Goal: Task Accomplishment & Management: Manage account settings

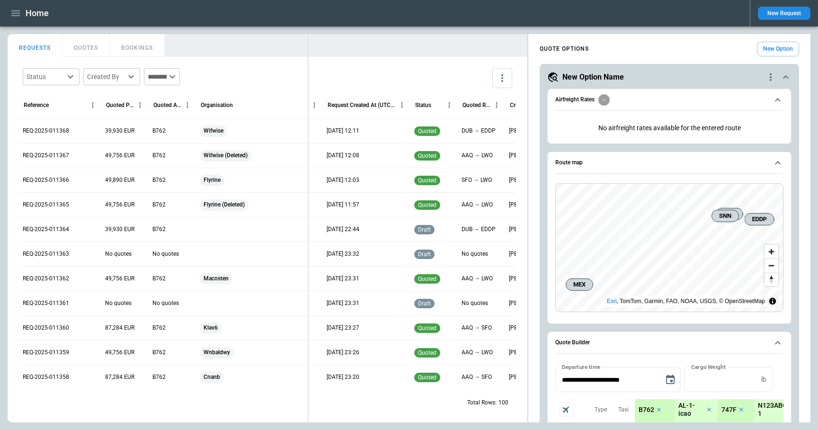
click at [309, 41] on div "FindBorderBarSize REQUESTS QUOTES BOOKINGS Status ​ Created By ​ ​ Reference Qu…" at bounding box center [409, 228] width 803 height 388
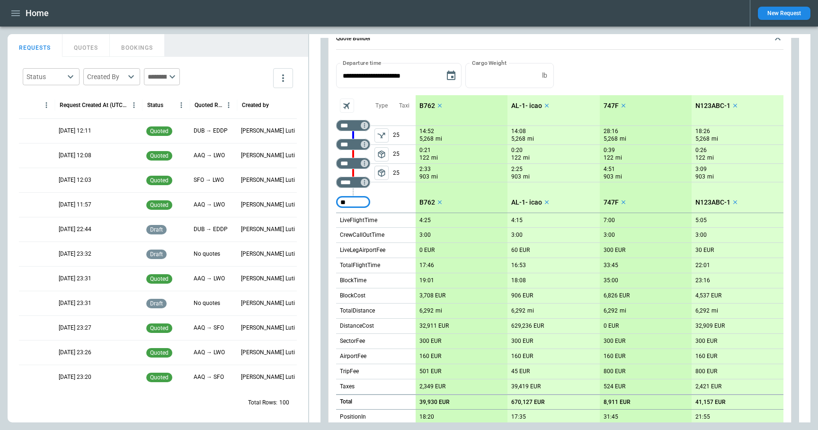
type input "*"
type input "****"
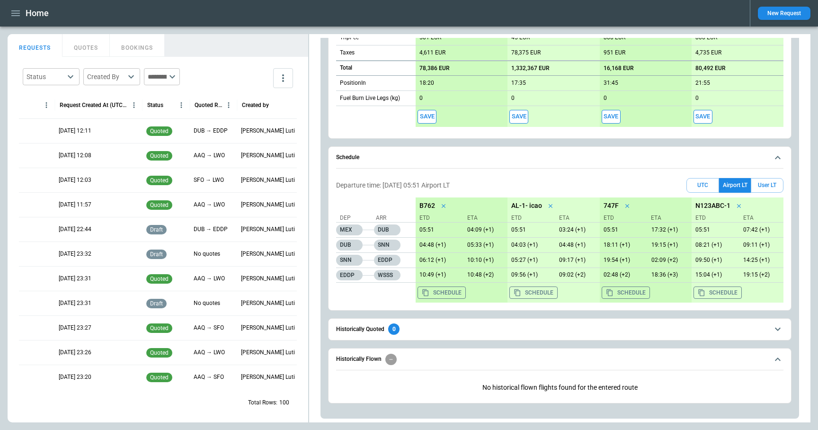
click at [776, 160] on icon "scrollable content" at bounding box center [777, 157] width 11 height 11
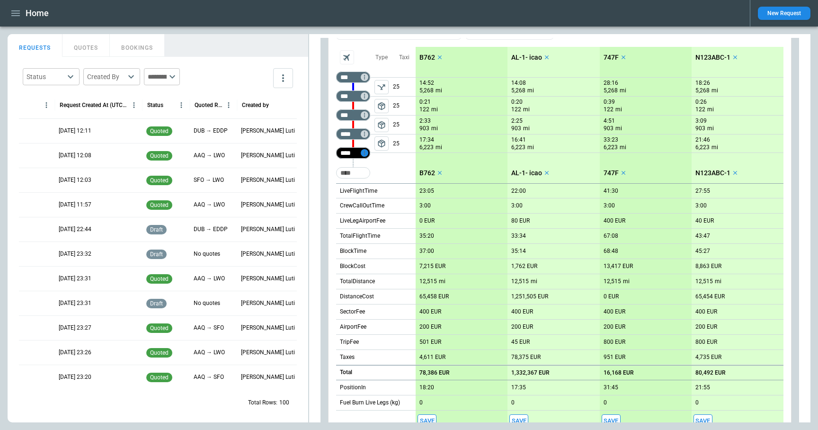
click at [363, 154] on icon "Too short" at bounding box center [364, 153] width 7 height 7
click at [412, 158] on div at bounding box center [409, 215] width 818 height 430
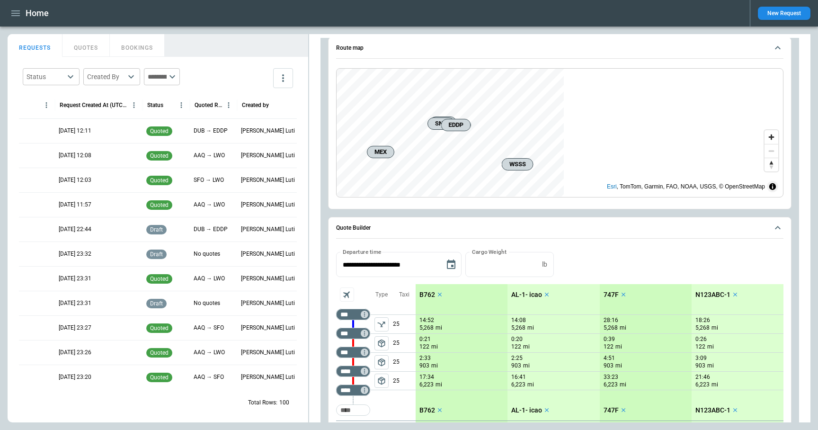
click at [379, 379] on span "package_2" at bounding box center [381, 380] width 9 height 9
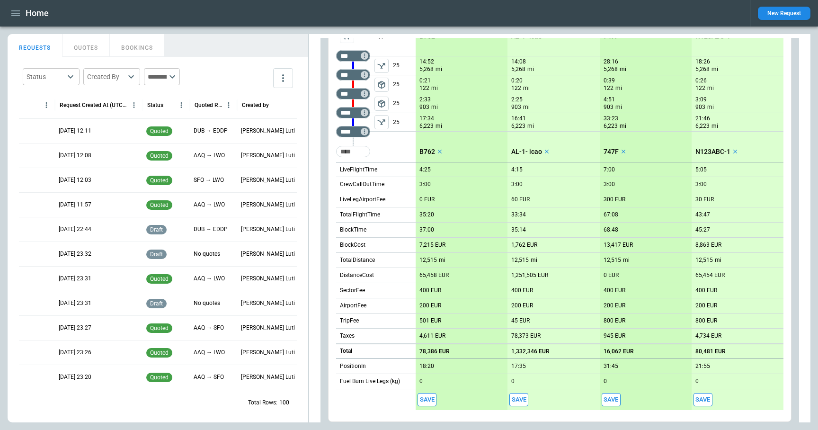
click at [382, 84] on span "package_2" at bounding box center [381, 84] width 9 height 9
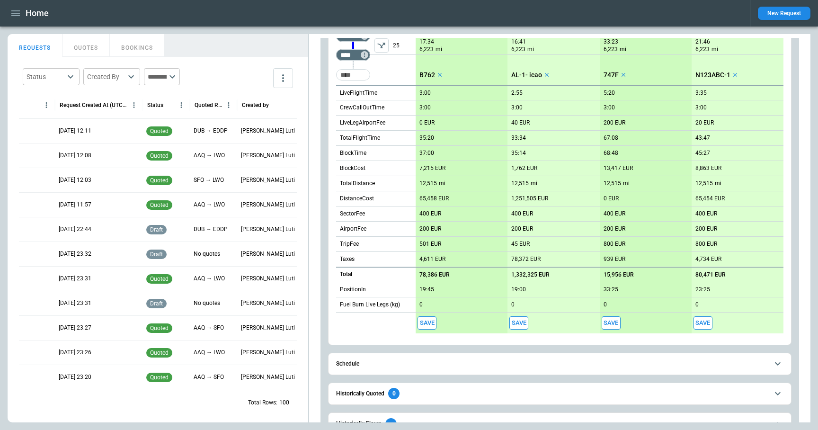
scroll to position [538, 0]
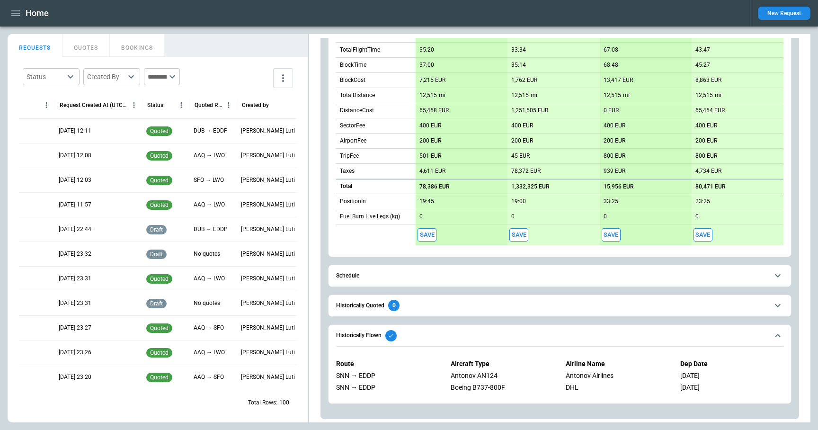
click at [779, 336] on icon "scrollable content" at bounding box center [777, 335] width 11 height 11
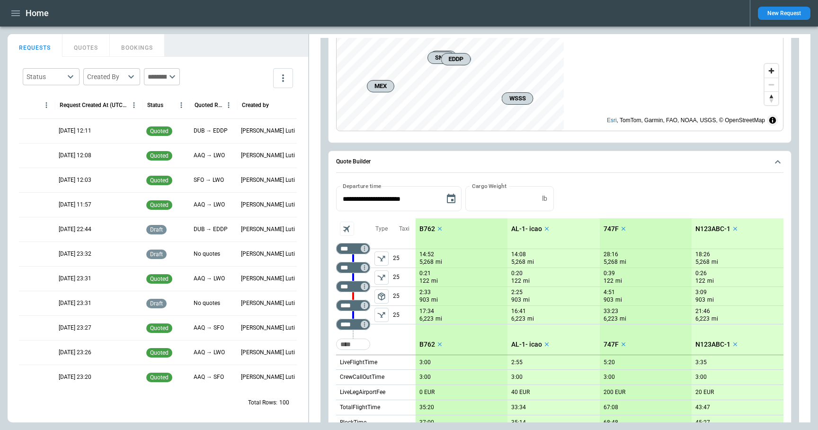
scroll to position [157, 0]
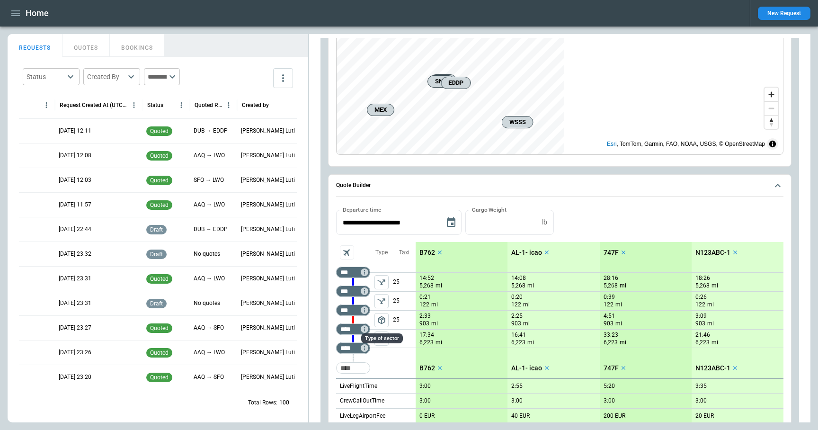
click at [383, 322] on span "package_2" at bounding box center [381, 319] width 9 height 9
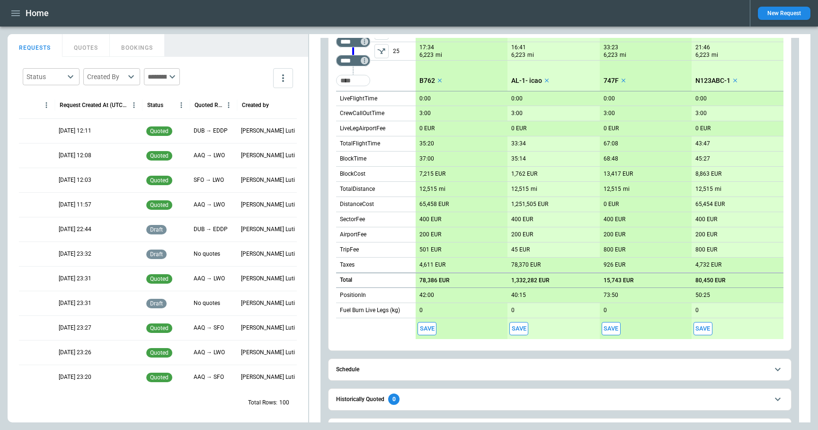
scroll to position [482, 0]
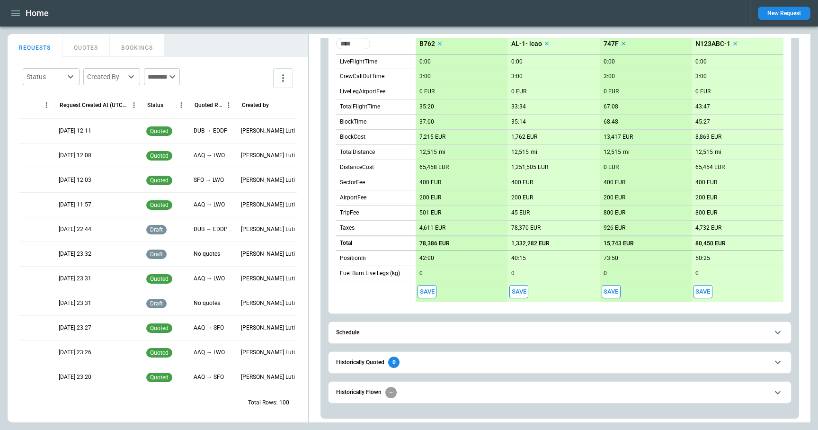
click at [458, 393] on span "Historically Flown" at bounding box center [552, 392] width 432 height 11
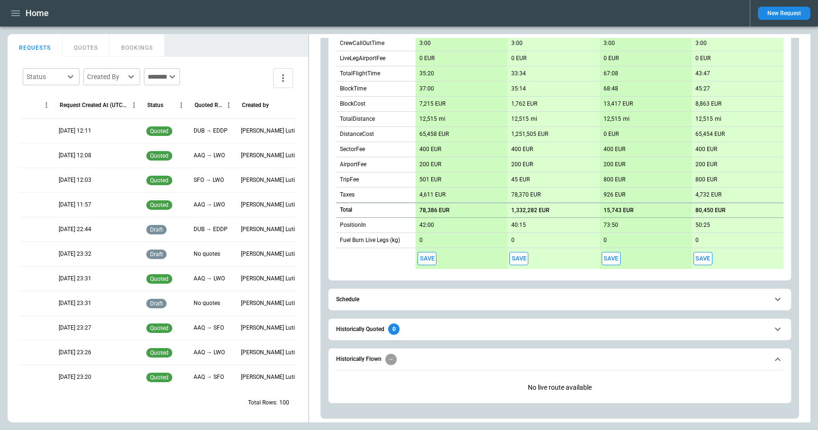
click at [447, 357] on span "Historically Flown" at bounding box center [552, 359] width 432 height 11
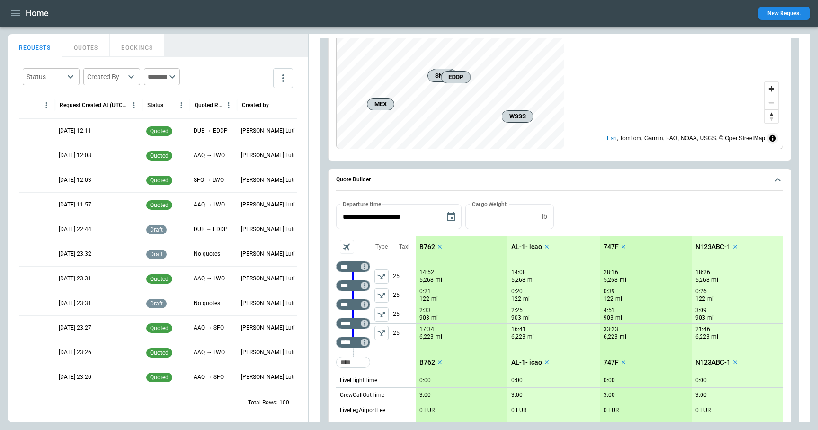
scroll to position [157, 0]
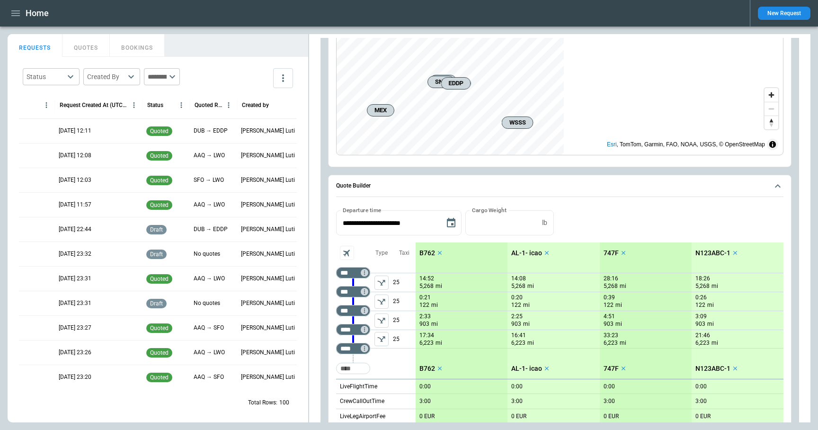
click at [381, 302] on icon "left aligned" at bounding box center [382, 302] width 8 height 6
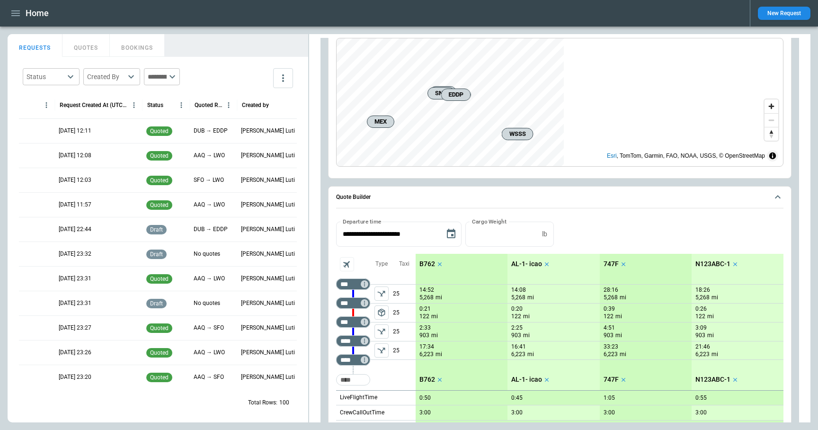
click at [381, 322] on div "scrollable content" at bounding box center [381, 331] width 23 height 19
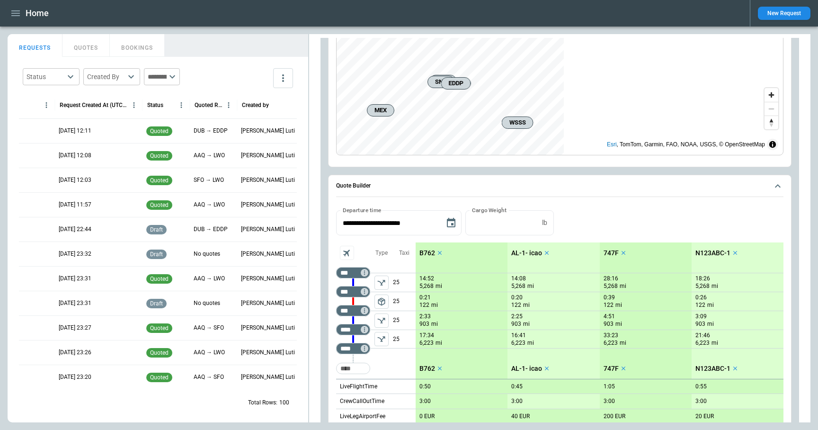
click at [383, 335] on icon "left aligned" at bounding box center [381, 338] width 9 height 9
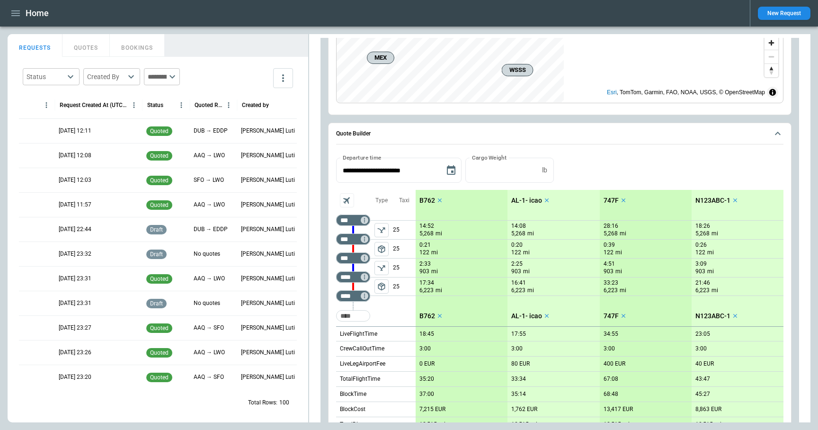
scroll to position [171, 0]
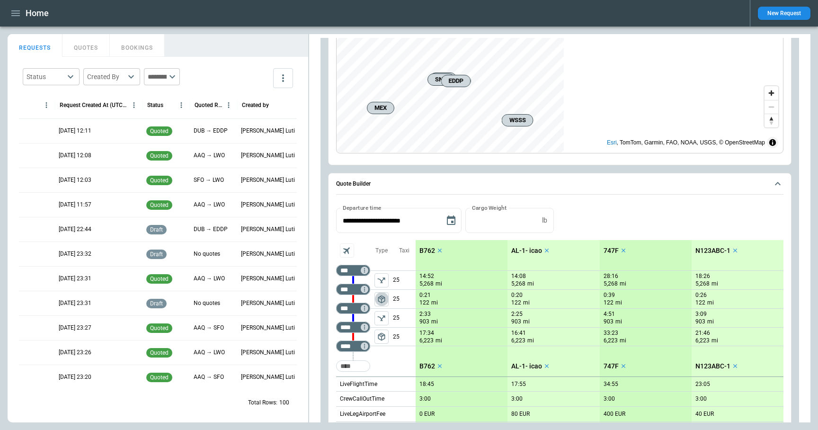
click at [384, 297] on span "package_2" at bounding box center [381, 299] width 9 height 9
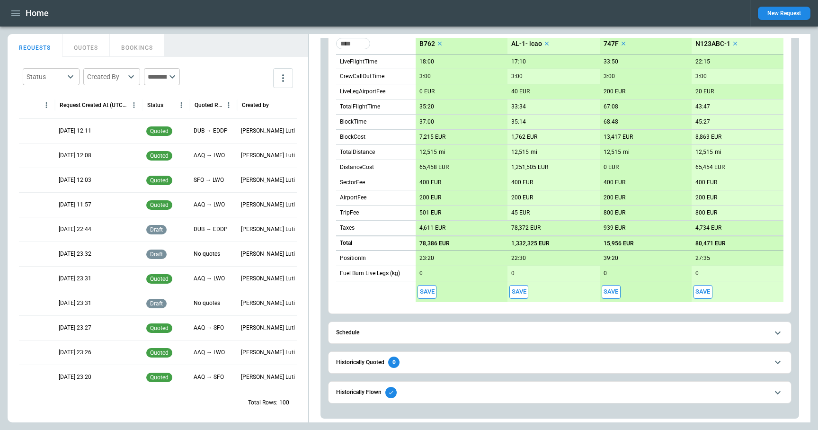
scroll to position [494, 0]
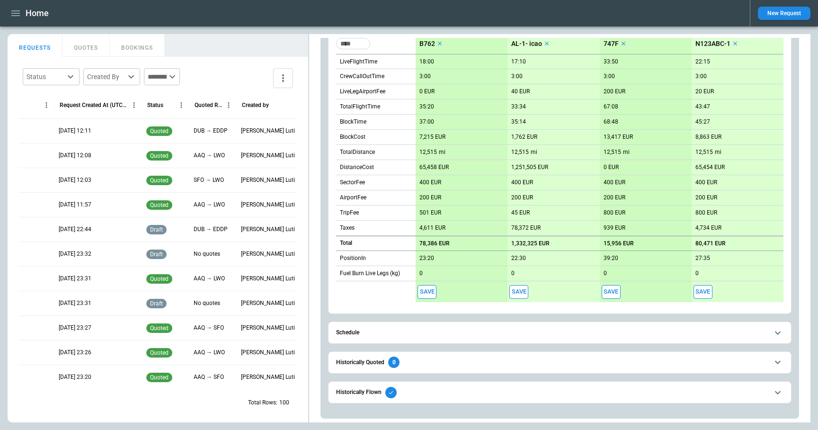
click at [440, 387] on span "Historically Flown" at bounding box center [552, 392] width 432 height 11
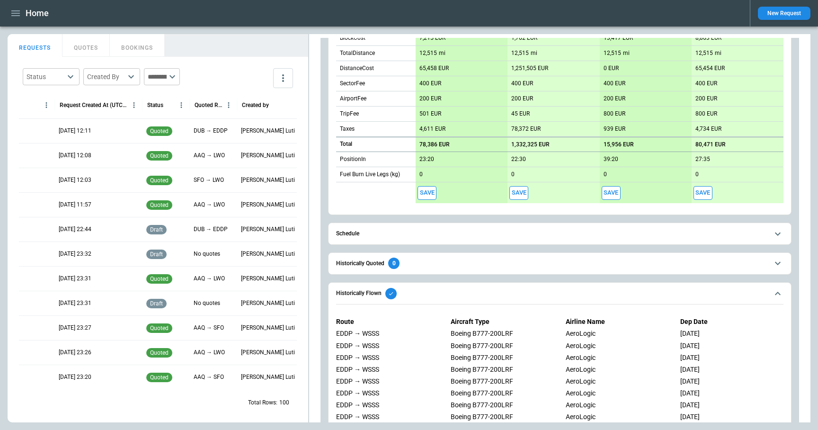
scroll to position [646, 0]
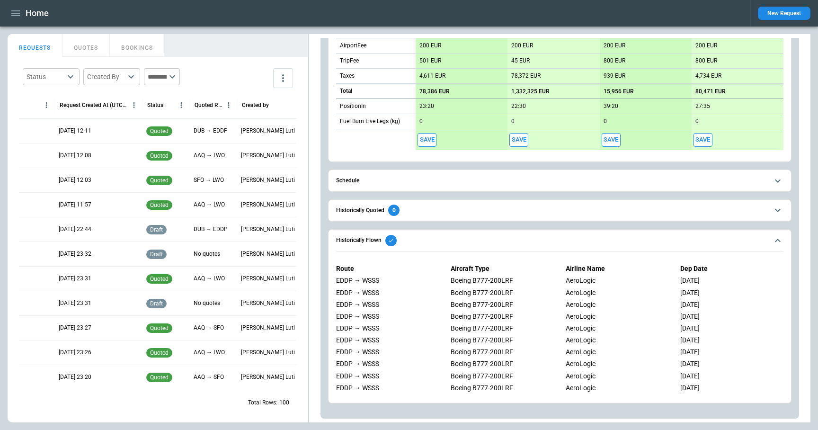
click at [431, 240] on span "Historically Flown" at bounding box center [552, 240] width 432 height 11
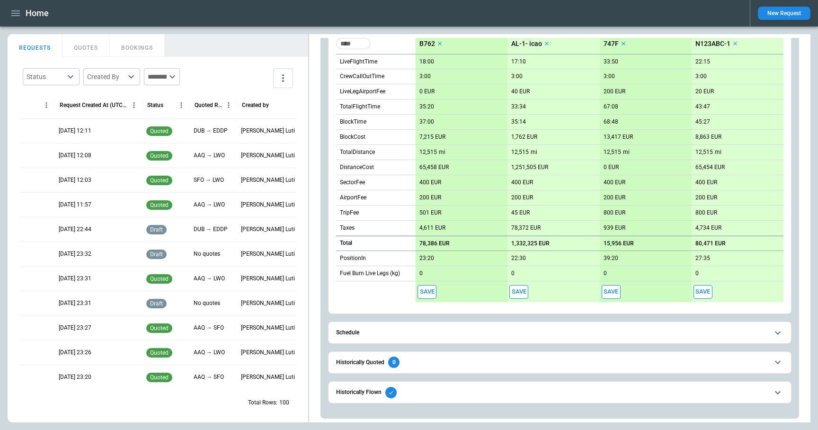
click at [424, 389] on span "Historically Flown" at bounding box center [552, 392] width 432 height 11
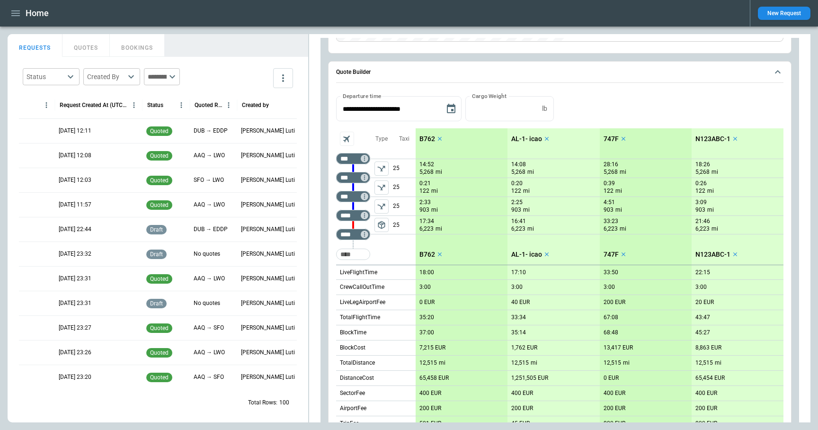
scroll to position [244, 0]
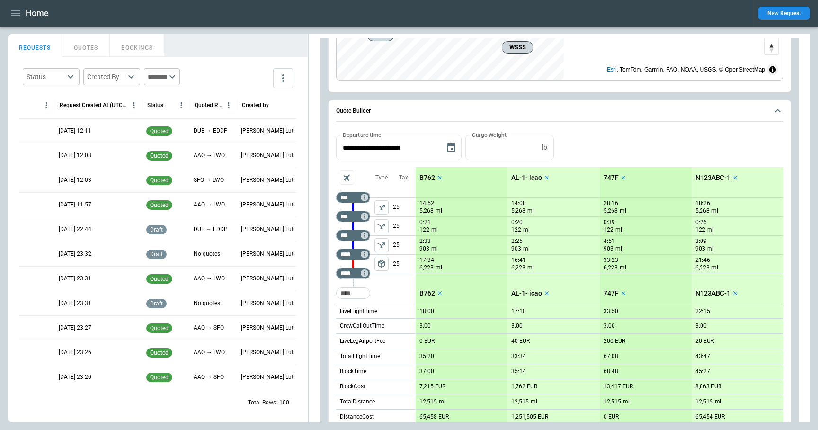
click at [383, 209] on icon "left aligned" at bounding box center [382, 208] width 8 height 6
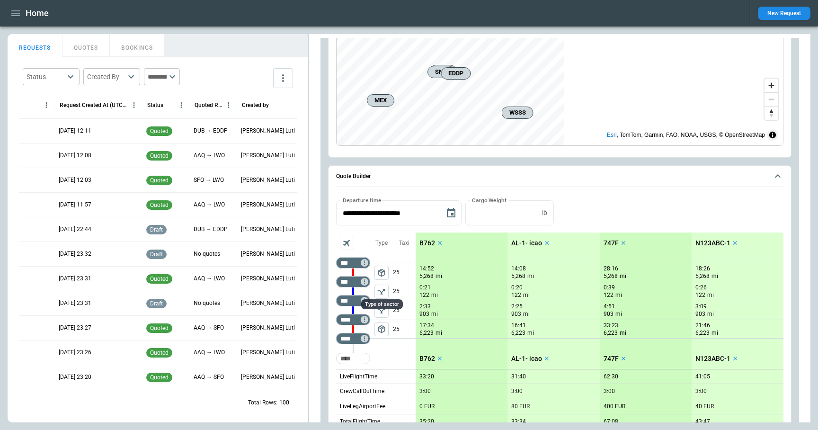
scroll to position [181, 0]
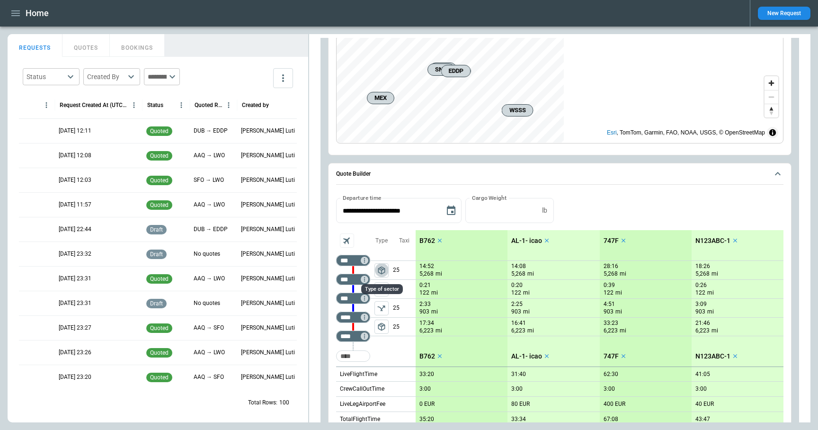
click at [383, 271] on span "package_2" at bounding box center [381, 270] width 9 height 9
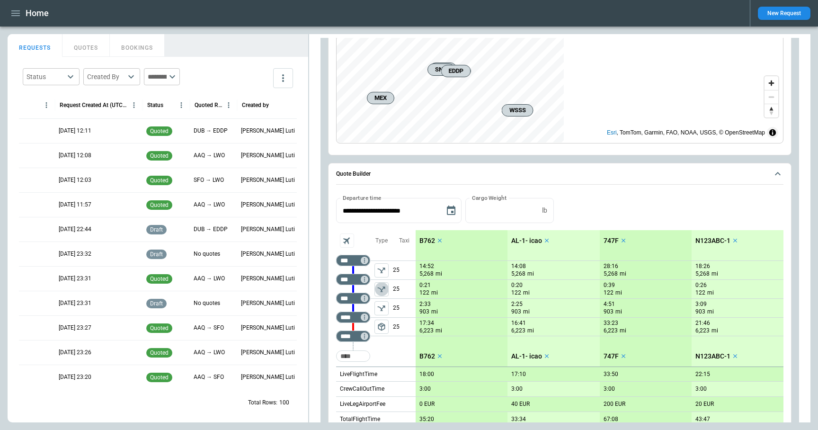
click at [380, 292] on icon "left aligned" at bounding box center [381, 289] width 9 height 9
click at [384, 313] on icon "left aligned" at bounding box center [381, 308] width 9 height 9
click at [384, 331] on span "package_2" at bounding box center [381, 326] width 9 height 9
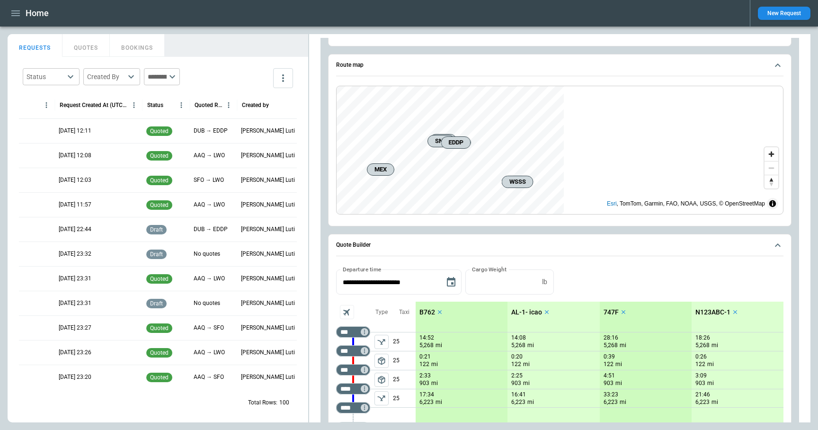
scroll to position [0, 0]
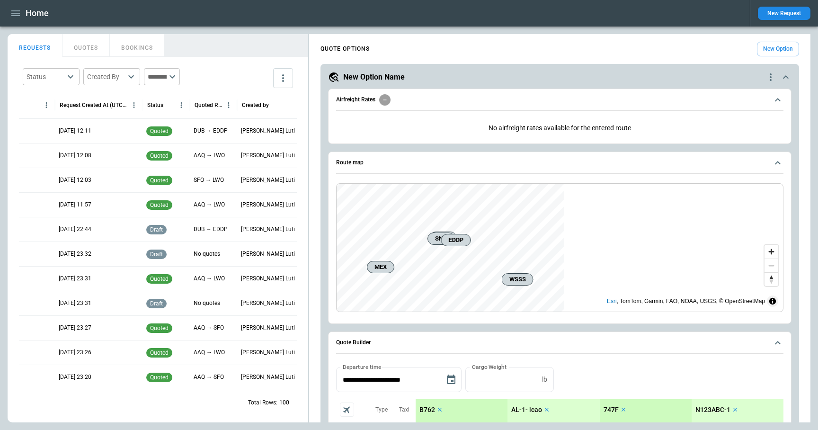
click at [777, 164] on icon "scrollable content" at bounding box center [777, 162] width 11 height 11
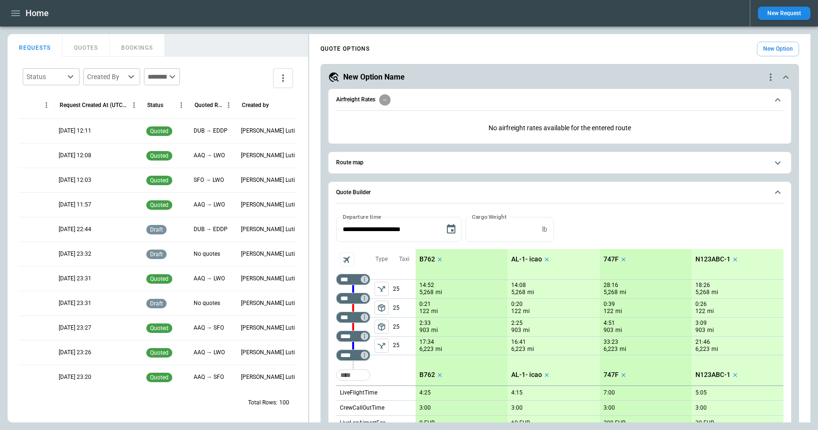
click at [780, 104] on icon "scrollable content" at bounding box center [777, 99] width 11 height 11
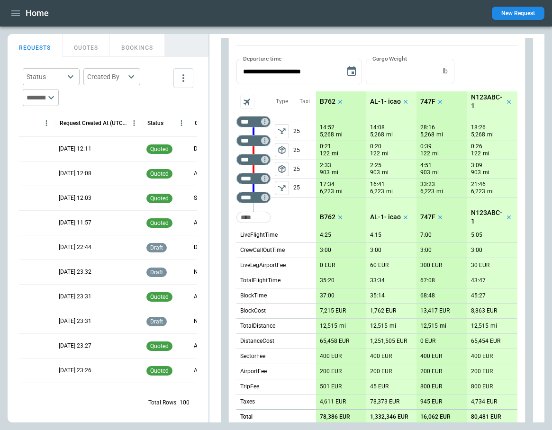
scroll to position [108, 0]
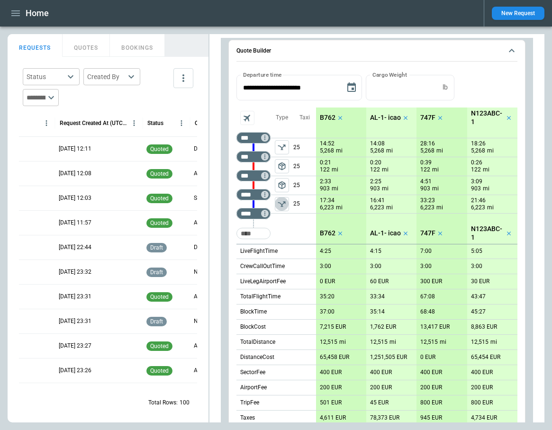
click at [284, 202] on icon "left aligned" at bounding box center [282, 204] width 8 height 6
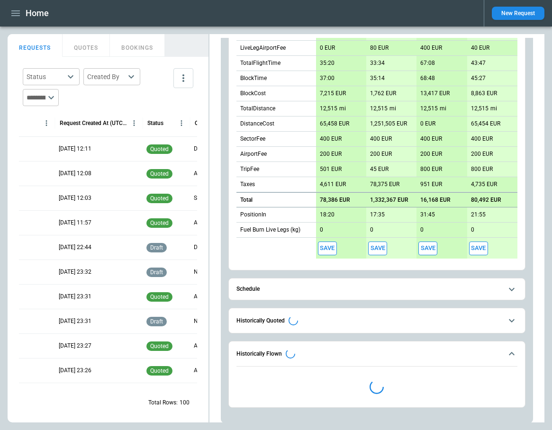
scroll to position [349, 0]
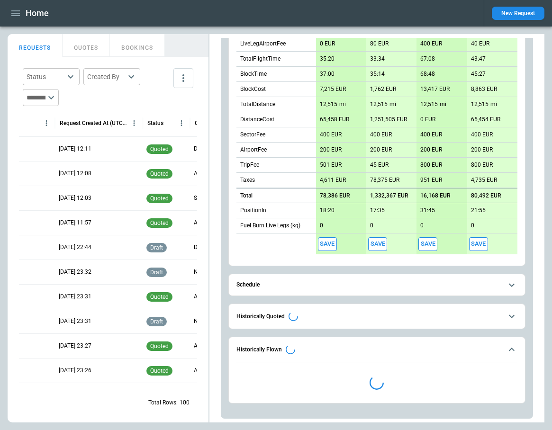
click at [361, 356] on button "Historically Flown" at bounding box center [376, 349] width 281 height 25
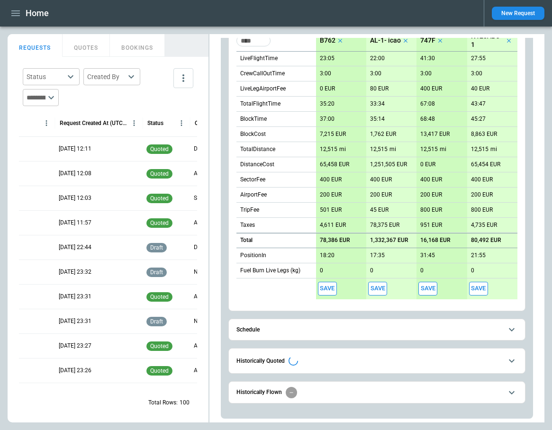
scroll to position [301, 0]
click at [377, 394] on span "Historically Flown" at bounding box center [369, 392] width 266 height 11
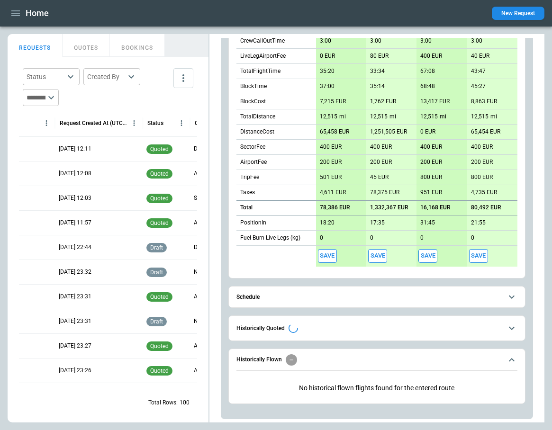
scroll to position [334, 0]
click at [359, 332] on button "Historically Quoted" at bounding box center [376, 327] width 281 height 25
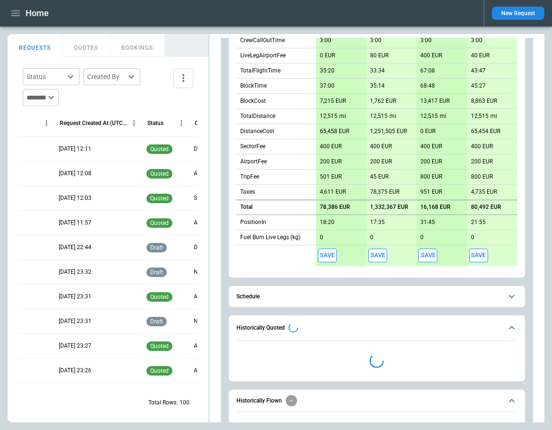
click at [359, 330] on span "Historically Quoted" at bounding box center [369, 327] width 266 height 9
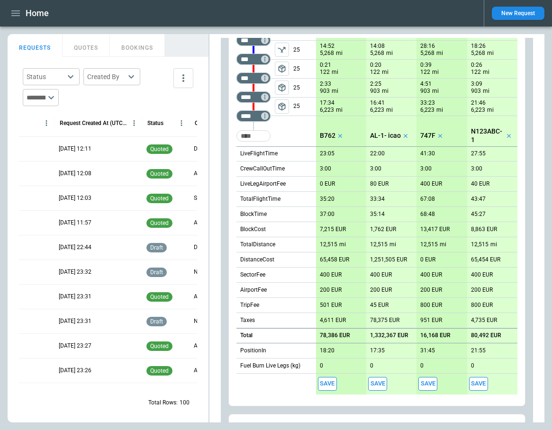
scroll to position [48, 0]
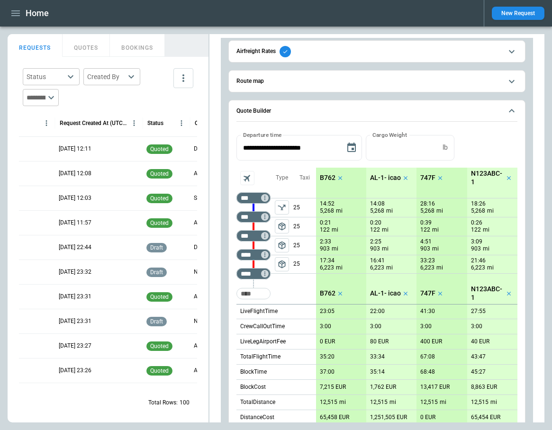
click at [283, 266] on span "package_2" at bounding box center [281, 264] width 9 height 9
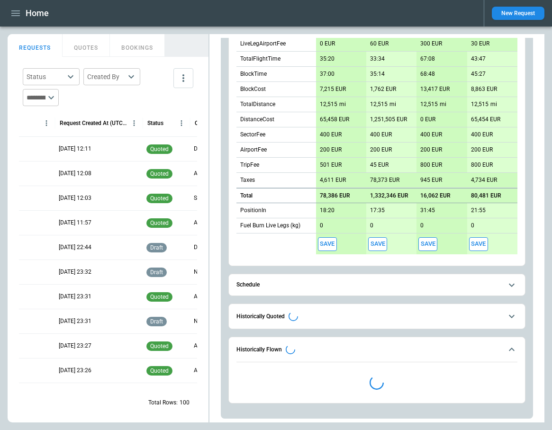
click at [365, 348] on span "Historically Flown" at bounding box center [369, 349] width 266 height 9
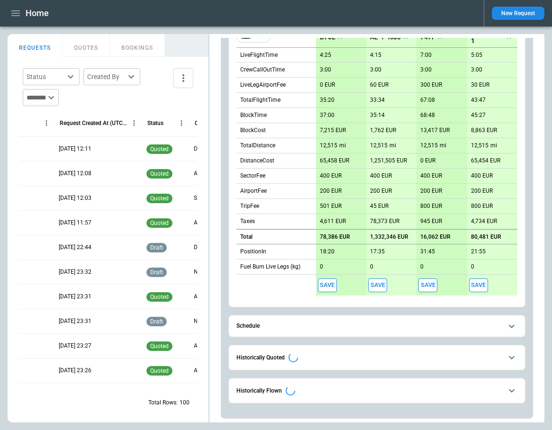
scroll to position [308, 0]
click at [384, 322] on button "Schedule" at bounding box center [376, 325] width 281 height 21
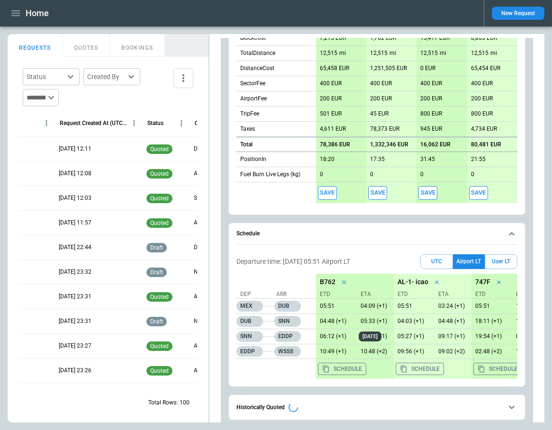
scroll to position [401, 0]
click at [383, 231] on span "Schedule" at bounding box center [369, 233] width 266 height 6
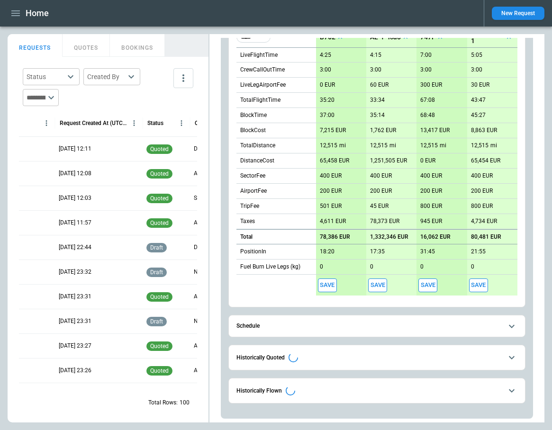
scroll to position [305, 0]
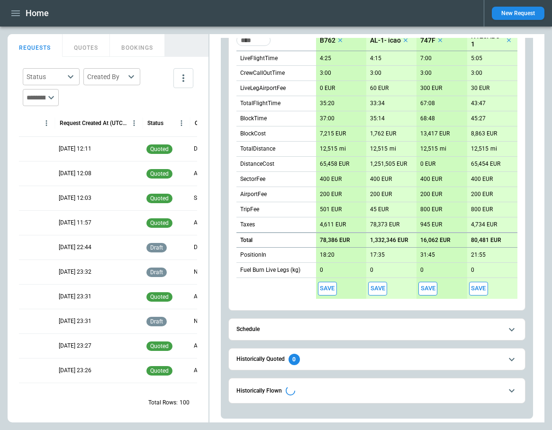
click at [311, 391] on span "Historically Flown" at bounding box center [369, 390] width 266 height 9
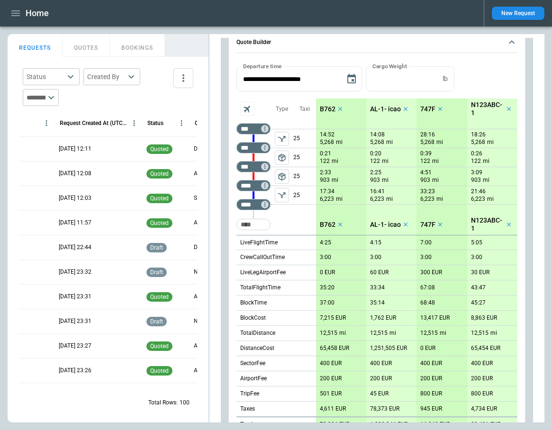
scroll to position [0, 0]
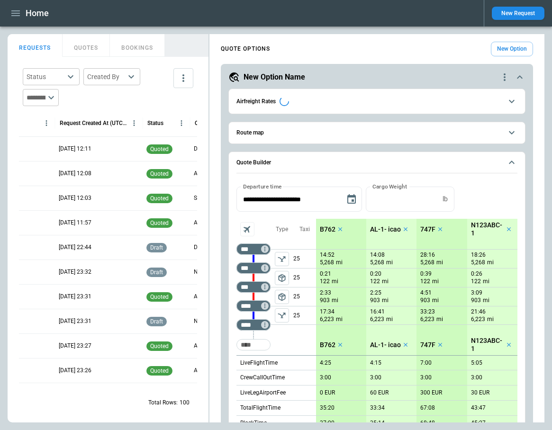
click at [478, 101] on span "Airfreight Rates" at bounding box center [369, 101] width 266 height 9
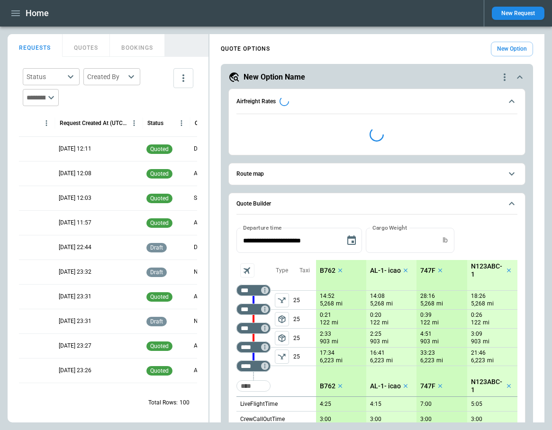
click at [478, 101] on span "Airfreight Rates" at bounding box center [369, 101] width 266 height 9
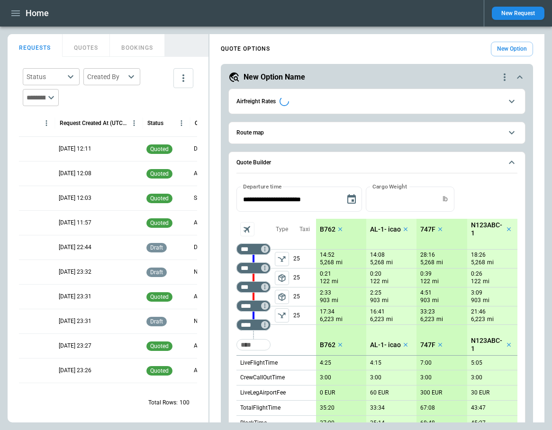
scroll to position [346, 0]
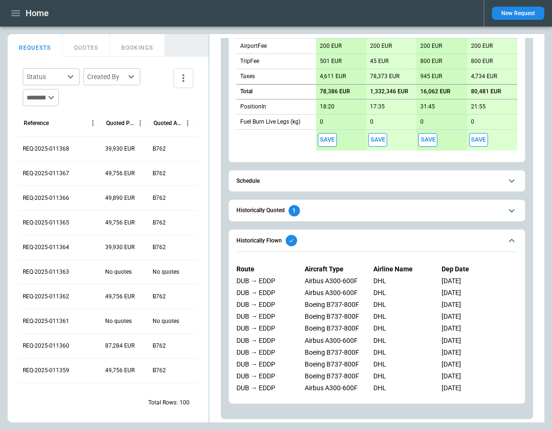
click at [315, 241] on span "Historically Flown" at bounding box center [369, 240] width 266 height 11
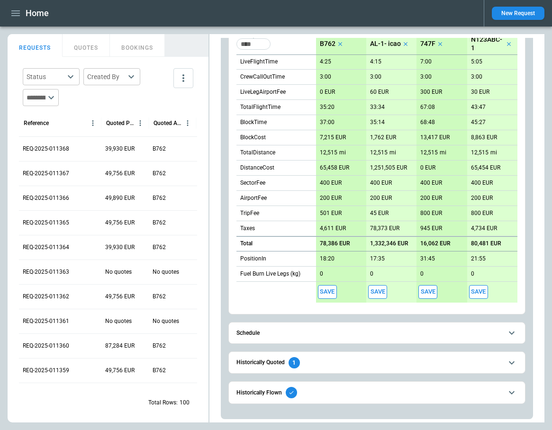
scroll to position [298, 0]
click at [319, 396] on span "Historically Flown" at bounding box center [369, 392] width 266 height 11
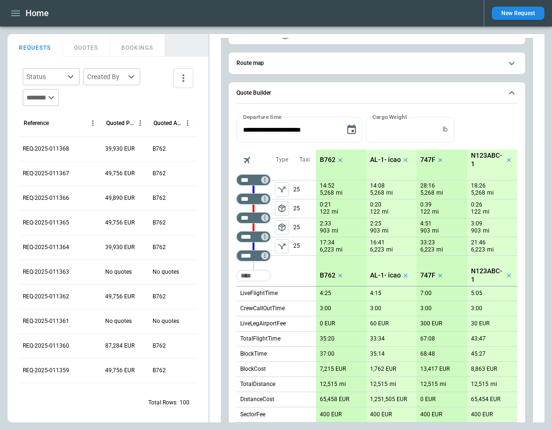
scroll to position [0, 0]
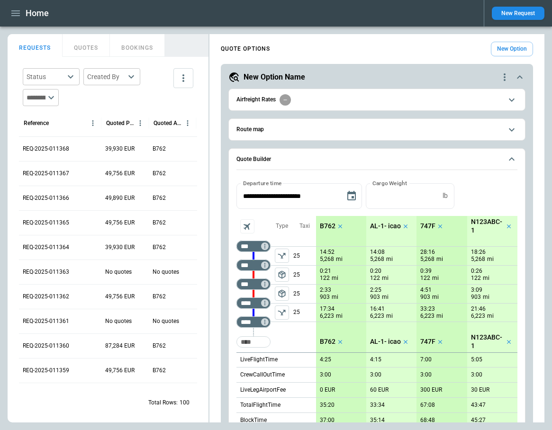
click at [280, 312] on icon "left aligned" at bounding box center [282, 313] width 8 height 6
click at [362, 158] on span "Quote Builder" at bounding box center [369, 159] width 266 height 6
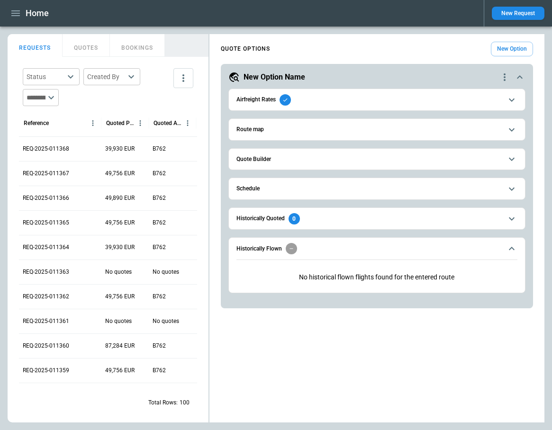
click at [321, 248] on span "Historically Flown" at bounding box center [369, 248] width 266 height 11
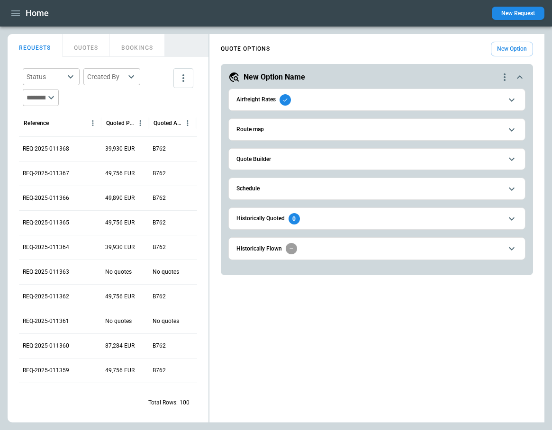
click at [321, 248] on span "Historically Flown" at bounding box center [369, 248] width 266 height 11
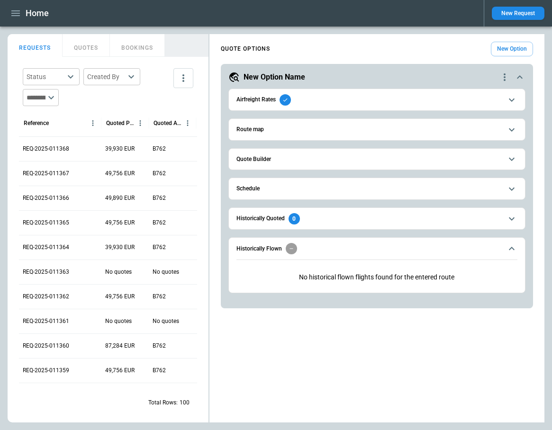
click at [308, 163] on button "Quote Builder" at bounding box center [376, 159] width 281 height 21
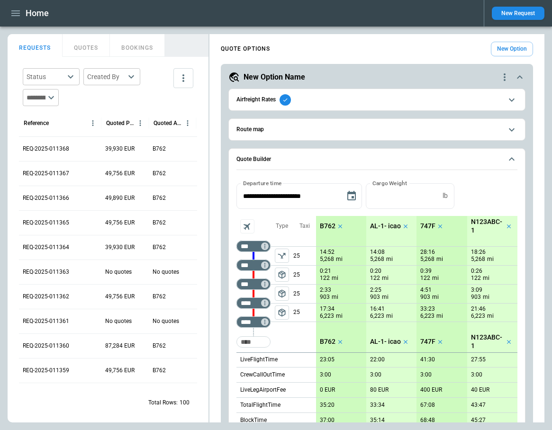
click at [277, 311] on span "package_2" at bounding box center [281, 312] width 9 height 9
click at [279, 311] on icon "left aligned" at bounding box center [282, 313] width 8 height 6
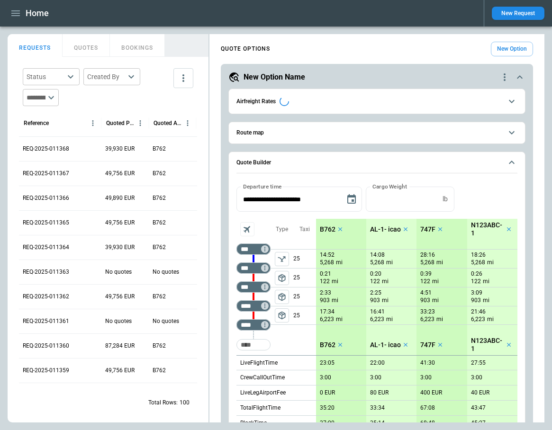
scroll to position [346, 0]
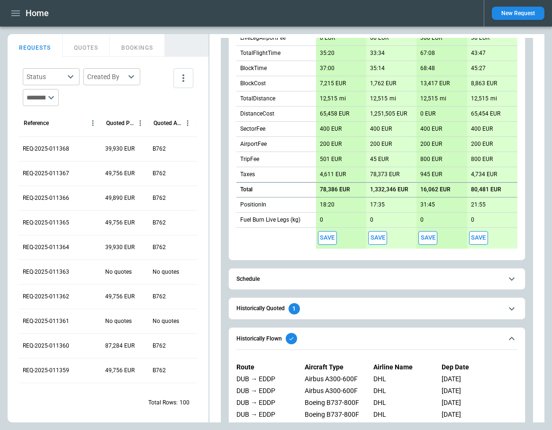
scroll to position [450, 0]
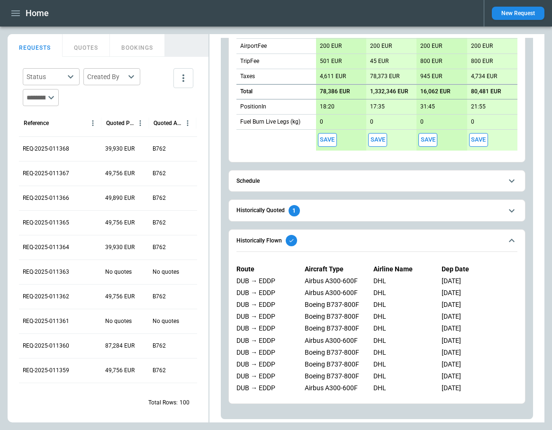
click at [358, 245] on span "Historically Flown" at bounding box center [369, 240] width 266 height 11
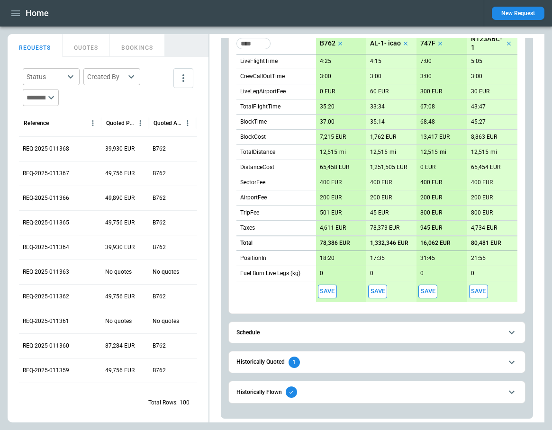
scroll to position [298, 0]
click at [361, 394] on span "Historically Flown" at bounding box center [369, 392] width 266 height 11
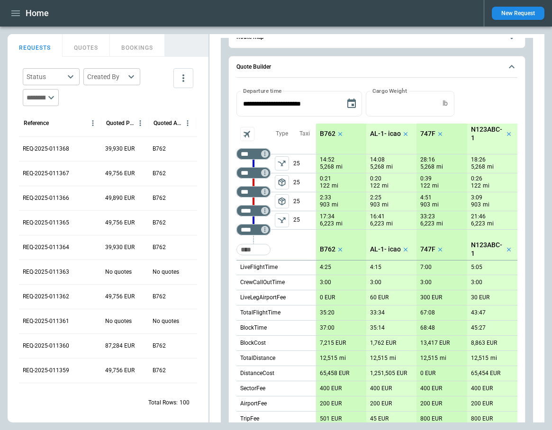
scroll to position [77, 0]
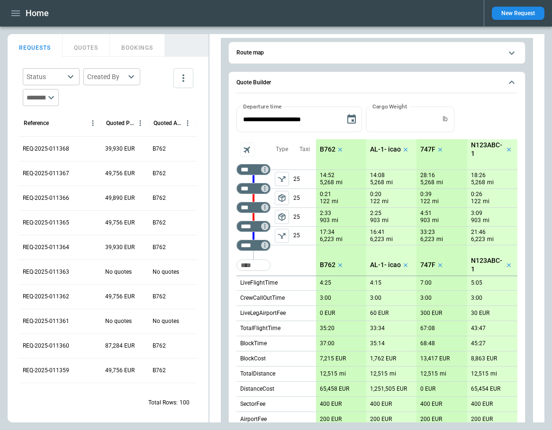
click at [280, 236] on icon "left aligned" at bounding box center [281, 235] width 9 height 9
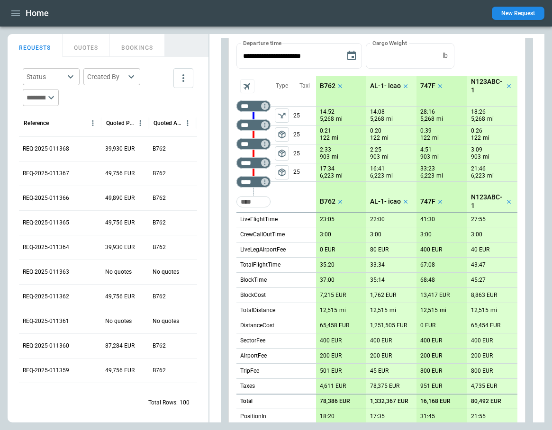
scroll to position [0, 0]
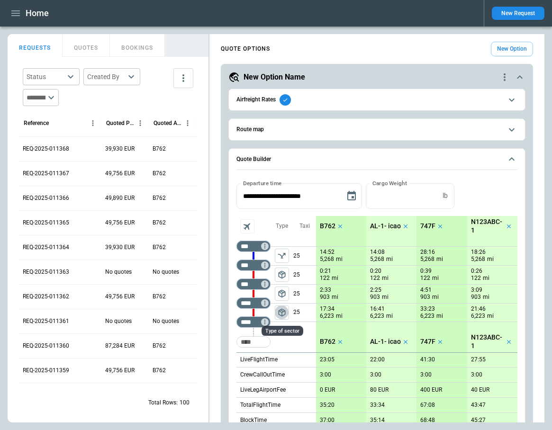
click at [285, 312] on span "package_2" at bounding box center [281, 312] width 9 height 9
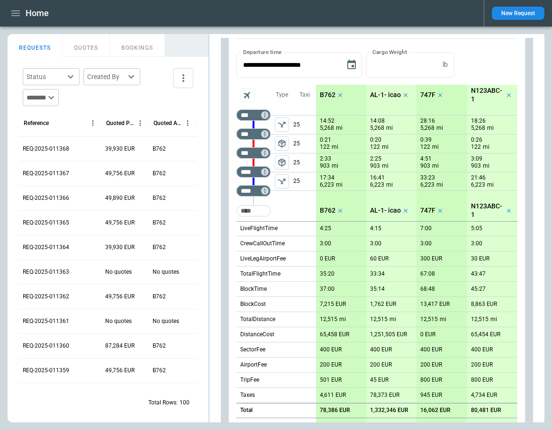
scroll to position [60, 0]
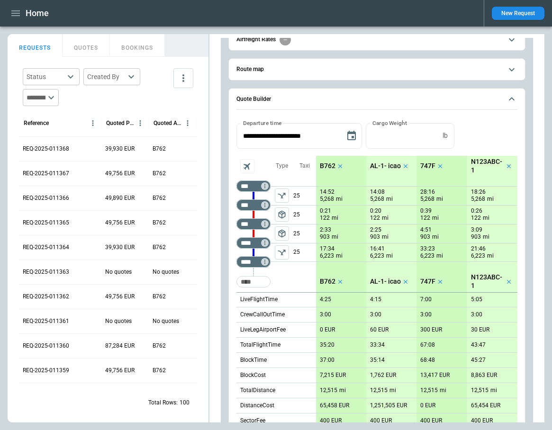
click at [280, 251] on icon "left aligned" at bounding box center [282, 253] width 8 height 6
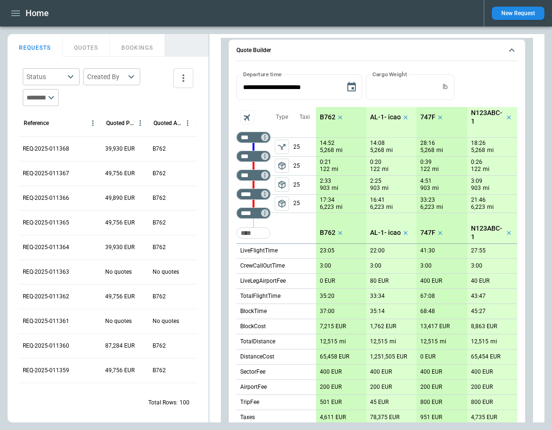
scroll to position [41, 0]
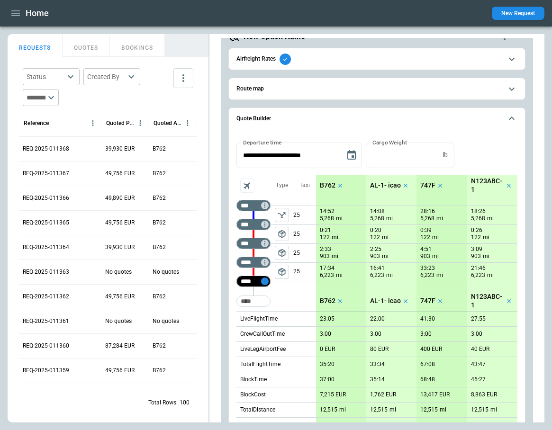
click at [265, 281] on icon "Too short" at bounding box center [264, 281] width 1 height 4
click at [276, 306] on p "Delete" at bounding box center [273, 306] width 16 height 8
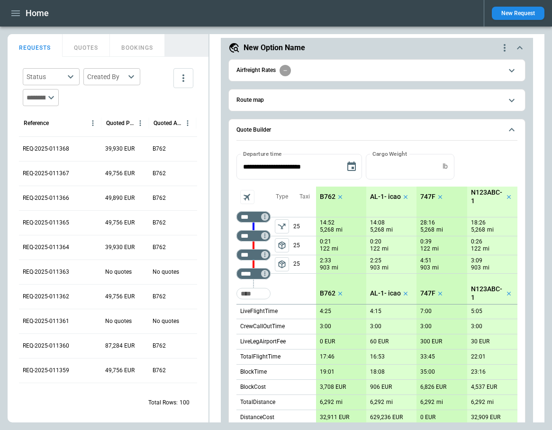
scroll to position [28, 0]
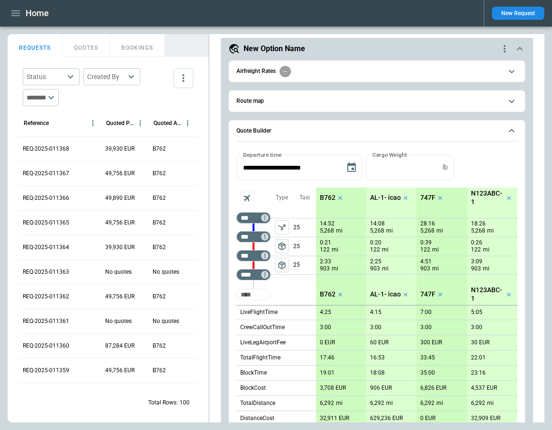
click at [255, 295] on input "Too short" at bounding box center [253, 294] width 30 height 17
type input "***"
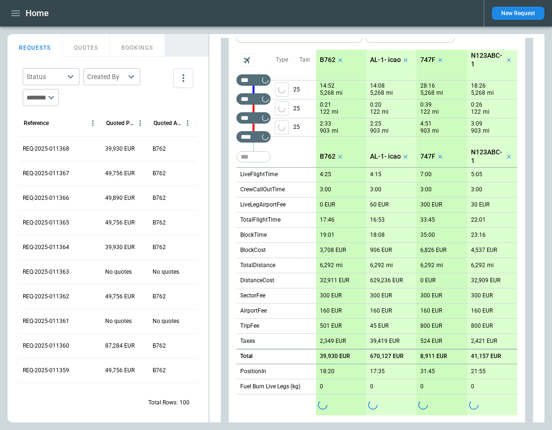
scroll to position [434, 0]
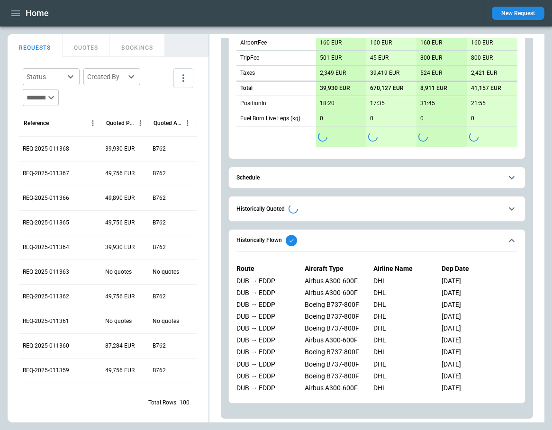
click at [326, 209] on span "Historically Quoted" at bounding box center [369, 208] width 266 height 9
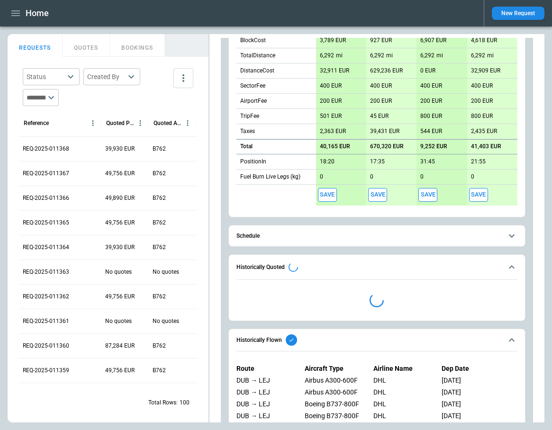
scroll to position [494, 0]
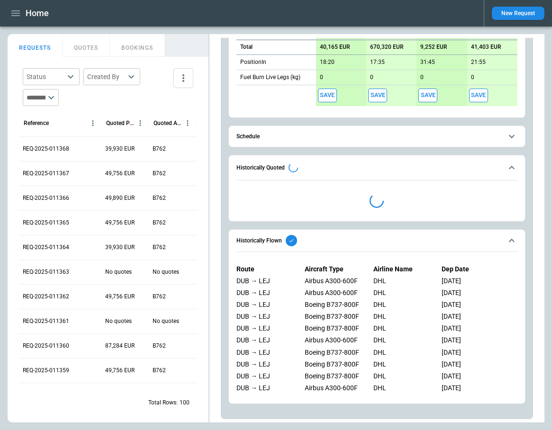
click at [327, 138] on span "Schedule" at bounding box center [369, 137] width 266 height 6
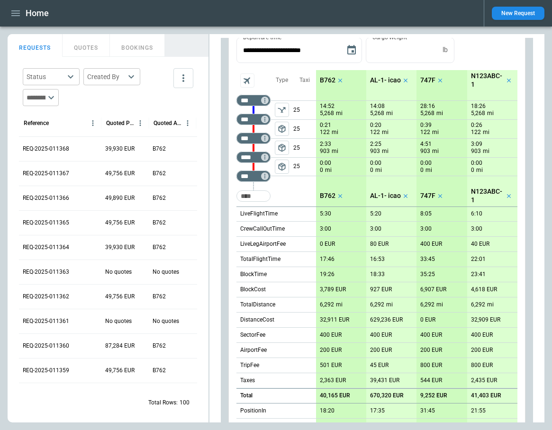
scroll to position [0, 0]
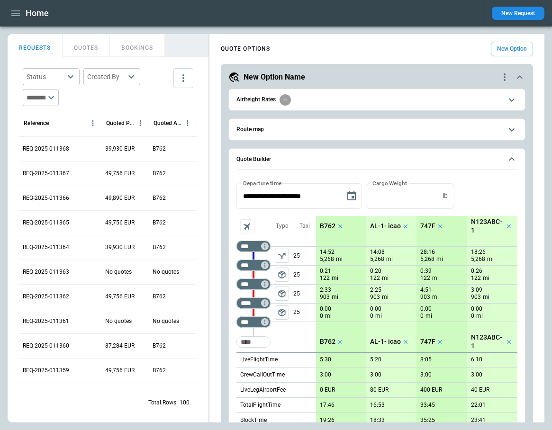
click at [327, 98] on span "Airfreight Rates" at bounding box center [369, 99] width 266 height 11
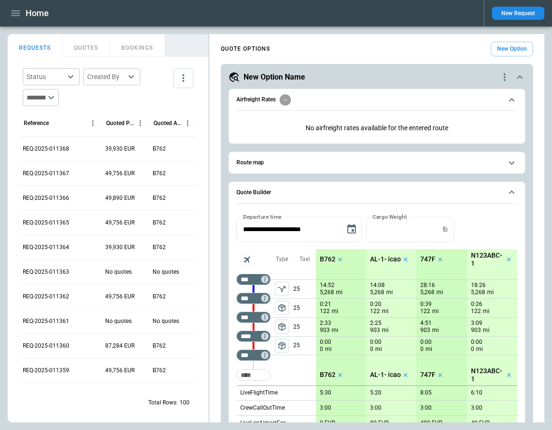
click at [327, 98] on span "Airfreight Rates" at bounding box center [369, 99] width 266 height 11
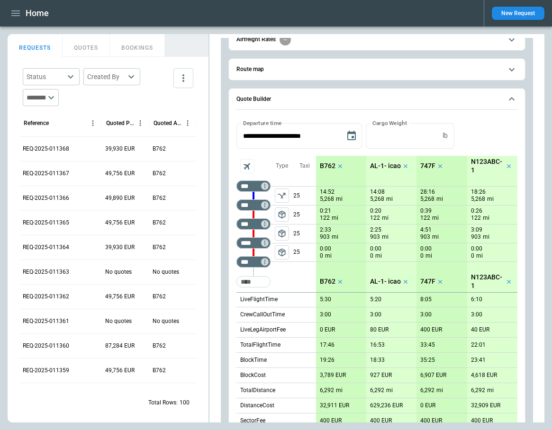
scroll to position [46, 0]
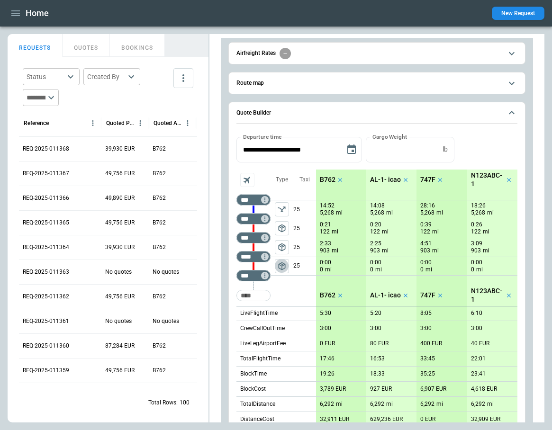
click at [283, 269] on span "package_2" at bounding box center [281, 265] width 9 height 9
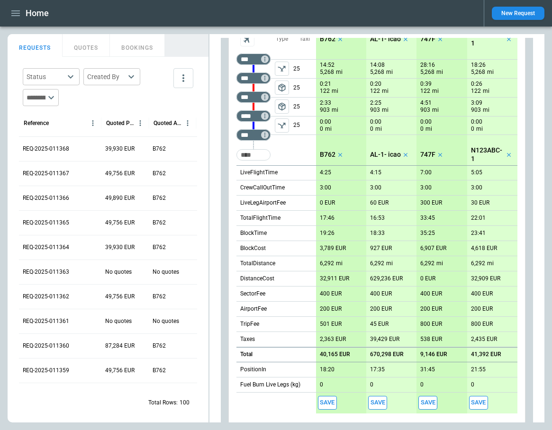
scroll to position [181, 0]
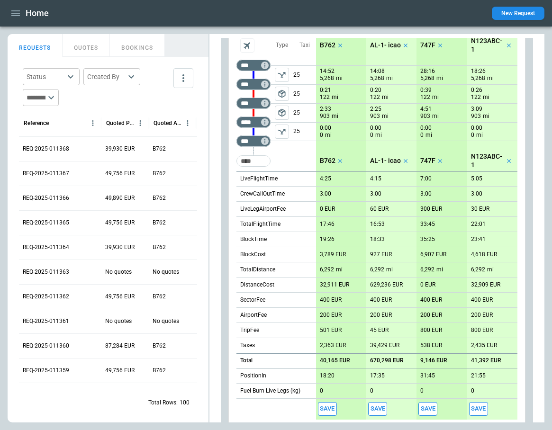
click at [282, 131] on icon "left aligned" at bounding box center [281, 131] width 9 height 9
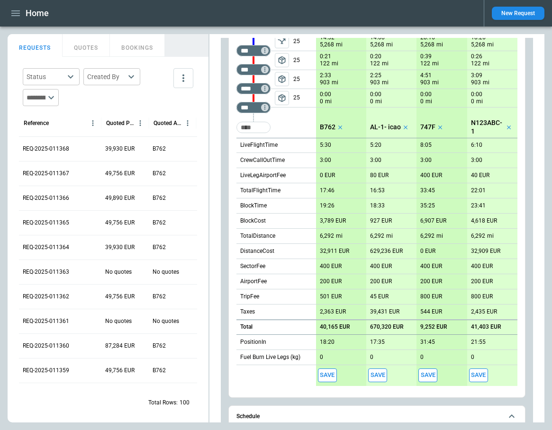
scroll to position [174, 0]
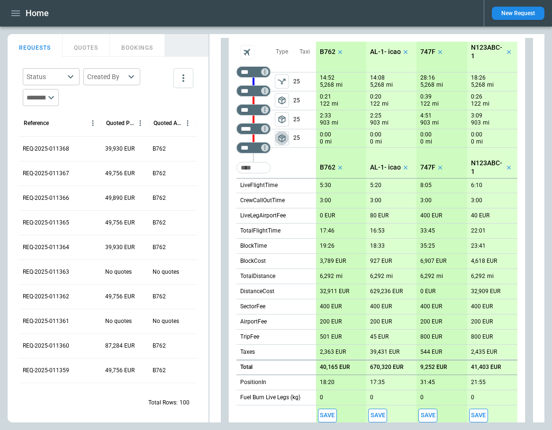
click at [284, 137] on span "package_2" at bounding box center [281, 138] width 9 height 9
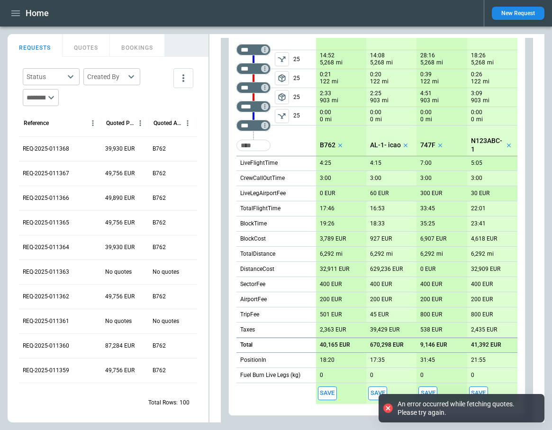
scroll to position [198, 0]
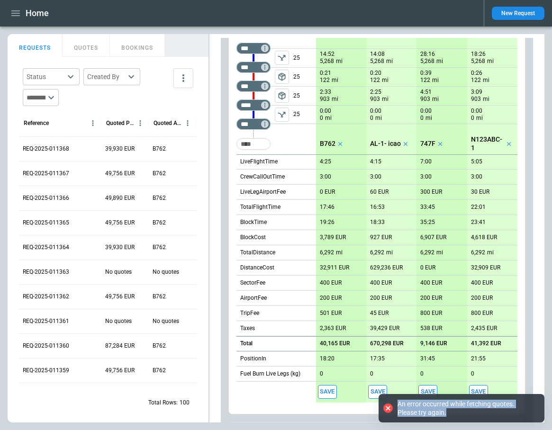
drag, startPoint x: 399, startPoint y: 405, endPoint x: 521, endPoint y: 418, distance: 122.9
click at [521, 418] on div "An error occurred while fetching quotes. Please try again." at bounding box center [461, 408] width 166 height 28
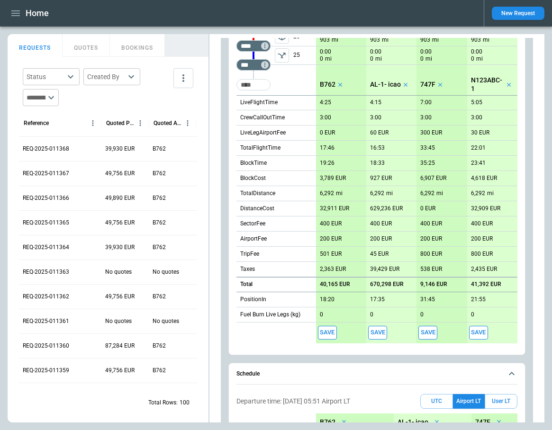
scroll to position [0, 0]
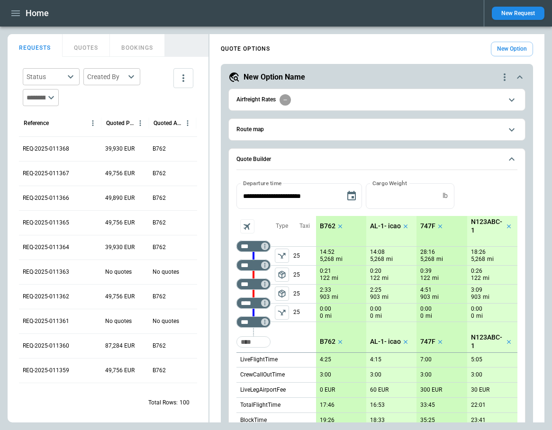
click at [504, 76] on icon "quote-option-actions" at bounding box center [504, 77] width 11 height 11
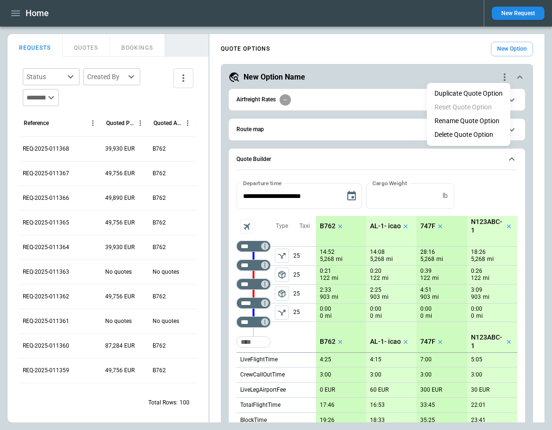
click at [476, 134] on li "Delete Quote Option" at bounding box center [468, 135] width 83 height 14
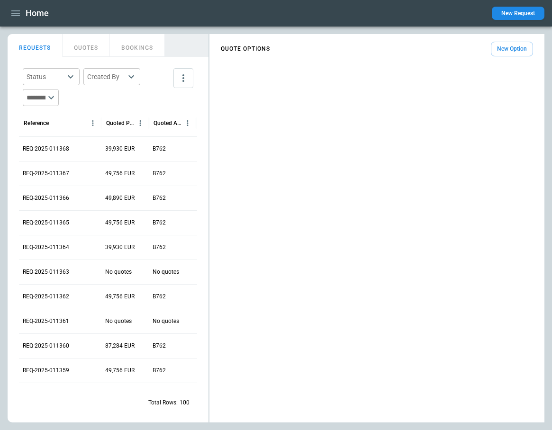
click at [508, 47] on button "New Option" at bounding box center [512, 49] width 42 height 15
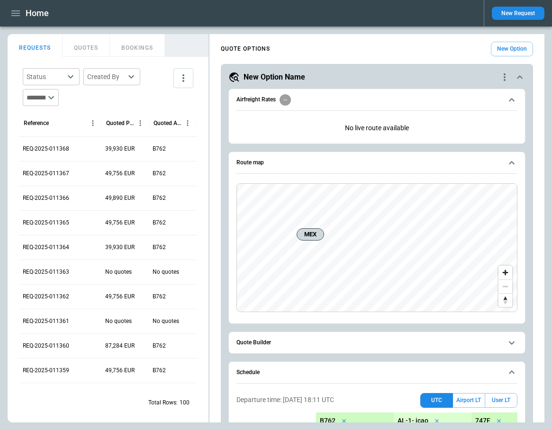
click at [296, 343] on span "Quote Builder" at bounding box center [369, 343] width 266 height 6
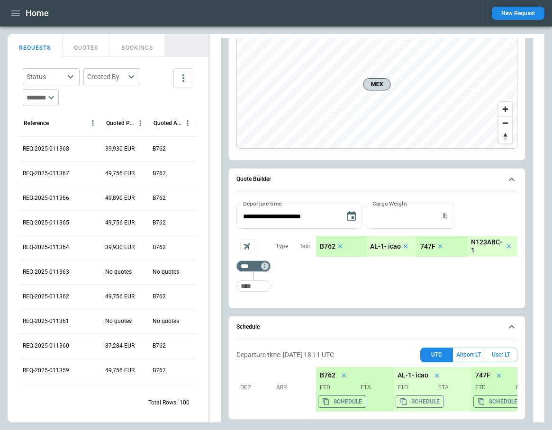
scroll to position [181, 0]
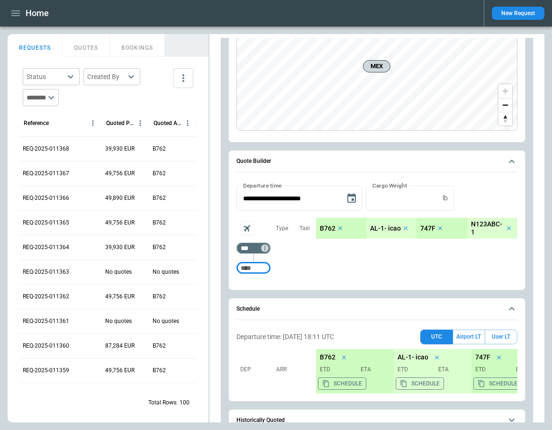
click at [253, 269] on input "Too short" at bounding box center [253, 268] width 30 height 17
type input "***"
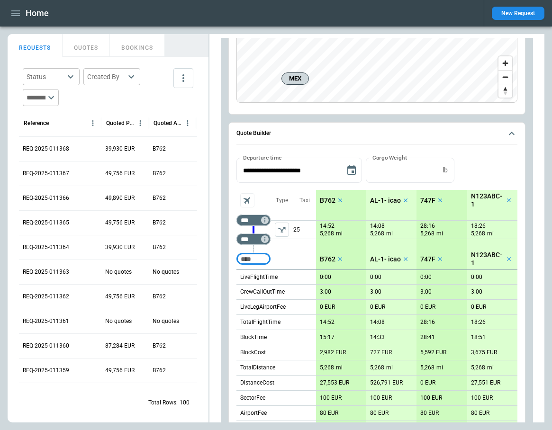
scroll to position [226, 0]
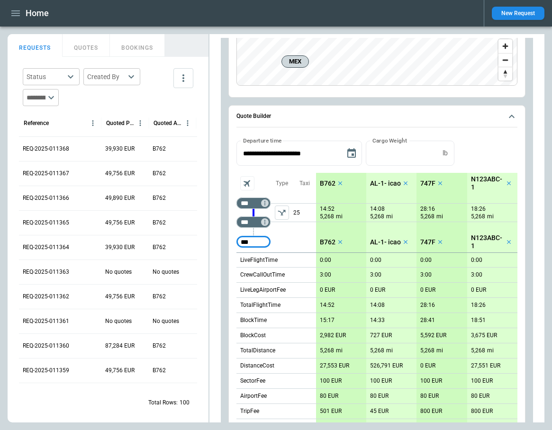
type input "***"
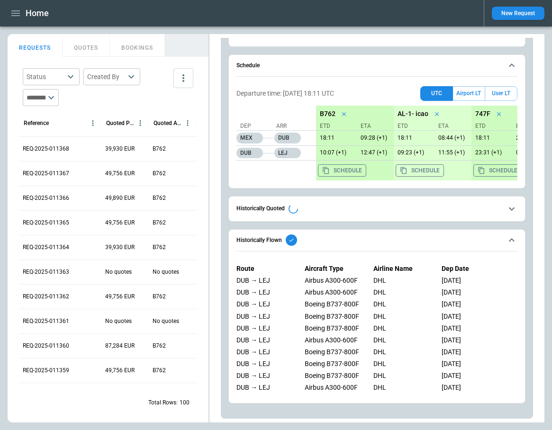
scroll to position [708, 0]
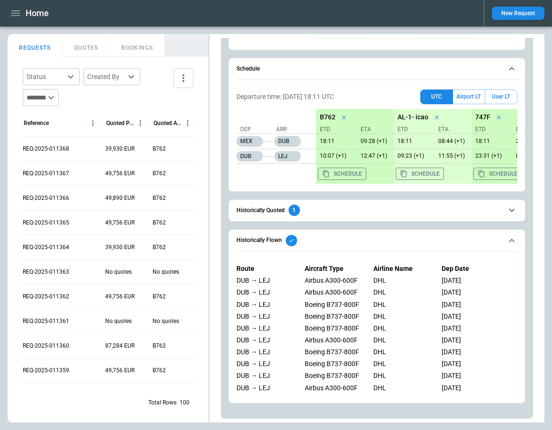
click at [513, 207] on icon "scrollable content" at bounding box center [511, 210] width 11 height 11
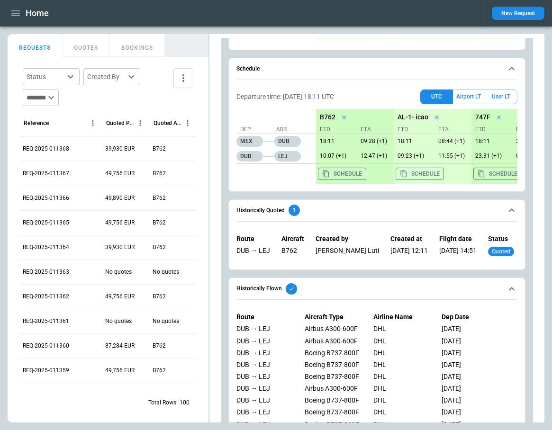
click at [548, 108] on main "FindBorderBarSize REQUESTS QUOTES BOOKINGS Status ​ Created By ​ ​ Reference Qu…" at bounding box center [276, 229] width 552 height 404
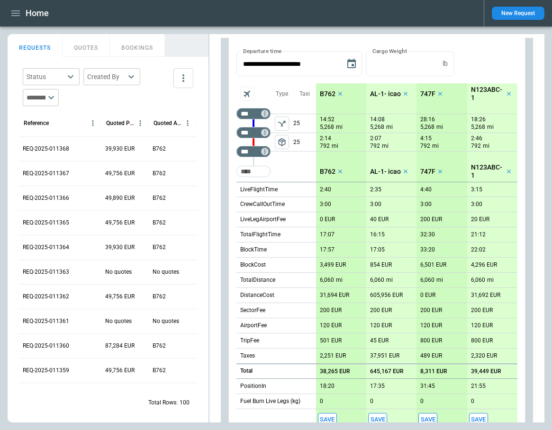
scroll to position [200, 0]
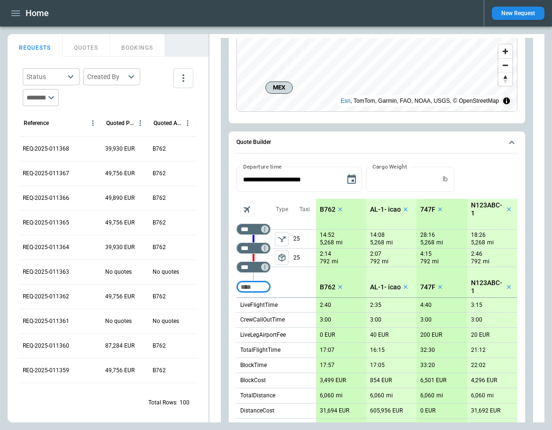
click at [258, 287] on input "Too short" at bounding box center [253, 286] width 30 height 17
type input "***"
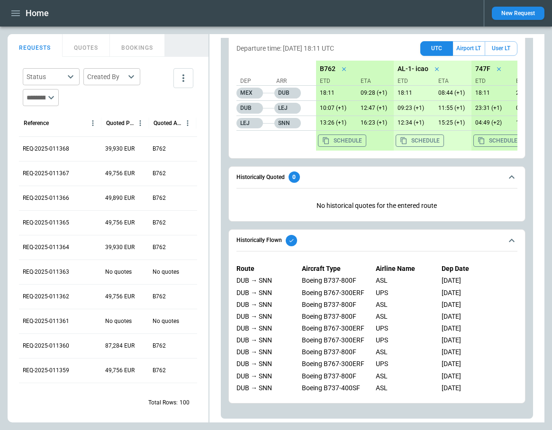
scroll to position [775, 0]
click at [13, 12] on icon "button" at bounding box center [15, 13] width 11 height 11
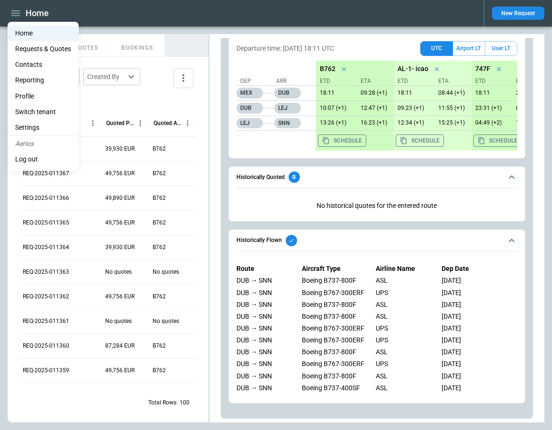
click at [33, 127] on li "Settings" at bounding box center [43, 128] width 71 height 16
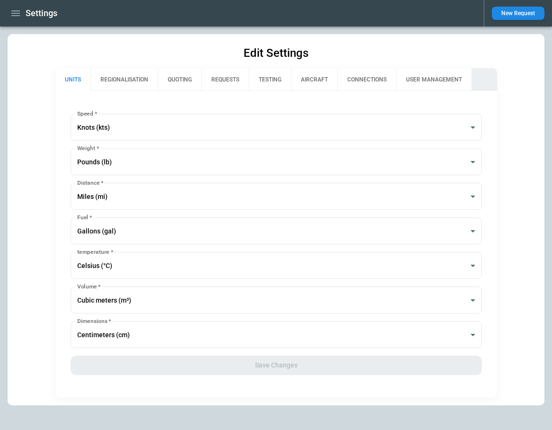
click at [144, 81] on button "REGIONALISATION" at bounding box center [123, 79] width 67 height 23
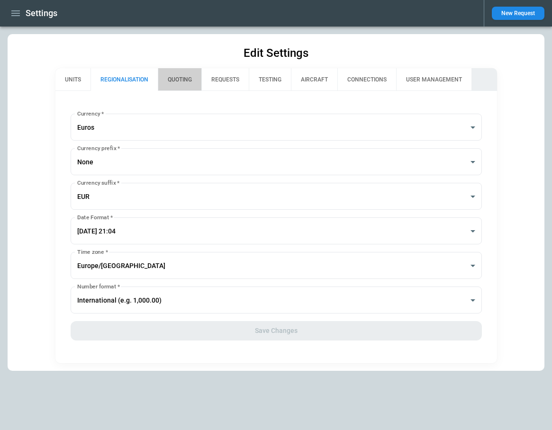
click at [192, 82] on button "QUOTING" at bounding box center [180, 79] width 44 height 23
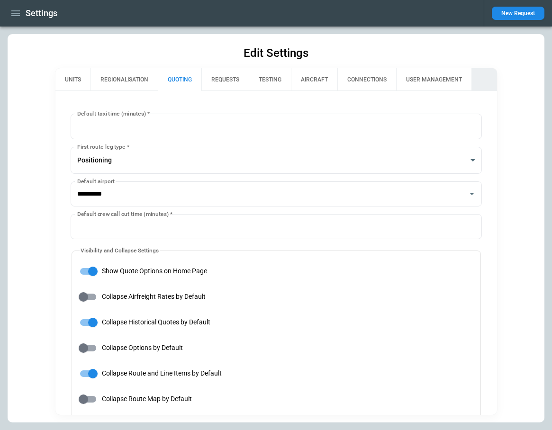
type input "**********"
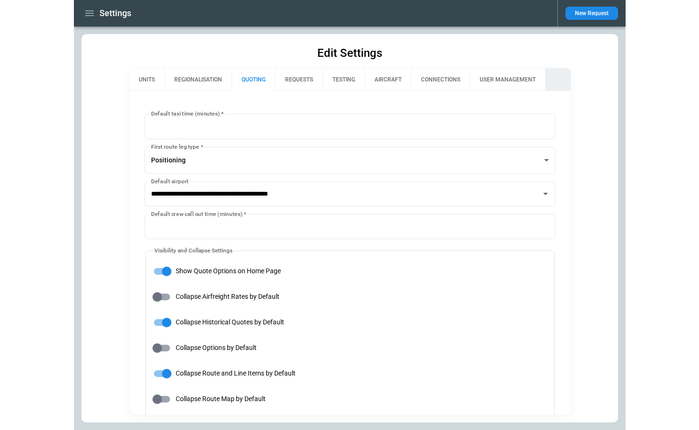
scroll to position [9, 0]
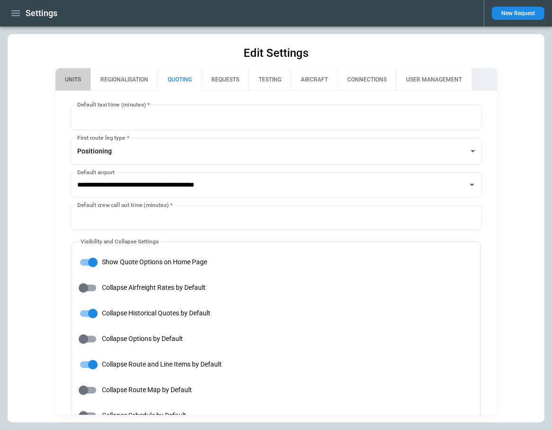
click at [73, 79] on button "UNITS" at bounding box center [72, 79] width 35 height 23
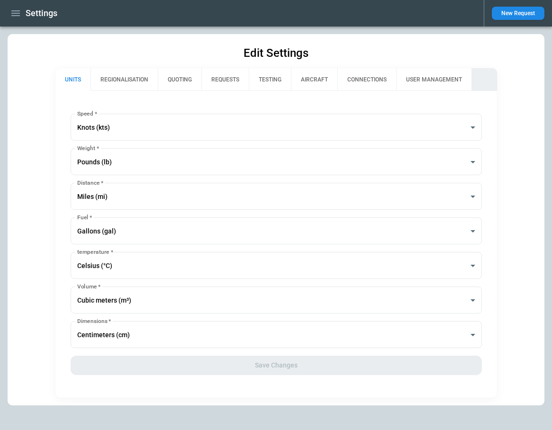
click at [117, 81] on button "REGIONALISATION" at bounding box center [123, 79] width 67 height 23
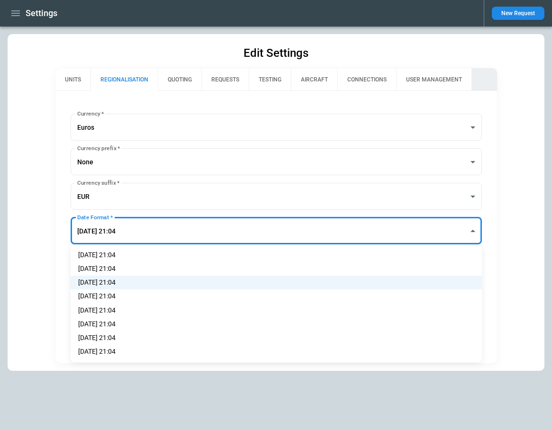
click at [138, 234] on body "**********" at bounding box center [276, 215] width 552 height 430
click at [135, 255] on li "16 Sep 25 21:04" at bounding box center [276, 255] width 411 height 14
type input "**********"
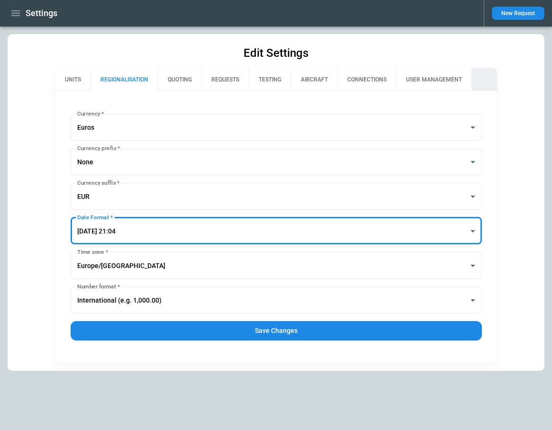
click at [227, 329] on button "Save Changes" at bounding box center [276, 330] width 411 height 19
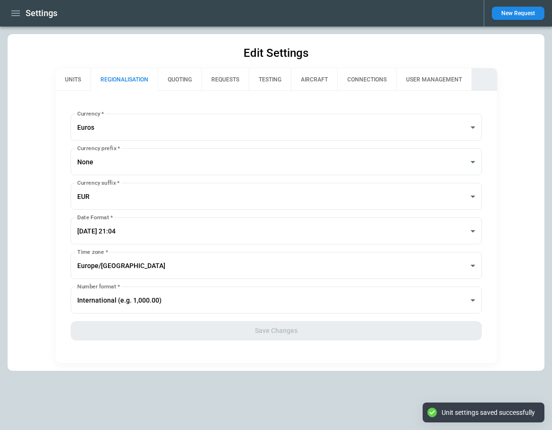
click at [15, 16] on icon "button" at bounding box center [15, 13] width 9 height 6
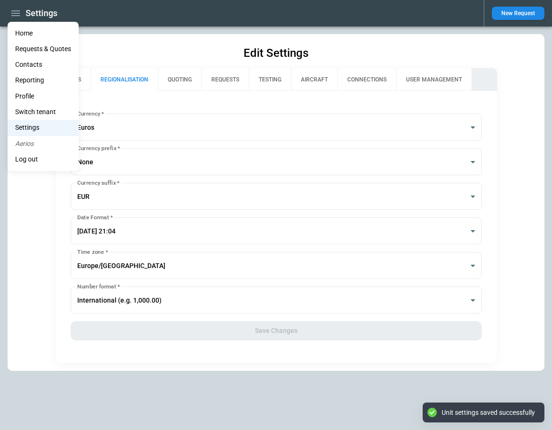
click at [24, 33] on li "Home" at bounding box center [43, 34] width 71 height 16
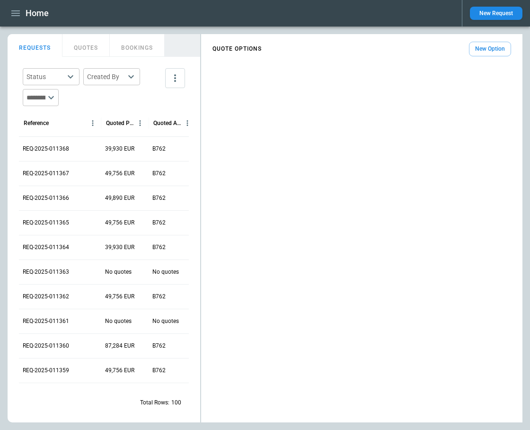
click at [503, 50] on button "New Option" at bounding box center [490, 49] width 42 height 15
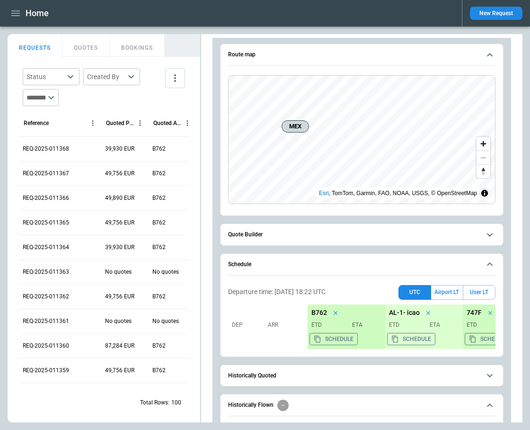
scroll to position [137, 0]
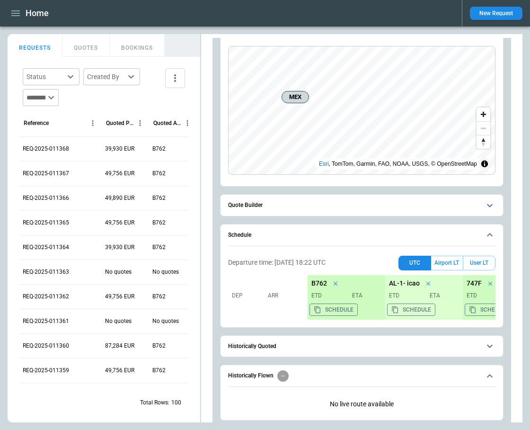
click at [305, 207] on span "Quote Builder" at bounding box center [354, 205] width 252 height 6
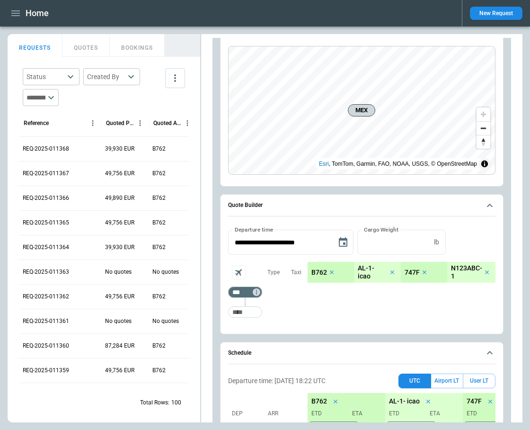
scroll to position [272, 0]
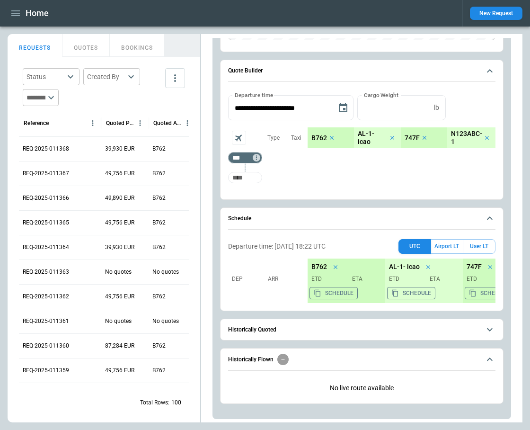
click at [246, 176] on input "Too short" at bounding box center [245, 177] width 30 height 17
type input "*"
type input "***"
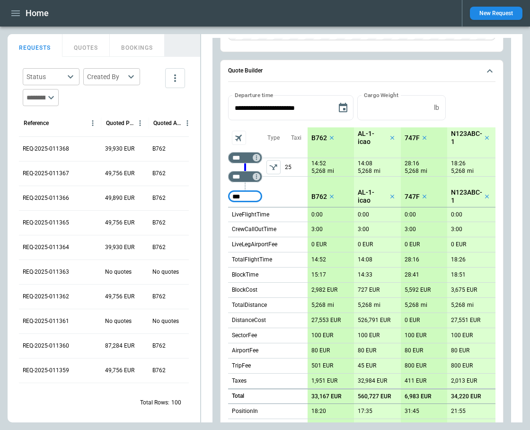
type input "***"
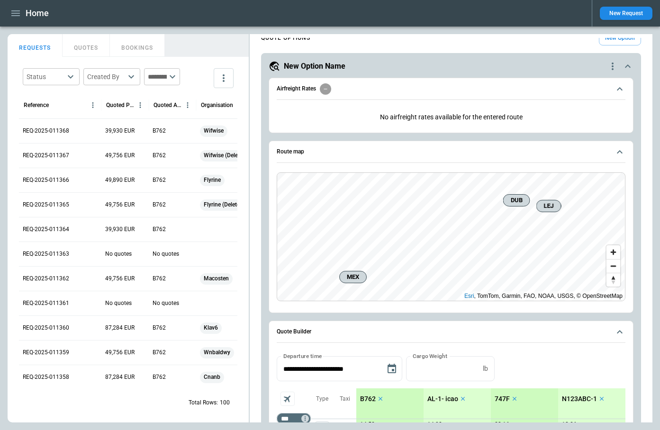
scroll to position [0, 0]
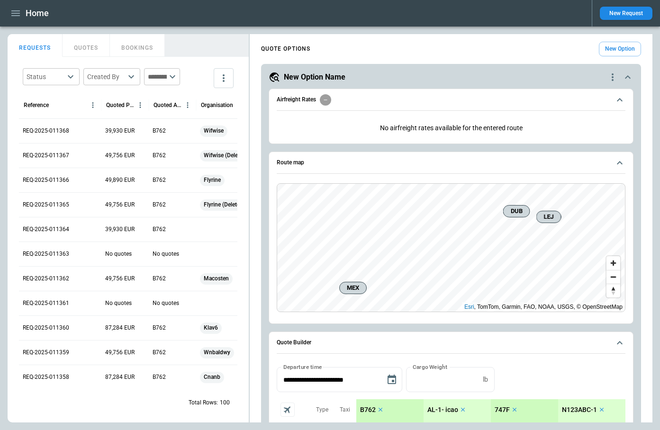
click at [611, 77] on icon "quote-option-actions" at bounding box center [612, 77] width 2 height 8
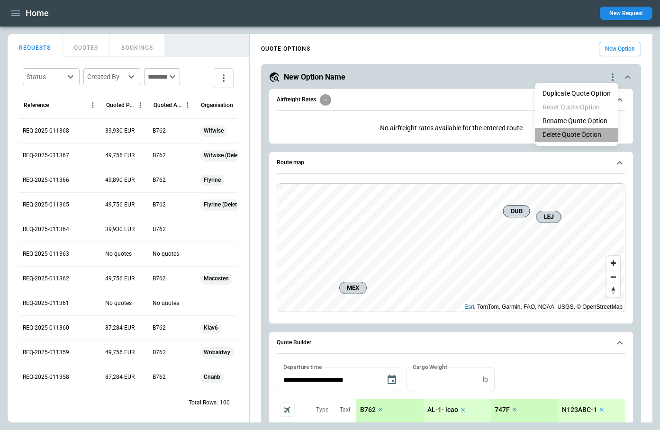
click at [587, 130] on li "Delete Quote Option" at bounding box center [576, 135] width 83 height 14
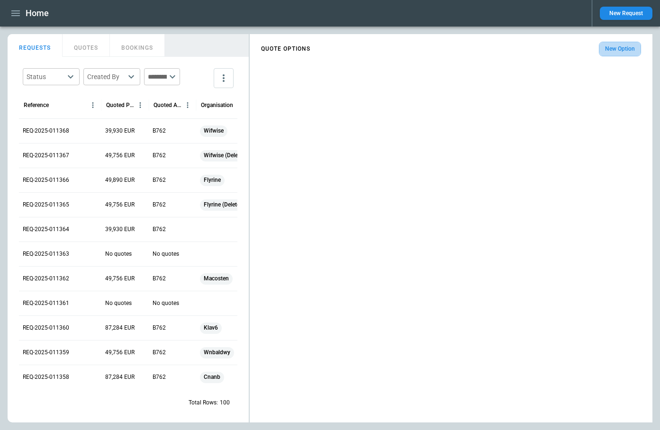
click at [613, 49] on button "New Option" at bounding box center [620, 49] width 42 height 15
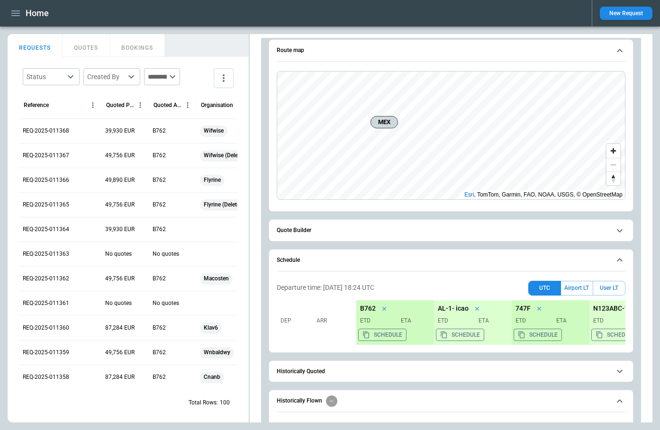
scroll to position [154, 0]
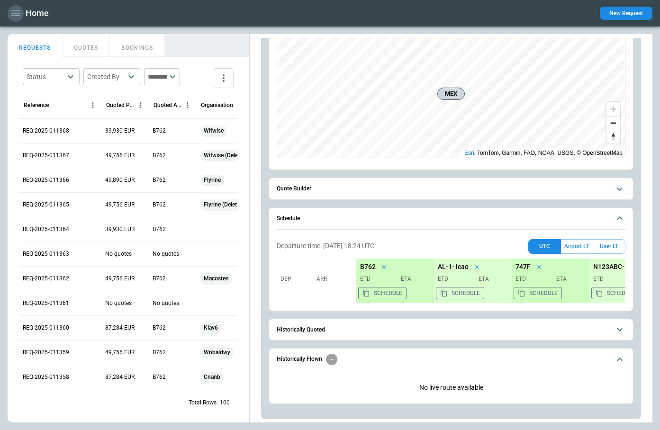
click at [15, 13] on icon "button" at bounding box center [15, 13] width 9 height 6
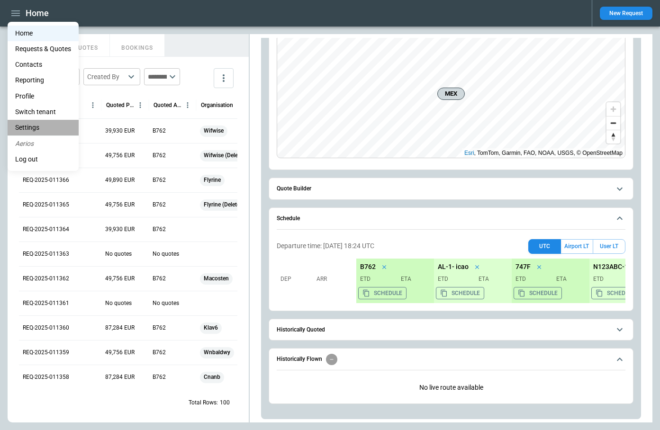
click at [39, 130] on li "Settings" at bounding box center [43, 128] width 71 height 16
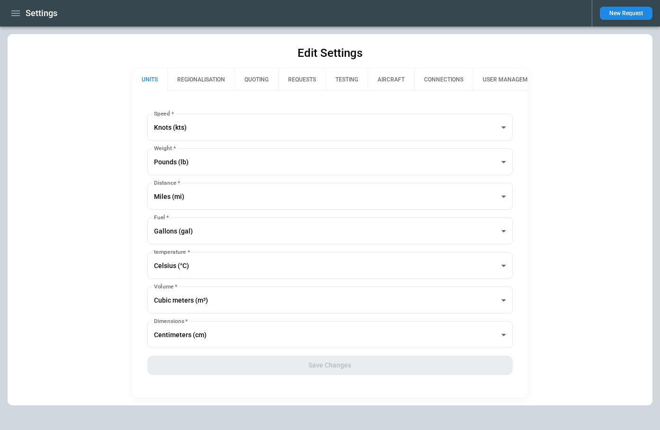
click at [20, 22] on div "Settings New Request" at bounding box center [330, 13] width 660 height 27
click at [16, 16] on icon "button" at bounding box center [15, 13] width 11 height 11
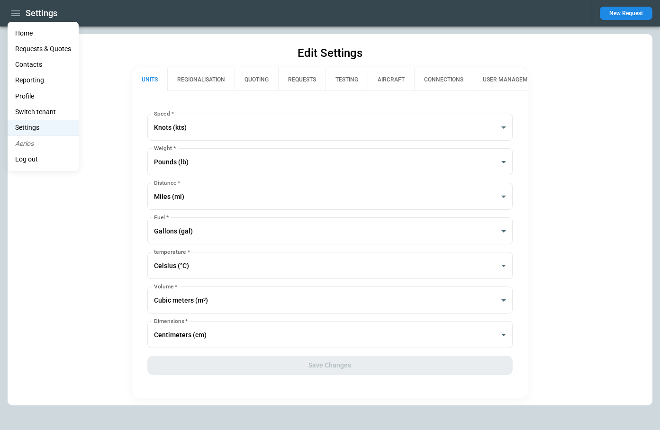
click at [28, 32] on li "Home" at bounding box center [43, 34] width 71 height 16
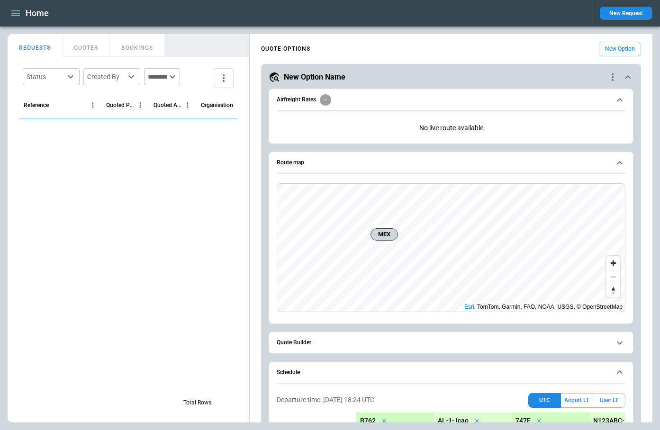
click at [18, 14] on icon "button" at bounding box center [15, 13] width 11 height 11
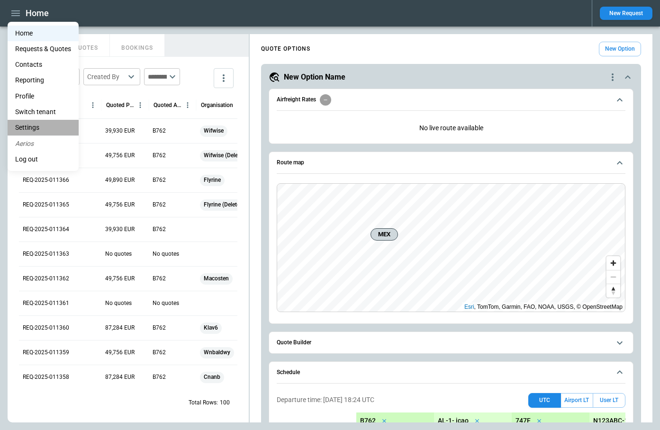
click at [38, 129] on li "Settings" at bounding box center [43, 128] width 71 height 16
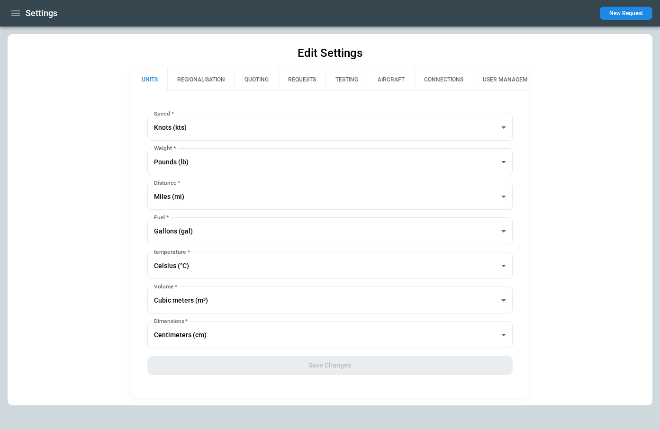
click at [215, 75] on button "REGIONALISATION" at bounding box center [200, 79] width 67 height 23
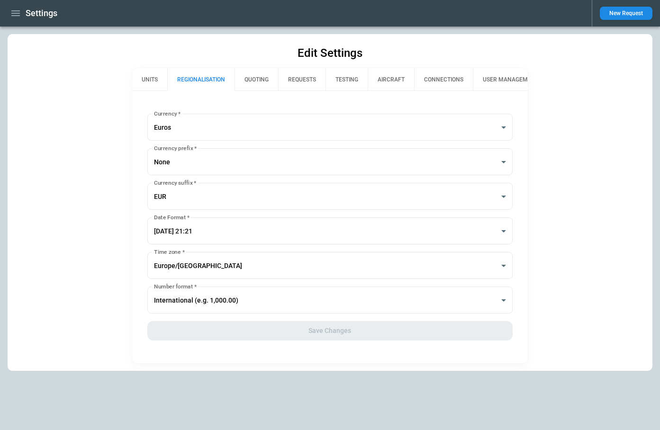
click at [256, 81] on button "QUOTING" at bounding box center [256, 79] width 44 height 23
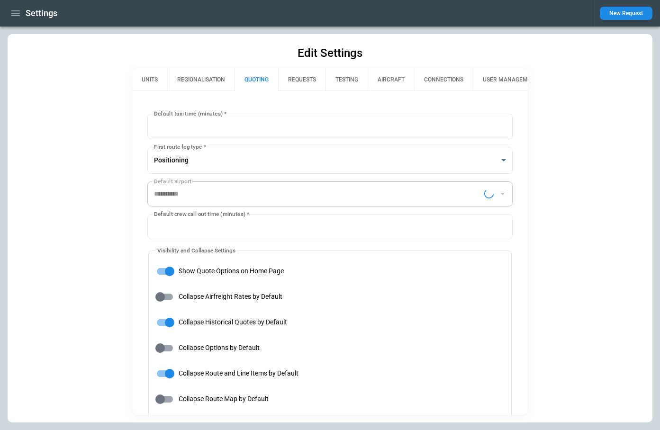
type input "**********"
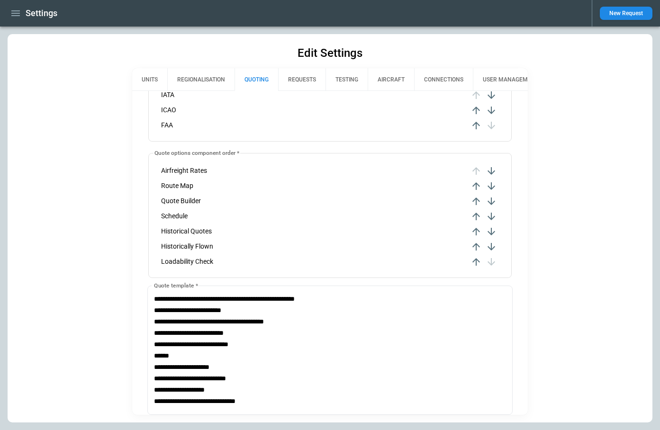
scroll to position [448, 0]
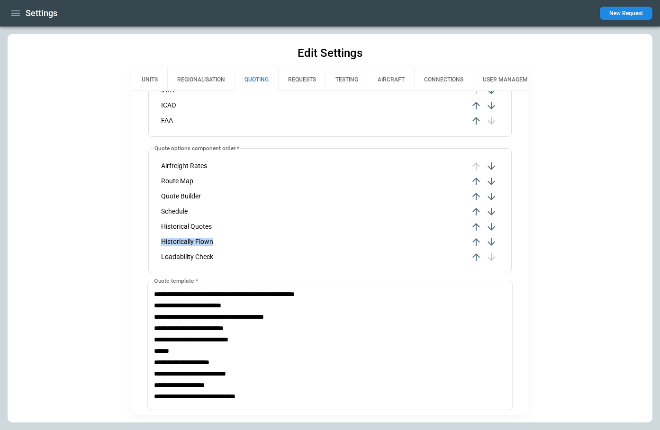
drag, startPoint x: 161, startPoint y: 242, endPoint x: 217, endPoint y: 240, distance: 56.9
click at [218, 240] on li "Historically Flown" at bounding box center [329, 241] width 353 height 15
click at [476, 242] on icon "button" at bounding box center [476, 242] width 8 height 8
click at [475, 225] on icon "button" at bounding box center [476, 227] width 8 height 8
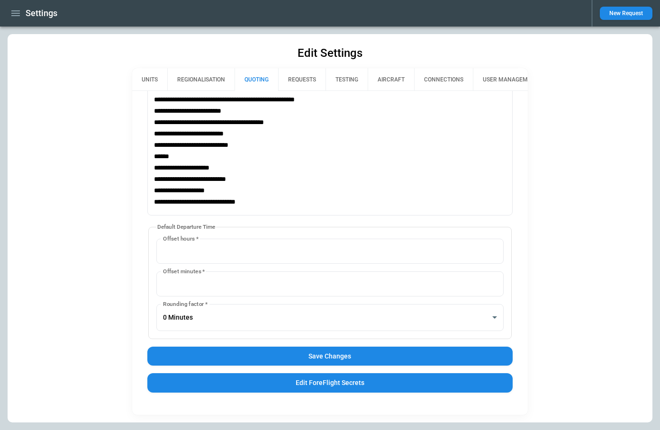
click at [336, 355] on button "Save Changes" at bounding box center [330, 356] width 366 height 19
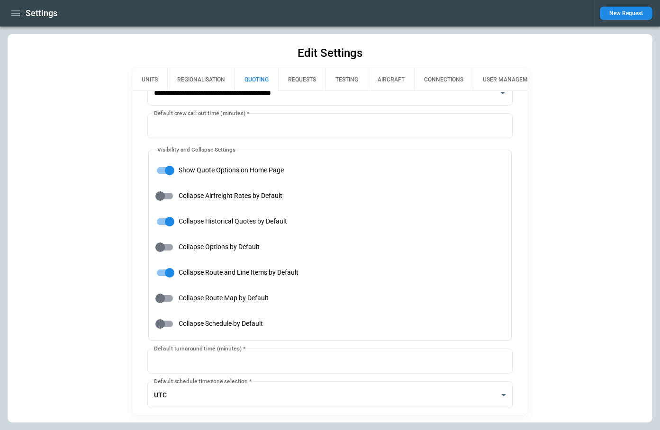
scroll to position [99, 0]
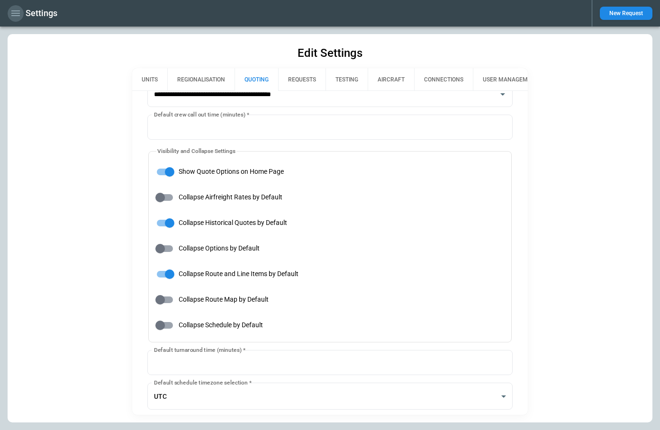
click at [14, 17] on icon "button" at bounding box center [15, 13] width 11 height 11
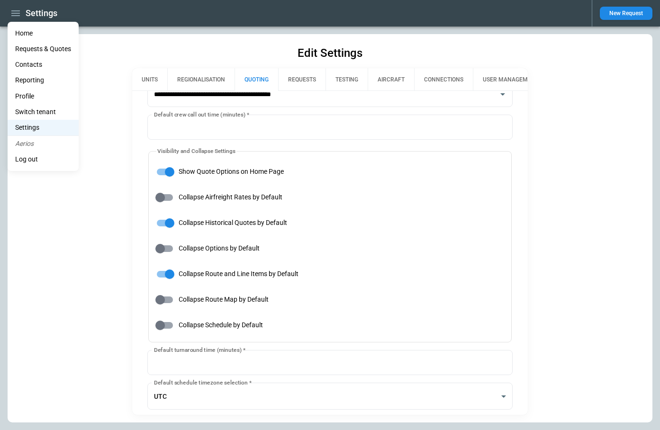
click at [21, 33] on li "Home" at bounding box center [43, 34] width 71 height 16
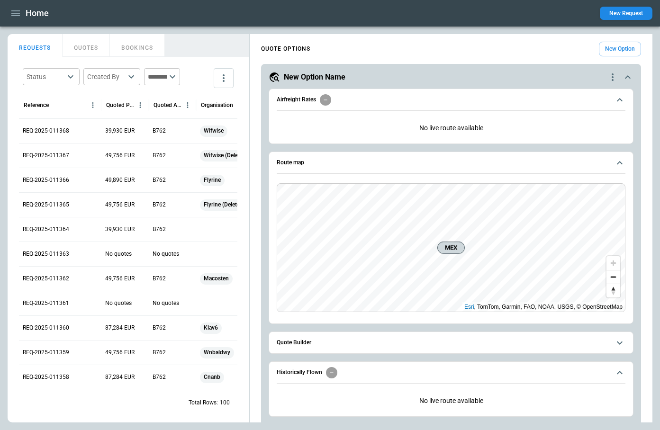
click at [16, 15] on icon "button" at bounding box center [15, 13] width 9 height 6
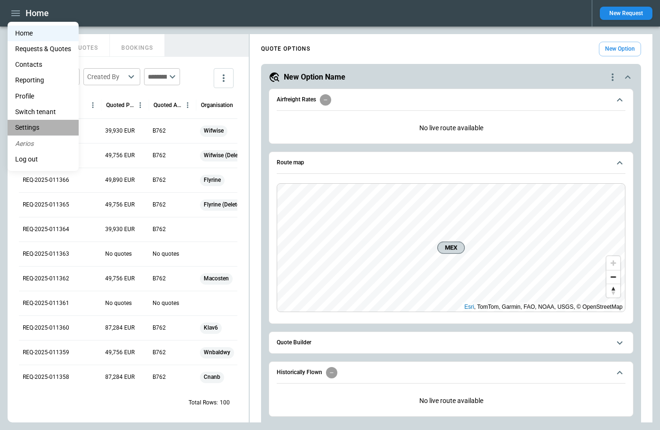
click at [39, 125] on li "Settings" at bounding box center [43, 128] width 71 height 16
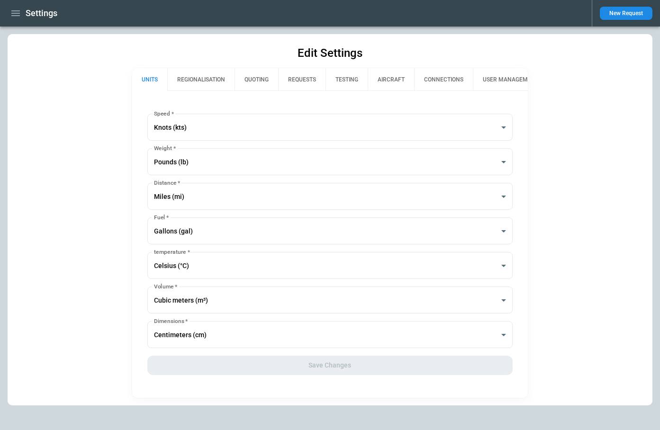
click at [267, 76] on button "QUOTING" at bounding box center [256, 79] width 44 height 23
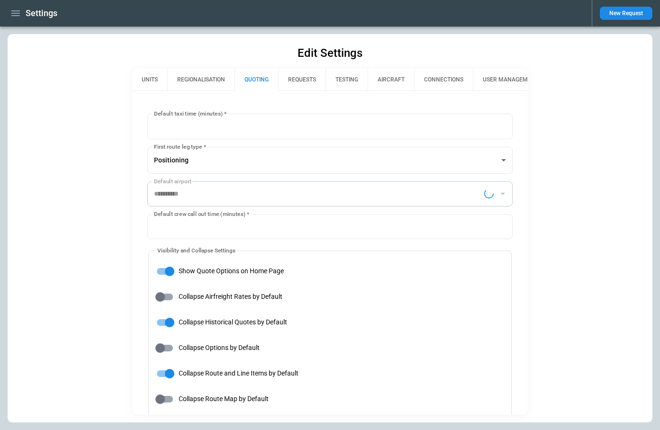
type input "**********"
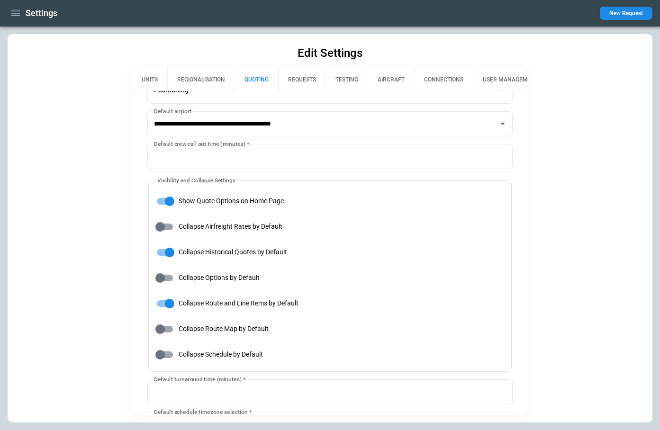
scroll to position [77, 0]
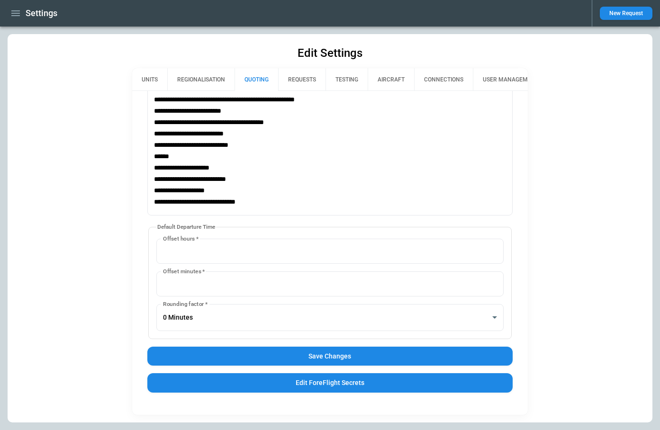
click at [282, 357] on button "Save Changes" at bounding box center [330, 356] width 366 height 19
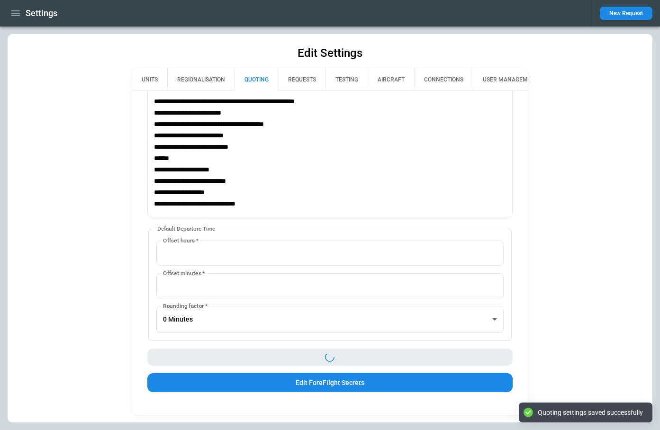
scroll to position [643, 0]
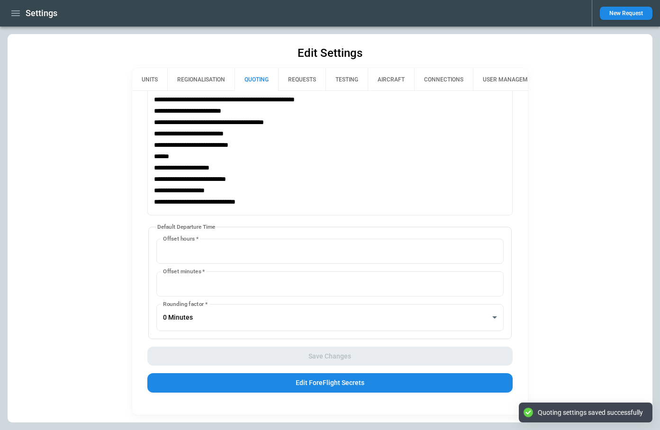
click at [18, 12] on icon "button" at bounding box center [15, 13] width 11 height 11
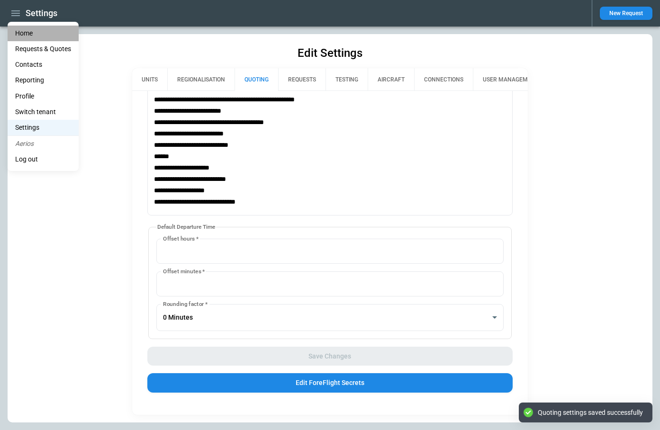
click at [28, 32] on li "Home" at bounding box center [43, 34] width 71 height 16
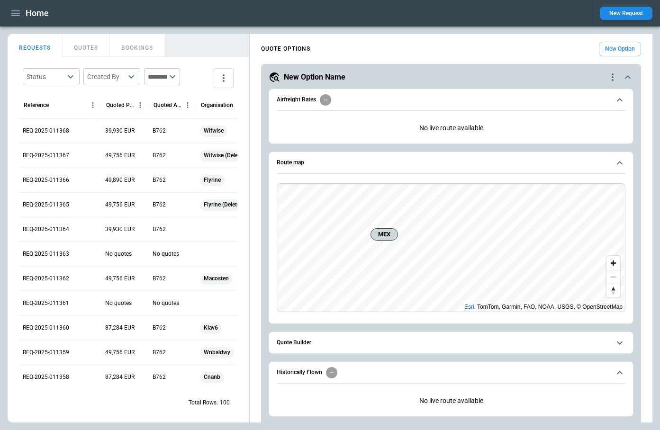
click at [612, 80] on icon "quote-option-actions" at bounding box center [612, 77] width 2 height 8
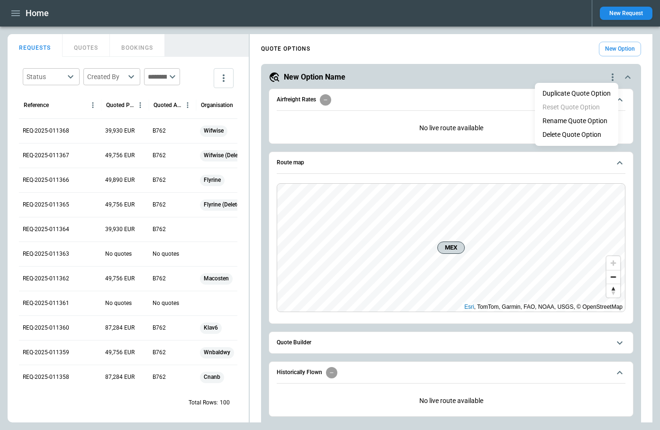
click at [586, 135] on li "Delete Quote Option" at bounding box center [576, 135] width 83 height 14
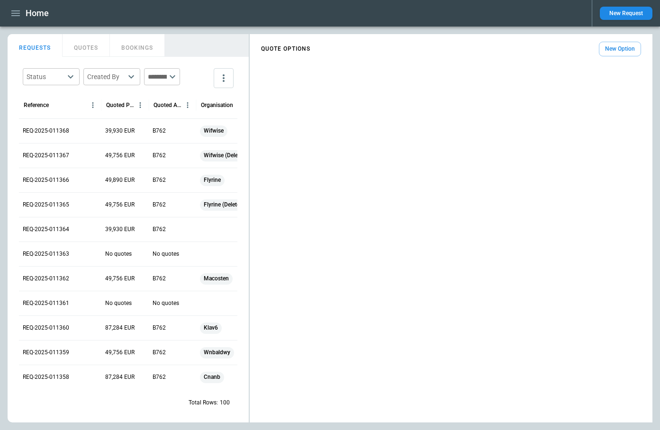
click at [608, 50] on button "New Option" at bounding box center [620, 49] width 42 height 15
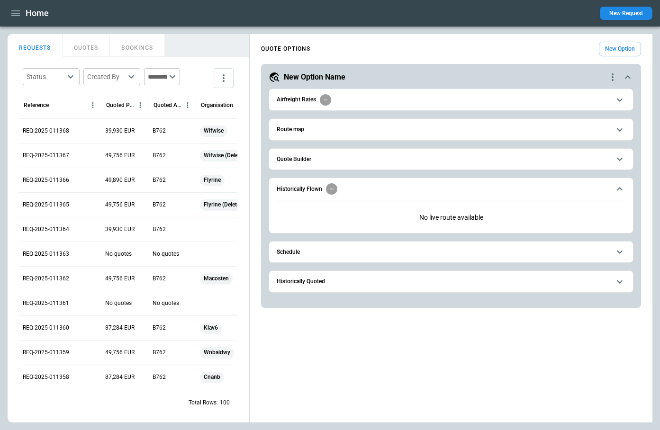
click at [16, 16] on icon "button" at bounding box center [15, 13] width 11 height 11
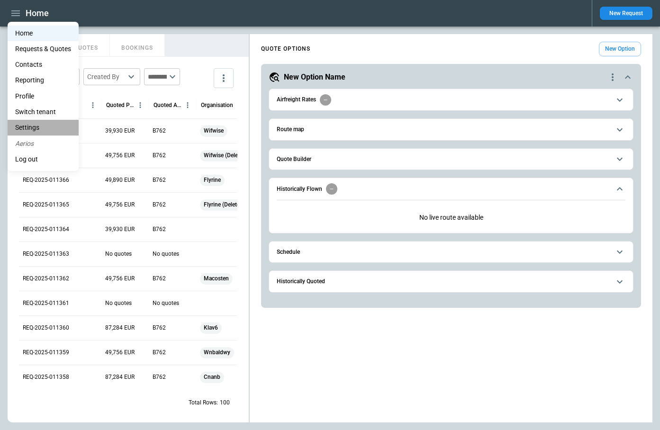
click at [35, 128] on li "Settings" at bounding box center [43, 128] width 71 height 16
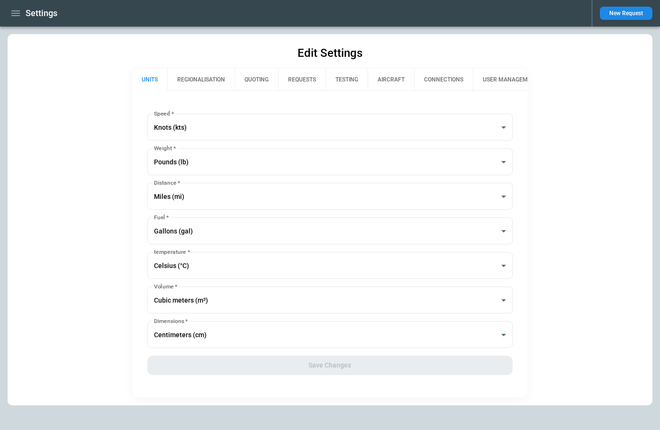
click at [207, 83] on button "REGIONALISATION" at bounding box center [200, 79] width 67 height 23
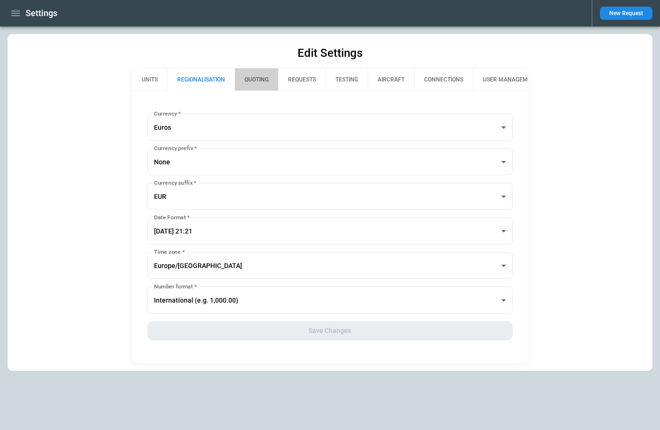
click at [253, 83] on button "QUOTING" at bounding box center [256, 79] width 44 height 23
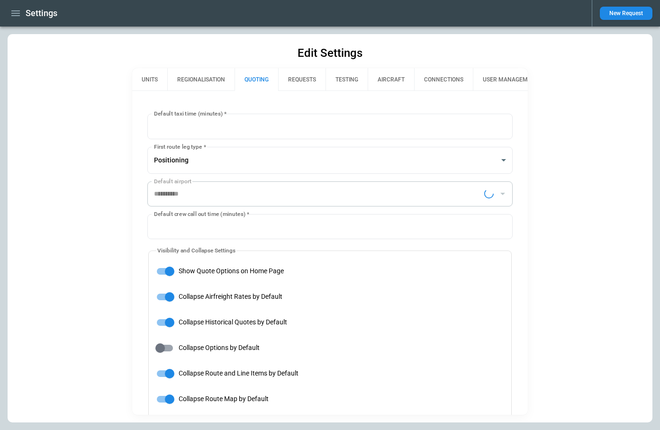
type input "**********"
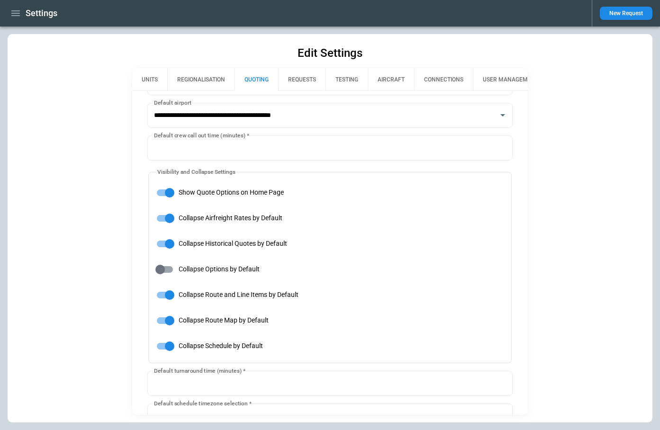
scroll to position [80, 0]
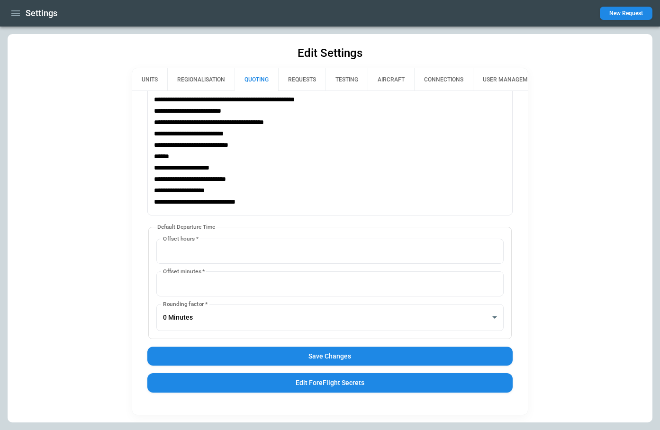
click at [306, 352] on button "Save Changes" at bounding box center [330, 356] width 366 height 19
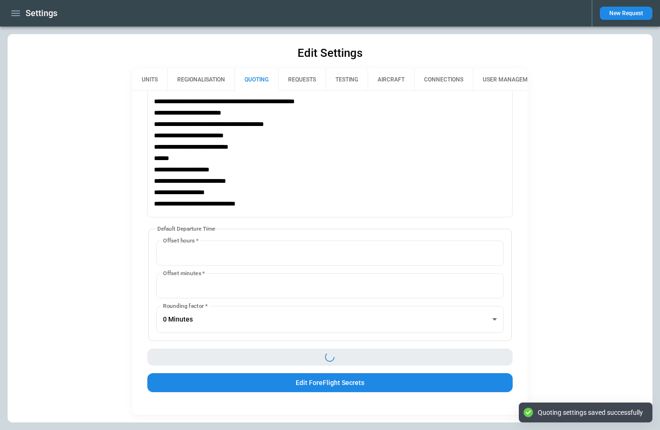
scroll to position [643, 0]
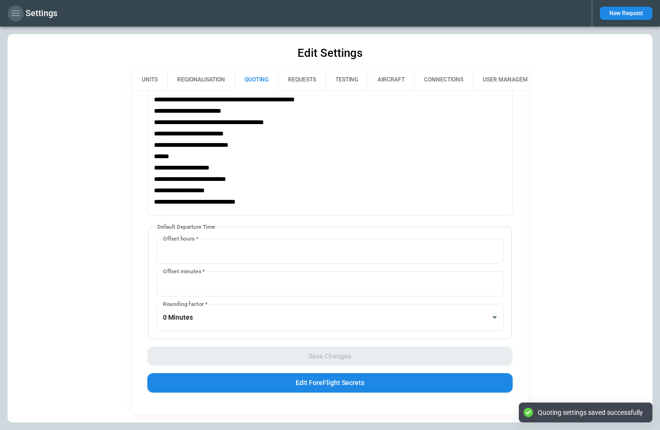
click at [16, 15] on icon "button" at bounding box center [15, 13] width 9 height 6
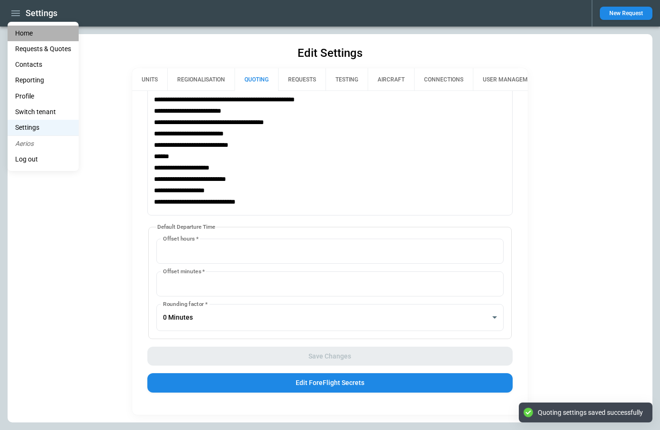
click at [29, 37] on li "Home" at bounding box center [43, 34] width 71 height 16
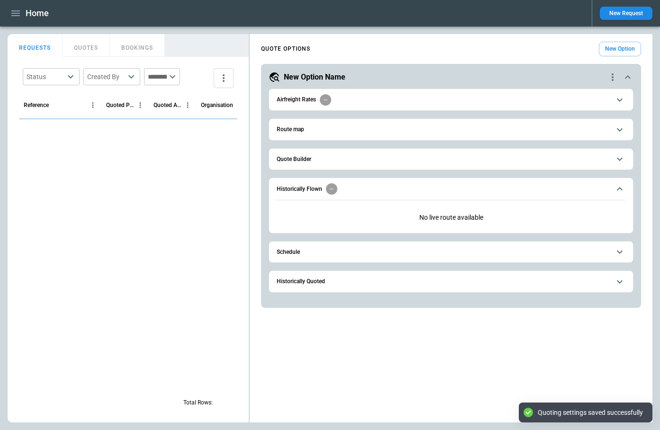
click at [611, 76] on icon "quote-option-actions" at bounding box center [612, 77] width 11 height 11
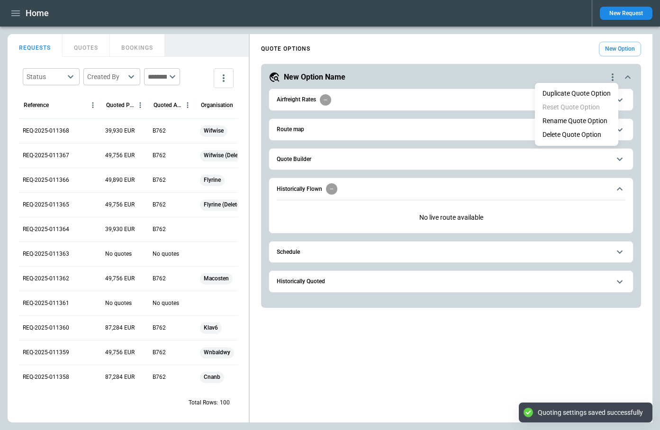
click at [580, 136] on li "Delete Quote Option" at bounding box center [576, 135] width 83 height 14
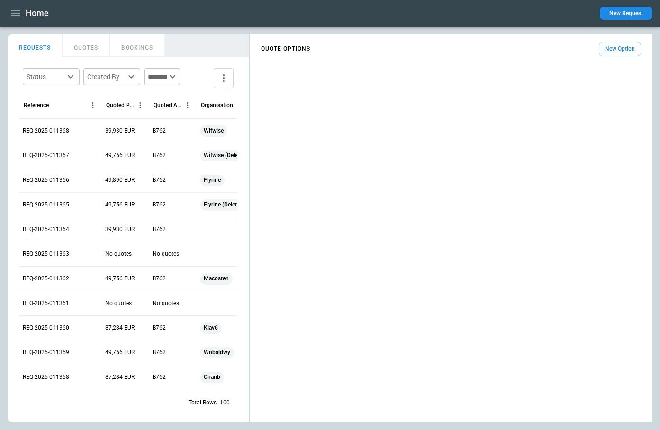
click at [613, 50] on button "New Option" at bounding box center [620, 49] width 42 height 15
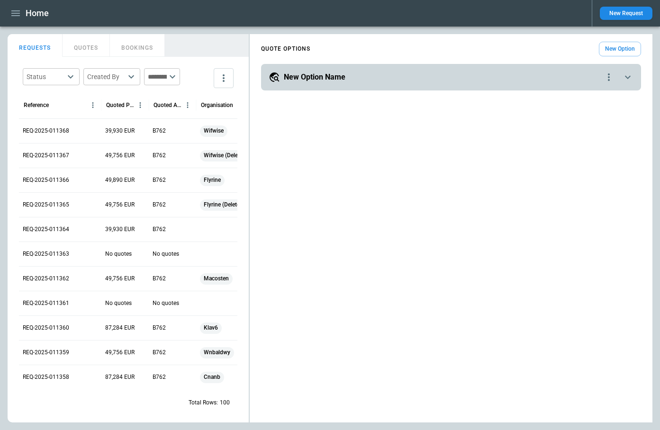
click at [577, 80] on div "New Option Name" at bounding box center [436, 77] width 334 height 11
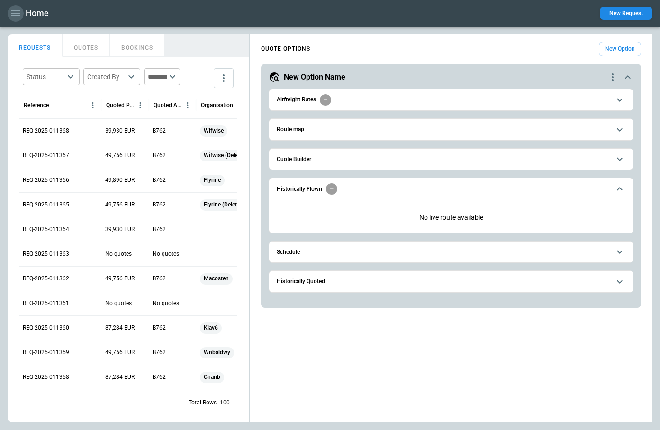
click at [12, 17] on icon "button" at bounding box center [15, 13] width 11 height 11
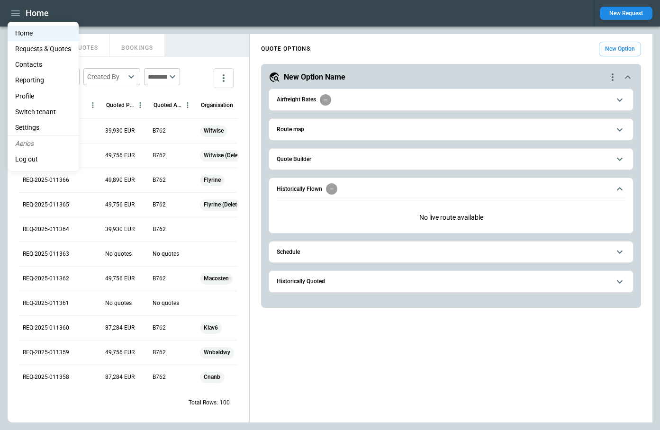
click at [46, 126] on li "Settings" at bounding box center [43, 128] width 71 height 16
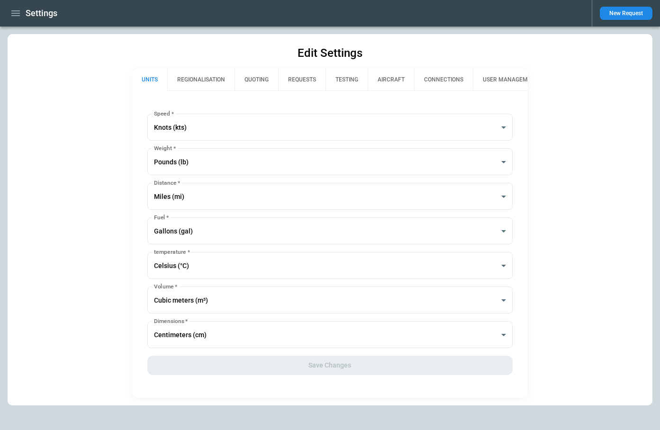
click at [255, 84] on button "QUOTING" at bounding box center [256, 79] width 44 height 23
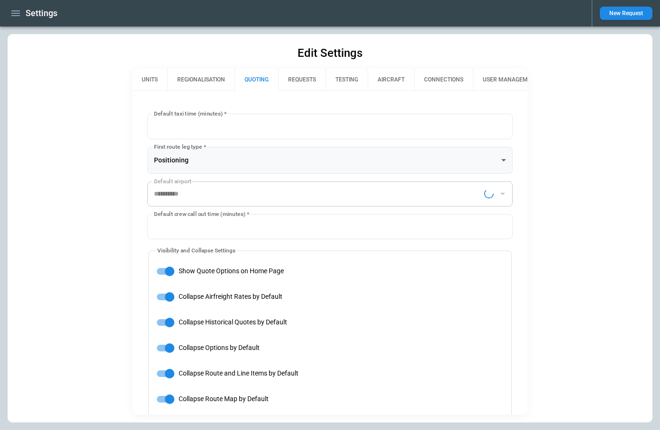
type input "**********"
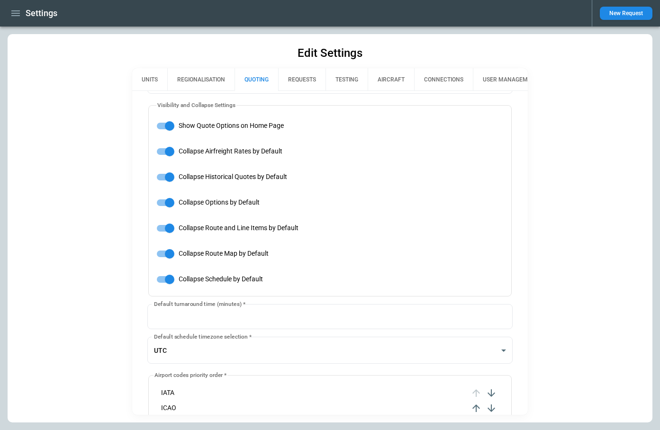
scroll to position [155, 0]
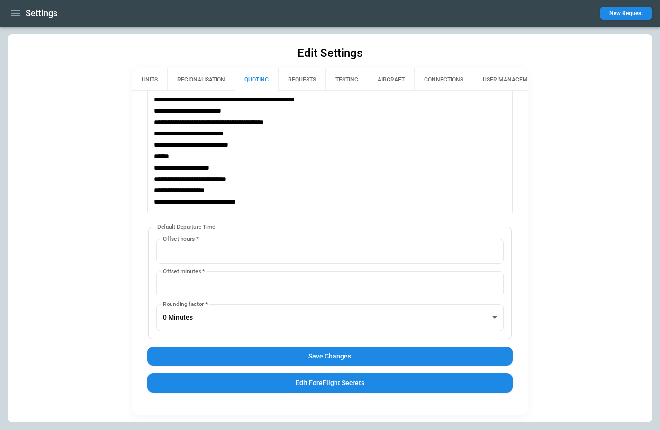
click at [278, 357] on button "Save Changes" at bounding box center [330, 356] width 366 height 19
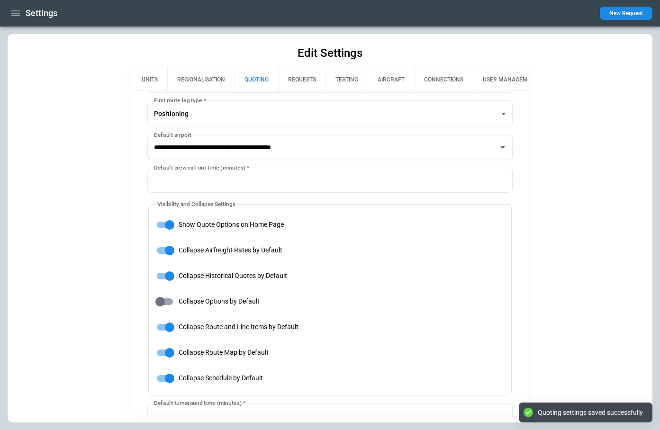
scroll to position [45, 0]
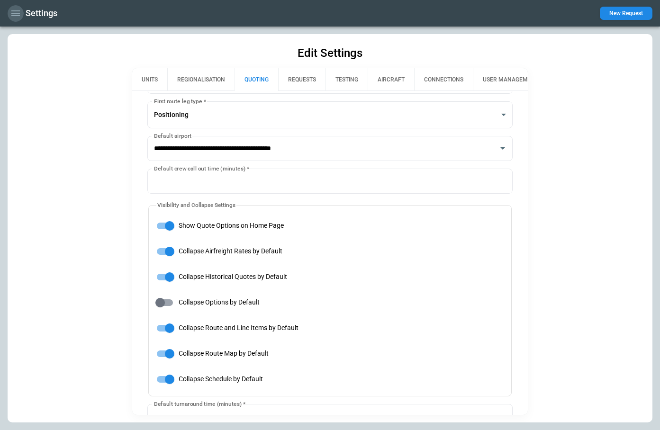
click at [13, 14] on icon "button" at bounding box center [15, 13] width 11 height 11
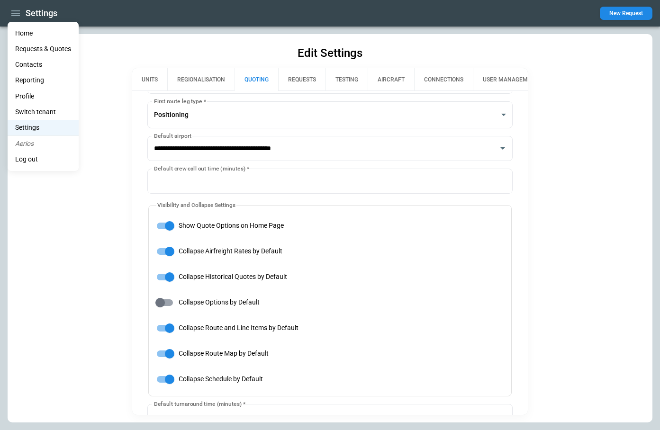
click at [18, 31] on li "Home" at bounding box center [43, 34] width 71 height 16
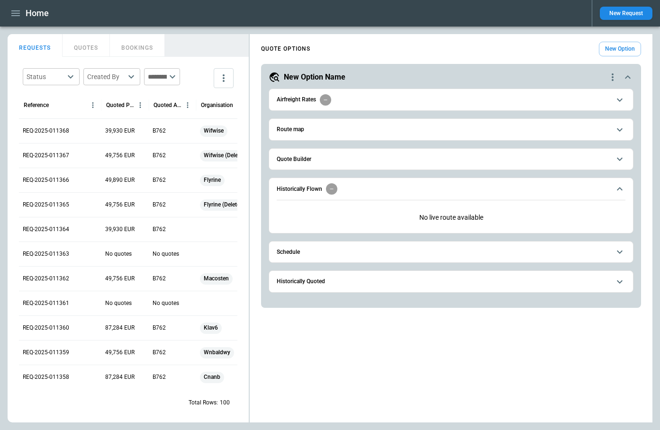
click at [18, 14] on icon "button" at bounding box center [15, 13] width 11 height 11
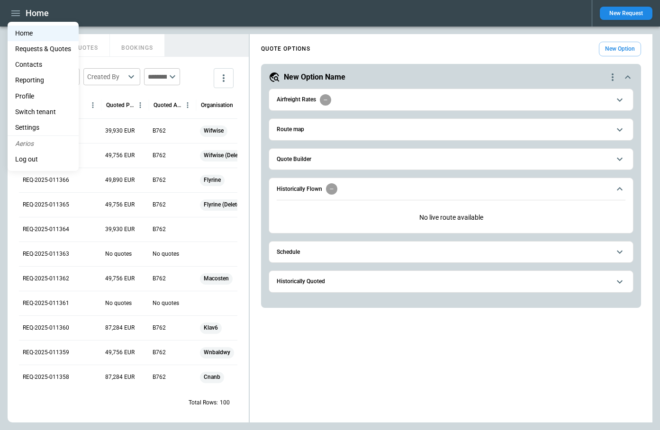
click at [36, 126] on li "Settings" at bounding box center [43, 128] width 71 height 16
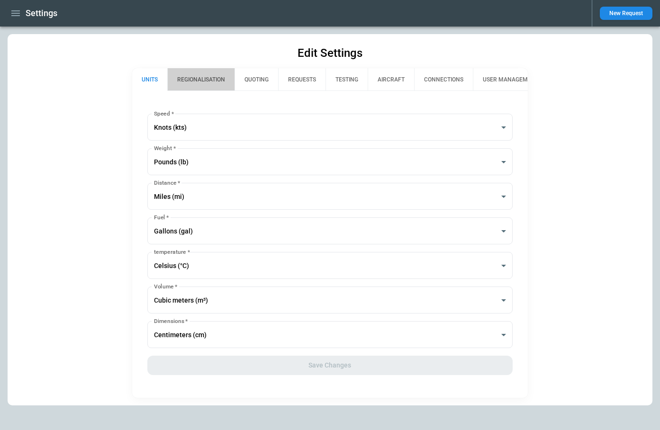
click at [207, 75] on button "REGIONALISATION" at bounding box center [200, 79] width 67 height 23
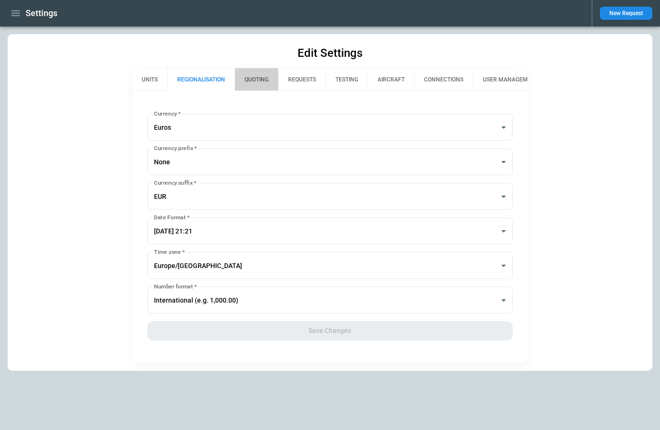
click at [252, 79] on button "QUOTING" at bounding box center [256, 79] width 44 height 23
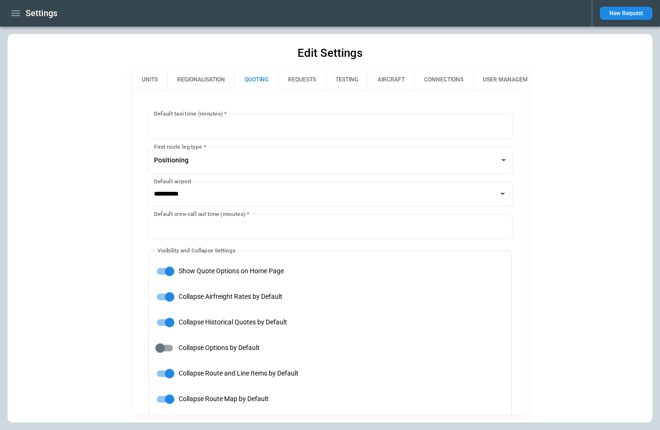
type input "**********"
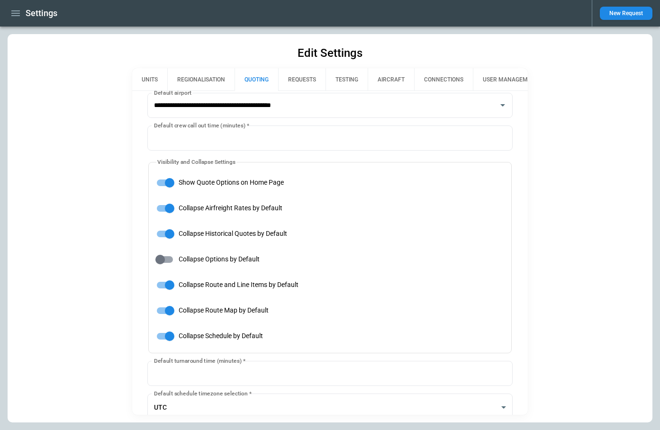
scroll to position [88, 0]
click at [16, 9] on icon "button" at bounding box center [15, 13] width 11 height 11
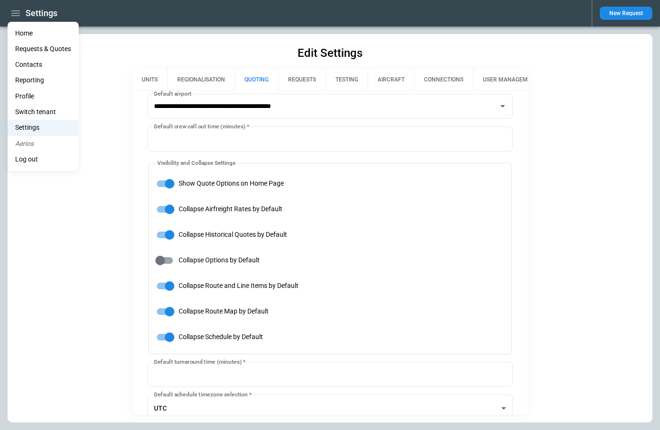
click at [26, 32] on li "Home" at bounding box center [43, 34] width 71 height 16
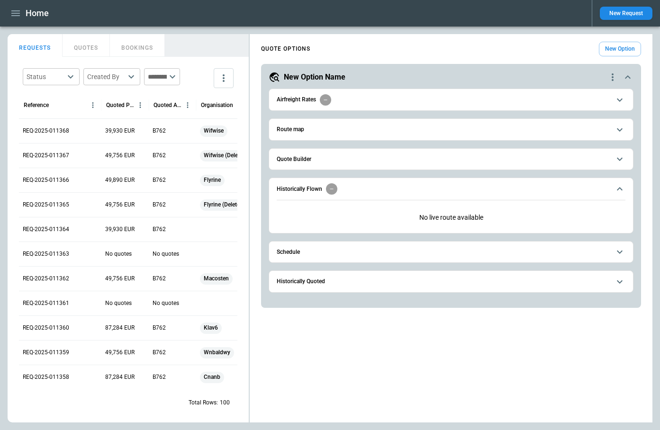
click at [393, 156] on span "Quote Builder" at bounding box center [443, 159] width 333 height 6
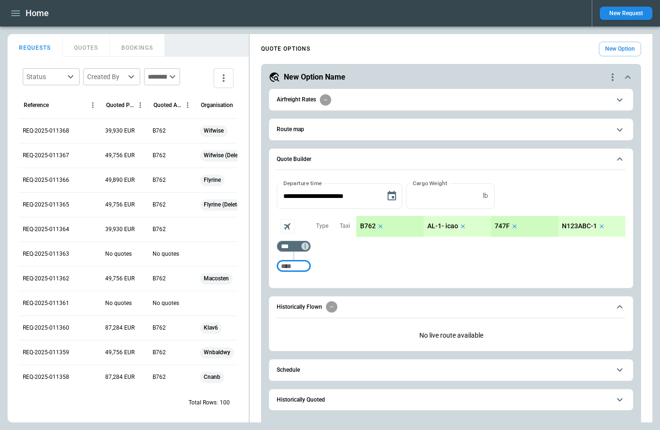
click at [302, 264] on input "Too short" at bounding box center [293, 266] width 30 height 17
type input "***"
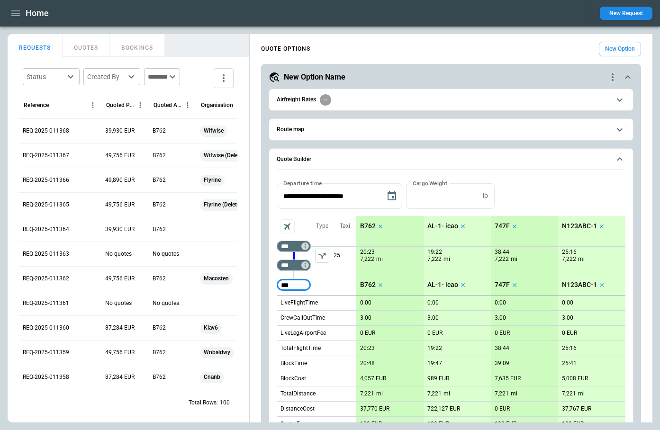
type input "***"
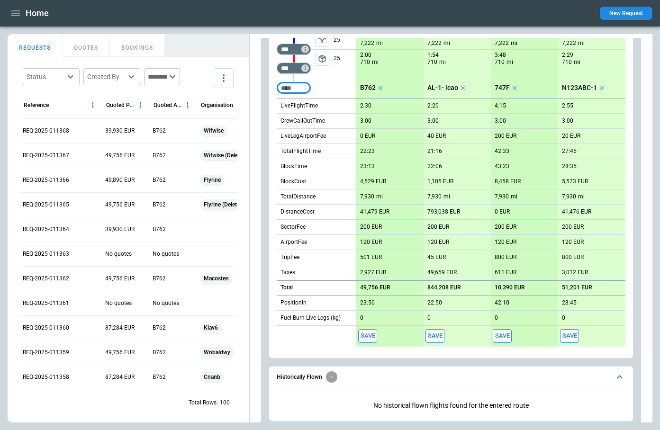
scroll to position [294, 0]
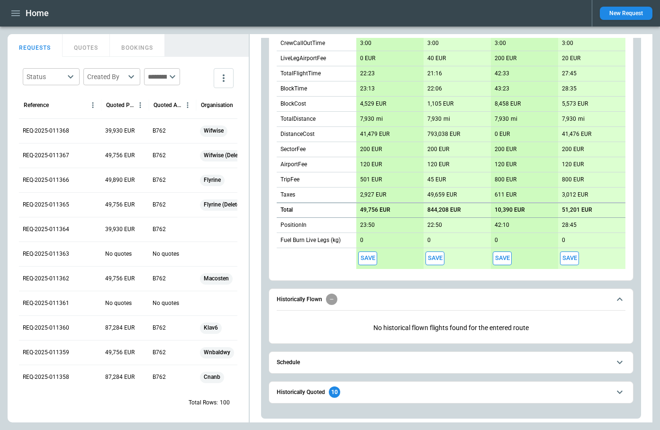
click at [512, 357] on button "Schedule" at bounding box center [451, 362] width 349 height 21
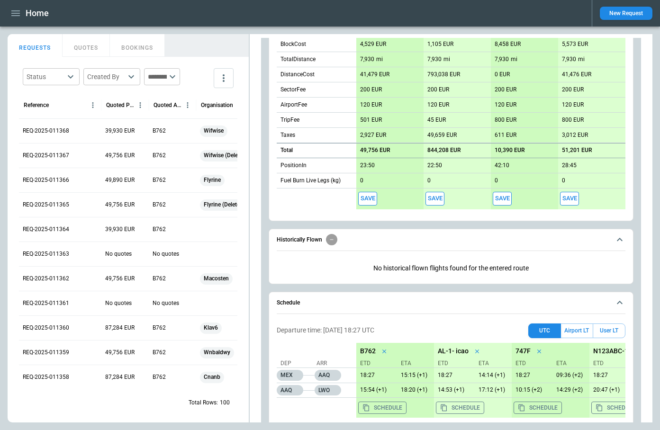
scroll to position [405, 0]
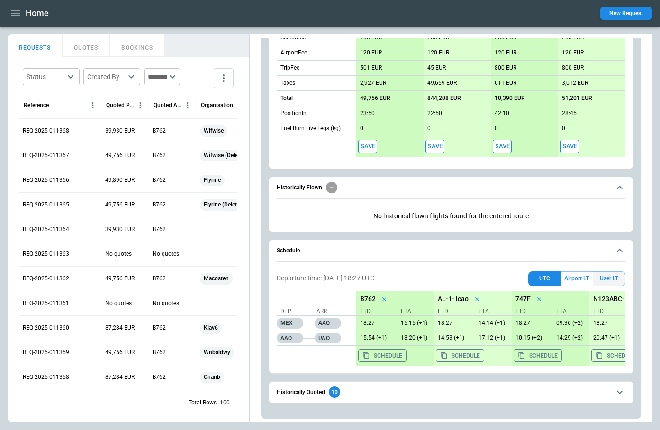
click at [610, 278] on button "User LT" at bounding box center [608, 278] width 33 height 15
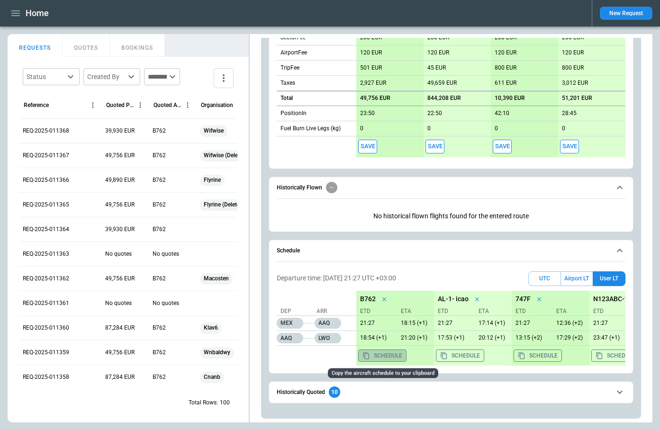
click at [389, 355] on button "Schedule" at bounding box center [382, 356] width 48 height 12
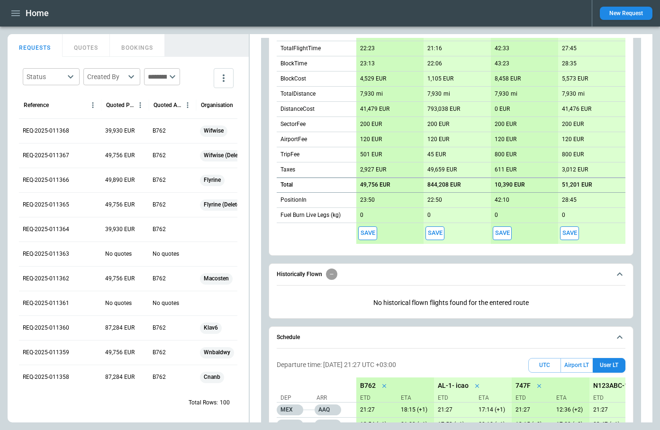
scroll to position [300, 0]
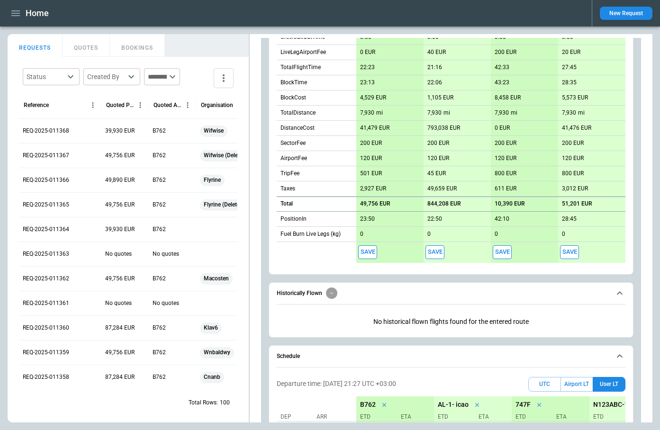
click at [14, 16] on icon "button" at bounding box center [15, 13] width 11 height 11
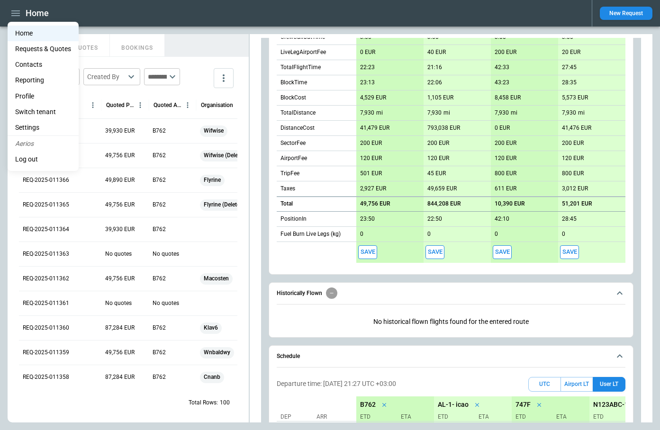
click at [287, 254] on div at bounding box center [330, 215] width 660 height 430
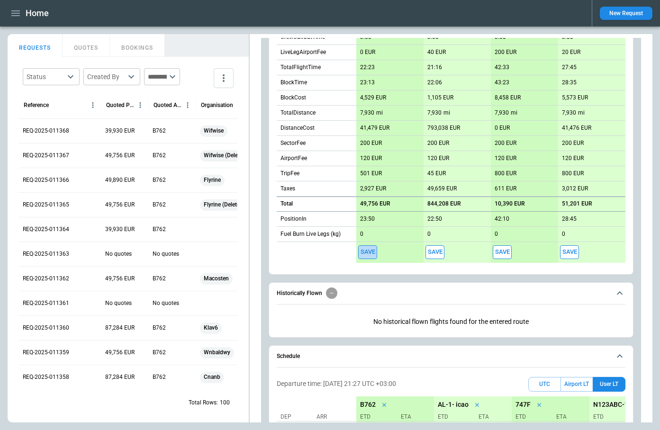
click at [371, 251] on button "Save" at bounding box center [367, 252] width 19 height 14
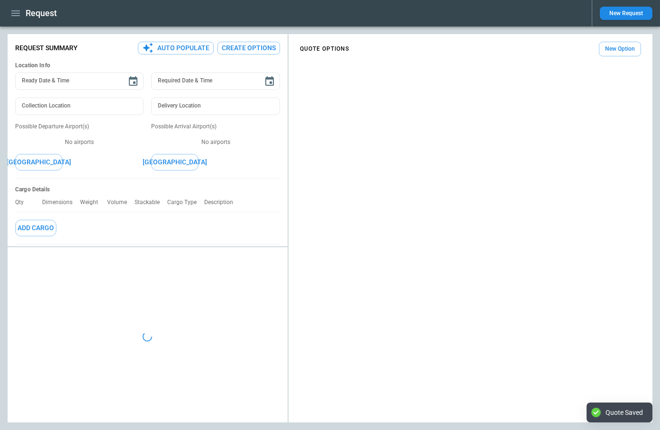
type textarea "*"
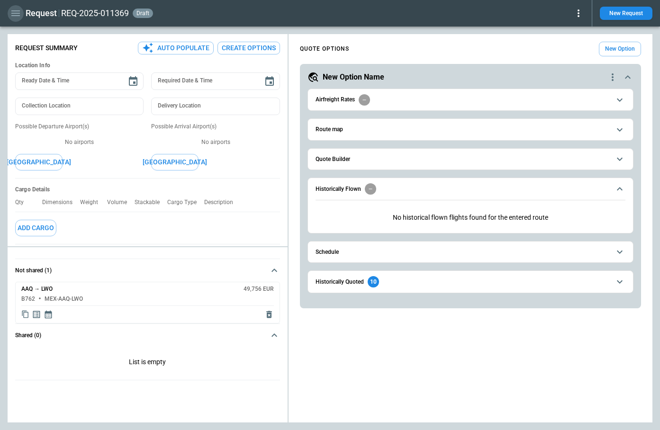
click at [12, 17] on icon "button" at bounding box center [15, 13] width 11 height 11
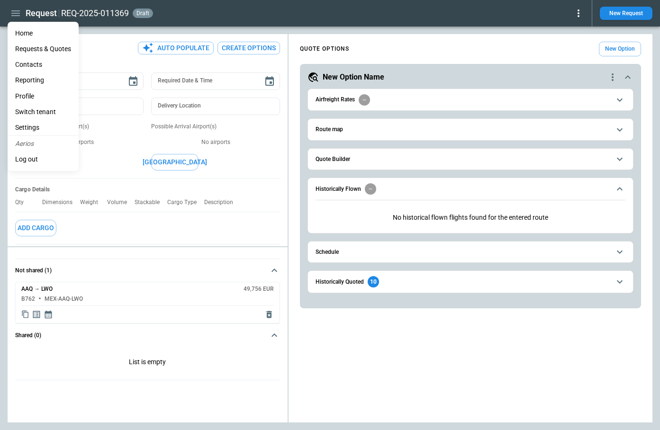
click at [37, 124] on li "Settings" at bounding box center [43, 128] width 71 height 16
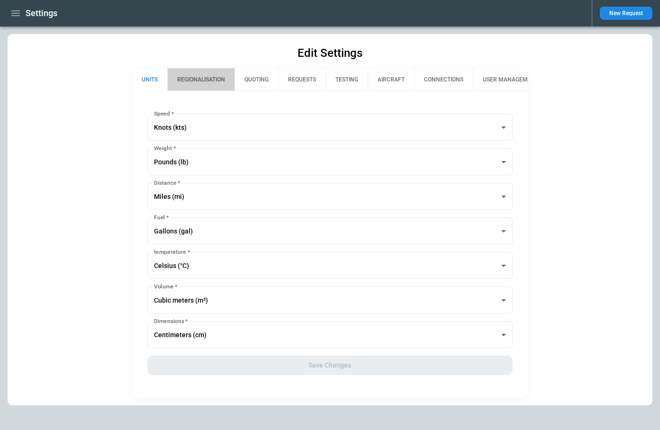
click at [209, 81] on button "REGIONALISATION" at bounding box center [200, 79] width 67 height 23
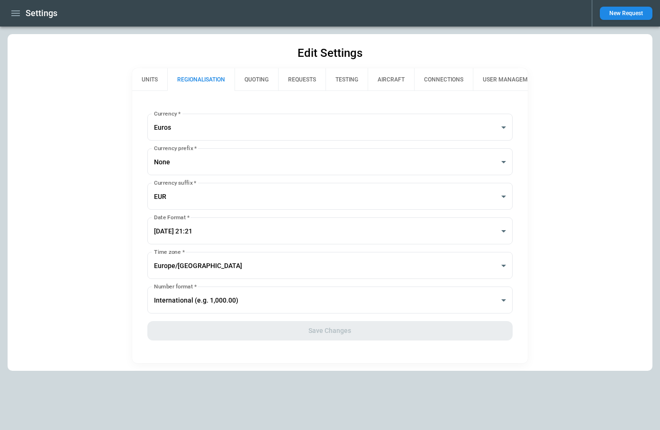
click at [153, 79] on button "UNITS" at bounding box center [149, 79] width 35 height 23
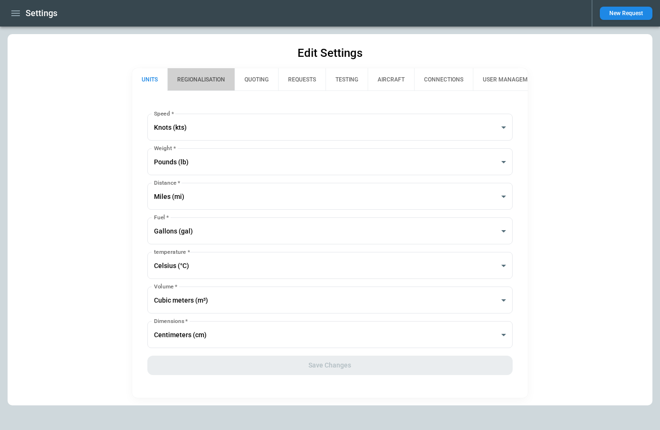
click at [189, 88] on button "REGIONALISATION" at bounding box center [200, 79] width 67 height 23
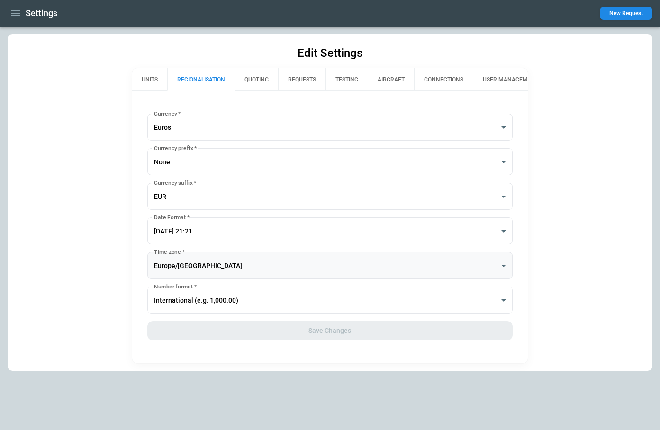
click at [203, 267] on body "**********" at bounding box center [330, 215] width 660 height 430
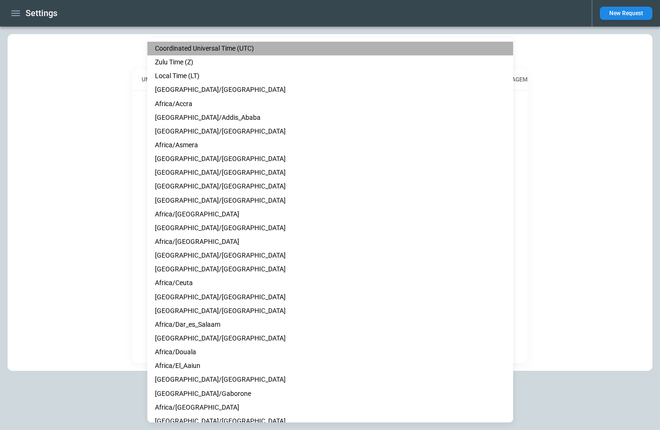
click at [214, 49] on li "Coordinated Universal Time (UTC)" at bounding box center [330, 49] width 366 height 14
type input "***"
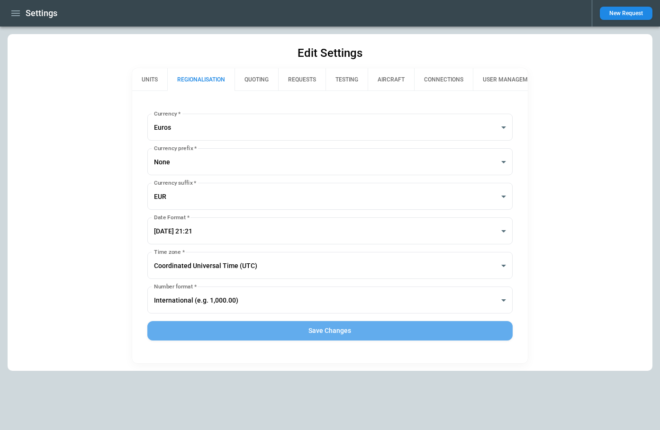
click at [313, 332] on button "Save Changes" at bounding box center [330, 330] width 366 height 19
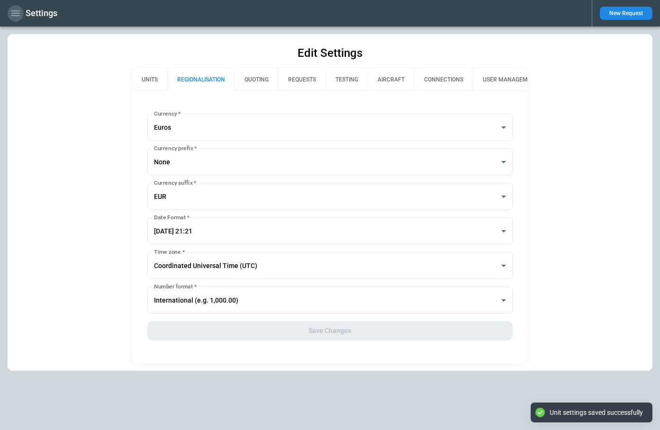
click at [13, 9] on icon "button" at bounding box center [15, 13] width 11 height 11
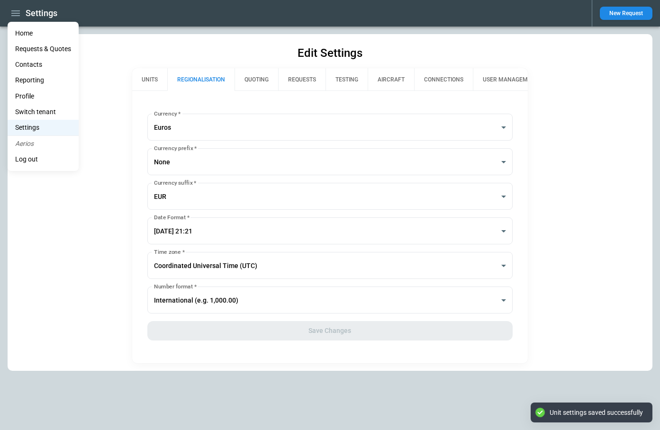
click at [27, 32] on li "Home" at bounding box center [43, 34] width 71 height 16
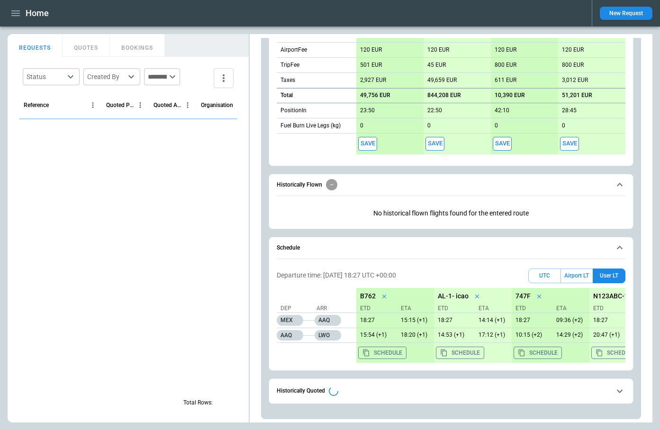
scroll to position [405, 0]
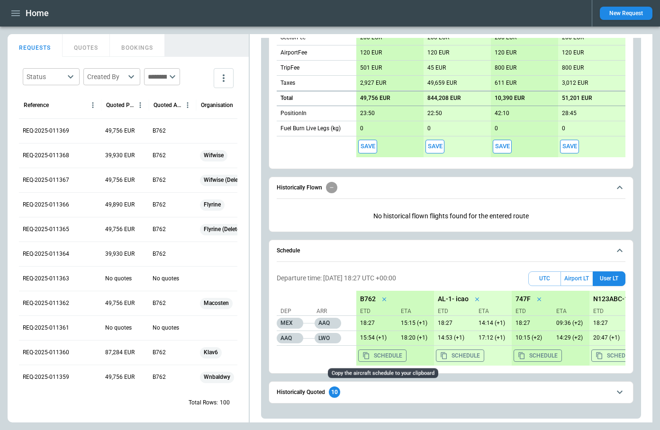
click at [395, 355] on button "Schedule" at bounding box center [382, 356] width 48 height 12
click at [15, 10] on icon "button" at bounding box center [15, 13] width 9 height 6
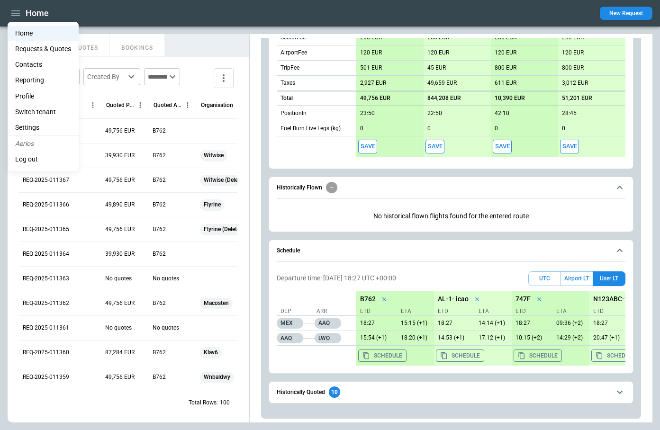
click at [31, 126] on li "Settings" at bounding box center [43, 128] width 71 height 16
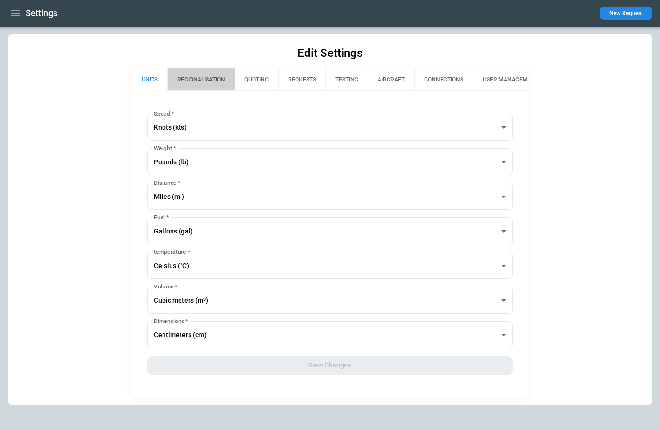
click at [205, 83] on button "REGIONALISATION" at bounding box center [200, 79] width 67 height 23
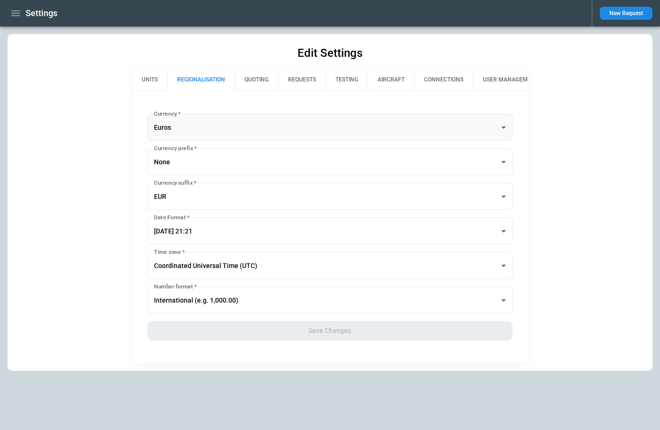
click at [203, 134] on body "**********" at bounding box center [330, 215] width 660 height 430
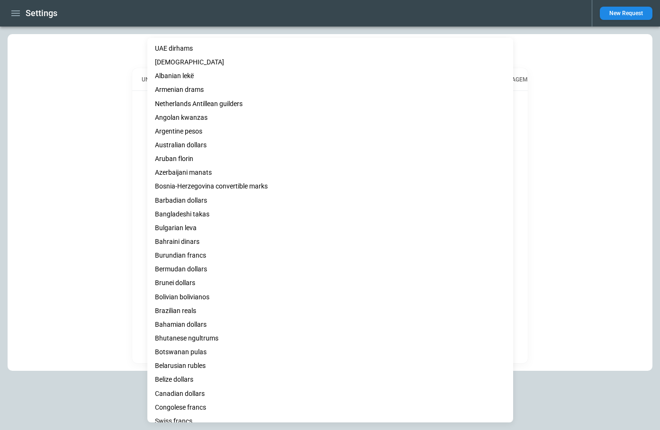
scroll to position [412, 0]
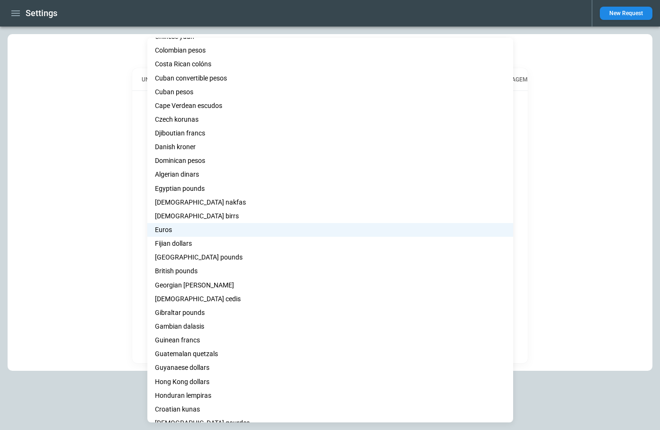
click at [92, 214] on div at bounding box center [330, 215] width 660 height 430
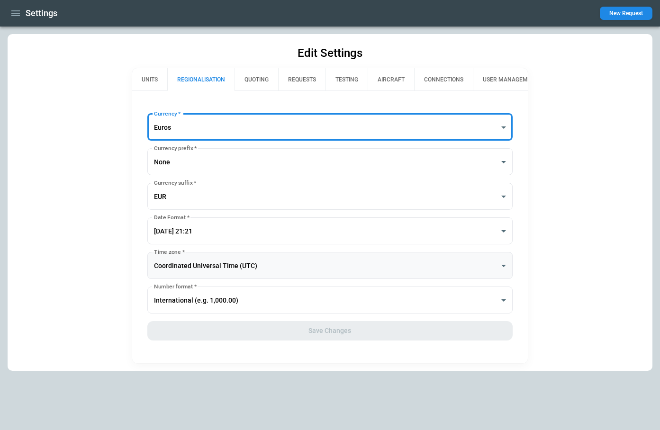
click at [205, 270] on body "**********" at bounding box center [330, 215] width 660 height 430
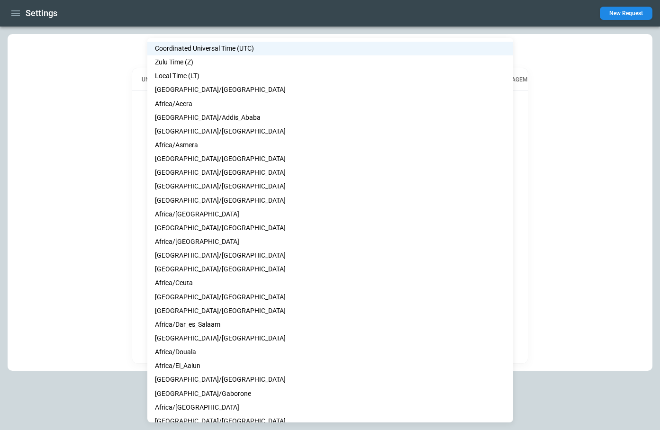
click at [224, 60] on li "Zulu Time (Z)" at bounding box center [330, 62] width 366 height 14
type input "*"
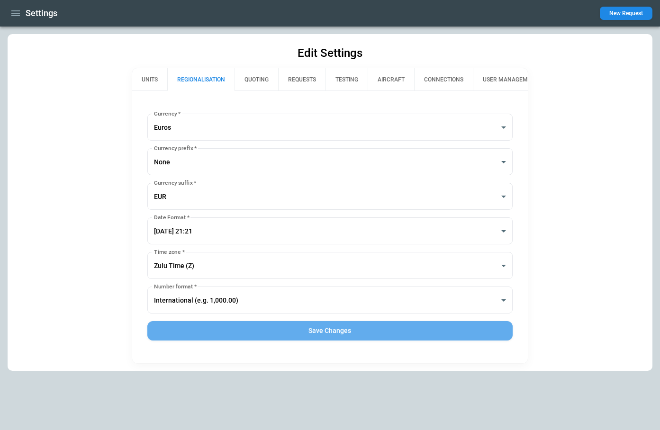
click at [373, 333] on button "Save Changes" at bounding box center [330, 330] width 366 height 19
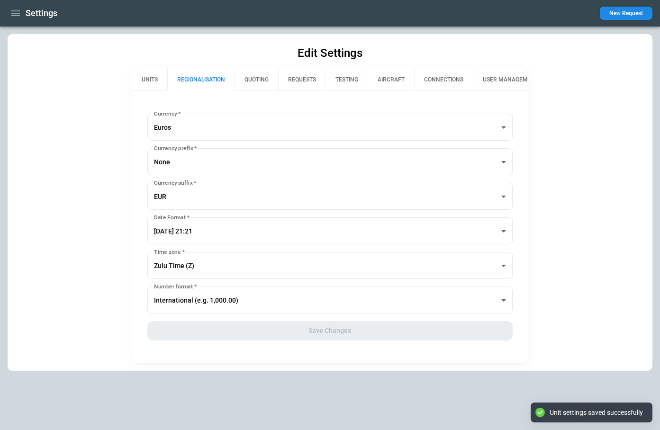
click at [15, 11] on icon "button" at bounding box center [15, 13] width 11 height 11
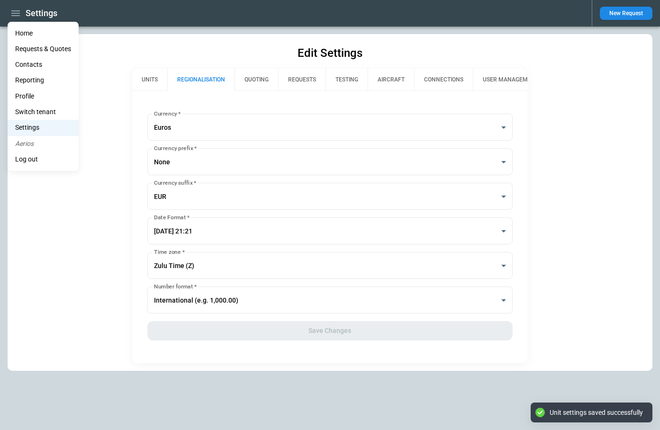
click at [28, 36] on li "Home" at bounding box center [43, 34] width 71 height 16
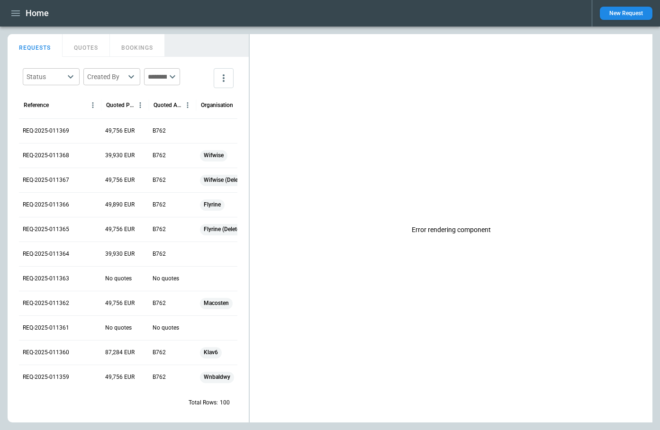
click at [11, 14] on icon "button" at bounding box center [15, 13] width 11 height 11
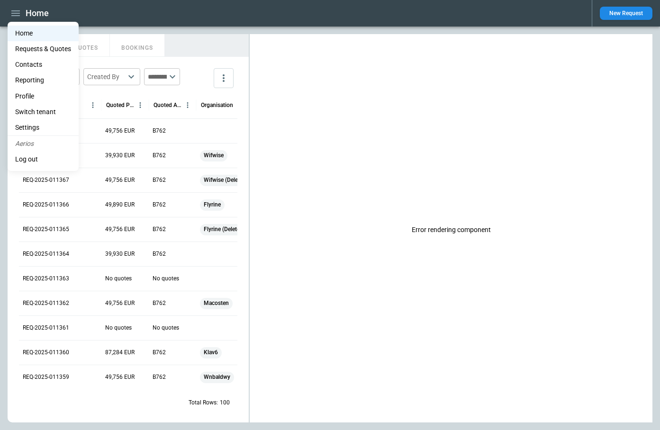
click at [38, 131] on li "Settings" at bounding box center [43, 128] width 71 height 16
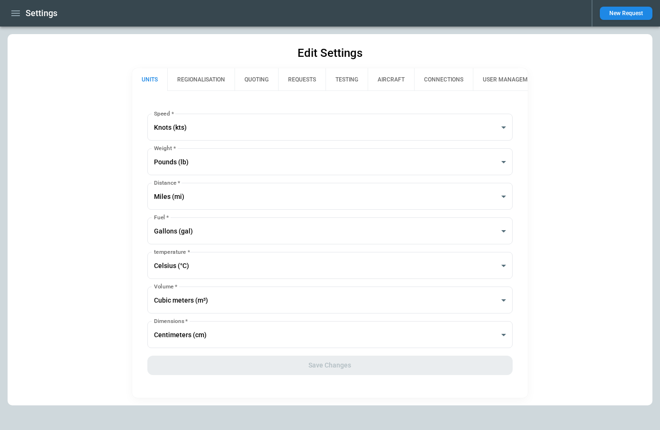
click at [204, 77] on button "REGIONALISATION" at bounding box center [200, 79] width 67 height 23
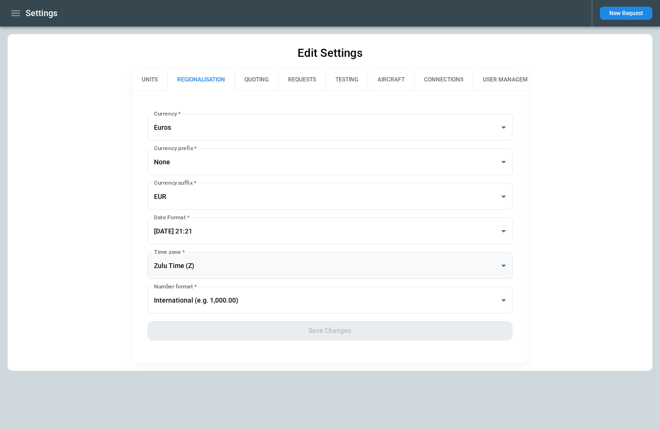
click at [209, 265] on body "**********" at bounding box center [330, 215] width 660 height 430
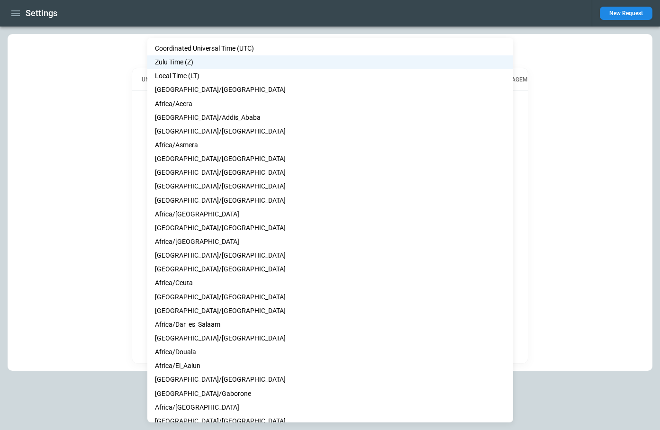
click at [209, 63] on li "Zulu Time (Z)" at bounding box center [330, 62] width 366 height 14
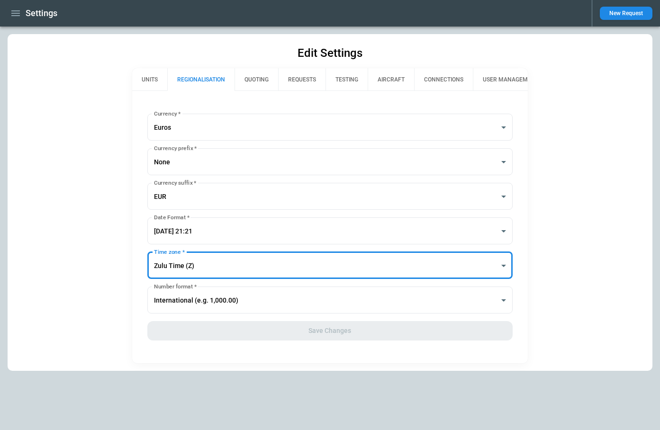
click at [13, 13] on icon "button" at bounding box center [15, 13] width 9 height 6
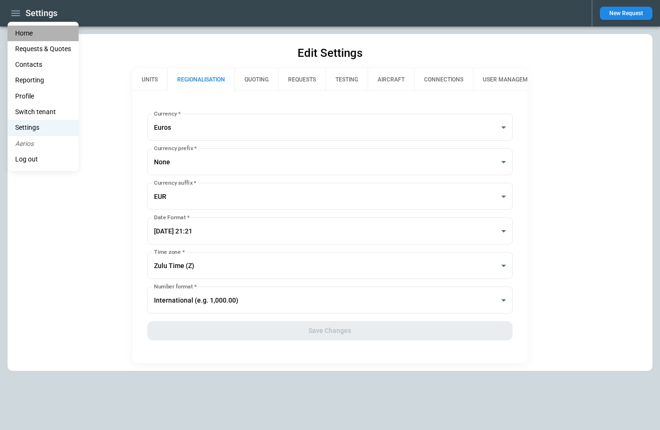
click at [21, 29] on li "Home" at bounding box center [43, 34] width 71 height 16
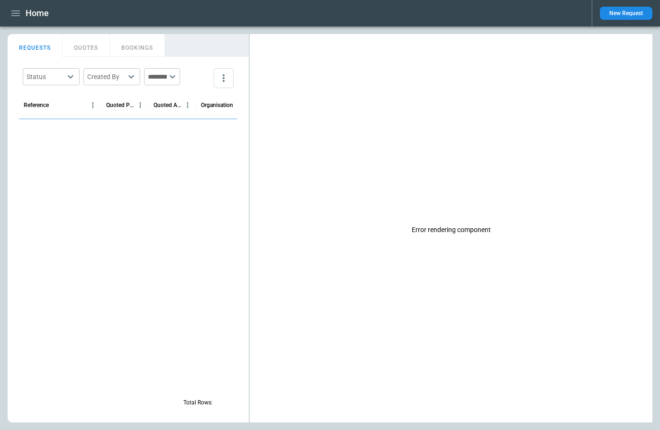
click at [640, 11] on button "New Request" at bounding box center [626, 13] width 53 height 13
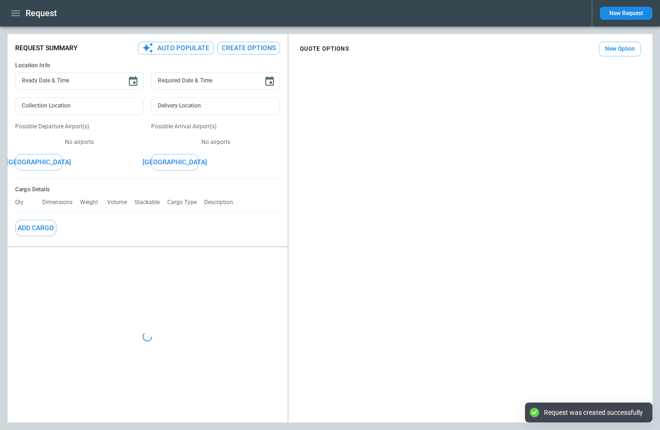
type textarea "*"
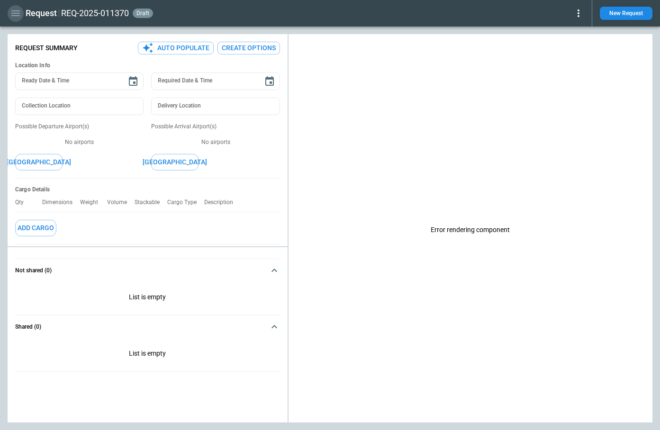
click at [16, 12] on icon "button" at bounding box center [15, 13] width 11 height 11
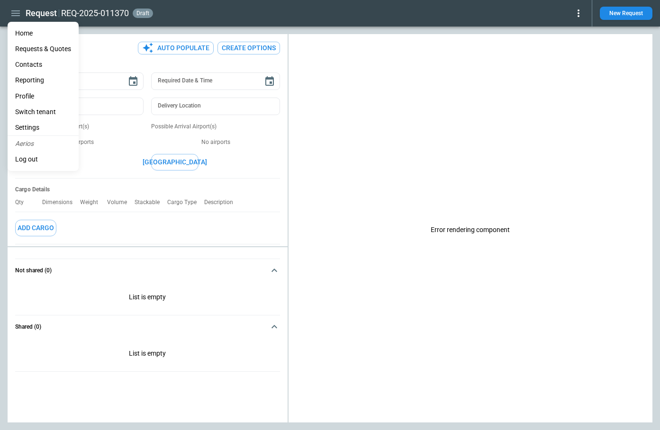
click at [33, 126] on li "Settings" at bounding box center [43, 128] width 71 height 16
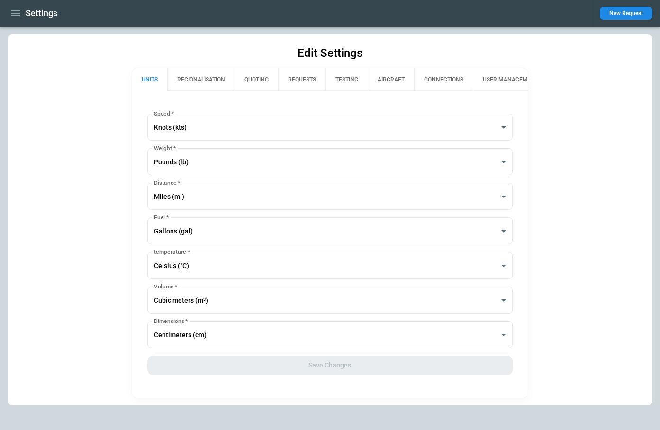
click at [207, 84] on button "REGIONALISATION" at bounding box center [200, 79] width 67 height 23
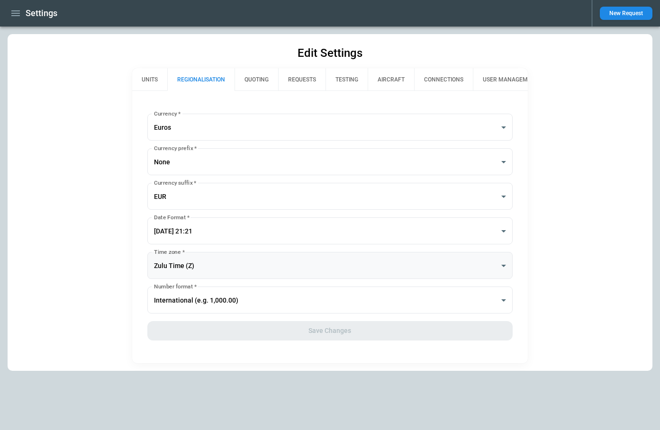
click at [212, 267] on body "**********" at bounding box center [330, 215] width 660 height 430
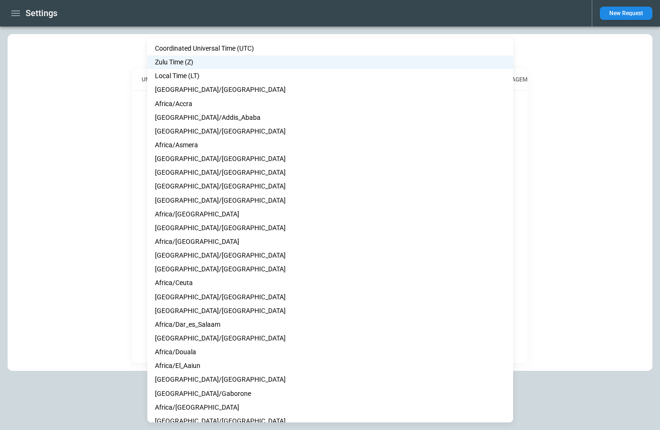
click at [202, 60] on li "Zulu Time (Z)" at bounding box center [330, 62] width 366 height 14
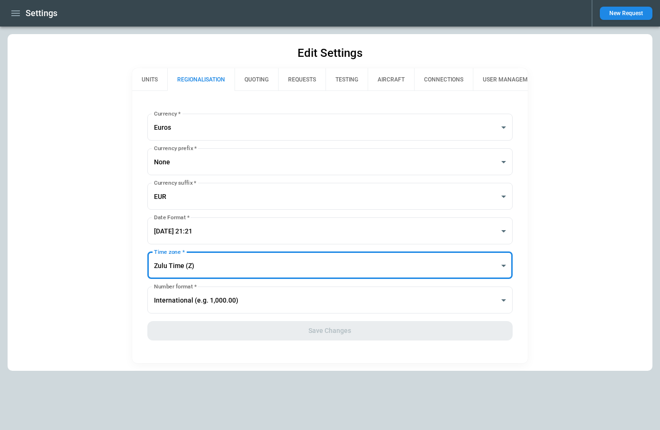
click at [14, 12] on icon "button" at bounding box center [15, 13] width 11 height 11
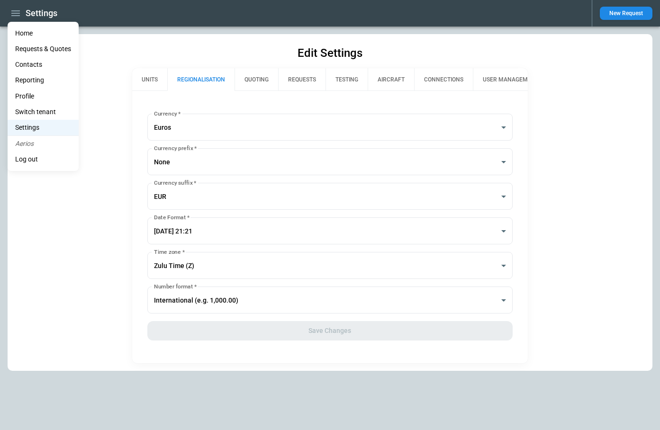
click at [624, 16] on div at bounding box center [330, 215] width 660 height 430
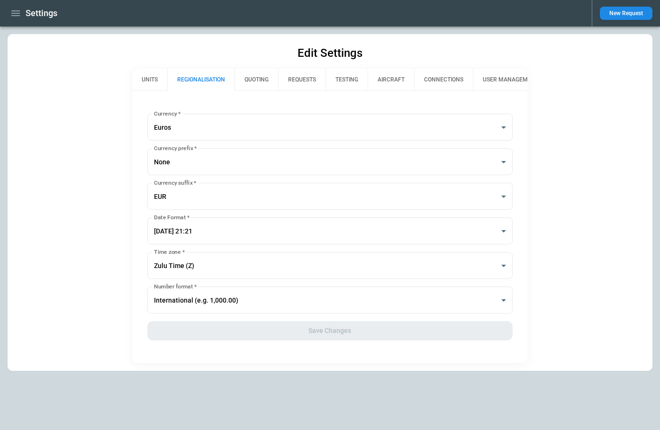
click at [628, 15] on button "New Request" at bounding box center [626, 13] width 53 height 13
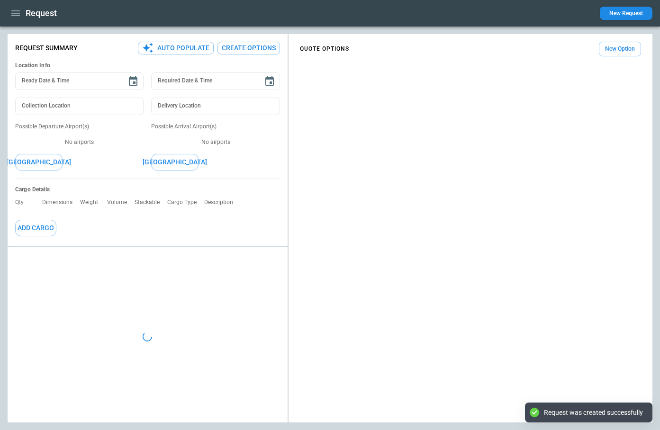
type textarea "*"
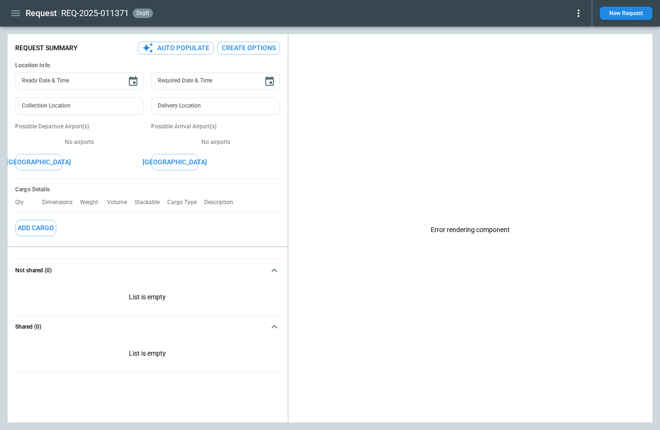
click at [10, 16] on icon "button" at bounding box center [15, 13] width 11 height 11
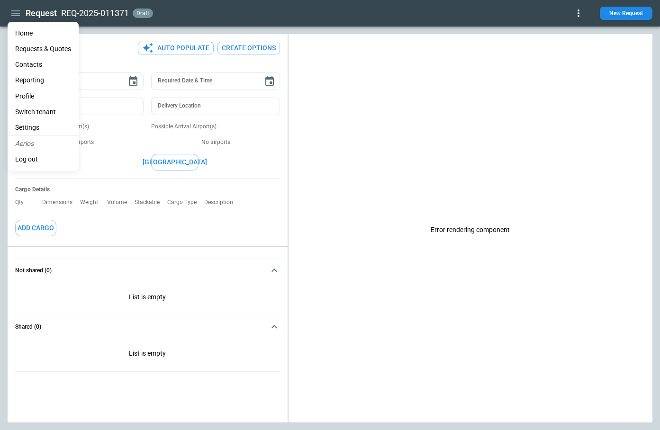
click at [29, 131] on li "Settings" at bounding box center [43, 128] width 71 height 16
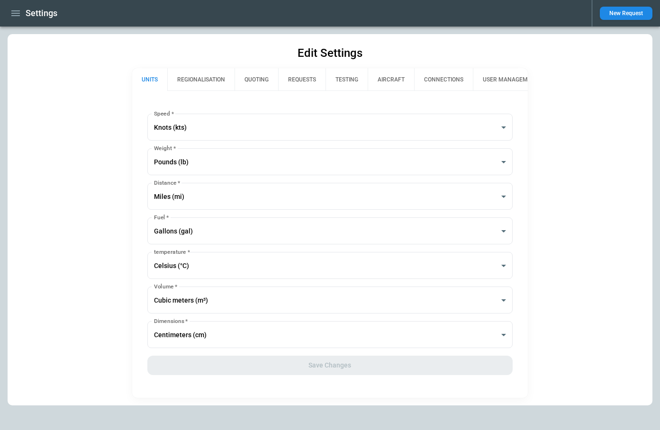
click at [199, 88] on button "REGIONALISATION" at bounding box center [200, 79] width 67 height 23
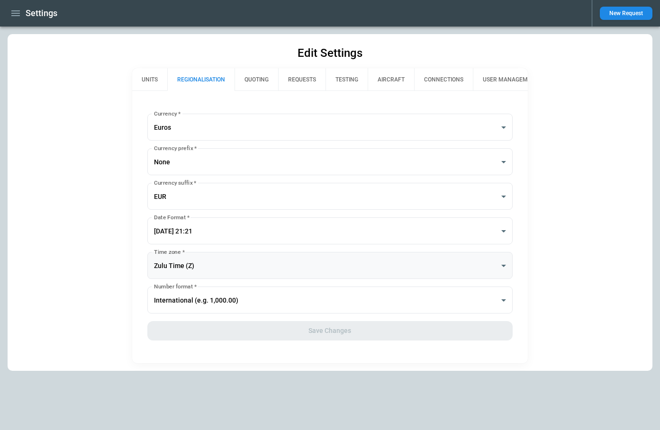
click at [205, 269] on body "**********" at bounding box center [330, 215] width 660 height 430
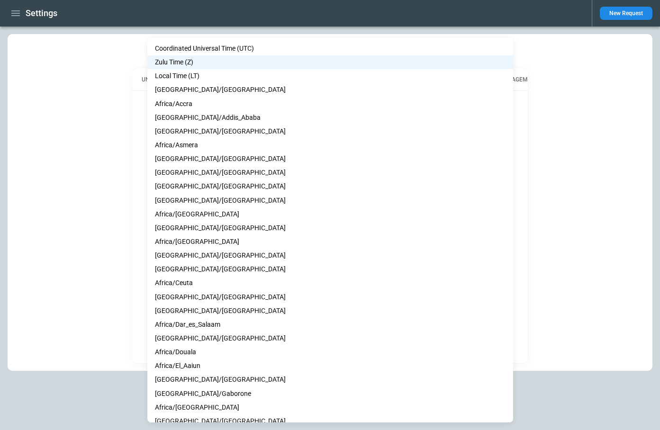
click at [208, 301] on li "Africa/Conakry" at bounding box center [330, 297] width 366 height 14
type input "**********"
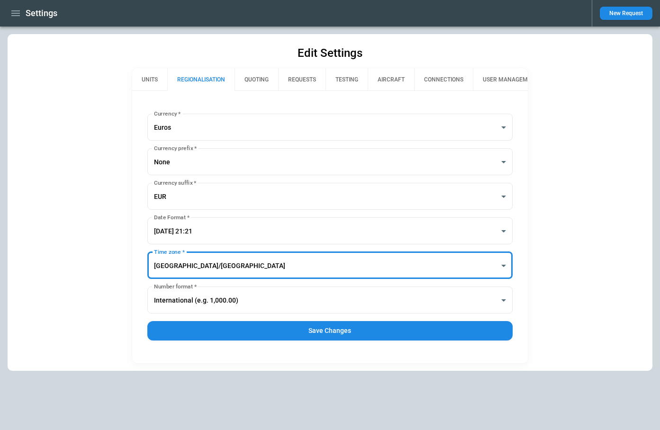
click at [289, 329] on button "Save Changes" at bounding box center [330, 330] width 366 height 19
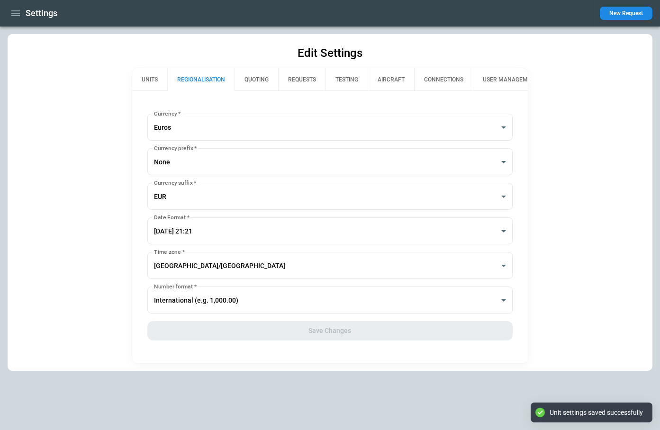
click at [628, 17] on button "New Request" at bounding box center [626, 13] width 53 height 13
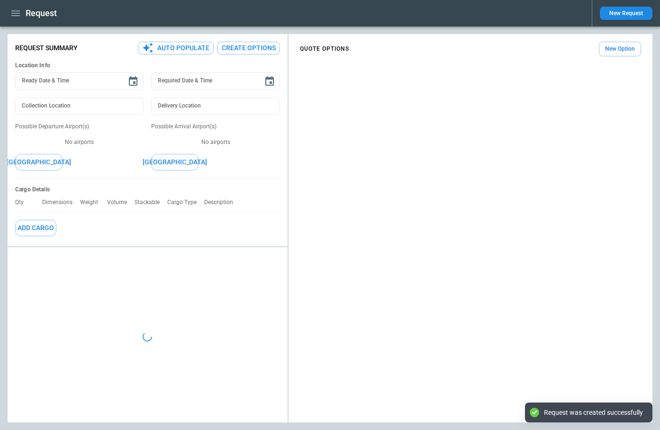
type textarea "*"
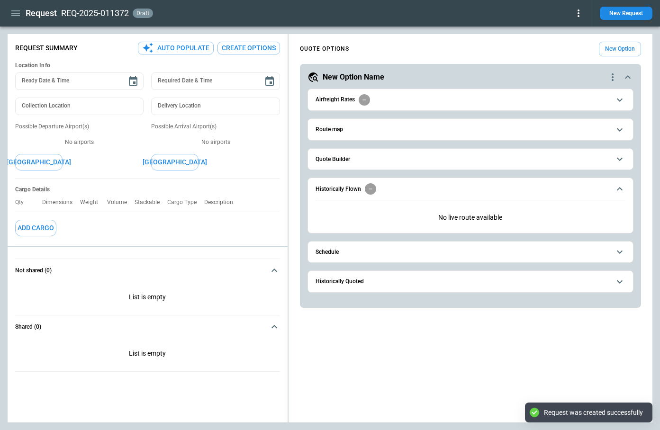
click at [506, 252] on span "Schedule" at bounding box center [462, 252] width 295 height 6
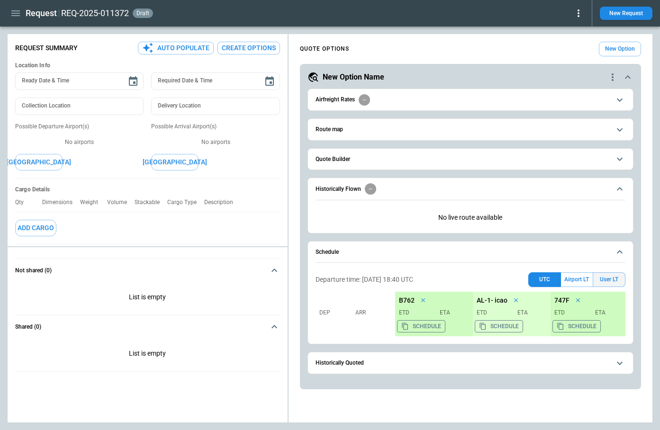
click at [613, 281] on button "User LT" at bounding box center [608, 279] width 33 height 15
click at [403, 157] on span "Quote Builder" at bounding box center [462, 159] width 295 height 6
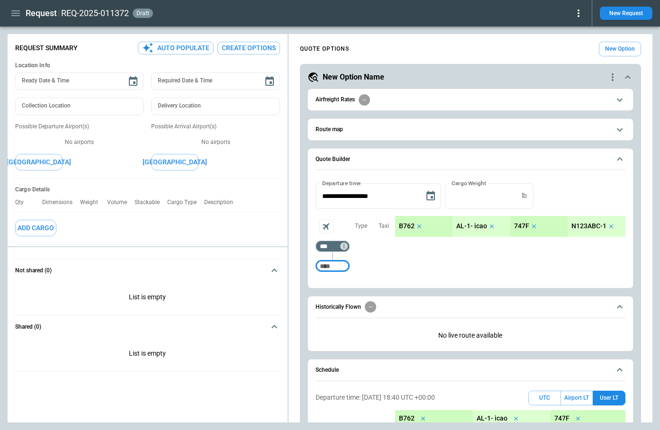
click at [334, 267] on input "Too short" at bounding box center [332, 266] width 30 height 17
type input "***"
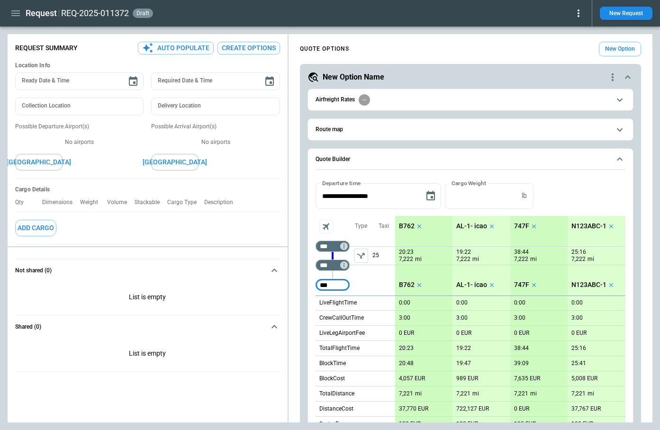
type input "***"
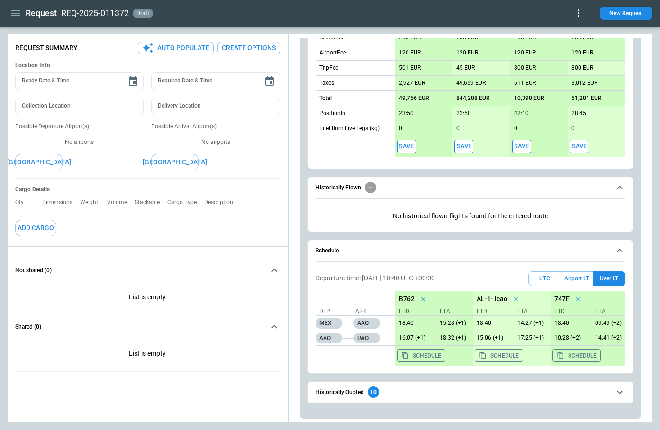
scroll to position [405, 0]
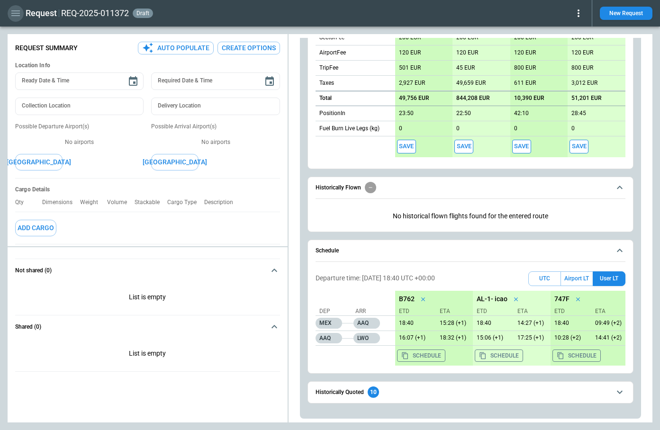
click at [15, 12] on icon "button" at bounding box center [15, 13] width 11 height 11
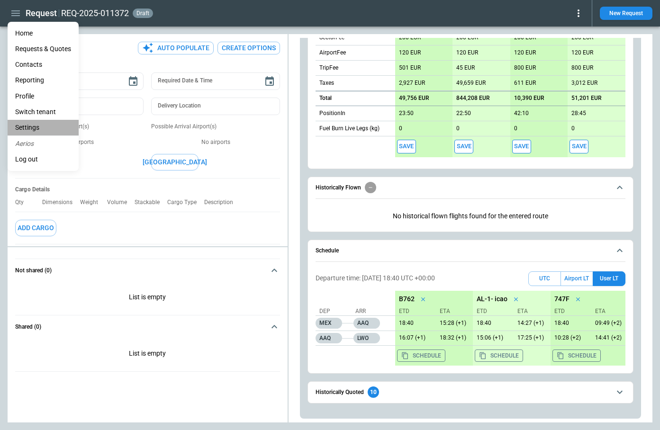
click at [43, 126] on li "Settings" at bounding box center [43, 128] width 71 height 16
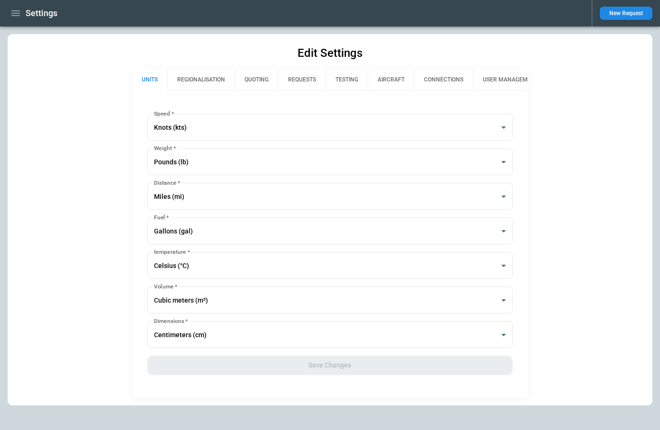
click at [189, 82] on button "REGIONALISATION" at bounding box center [200, 79] width 67 height 23
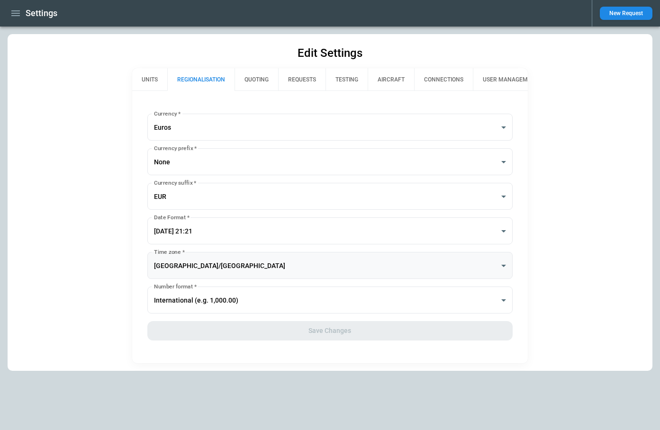
click at [197, 263] on body "**********" at bounding box center [330, 215] width 660 height 430
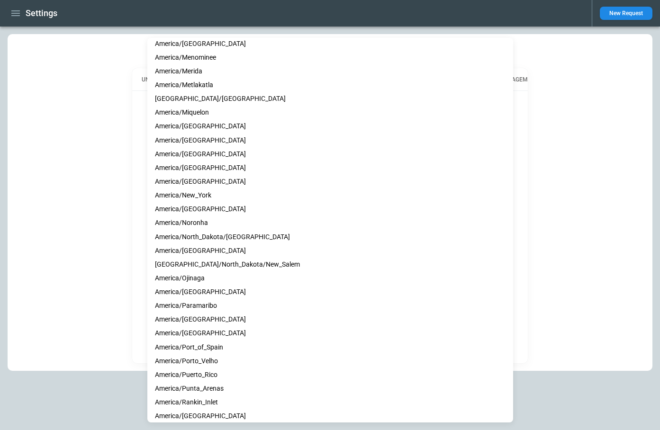
scroll to position [2152, 0]
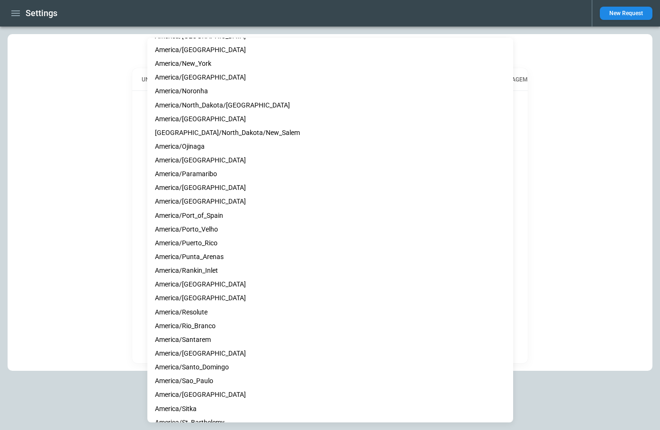
click at [208, 243] on li "America/Puerto_Rico" at bounding box center [330, 243] width 366 height 14
type input "**********"
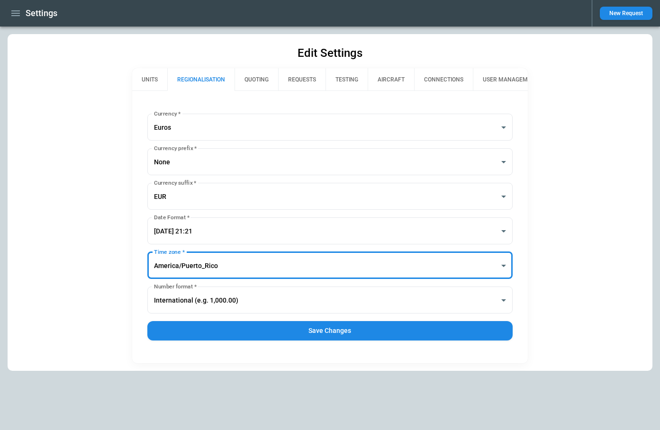
click at [277, 337] on button "Save Changes" at bounding box center [330, 330] width 366 height 19
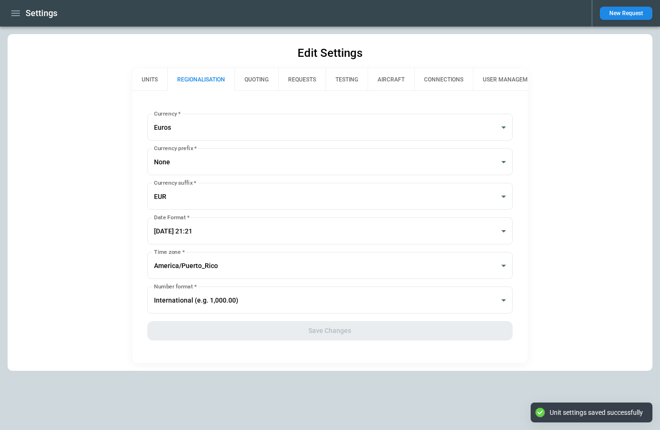
click at [633, 15] on button "New Request" at bounding box center [626, 13] width 53 height 13
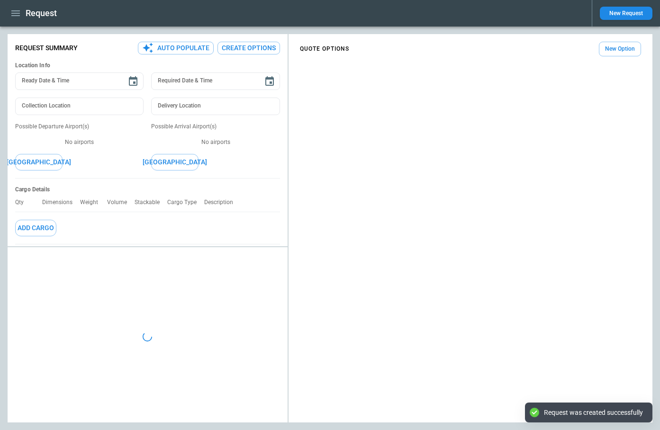
type textarea "*"
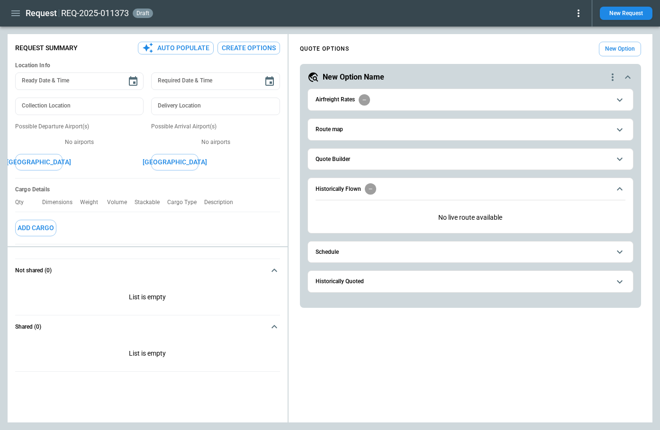
click at [462, 264] on div "**********" at bounding box center [470, 195] width 326 height 212
click at [462, 253] on span "Schedule" at bounding box center [462, 252] width 295 height 6
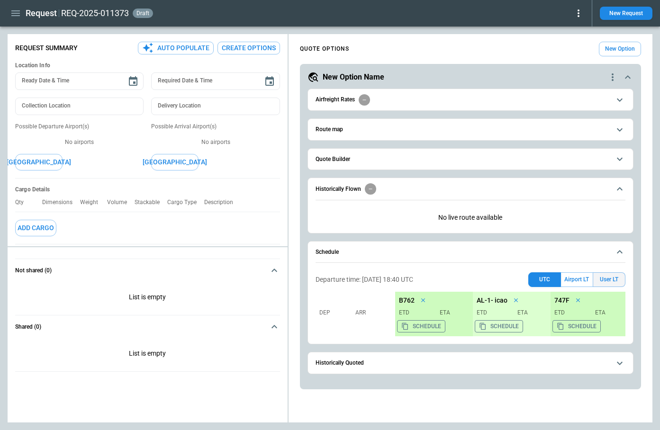
click at [606, 282] on button "User LT" at bounding box center [608, 279] width 33 height 15
click at [12, 16] on icon "button" at bounding box center [15, 13] width 9 height 6
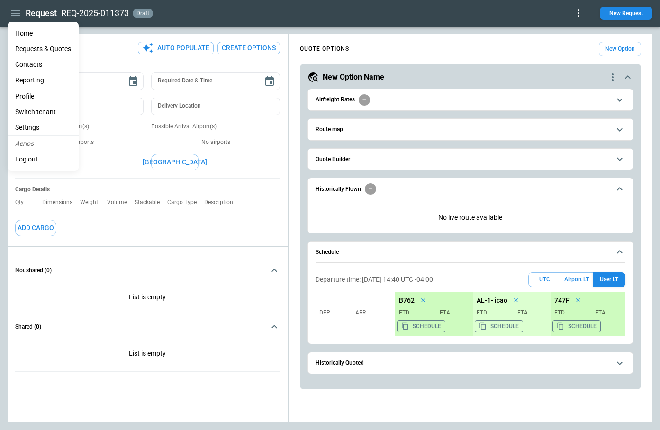
click at [35, 130] on li "Settings" at bounding box center [43, 128] width 71 height 16
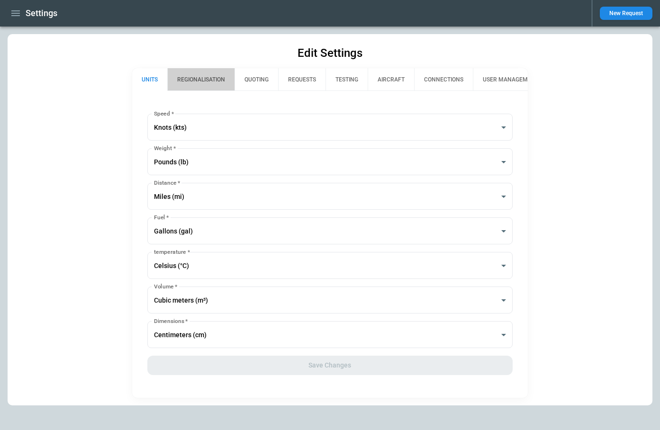
click at [202, 87] on button "REGIONALISATION" at bounding box center [200, 79] width 67 height 23
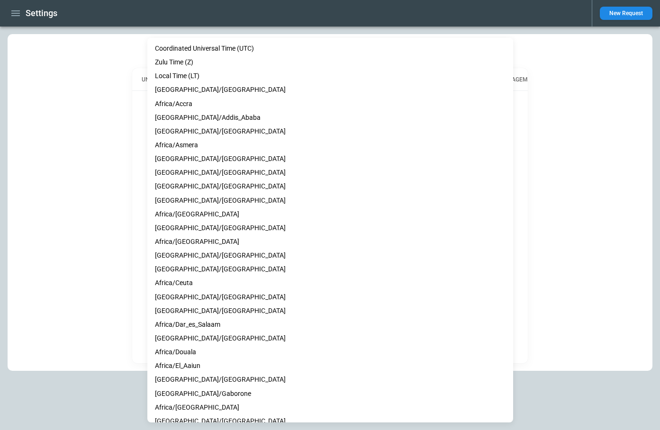
click at [221, 259] on body "**********" at bounding box center [330, 215] width 660 height 430
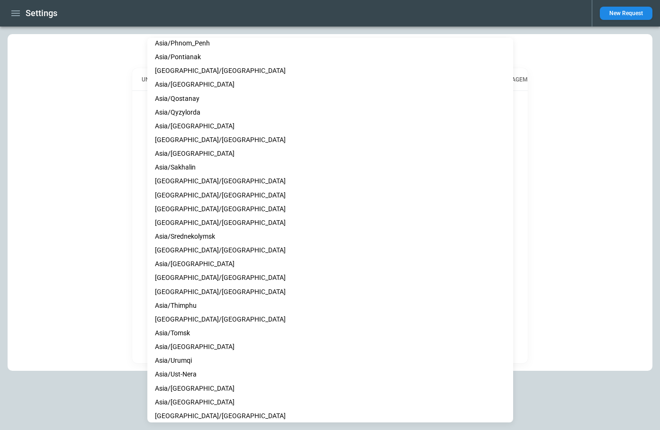
scroll to position [3550, 0]
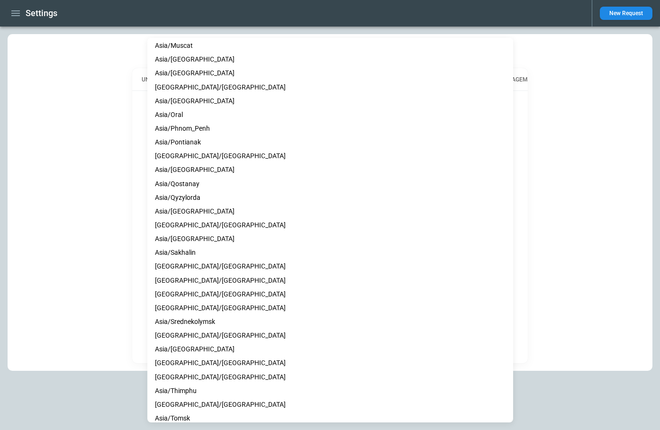
click at [212, 214] on li "Asia/Rangoon" at bounding box center [330, 212] width 366 height 14
type input "**********"
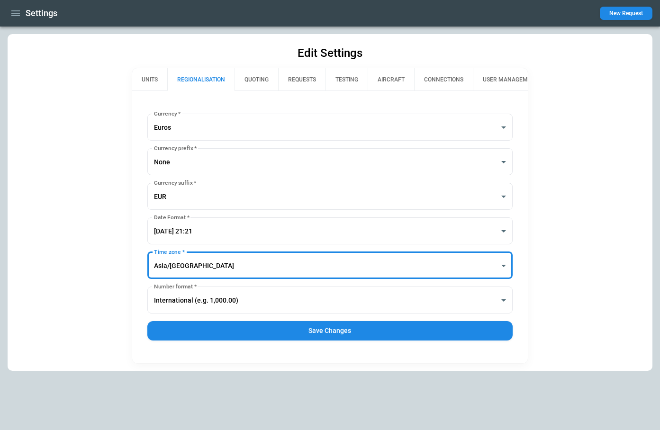
click at [320, 332] on button "Save Changes" at bounding box center [330, 330] width 366 height 19
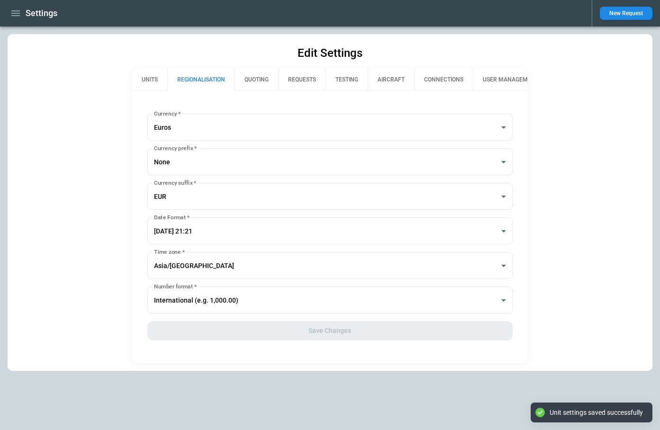
click at [609, 15] on button "New Request" at bounding box center [626, 13] width 53 height 13
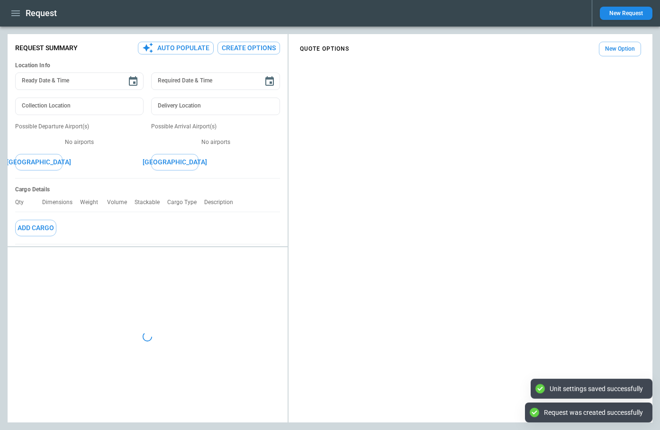
type textarea "*"
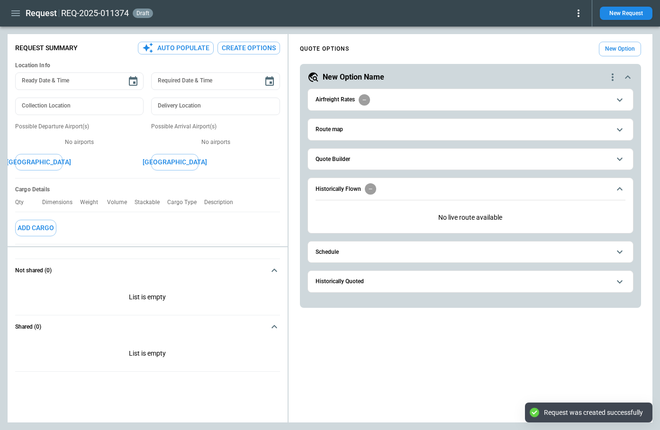
click at [455, 255] on button "Schedule" at bounding box center [470, 252] width 310 height 21
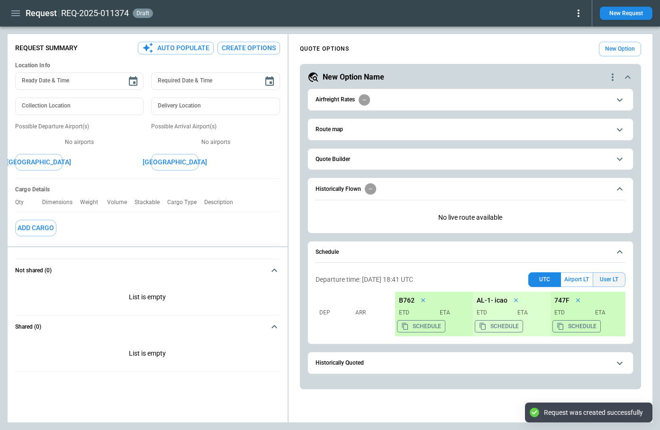
click at [610, 278] on button "User LT" at bounding box center [608, 279] width 33 height 15
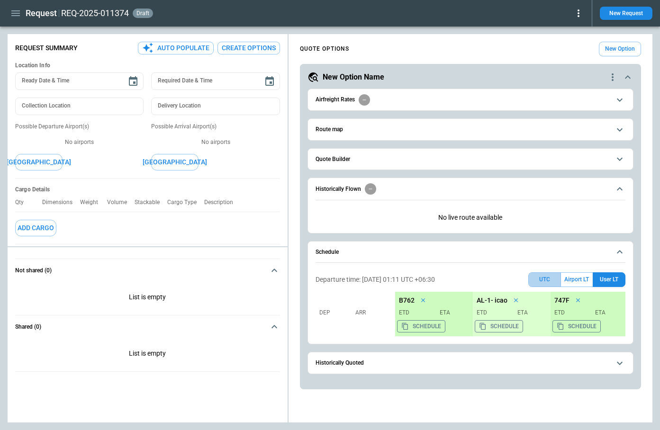
click at [546, 279] on button "UTC" at bounding box center [544, 279] width 33 height 15
click at [613, 281] on button "User LT" at bounding box center [608, 279] width 33 height 15
click at [420, 326] on button "Schedule" at bounding box center [421, 326] width 48 height 12
click at [19, 14] on icon "button" at bounding box center [15, 13] width 11 height 11
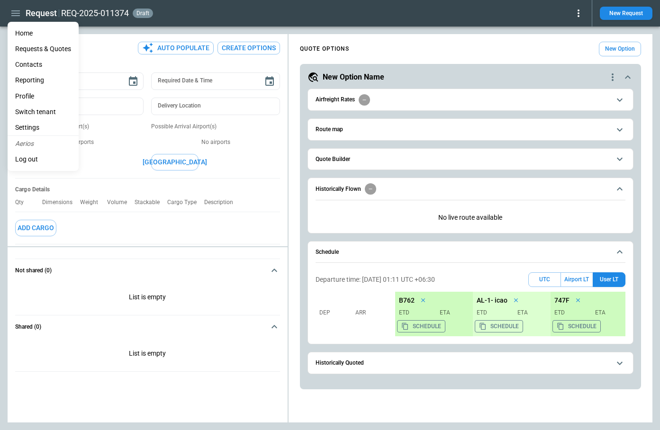
click at [31, 36] on li "Home" at bounding box center [43, 34] width 71 height 16
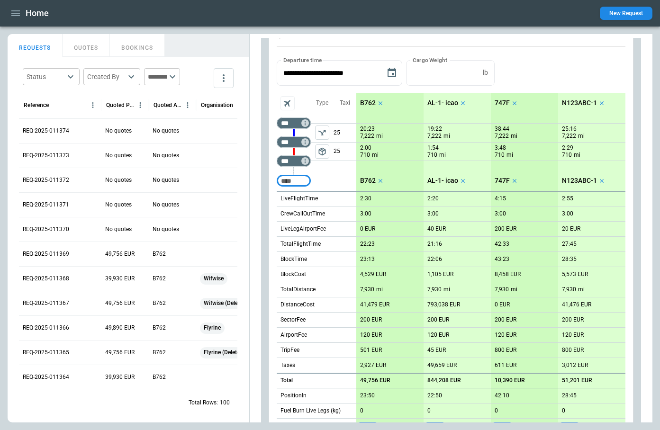
scroll to position [194, 0]
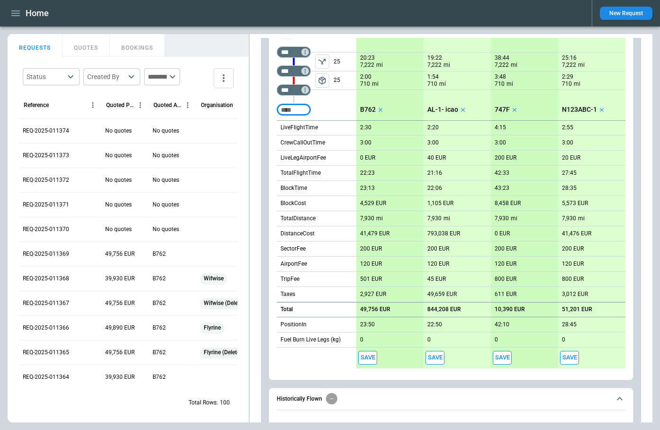
click at [368, 359] on button "Save" at bounding box center [367, 358] width 19 height 14
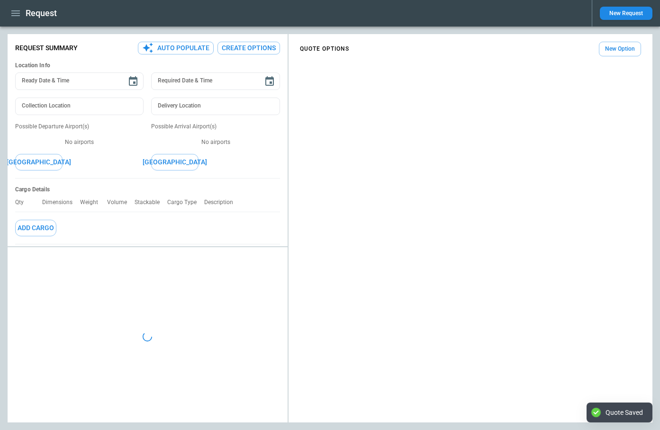
type textarea "*"
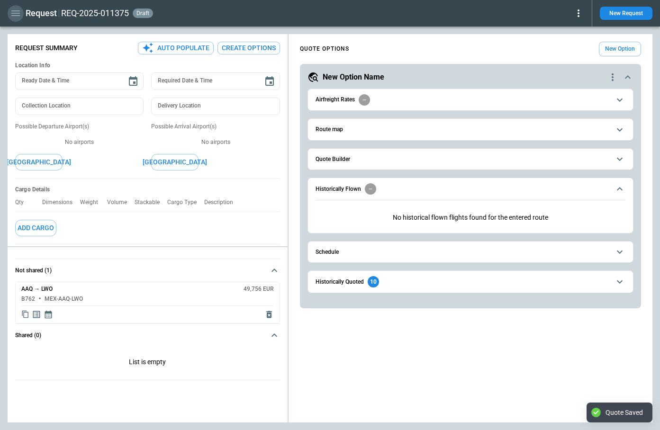
click at [16, 14] on icon "button" at bounding box center [15, 13] width 11 height 11
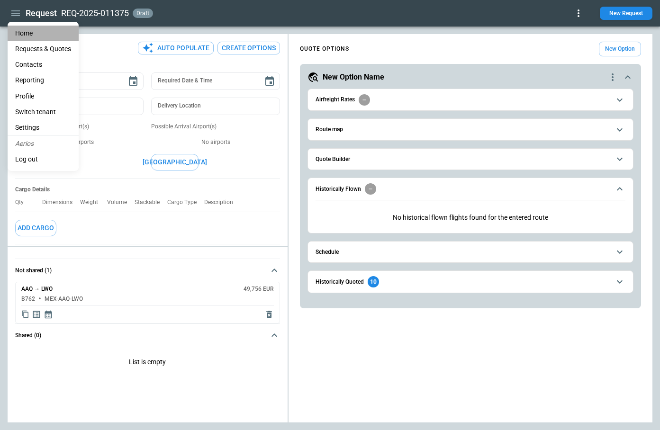
click at [23, 34] on li "Home" at bounding box center [43, 34] width 71 height 16
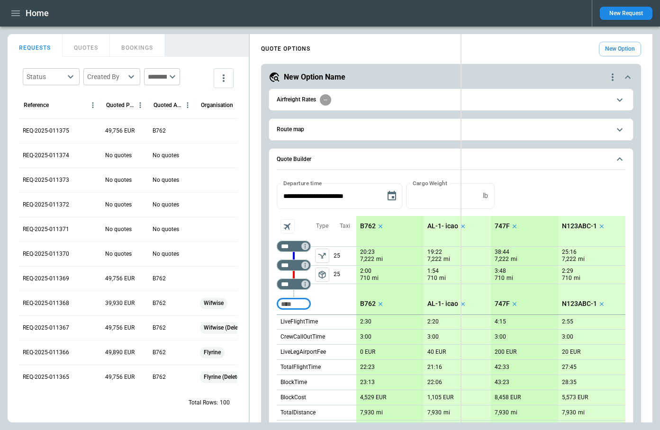
click at [461, 114] on div "FindBorderBarSize REQUESTS QUOTES BOOKINGS Status ​ Created By ​ ​ Reference Qu…" at bounding box center [330, 228] width 645 height 388
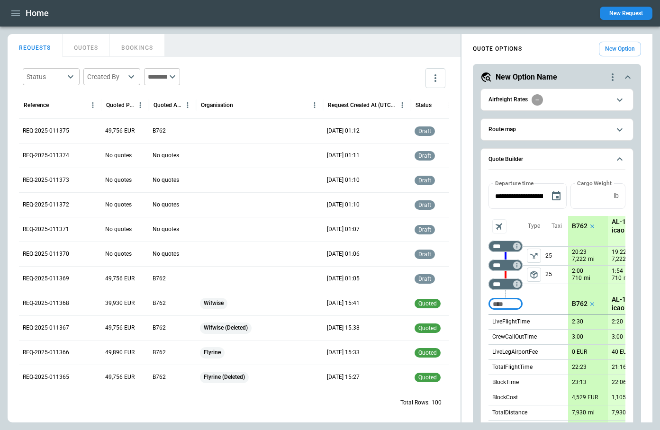
click at [241, 130] on div at bounding box center [259, 130] width 127 height 25
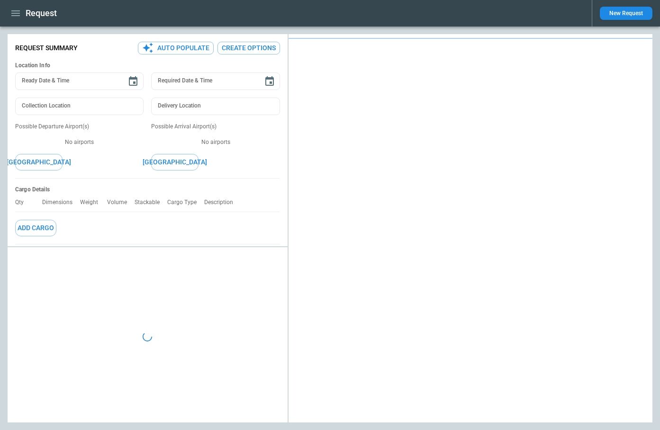
click at [241, 131] on ul at bounding box center [215, 135] width 128 height 8
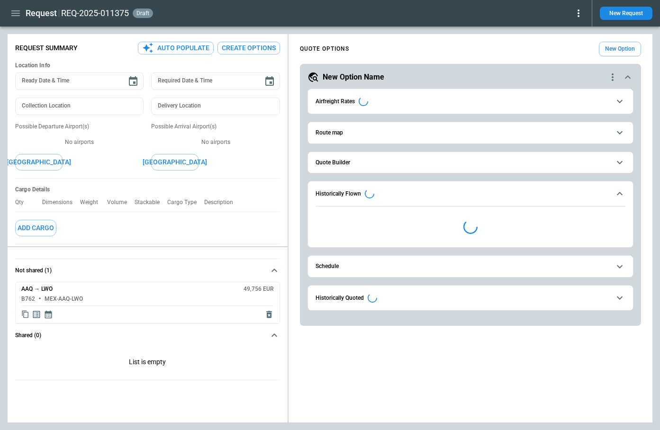
type textarea "*"
type input "**********"
click at [14, 14] on icon "button" at bounding box center [15, 13] width 11 height 11
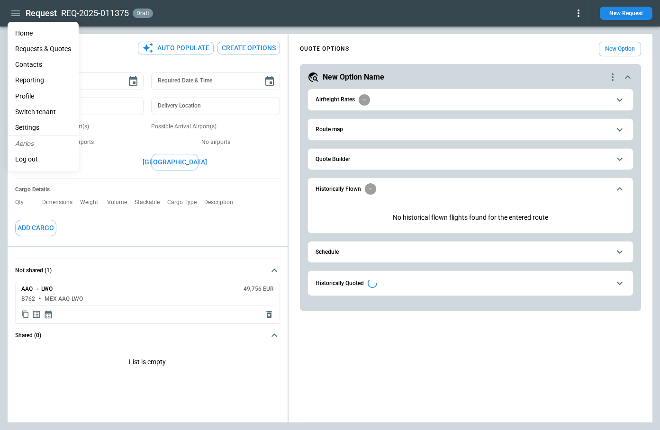
click at [27, 34] on li "Home" at bounding box center [43, 34] width 71 height 16
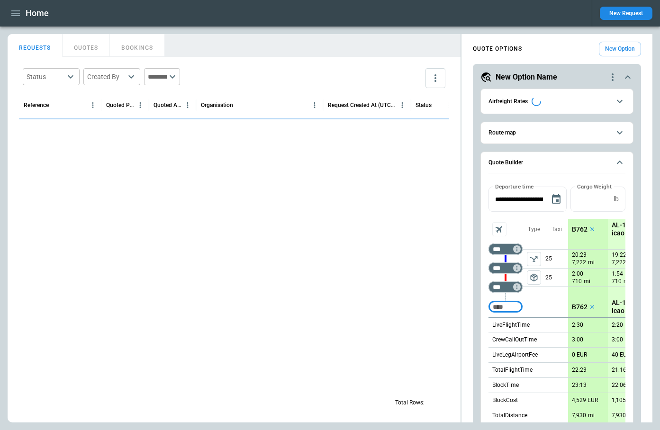
click at [85, 48] on button "QUOTES" at bounding box center [86, 45] width 47 height 23
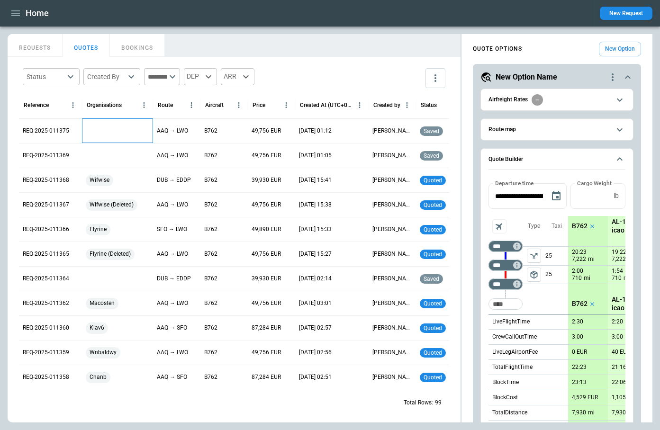
click at [110, 136] on div at bounding box center [117, 130] width 71 height 25
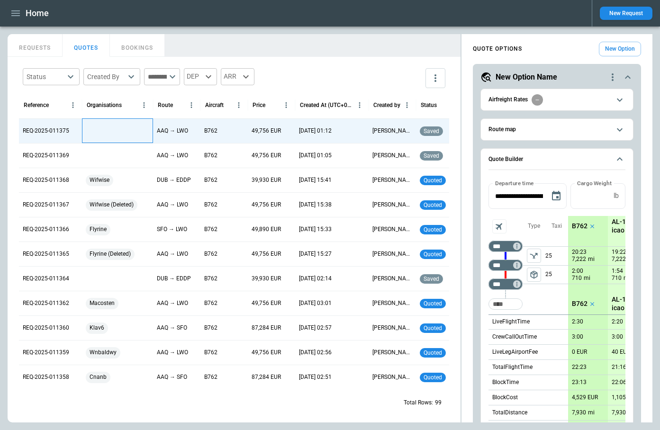
click at [110, 136] on div at bounding box center [117, 130] width 71 height 25
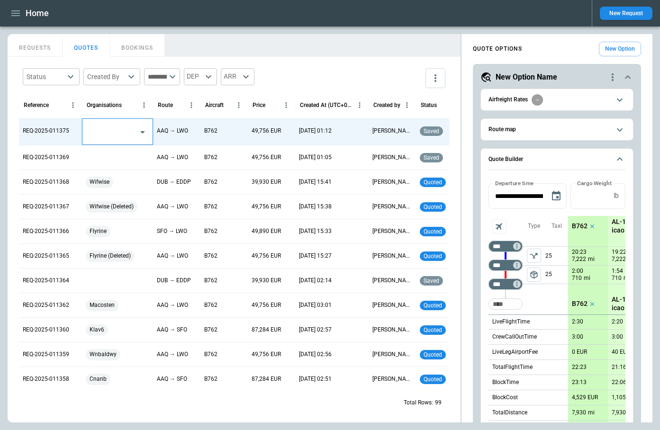
click at [110, 136] on input "text" at bounding box center [110, 132] width 47 height 17
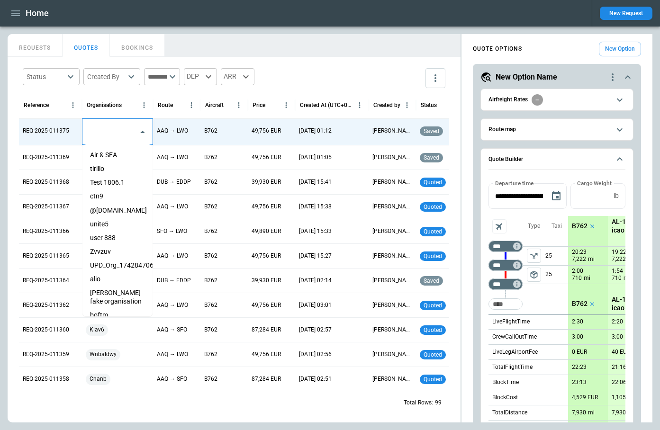
click at [111, 169] on li "tirillo" at bounding box center [117, 169] width 70 height 14
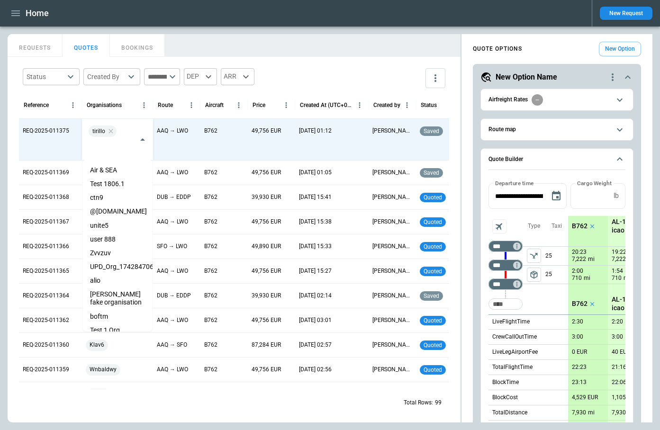
click at [346, 67] on div "Status ​ Created By ​ ​ DEP ARR" at bounding box center [234, 77] width 430 height 27
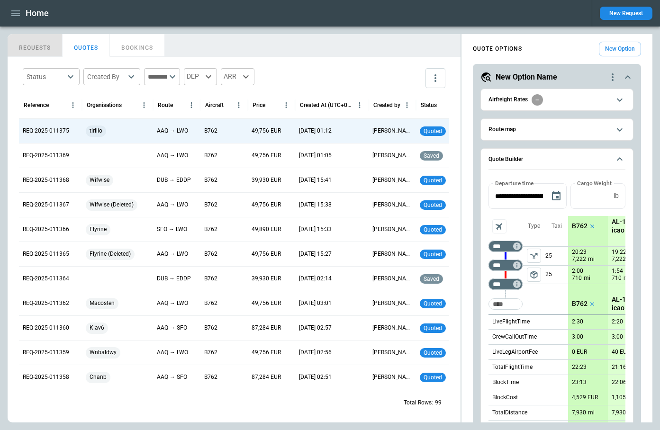
click at [46, 50] on button "REQUESTS" at bounding box center [35, 45] width 55 height 23
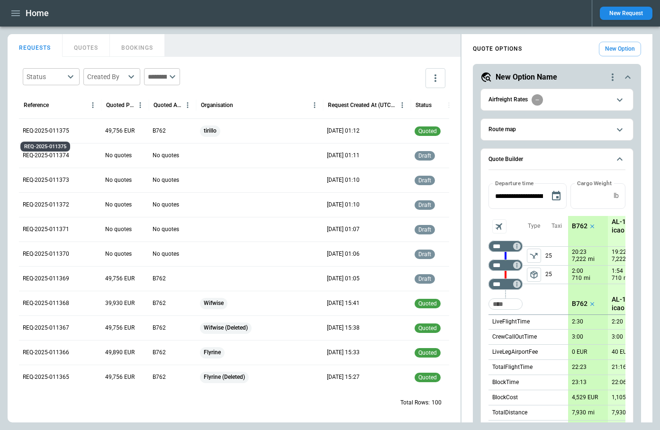
click at [38, 131] on p "REQ-2025-011375" at bounding box center [46, 131] width 46 height 8
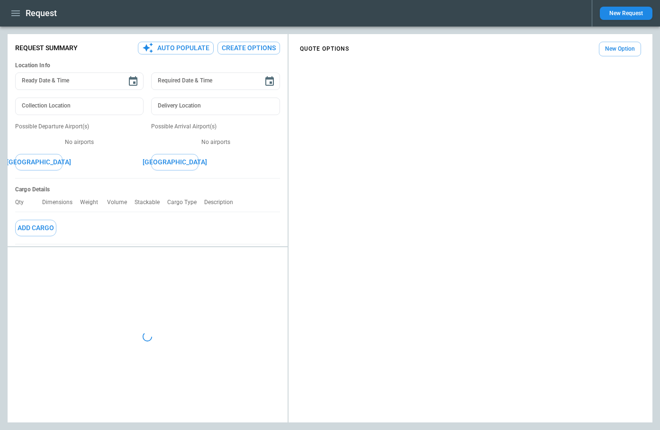
type textarea "*"
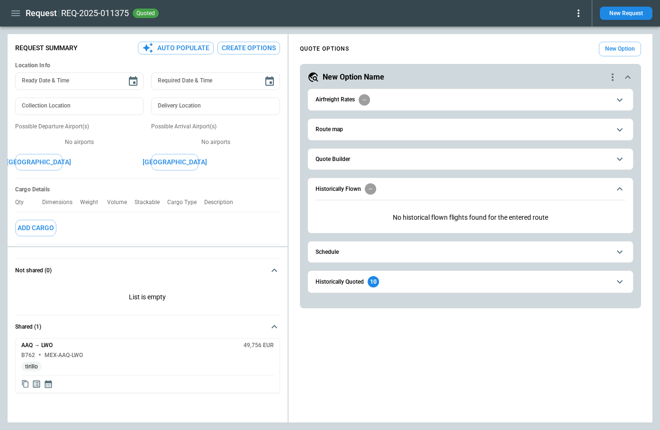
click at [419, 158] on span "Quote Builder" at bounding box center [462, 159] width 295 height 6
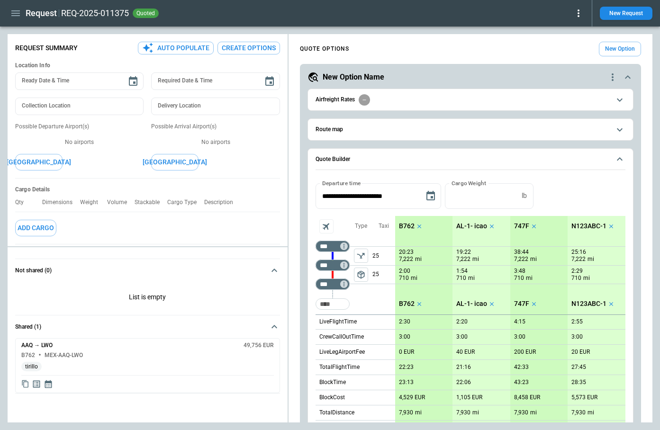
click at [419, 158] on span "Quote Builder" at bounding box center [462, 159] width 295 height 6
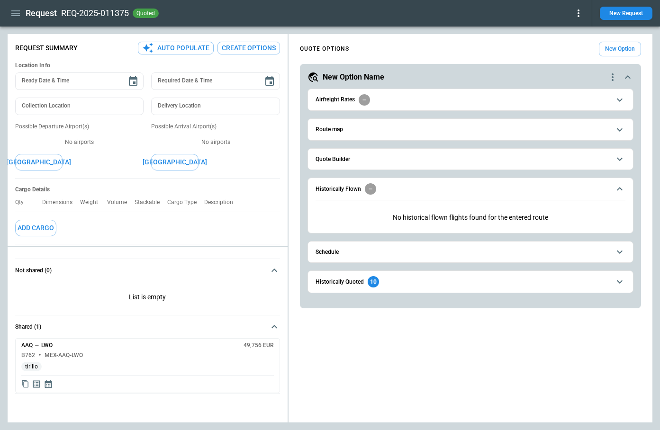
click at [580, 14] on icon at bounding box center [578, 13] width 11 height 11
click at [566, 27] on button "Confirm" at bounding box center [567, 30] width 31 height 14
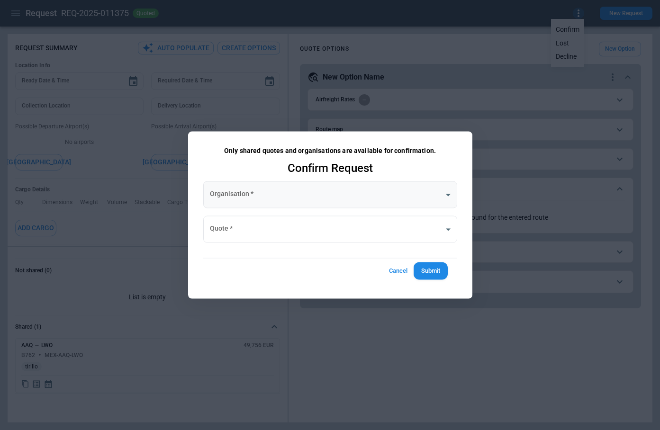
click at [286, 187] on body "**********" at bounding box center [330, 215] width 660 height 430
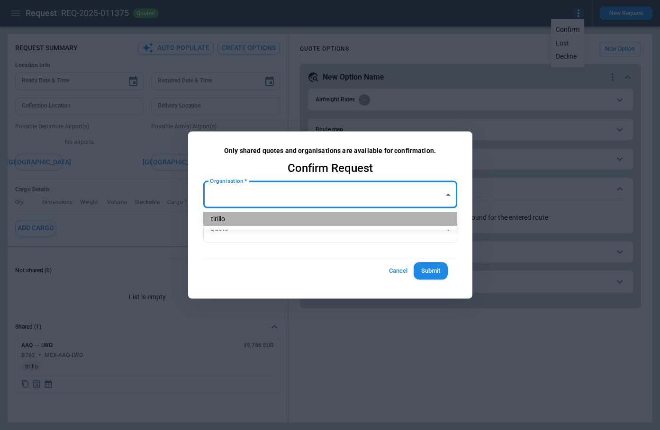
click at [271, 219] on li "tirillo" at bounding box center [330, 219] width 254 height 14
type input "**********"
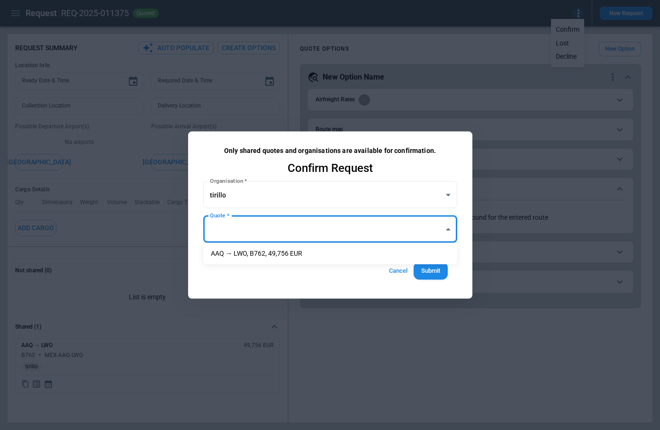
click at [271, 232] on body "**********" at bounding box center [330, 215] width 660 height 430
click at [271, 256] on li "AAQ → LWO, B762, 49,756 EUR" at bounding box center [330, 254] width 254 height 14
type input "**********"
click at [401, 267] on button "Cancel" at bounding box center [398, 271] width 30 height 18
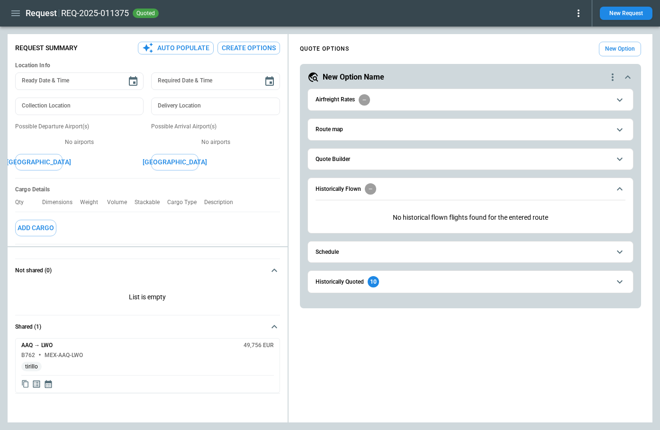
click at [18, 15] on icon "button" at bounding box center [15, 13] width 11 height 11
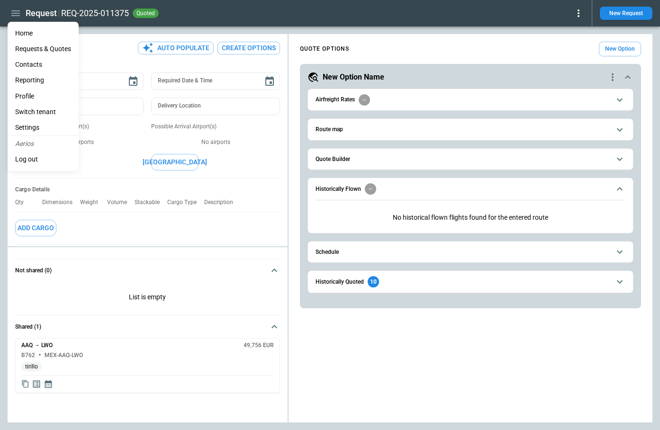
click at [30, 49] on Quotes "Requests & Quotes" at bounding box center [43, 49] width 71 height 16
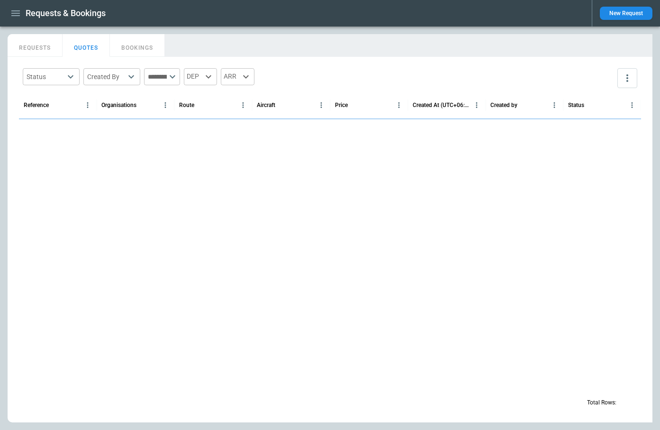
click at [30, 49] on button "REQUESTS" at bounding box center [35, 45] width 55 height 23
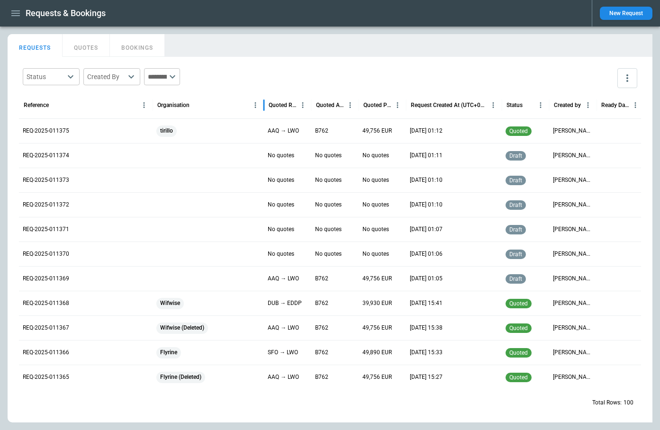
drag, startPoint x: 202, startPoint y: 109, endPoint x: 265, endPoint y: 112, distance: 63.5
click at [266, 113] on div at bounding box center [263, 105] width 5 height 27
click at [55, 324] on p "REQ-2025-011367" at bounding box center [46, 328] width 46 height 8
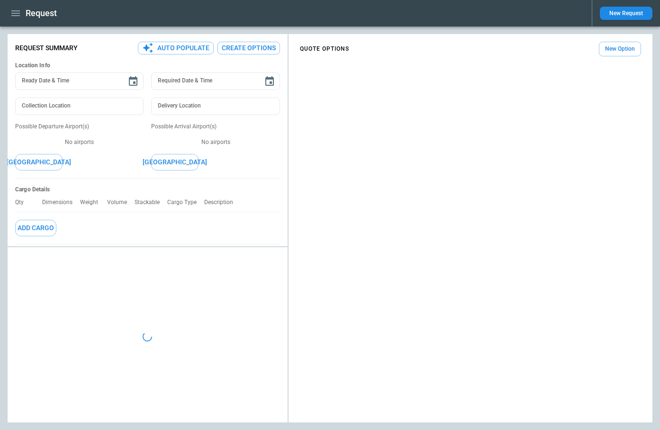
type textarea "*"
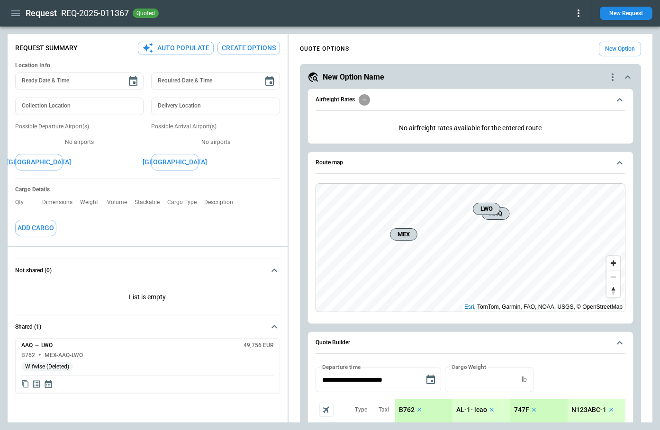
click at [580, 17] on icon at bounding box center [578, 13] width 11 height 11
click at [572, 27] on button "Confirm" at bounding box center [567, 30] width 31 height 14
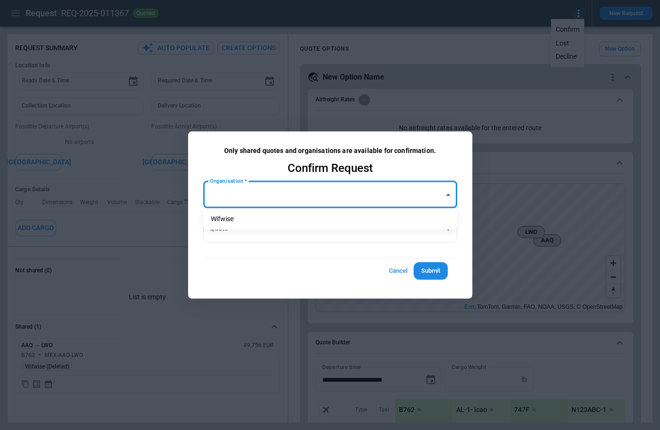
click at [313, 194] on body "**********" at bounding box center [330, 215] width 660 height 430
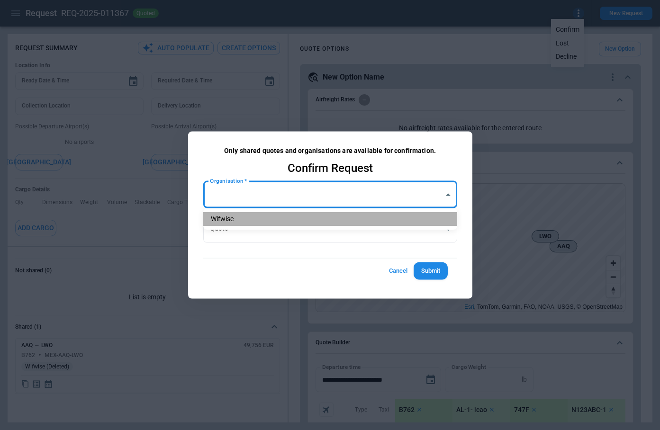
click at [297, 218] on li "Wifwise" at bounding box center [330, 219] width 254 height 14
type input "**********"
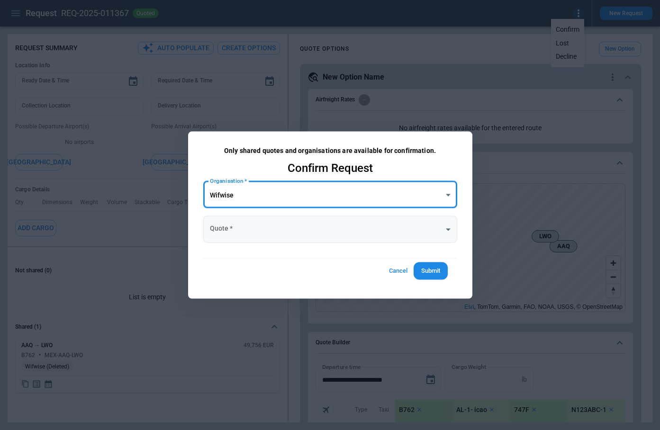
click at [293, 224] on body "**********" at bounding box center [330, 215] width 660 height 430
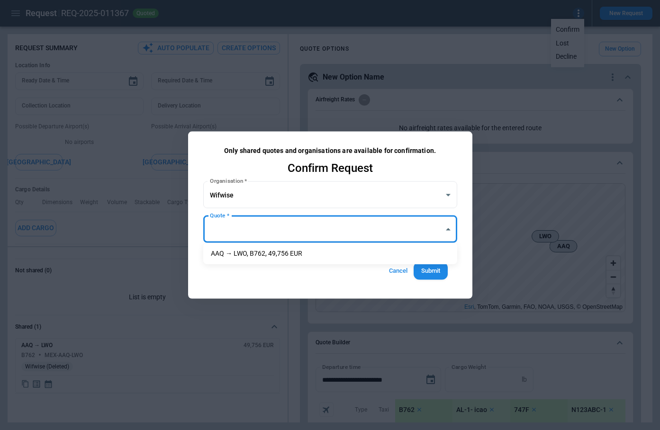
click at [283, 254] on li "AAQ → LWO, B762, 49,756 EUR" at bounding box center [330, 254] width 254 height 14
type input "**********"
click at [435, 270] on button "Submit" at bounding box center [430, 271] width 34 height 18
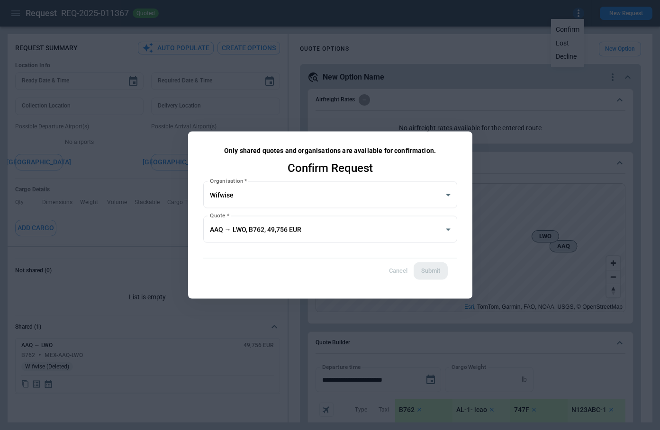
type textarea "*"
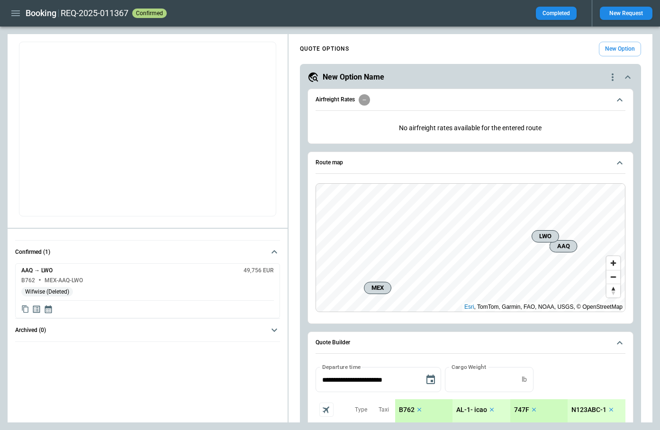
click at [159, 332] on span "Archived (0)" at bounding box center [141, 330] width 253 height 6
click at [17, 17] on icon "button" at bounding box center [15, 13] width 11 height 11
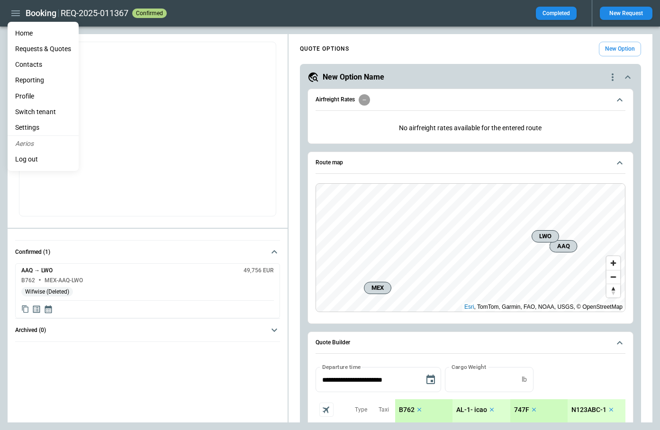
click at [19, 37] on li "Home" at bounding box center [43, 34] width 71 height 16
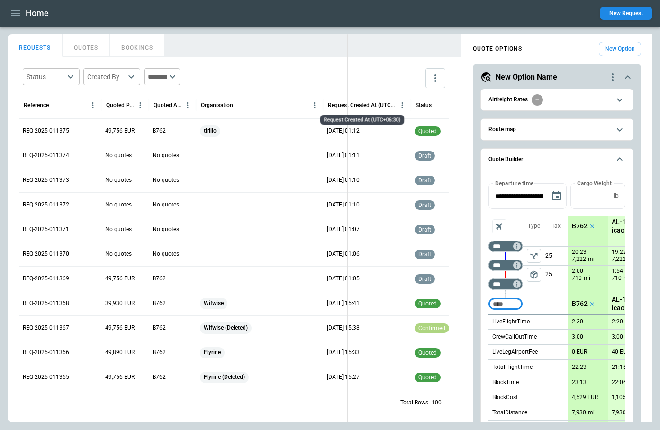
click at [343, 106] on div "FindBorderBarSize REQUESTS QUOTES BOOKINGS Status ​ Created By ​ ​ Reference Qu…" at bounding box center [330, 228] width 645 height 388
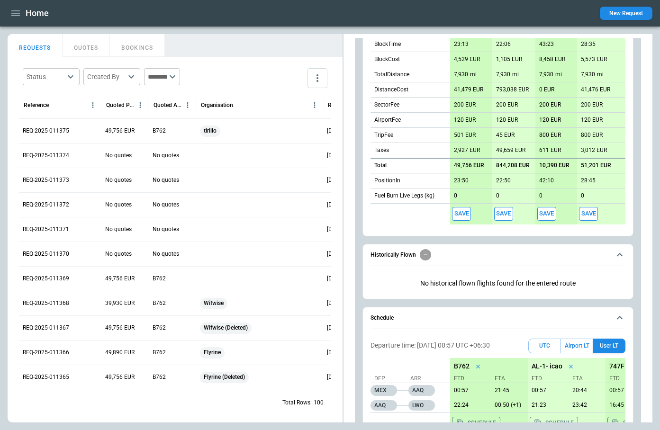
scroll to position [405, 0]
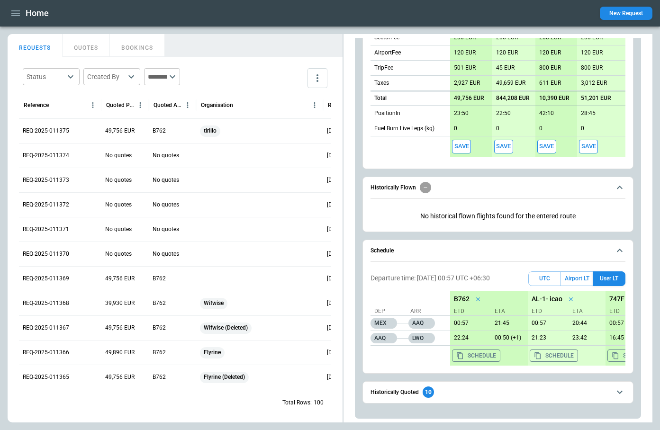
click at [458, 150] on button "Save" at bounding box center [461, 147] width 19 height 14
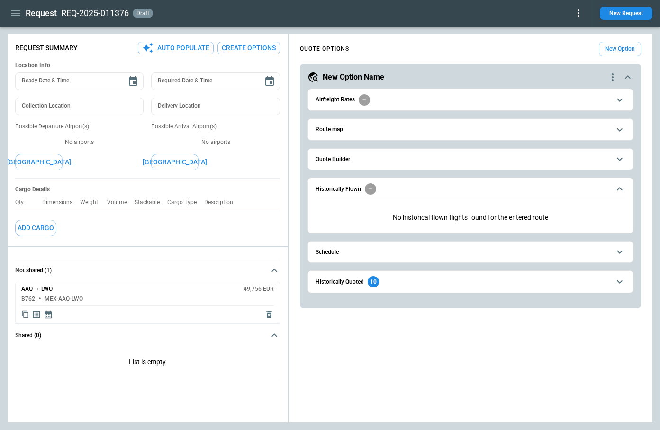
click at [47, 317] on icon "Display quote schedule" at bounding box center [48, 314] width 9 height 9
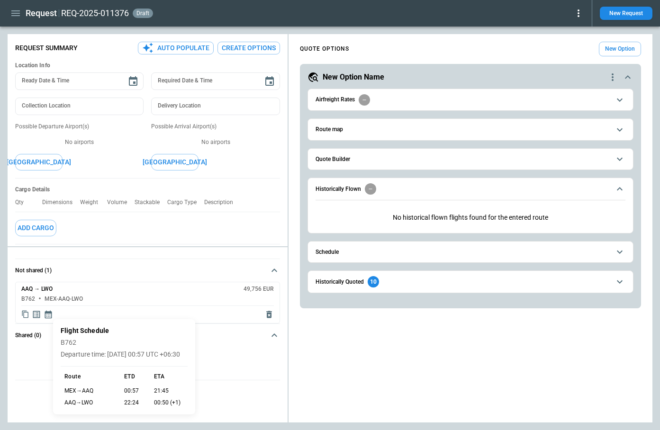
click at [373, 250] on div at bounding box center [330, 215] width 660 height 430
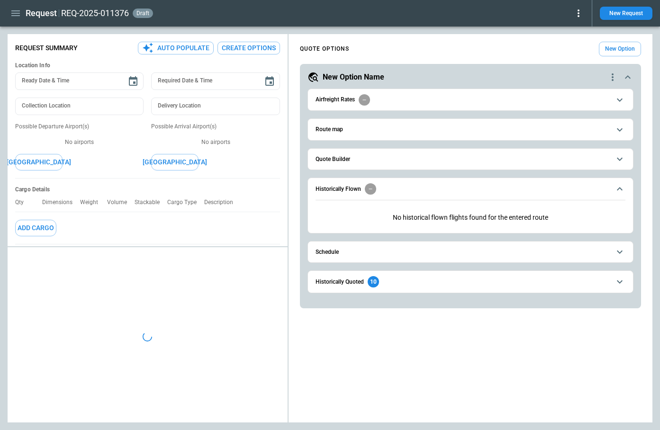
click at [377, 252] on span "Schedule" at bounding box center [462, 252] width 295 height 6
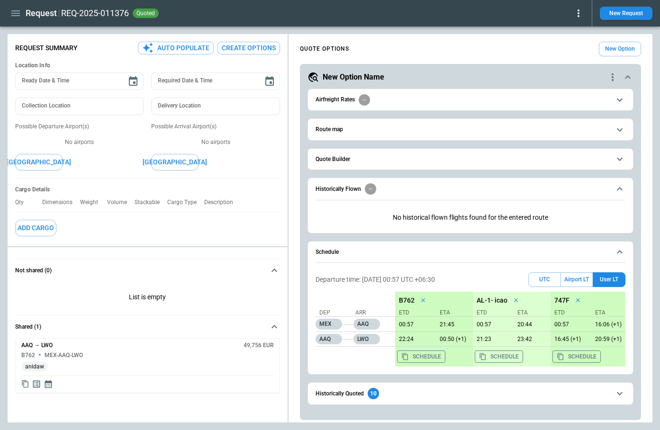
type textarea "*"
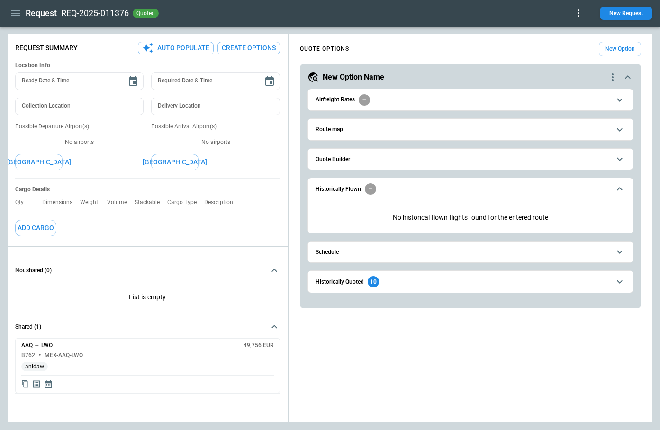
click at [351, 251] on span "Schedule" at bounding box center [462, 252] width 295 height 6
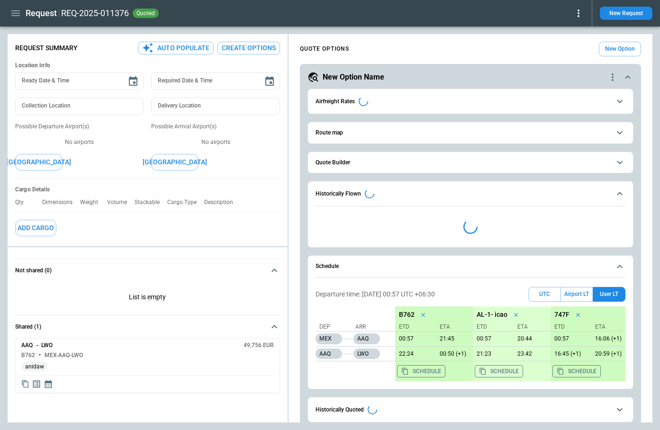
type textarea "*"
type input "**********"
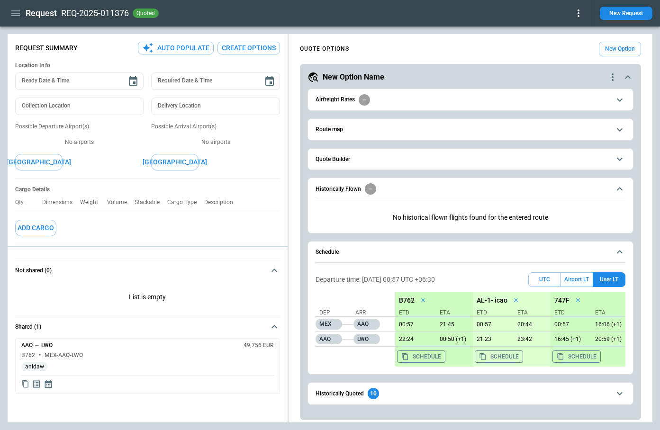
scroll to position [1, 0]
click at [47, 386] on icon "Display quote schedule" at bounding box center [48, 384] width 7 height 8
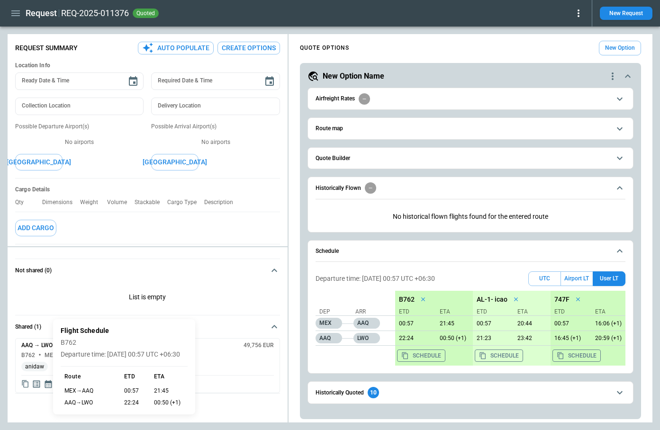
click at [26, 400] on div at bounding box center [330, 215] width 660 height 430
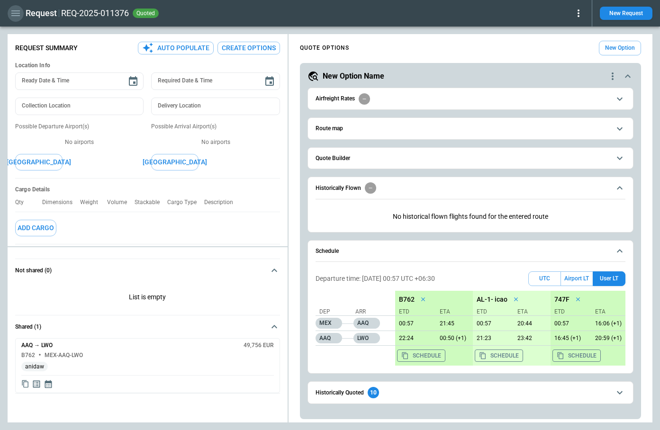
click at [19, 10] on icon "button" at bounding box center [15, 13] width 9 height 6
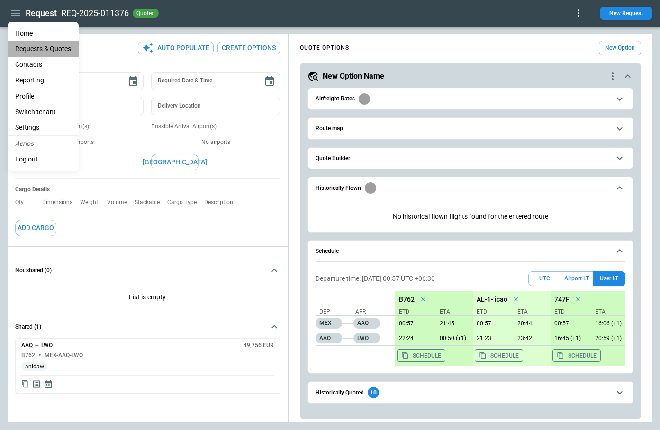
click at [27, 48] on Quotes "Requests & Quotes" at bounding box center [43, 49] width 71 height 16
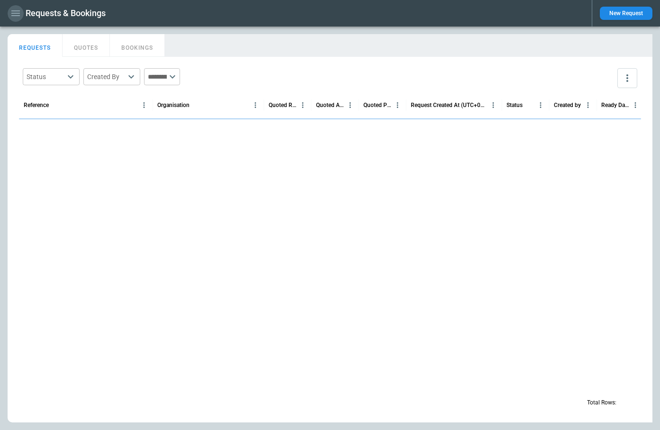
click at [16, 11] on icon "button" at bounding box center [15, 13] width 11 height 11
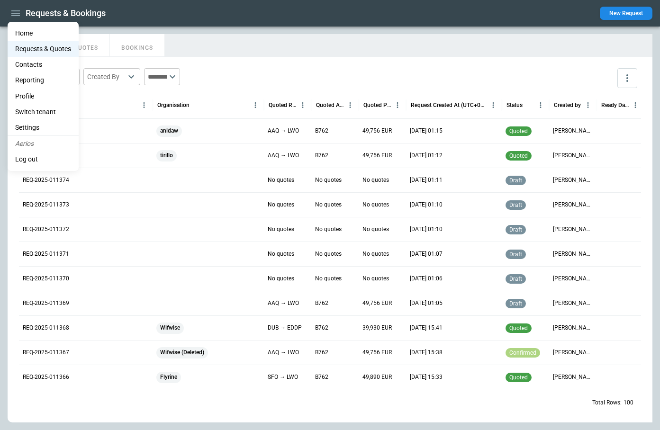
click at [33, 66] on li "Contacts" at bounding box center [43, 65] width 71 height 16
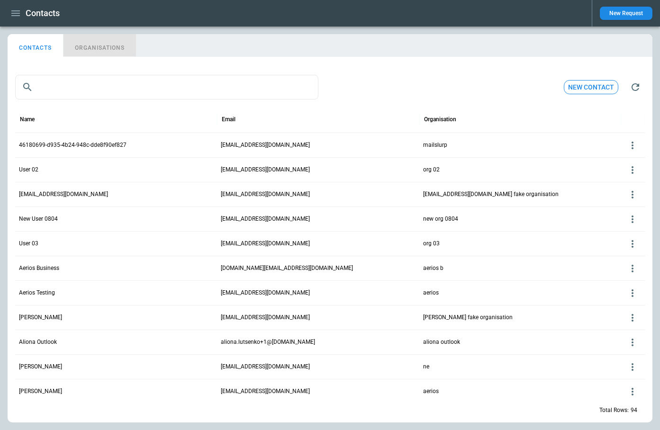
click at [104, 50] on button "ORGANISATIONS" at bounding box center [99, 45] width 72 height 23
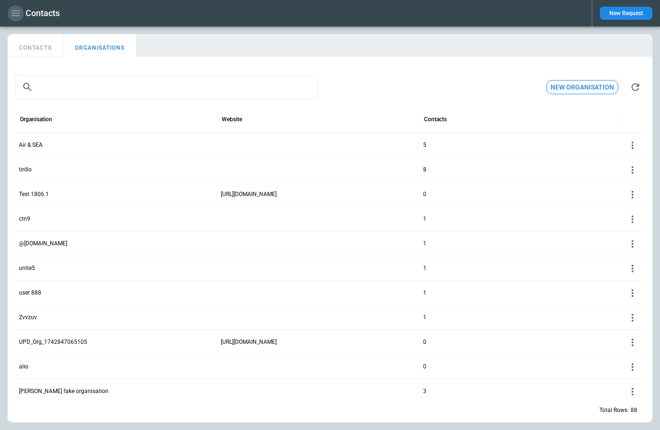
click at [21, 13] on icon "button" at bounding box center [15, 13] width 11 height 11
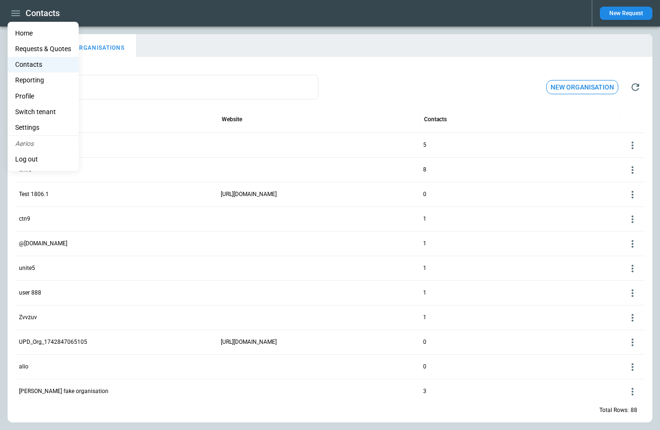
click at [27, 31] on li "Home" at bounding box center [43, 34] width 71 height 16
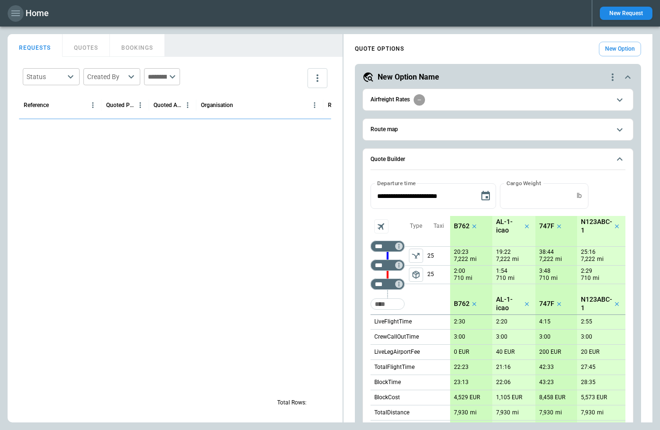
click at [19, 15] on icon "button" at bounding box center [15, 13] width 9 height 6
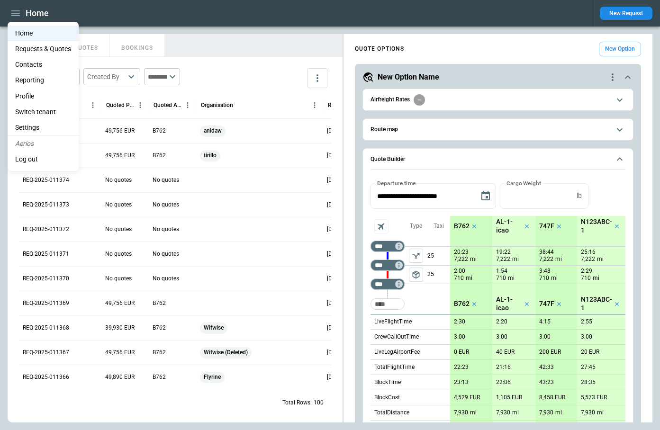
click at [27, 63] on li "Contacts" at bounding box center [43, 65] width 71 height 16
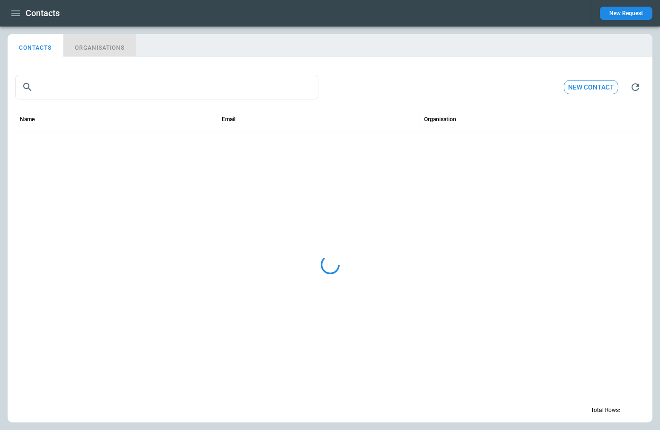
click at [102, 48] on button "ORGANISATIONS" at bounding box center [99, 45] width 72 height 23
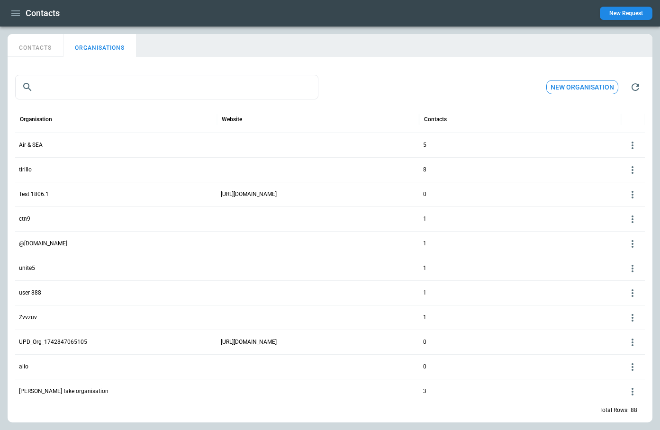
click at [635, 271] on icon at bounding box center [632, 268] width 11 height 11
click at [623, 299] on button "Delete" at bounding box center [624, 297] width 31 height 14
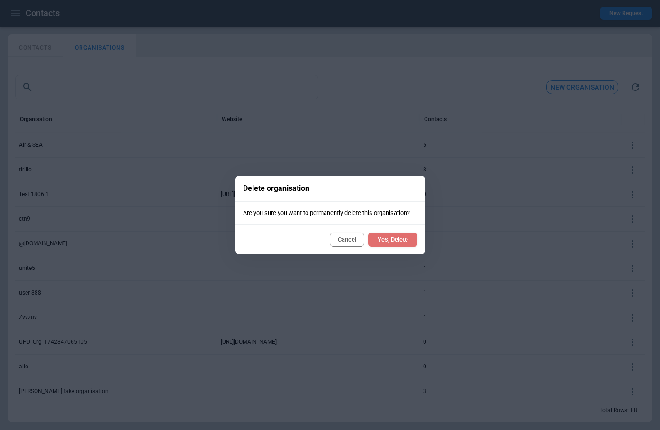
click at [390, 243] on button "Yes, Delete" at bounding box center [392, 240] width 49 height 14
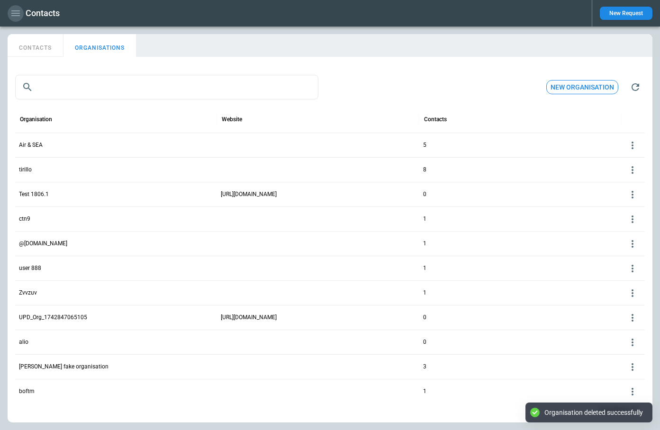
click at [17, 17] on icon "button" at bounding box center [15, 13] width 11 height 11
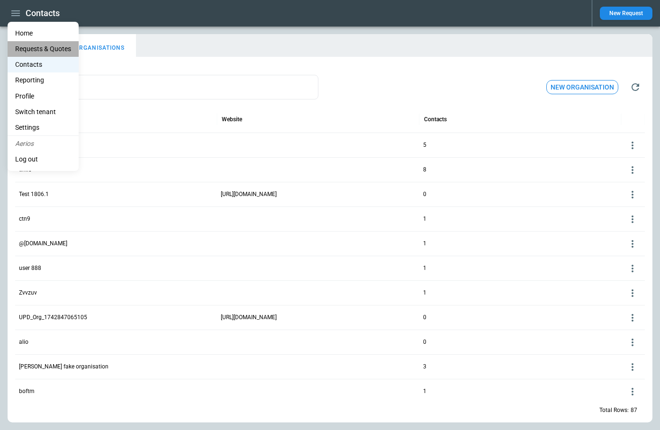
click at [26, 50] on Quotes "Requests & Quotes" at bounding box center [43, 49] width 71 height 16
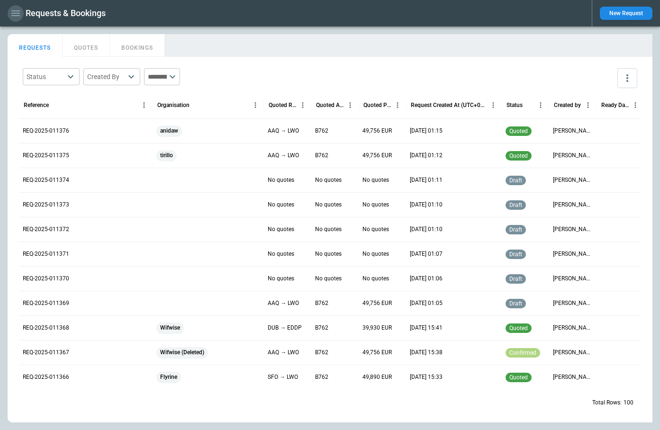
click at [15, 15] on icon "button" at bounding box center [15, 13] width 11 height 11
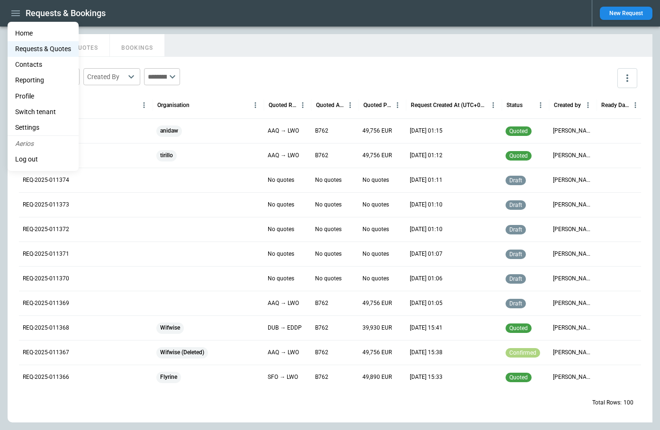
click at [47, 50] on Quotes "Requests & Quotes" at bounding box center [43, 49] width 71 height 16
click at [94, 47] on div at bounding box center [330, 215] width 660 height 430
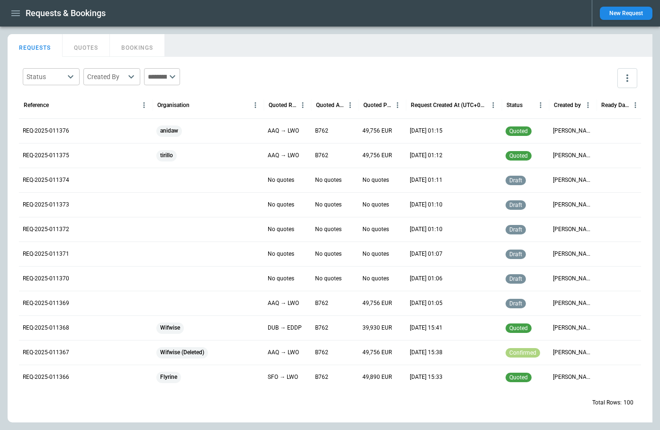
click at [86, 47] on button "QUOTES" at bounding box center [86, 45] width 47 height 23
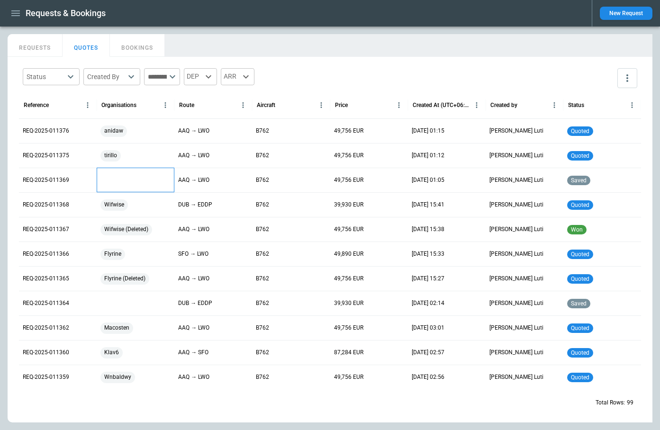
click at [111, 177] on div at bounding box center [136, 180] width 78 height 25
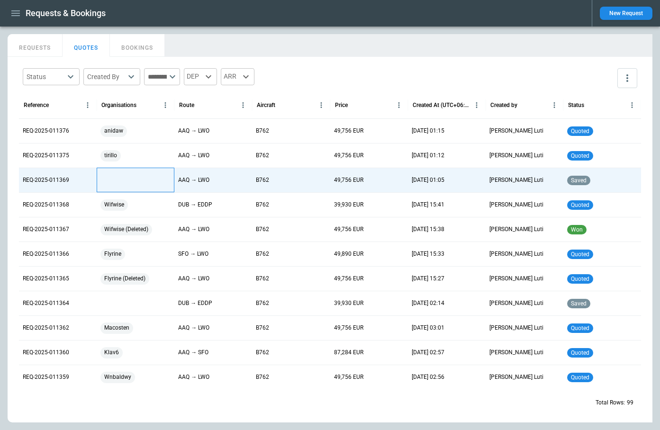
click at [113, 179] on div at bounding box center [136, 180] width 78 height 25
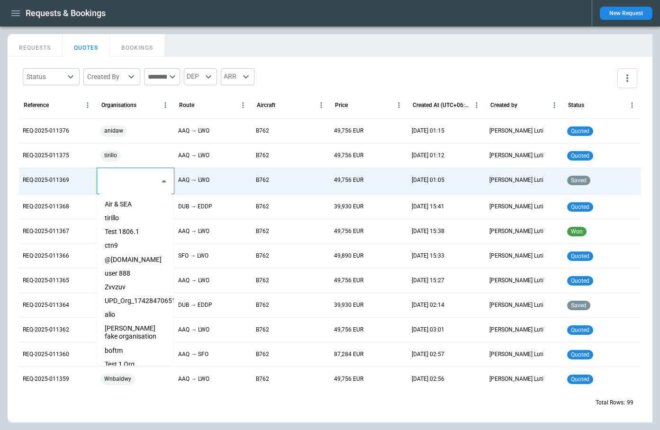
click at [113, 179] on input "text" at bounding box center [128, 181] width 54 height 17
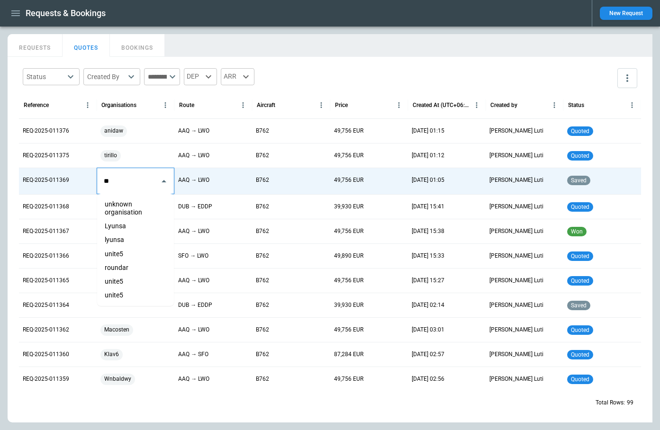
type input "*"
click at [332, 68] on div "Status ​ Created By ​ ​ DEP ARR" at bounding box center [330, 77] width 622 height 27
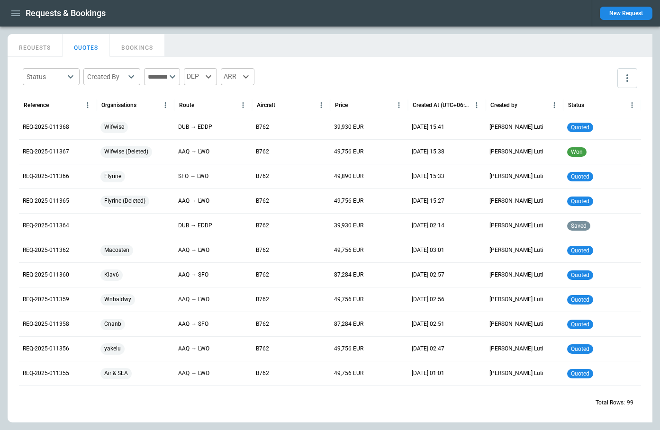
scroll to position [75, 0]
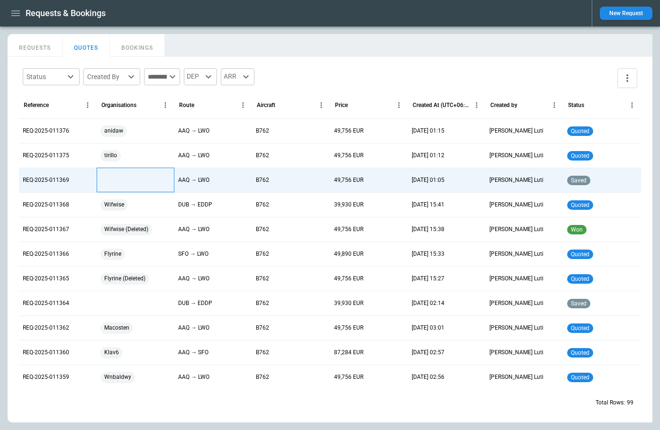
click at [113, 185] on div at bounding box center [136, 180] width 78 height 25
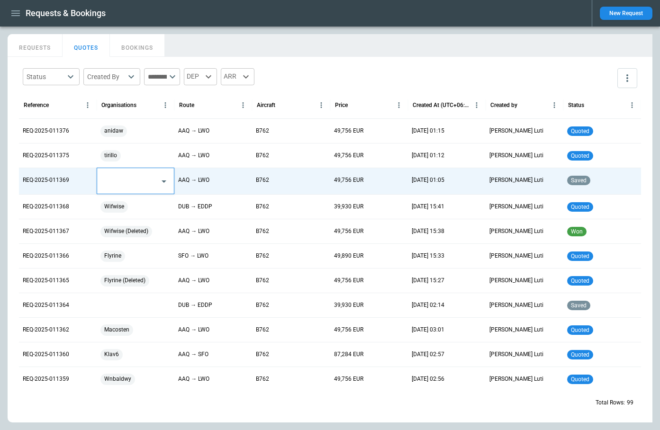
click at [120, 185] on input "text" at bounding box center [128, 181] width 54 height 17
click at [114, 205] on div "No options" at bounding box center [135, 204] width 77 height 21
click at [124, 183] on input "****" at bounding box center [128, 181] width 54 height 17
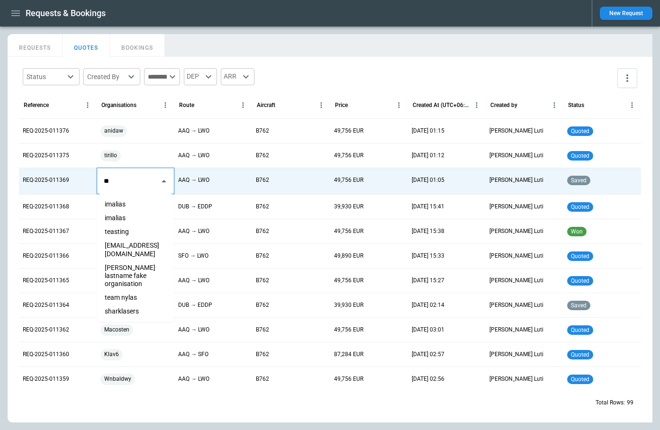
type input "*"
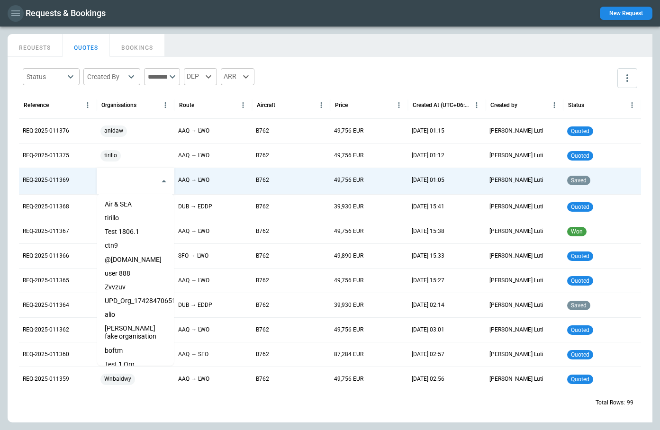
click at [18, 12] on icon "button" at bounding box center [15, 13] width 11 height 11
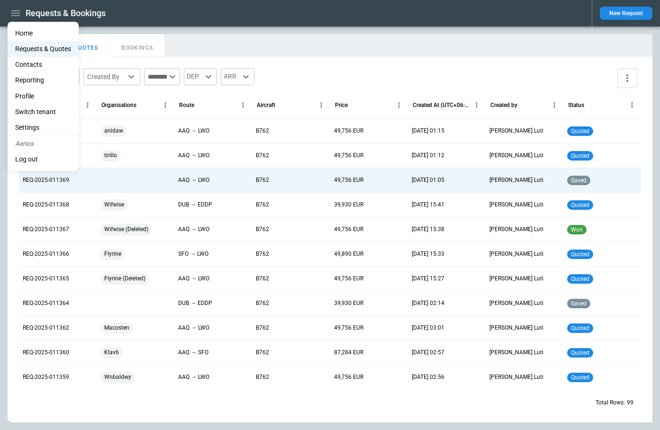
click at [31, 65] on li "Contacts" at bounding box center [43, 65] width 71 height 16
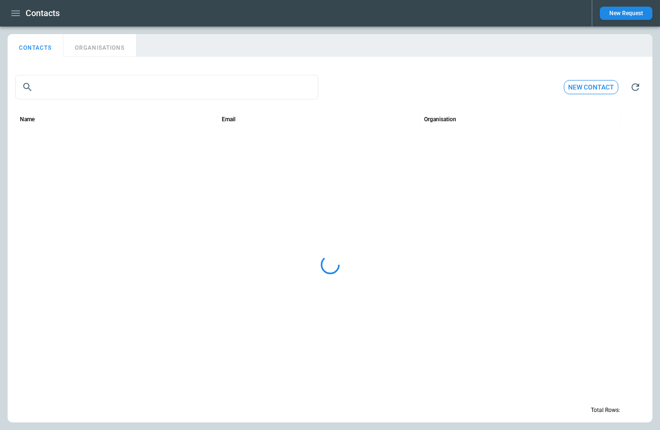
click at [105, 50] on button "ORGANISATIONS" at bounding box center [99, 45] width 72 height 23
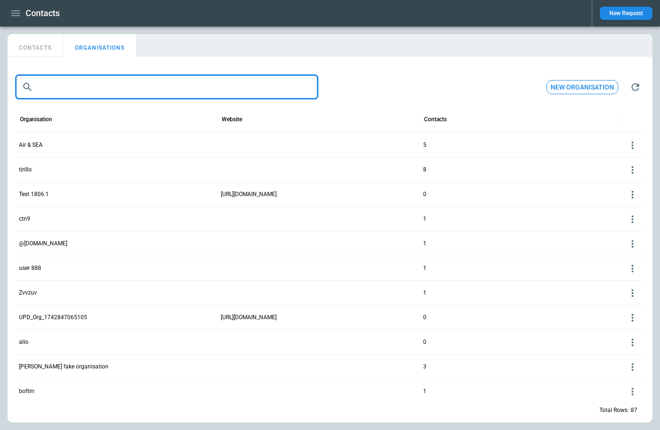
click at [86, 94] on input "text" at bounding box center [177, 87] width 281 height 25
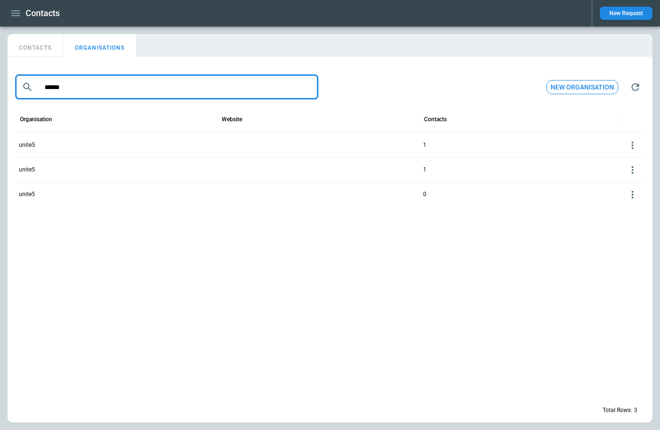
type input "******"
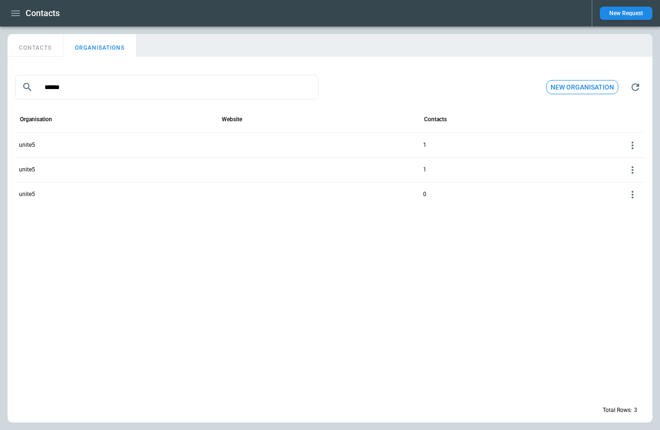
click at [632, 149] on icon at bounding box center [632, 145] width 11 height 11
click at [625, 175] on button "Delete" at bounding box center [624, 174] width 31 height 14
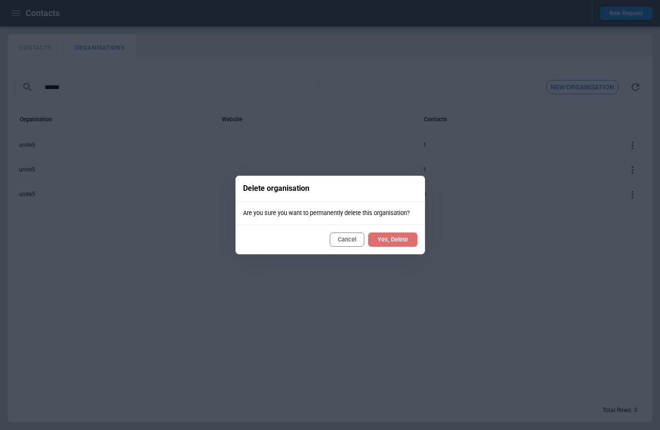
click at [397, 239] on button "Yes, Delete" at bounding box center [392, 240] width 49 height 14
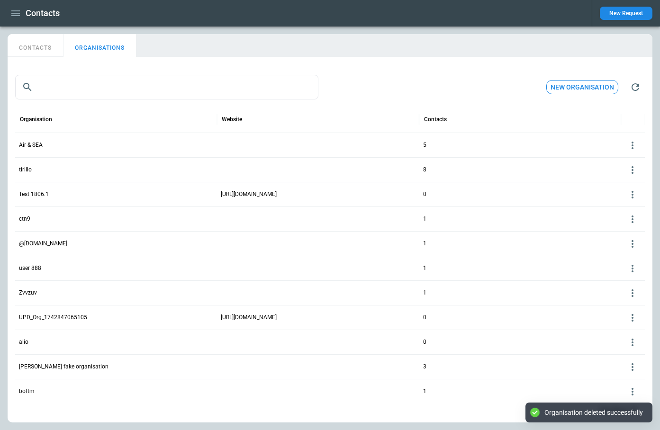
click at [633, 142] on icon at bounding box center [632, 146] width 2 height 8
click at [94, 86] on div at bounding box center [330, 215] width 660 height 430
click at [90, 93] on input "text" at bounding box center [177, 87] width 281 height 25
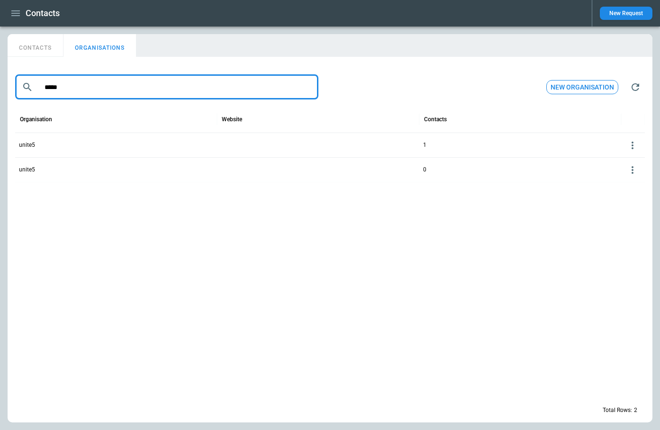
type input "*****"
click at [634, 144] on icon at bounding box center [632, 145] width 11 height 11
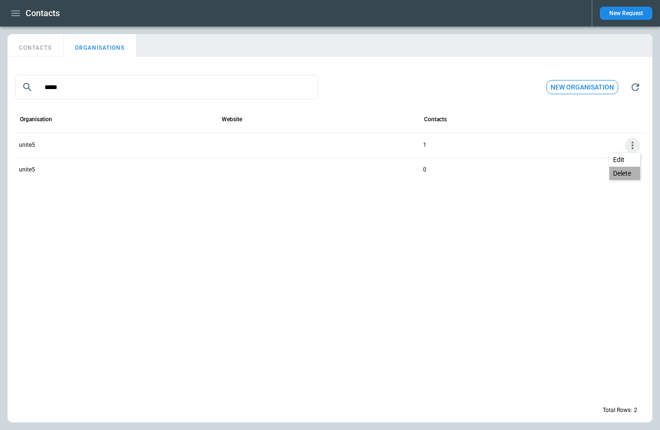
click at [625, 171] on button "Delete" at bounding box center [624, 174] width 31 height 14
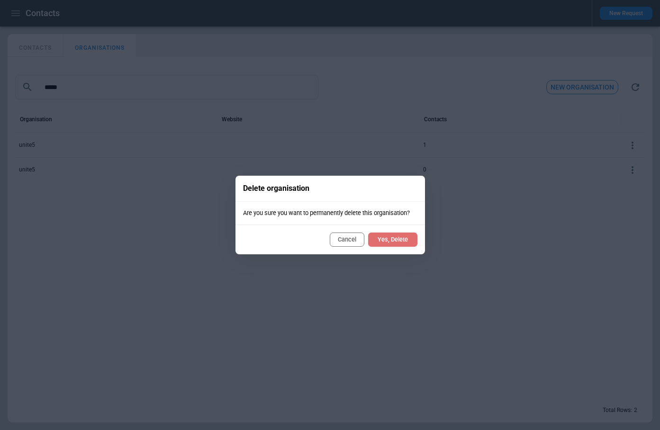
click at [398, 241] on button "Yes, Delete" at bounding box center [392, 240] width 49 height 14
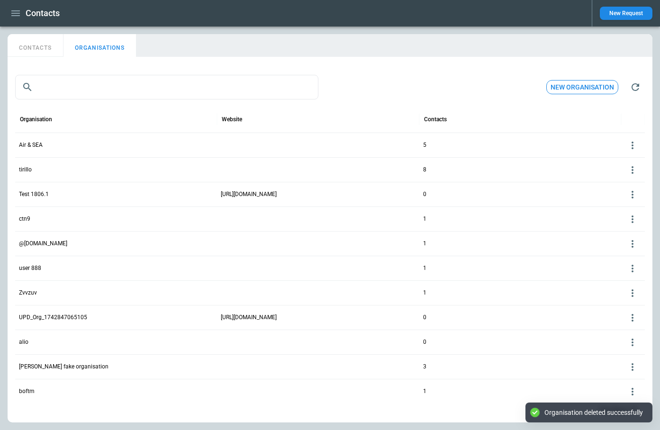
click at [638, 87] on icon "button" at bounding box center [634, 86] width 11 height 11
click at [86, 82] on input "text" at bounding box center [177, 87] width 281 height 25
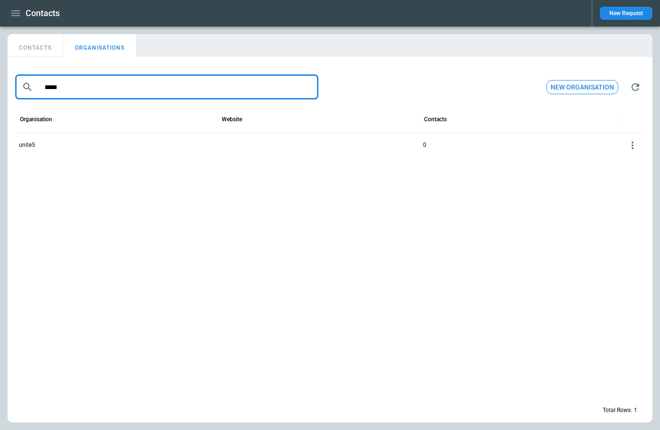
type input "*****"
click at [633, 145] on icon at bounding box center [632, 145] width 11 height 11
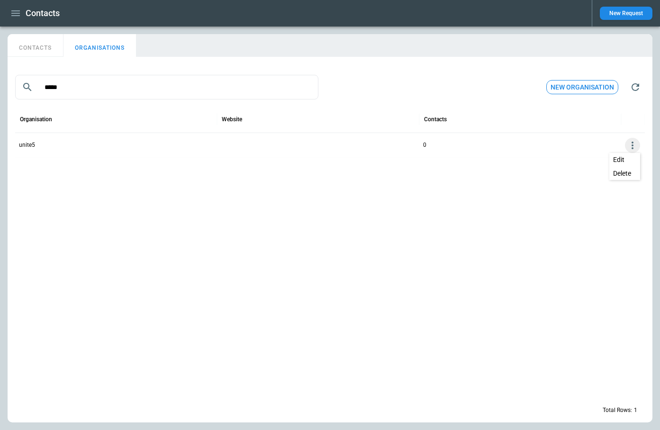
click at [619, 175] on button "Delete" at bounding box center [624, 174] width 31 height 14
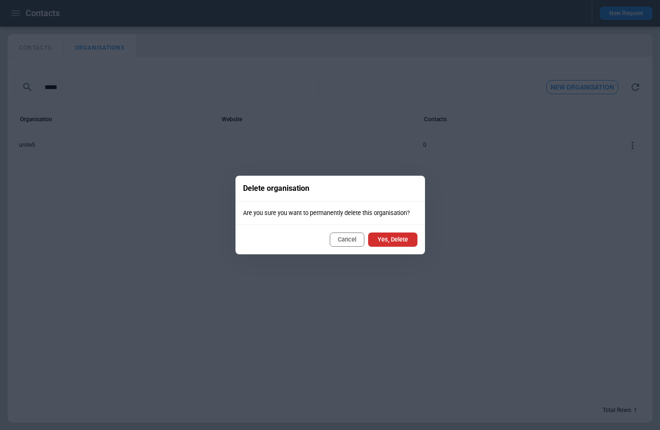
click at [384, 242] on button "Yes, Delete" at bounding box center [392, 240] width 49 height 14
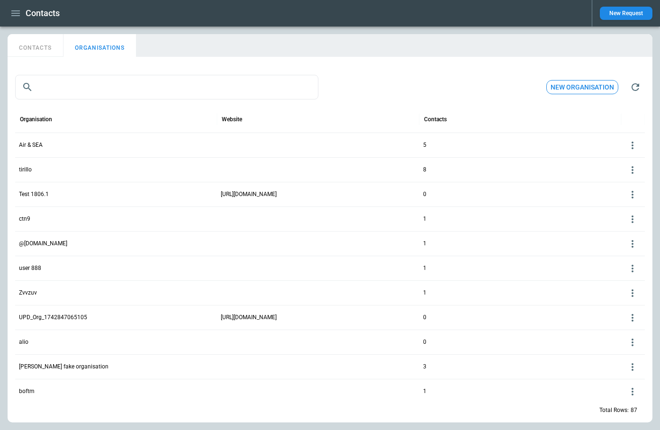
click at [11, 12] on icon "button" at bounding box center [15, 13] width 11 height 11
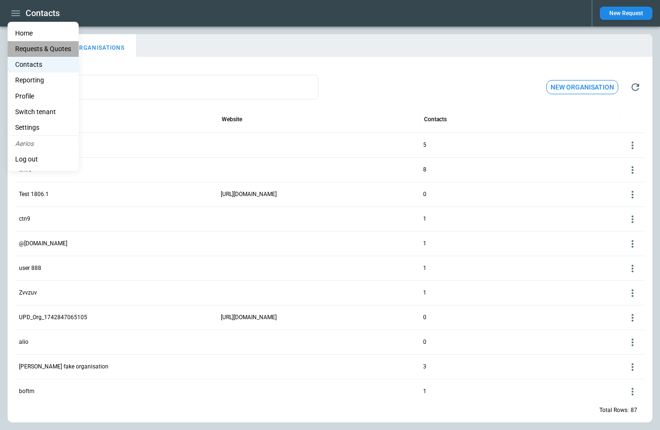
click at [35, 50] on Quotes "Requests & Quotes" at bounding box center [43, 49] width 71 height 16
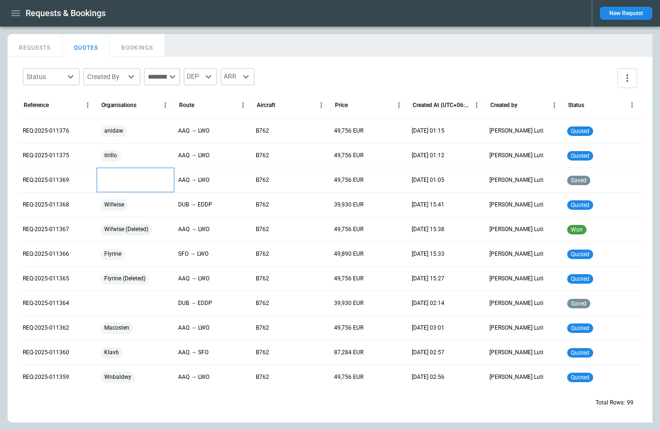
click at [116, 182] on div at bounding box center [136, 180] width 78 height 25
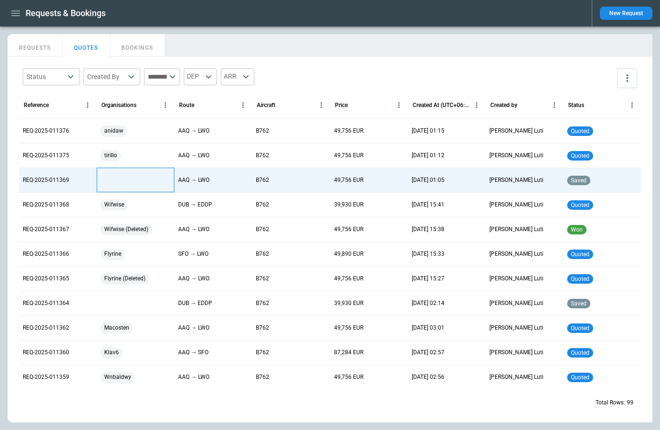
click at [116, 182] on div at bounding box center [136, 180] width 78 height 25
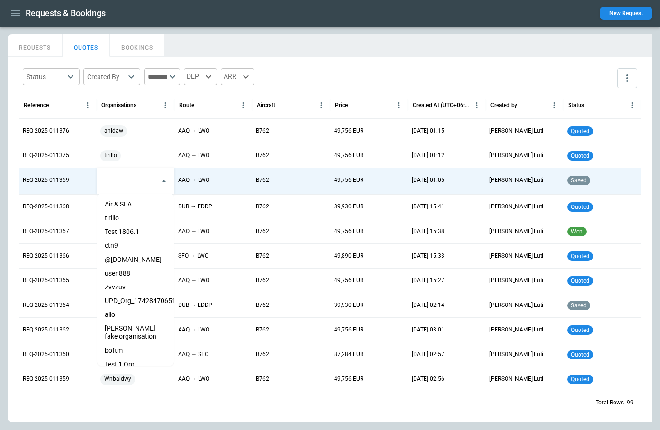
click at [119, 182] on input "text" at bounding box center [128, 181] width 54 height 17
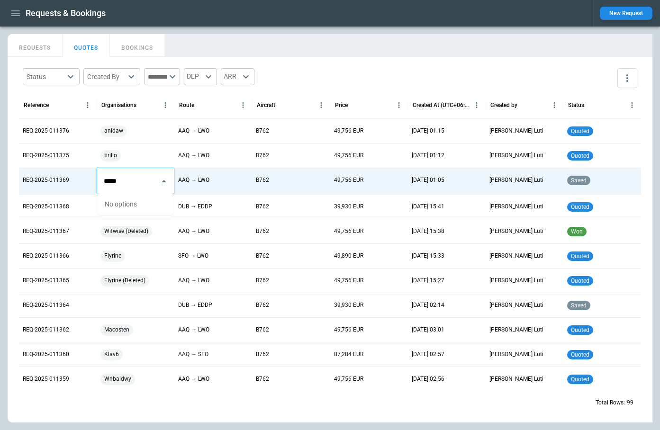
type input "*****"
click at [325, 42] on div "REQUESTS QUOTES BOOKINGS" at bounding box center [330, 44] width 645 height 20
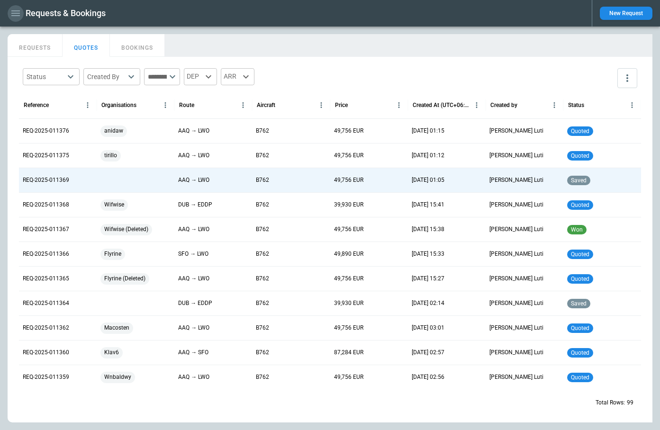
click at [20, 14] on icon "button" at bounding box center [15, 13] width 11 height 11
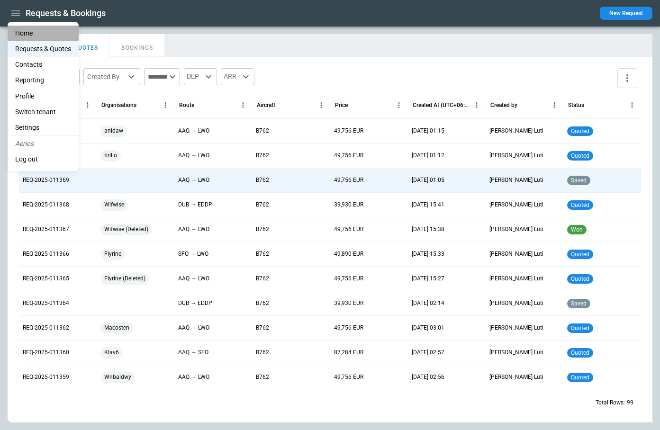
click at [25, 32] on li "Home" at bounding box center [43, 34] width 71 height 16
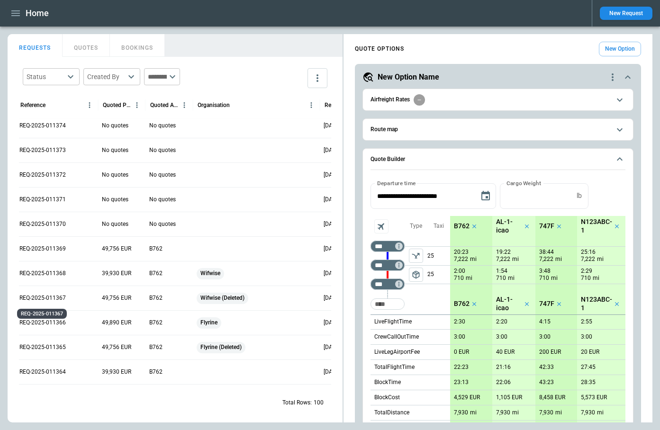
click at [58, 301] on p "REQ-2025-011367" at bounding box center [42, 298] width 46 height 8
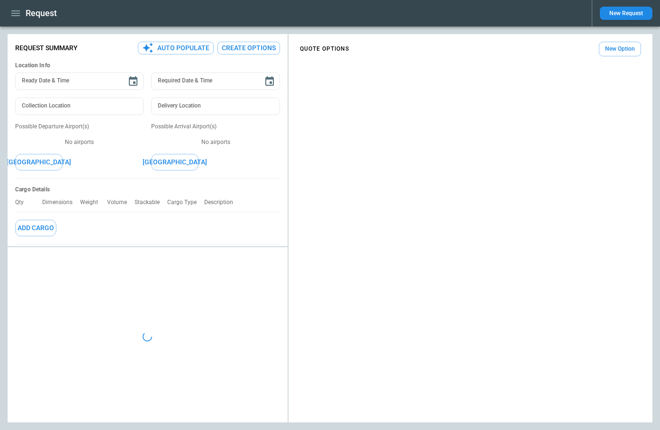
type textarea "*"
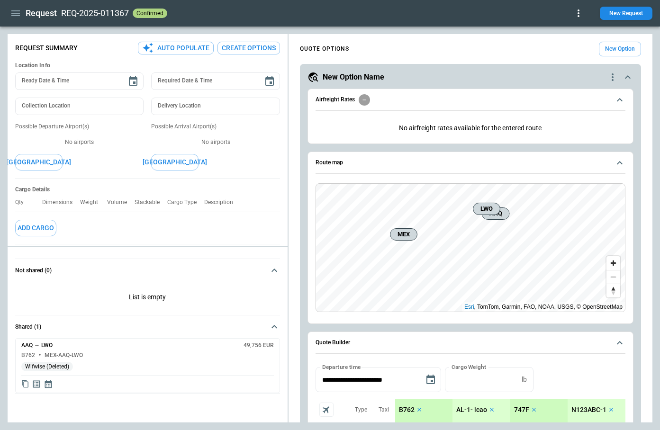
click at [576, 12] on icon at bounding box center [578, 13] width 11 height 11
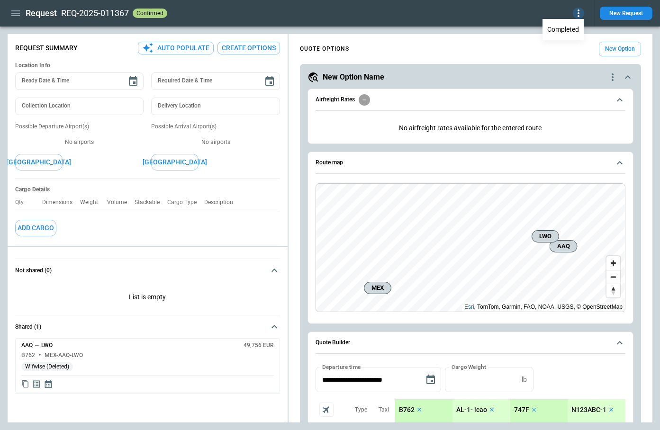
click at [15, 17] on div at bounding box center [330, 215] width 660 height 430
click at [15, 13] on icon "button" at bounding box center [15, 13] width 9 height 6
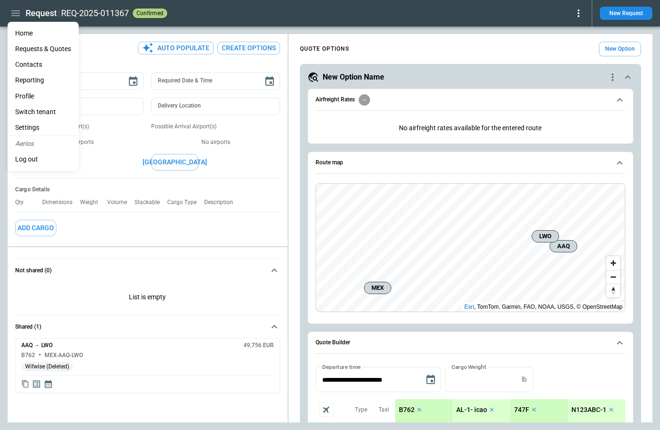
click at [28, 80] on li "Reporting" at bounding box center [43, 80] width 71 height 16
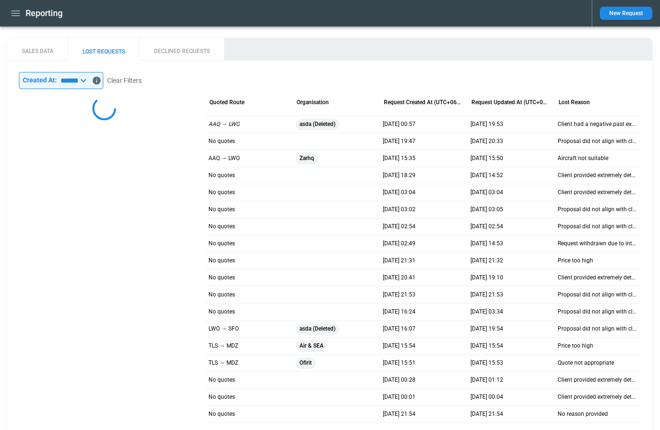
click at [181, 54] on button "DECLINED REQUESTS" at bounding box center [181, 49] width 85 height 23
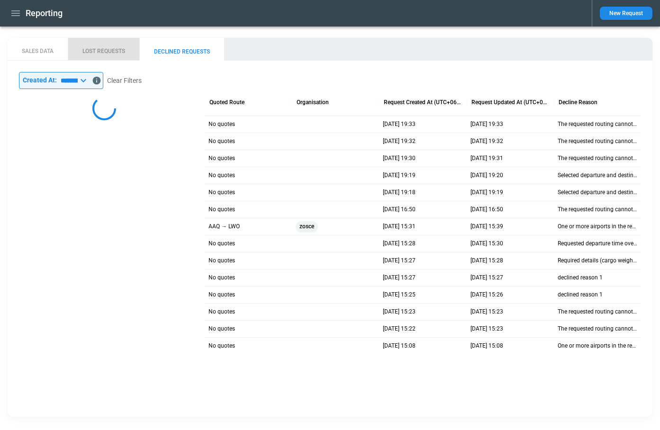
click at [117, 50] on button "LOST REQUESTS" at bounding box center [104, 49] width 72 height 23
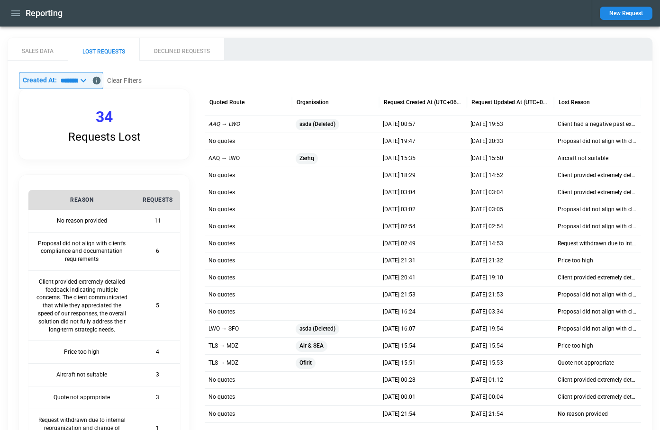
click at [35, 51] on button "SALES DATA" at bounding box center [38, 49] width 60 height 23
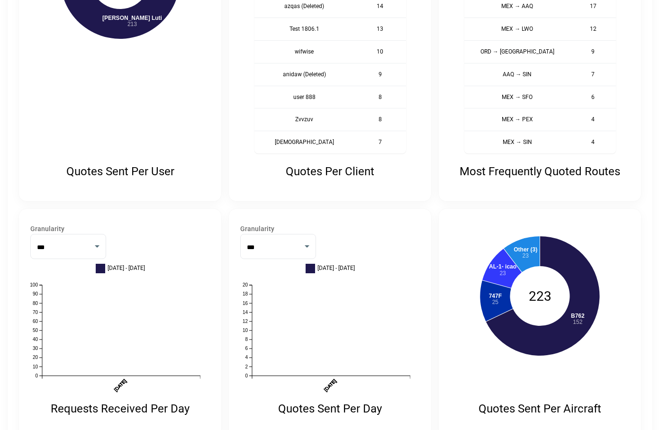
scroll to position [335, 0]
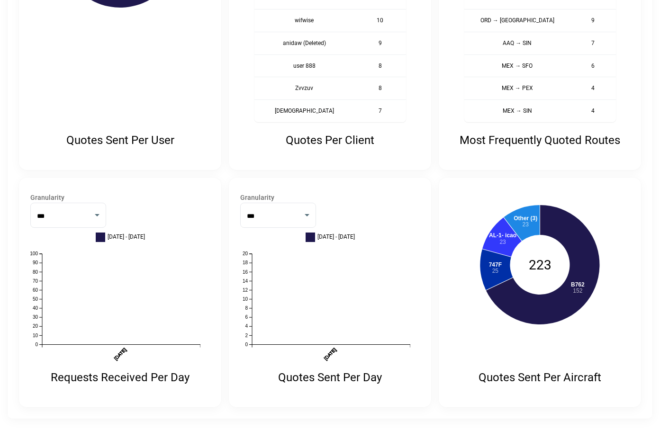
drag, startPoint x: 319, startPoint y: 364, endPoint x: 336, endPoint y: 349, distance: 22.5
click at [336, 349] on icon "01 Jan 25 07 Feb 25 16 Mar 25 22 Apr 25 29 May 25 05 Jul 25 11 Aug 25 17 Sep 25…" at bounding box center [325, 311] width 170 height 129
click at [348, 357] on icon "01 Jan 25 07 Feb 25 16 Mar 25 22 Apr 25 29 May 25 05 Jul 25 11 Aug 25 17 Sep 25…" at bounding box center [325, 311] width 170 height 129
drag, startPoint x: 108, startPoint y: 363, endPoint x: 134, endPoint y: 349, distance: 28.8
click at [134, 349] on icon "01 Jan 25 07 Feb 25 16 Mar 25 22 Apr 25 29 May 25 05 Jul 25 11 Aug 25 17 Sep 25…" at bounding box center [115, 311] width 170 height 129
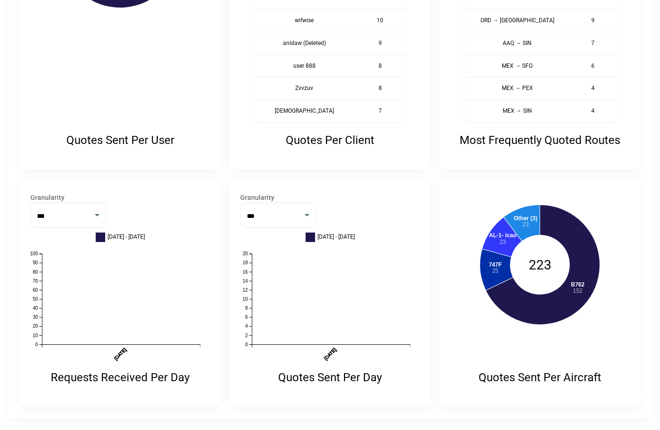
click at [163, 361] on icon "01 Jan 25 07 Feb 25 16 Mar 25 22 Apr 25 29 May 25 05 Jul 25 11 Aug 25 17 Sep 25…" at bounding box center [115, 311] width 170 height 129
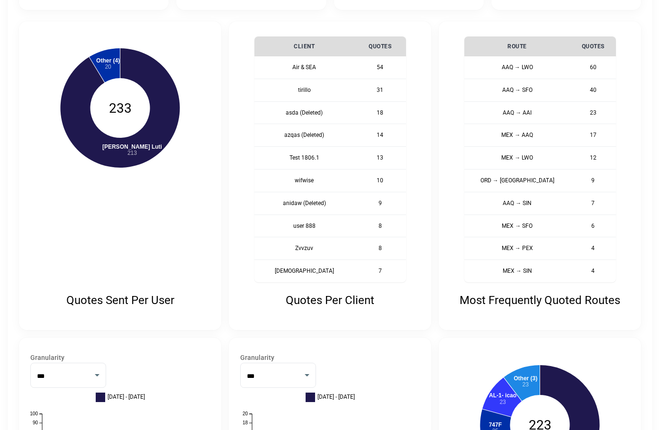
scroll to position [0, 0]
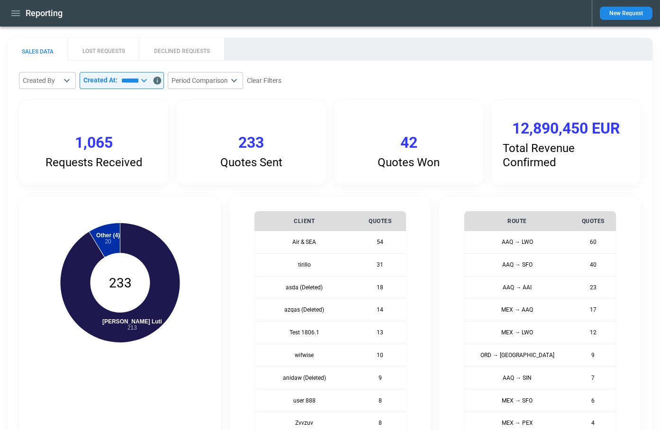
click at [112, 53] on button "LOST REQUESTS" at bounding box center [104, 49] width 72 height 23
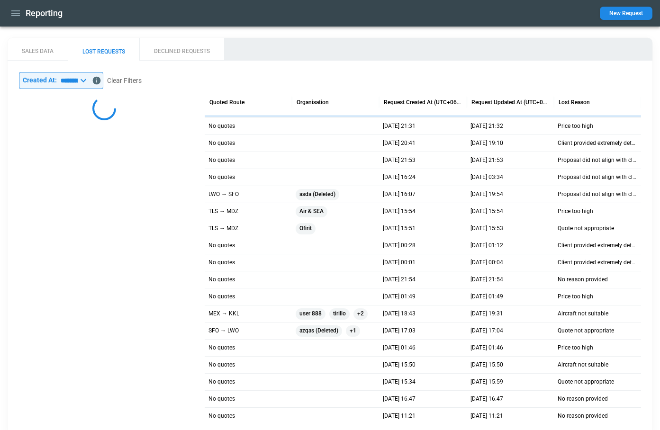
scroll to position [155, 0]
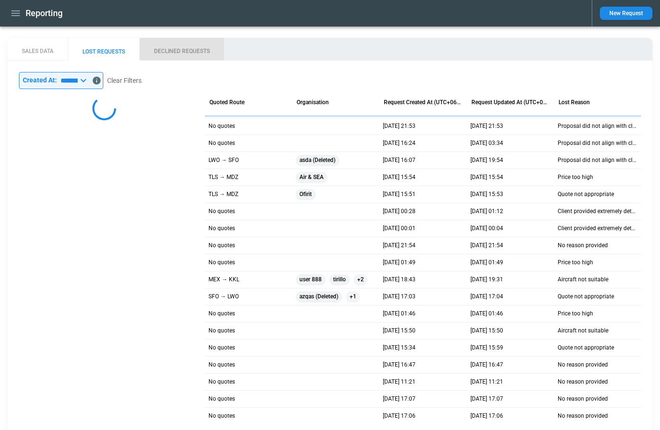
click at [195, 51] on button "DECLINED REQUESTS" at bounding box center [181, 49] width 85 height 23
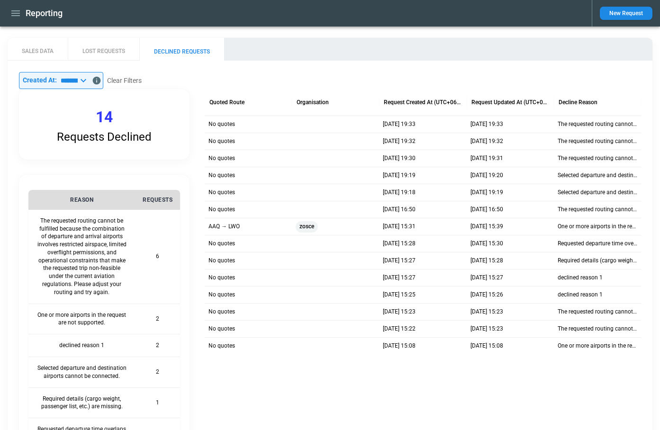
click at [99, 49] on button "LOST REQUESTS" at bounding box center [104, 49] width 72 height 23
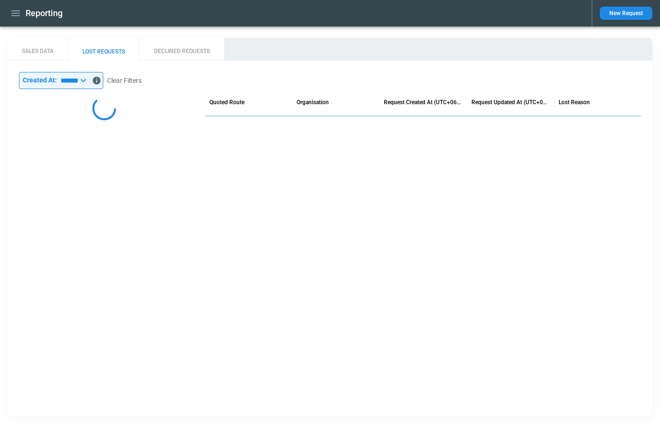
click at [40, 49] on button "SALES DATA" at bounding box center [38, 49] width 60 height 23
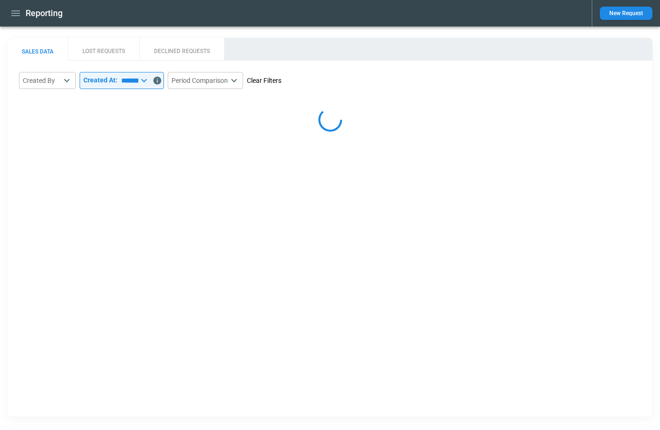
click at [277, 82] on button "Clear Filters" at bounding box center [264, 81] width 35 height 12
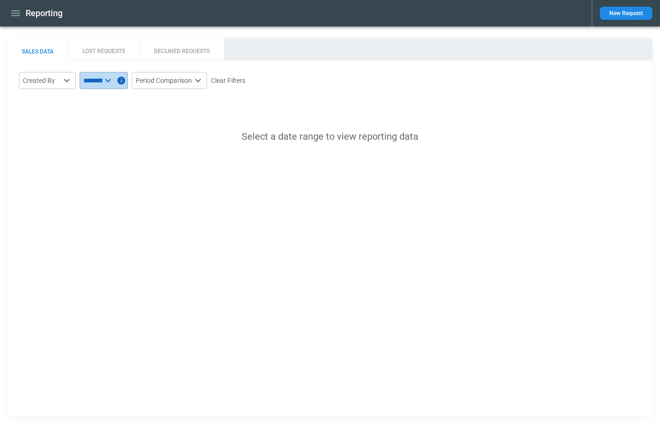
click at [111, 80] on icon at bounding box center [108, 80] width 6 height 3
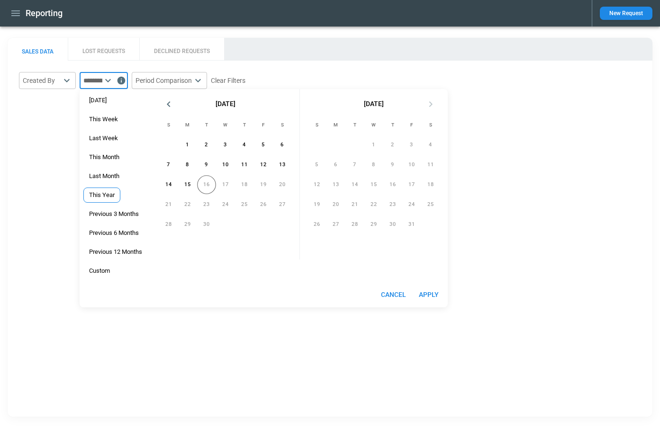
click at [105, 192] on span "This Year" at bounding box center [102, 195] width 36 height 8
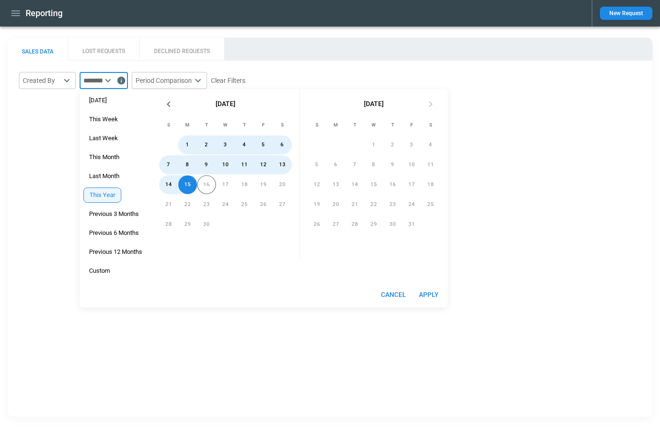
click at [435, 293] on button "Apply" at bounding box center [428, 295] width 30 height 18
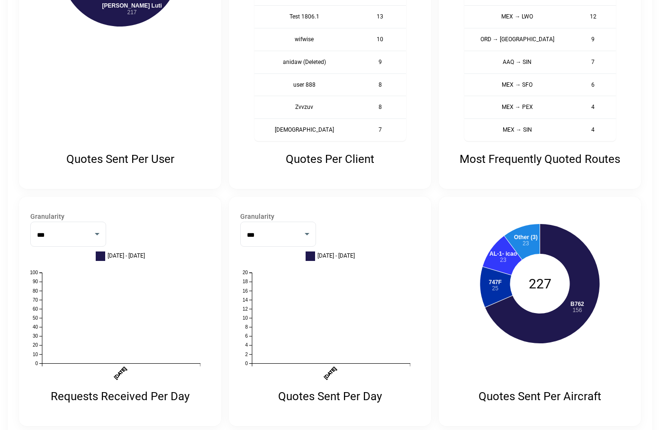
scroll to position [335, 0]
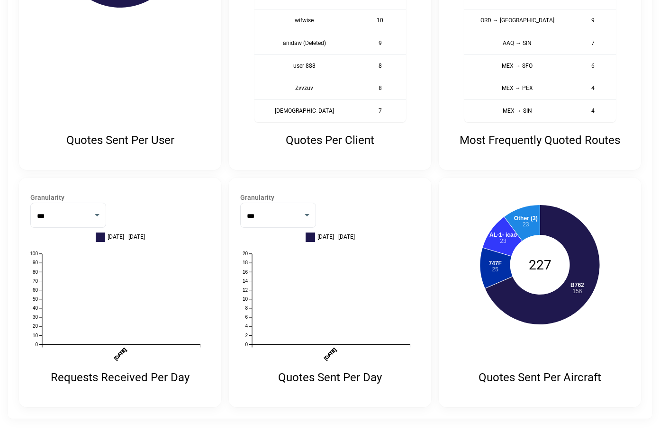
drag, startPoint x: 321, startPoint y: 364, endPoint x: 341, endPoint y: 348, distance: 26.3
click at [341, 348] on icon "01 Jan 25 07 Feb 25 16 Mar 25 22 Apr 25 29 May 25 05 Jul 25 11 Aug 25 17 Sep 25…" at bounding box center [325, 311] width 170 height 129
drag, startPoint x: 111, startPoint y: 364, endPoint x: 131, endPoint y: 343, distance: 29.1
click at [131, 344] on icon "01 Jan 25 07 Feb 25 16 Mar 25 22 Apr 25 29 May 25 05 Jul 25 11 Aug 25 17 Sep 25…" at bounding box center [115, 311] width 170 height 129
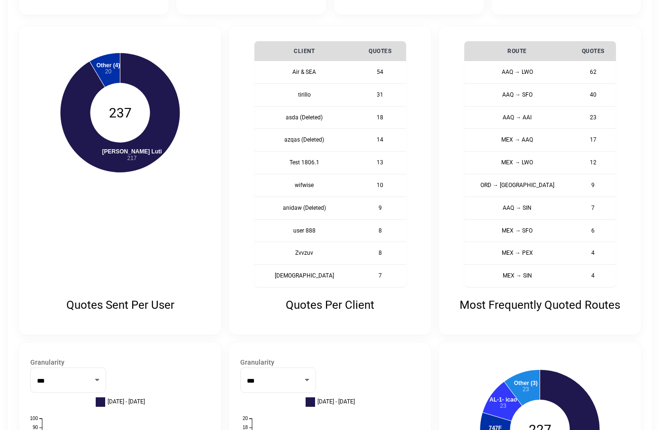
scroll to position [0, 0]
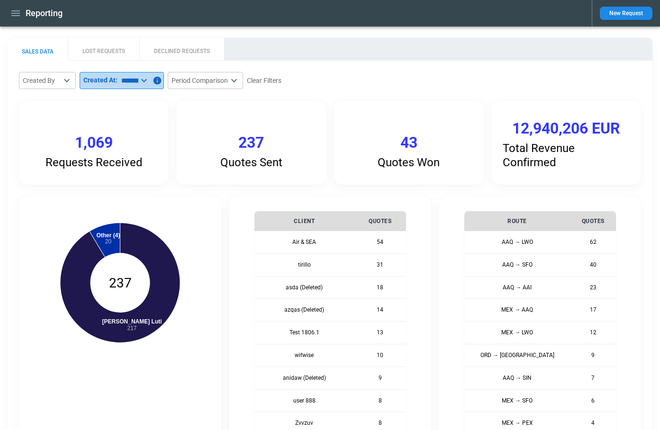
click at [150, 83] on icon at bounding box center [143, 80] width 11 height 11
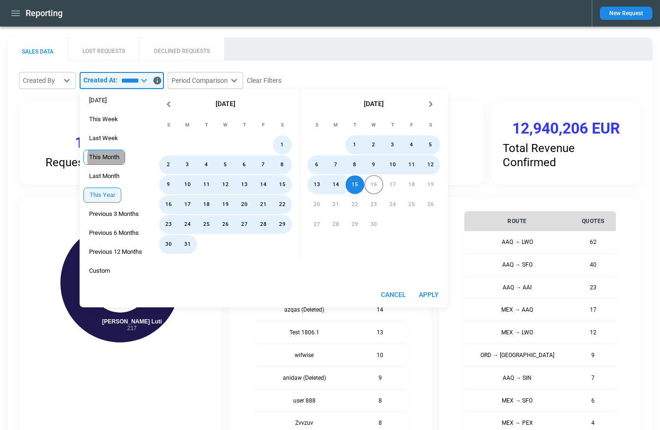
click at [112, 158] on span "This Month" at bounding box center [104, 157] width 41 height 8
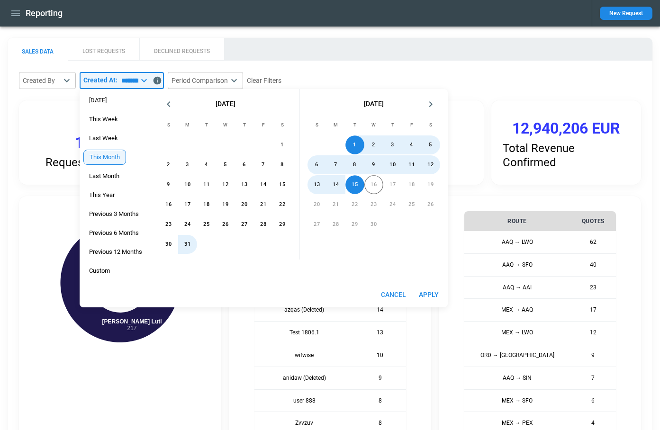
click at [433, 295] on button "Apply" at bounding box center [428, 295] width 30 height 18
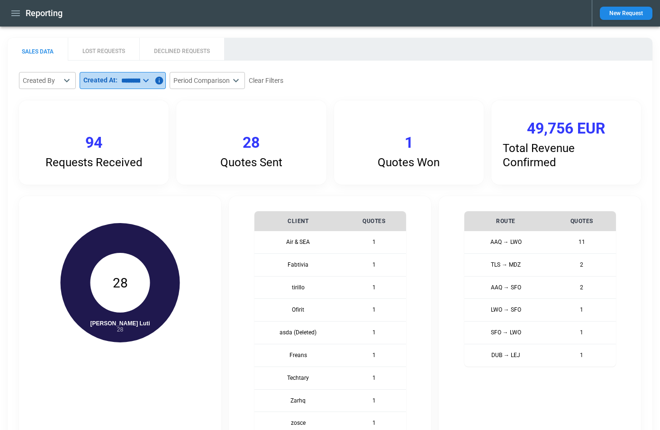
click at [152, 78] on icon at bounding box center [145, 80] width 11 height 11
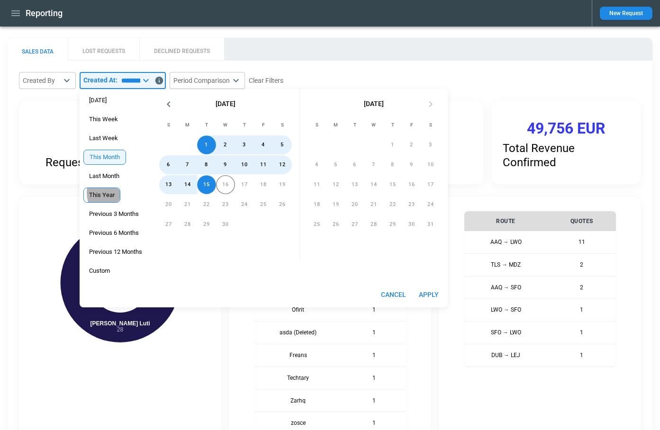
click at [107, 193] on span "This Year" at bounding box center [102, 195] width 36 height 8
click at [433, 293] on button "Apply" at bounding box center [428, 295] width 30 height 18
type input "*********"
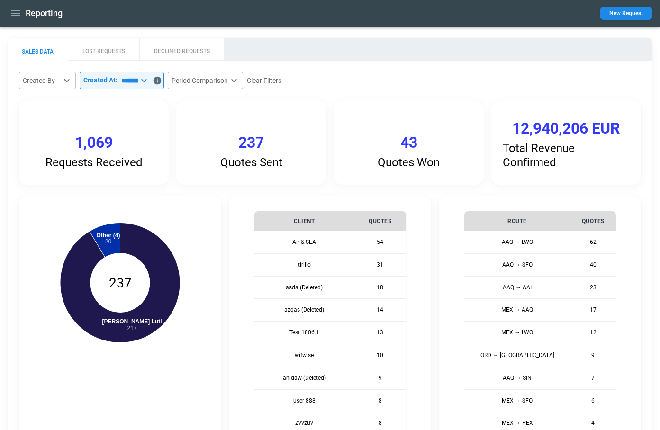
click at [12, 13] on icon "button" at bounding box center [15, 13] width 9 height 6
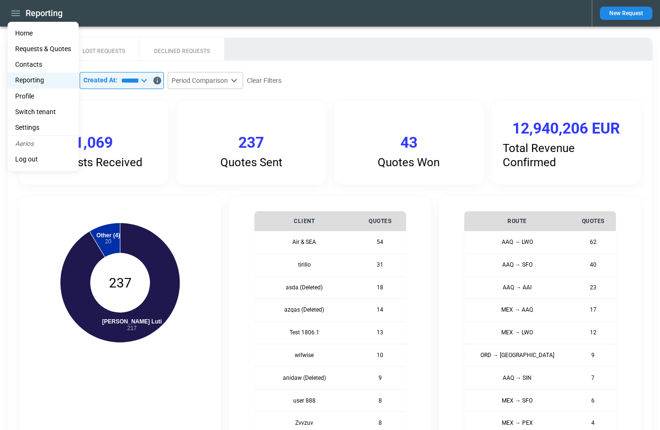
click at [24, 129] on li "Settings" at bounding box center [43, 128] width 71 height 16
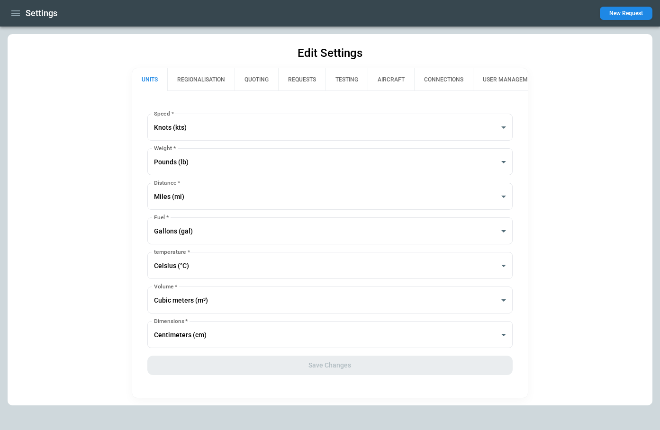
click at [204, 76] on button "REGIONALISATION" at bounding box center [200, 79] width 67 height 23
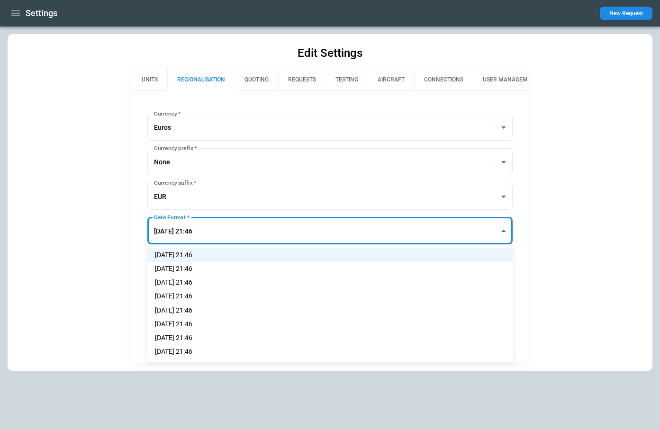
click at [207, 230] on body "**********" at bounding box center [330, 215] width 660 height 430
click at [198, 297] on li "16/09/2025 21:46" at bounding box center [330, 296] width 366 height 14
type input "**********"
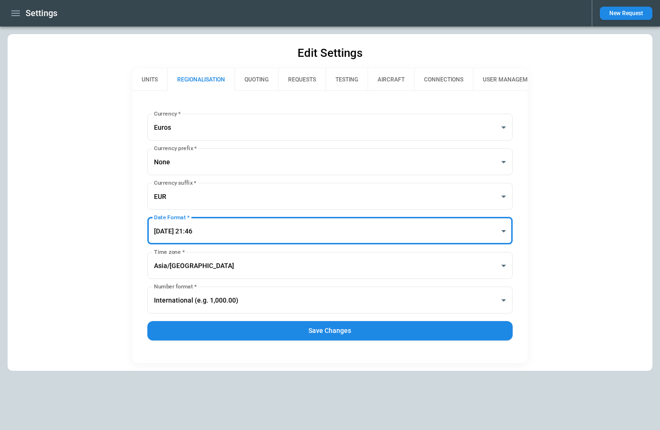
click at [281, 332] on button "Save Changes" at bounding box center [330, 330] width 366 height 19
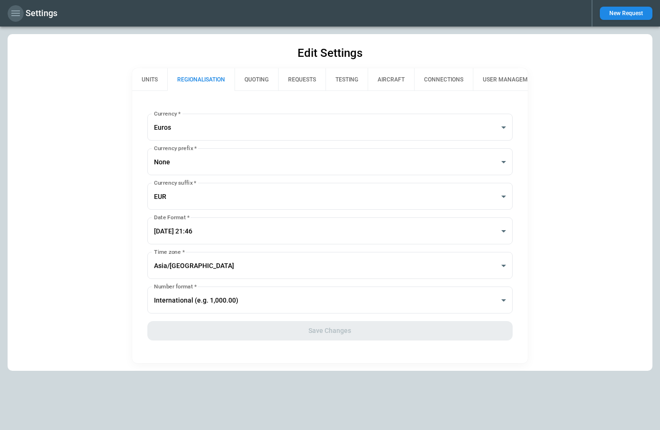
click at [18, 10] on icon "button" at bounding box center [15, 13] width 9 height 6
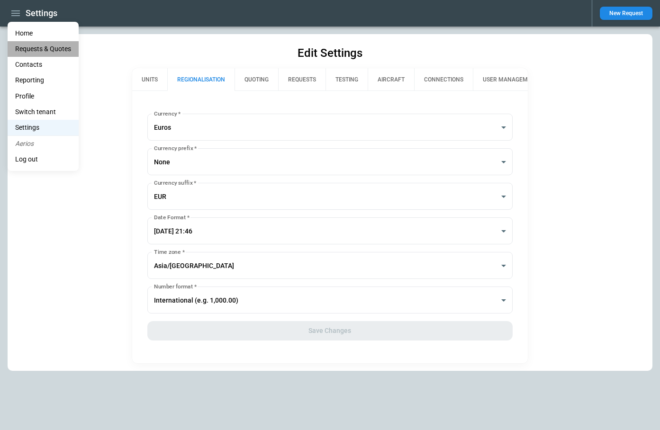
click at [34, 49] on Quotes "Requests & Quotes" at bounding box center [43, 49] width 71 height 16
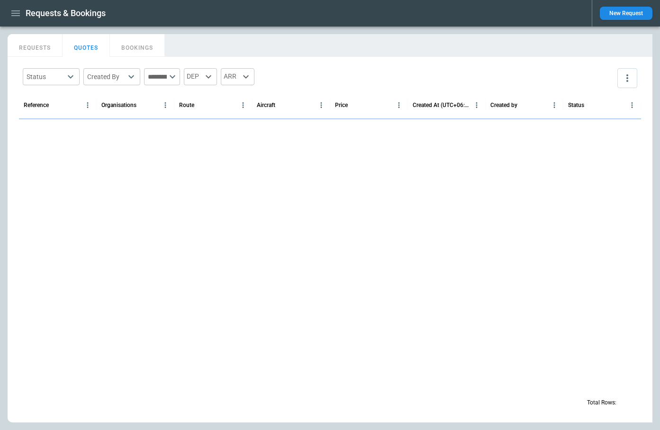
click at [34, 49] on button "REQUESTS" at bounding box center [35, 45] width 55 height 23
click at [18, 16] on icon "button" at bounding box center [15, 13] width 9 height 6
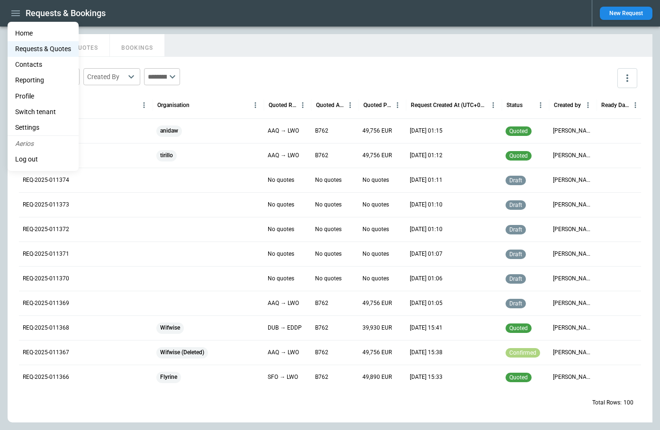
click at [29, 79] on li "Reporting" at bounding box center [43, 80] width 71 height 16
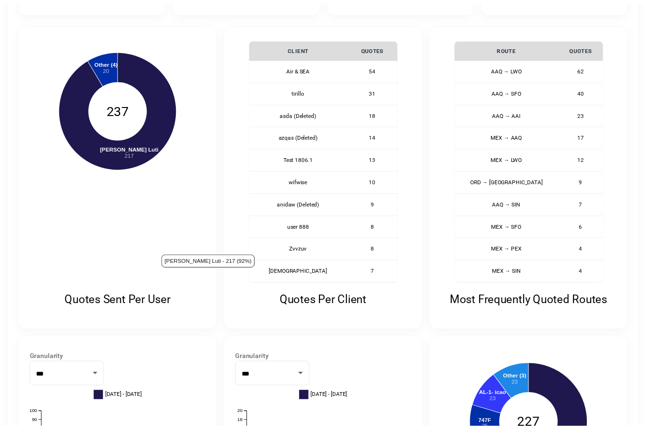
scroll to position [335, 0]
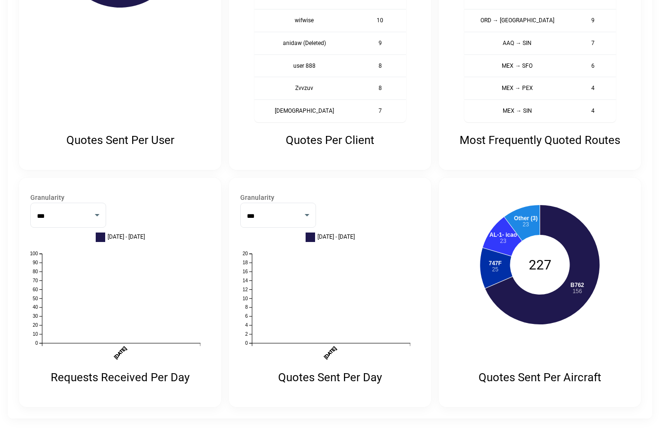
drag, startPoint x: 319, startPoint y: 364, endPoint x: 338, endPoint y: 346, distance: 26.8
click at [338, 346] on icon "01/01/2025 07/02/2025 16/03/2025 22/04/2025 29/05/2025 05/07/2025 11/08/2025 17…" at bounding box center [325, 311] width 170 height 129
click at [139, 354] on icon "01/01/2025 07/02/2025 16/03/2025 22/04/2025 29/05/2025 05/07/2025 11/08/2025 17…" at bounding box center [115, 311] width 170 height 129
drag, startPoint x: 109, startPoint y: 361, endPoint x: 122, endPoint y: 350, distance: 17.2
click at [122, 350] on text "30/11/2025" at bounding box center [120, 352] width 14 height 14
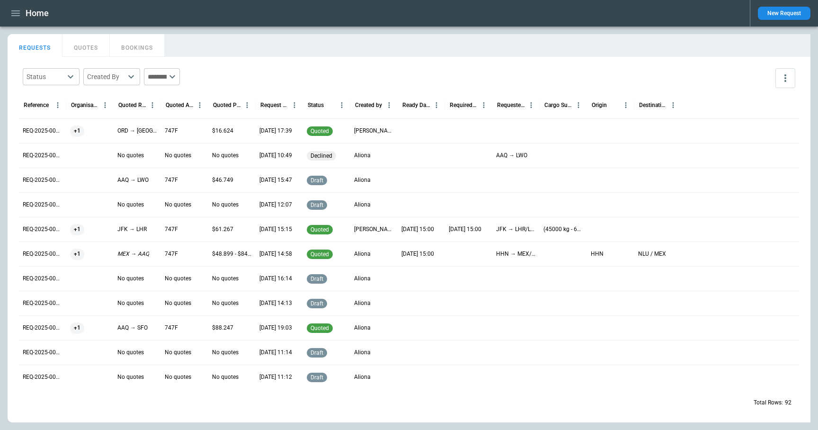
click at [15, 15] on icon "button" at bounding box center [15, 13] width 11 height 11
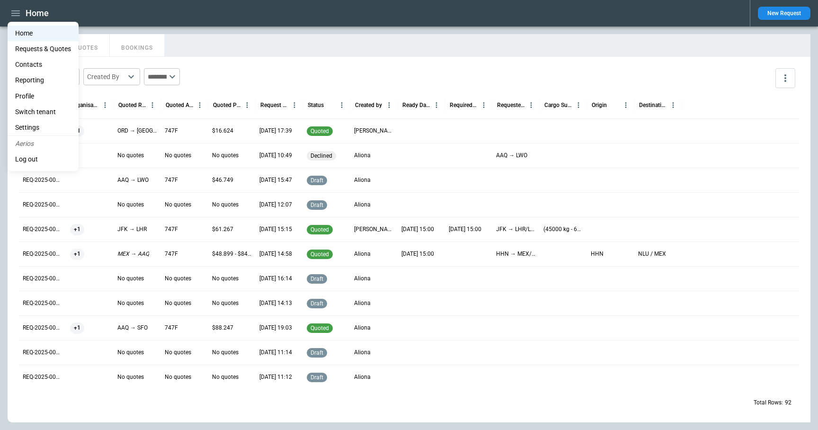
click at [31, 82] on li "Reporting" at bounding box center [43, 80] width 71 height 16
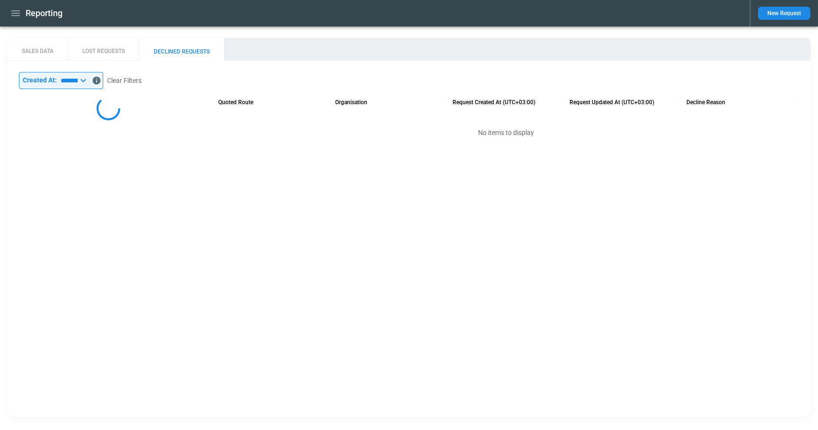
click at [34, 49] on button "SALES DATA" at bounding box center [38, 49] width 60 height 23
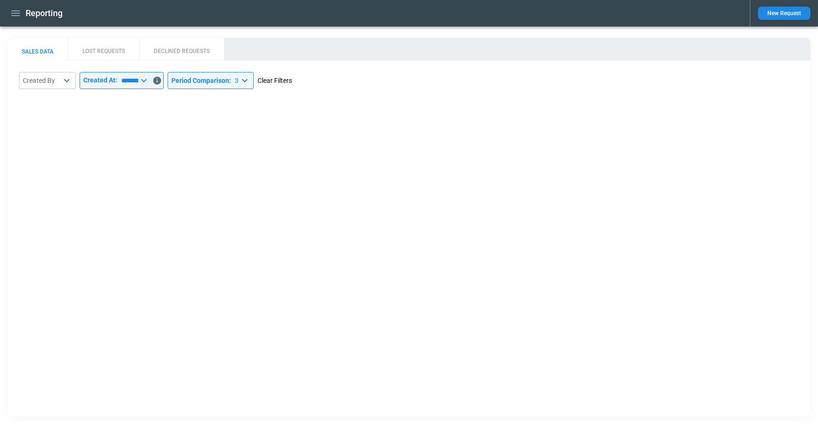
select select "****"
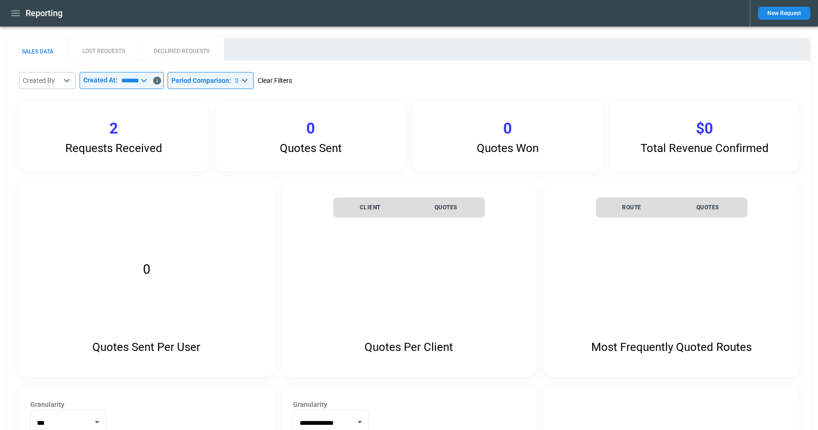
click at [292, 80] on button "Clear Filters" at bounding box center [275, 81] width 35 height 12
type input "*"
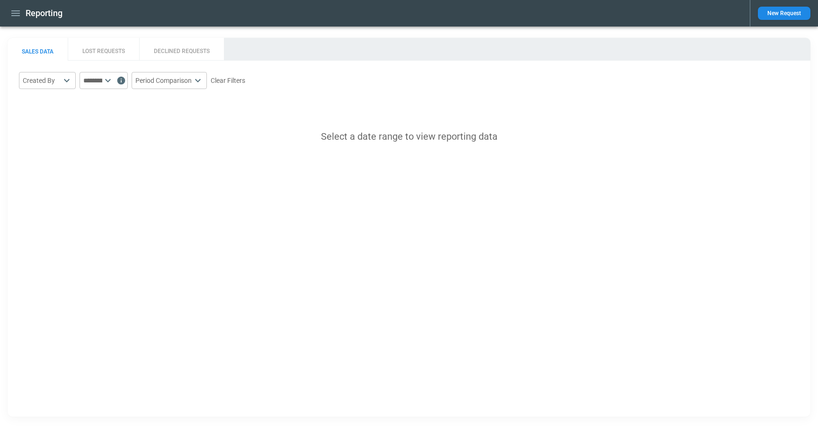
click at [111, 81] on icon at bounding box center [108, 80] width 6 height 3
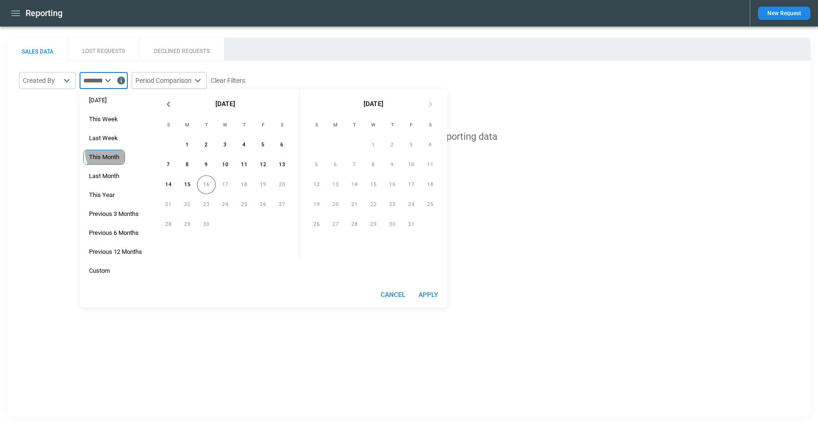
click at [116, 150] on div "This Month" at bounding box center [104, 157] width 42 height 15
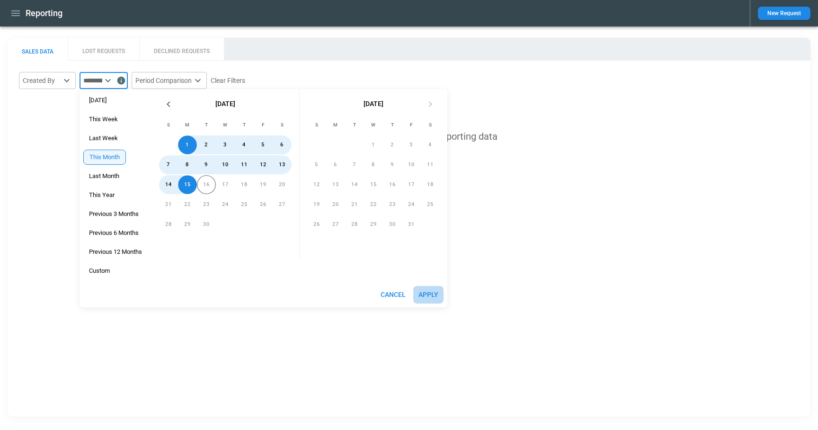
click at [436, 290] on button "Apply" at bounding box center [428, 295] width 30 height 18
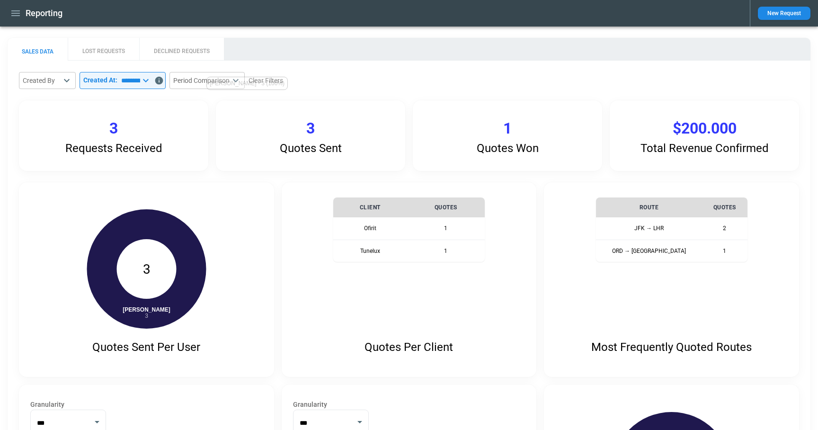
click at [152, 78] on icon at bounding box center [145, 80] width 11 height 11
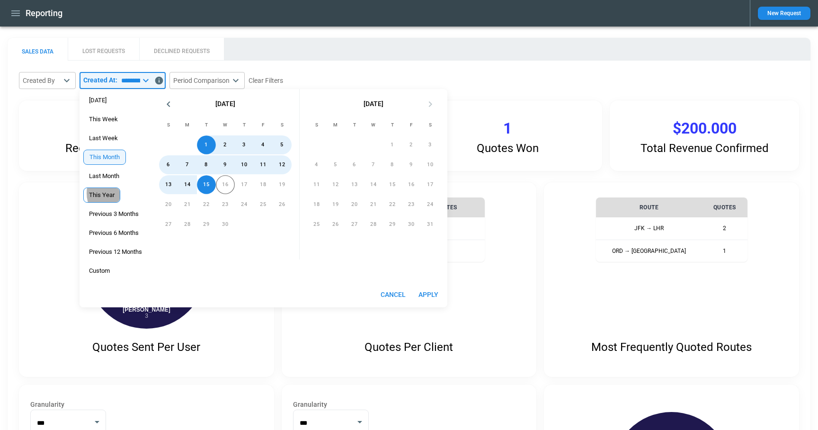
click at [108, 193] on span "This Year" at bounding box center [102, 195] width 36 height 8
click at [431, 290] on button "Apply" at bounding box center [428, 295] width 30 height 18
type input "*********"
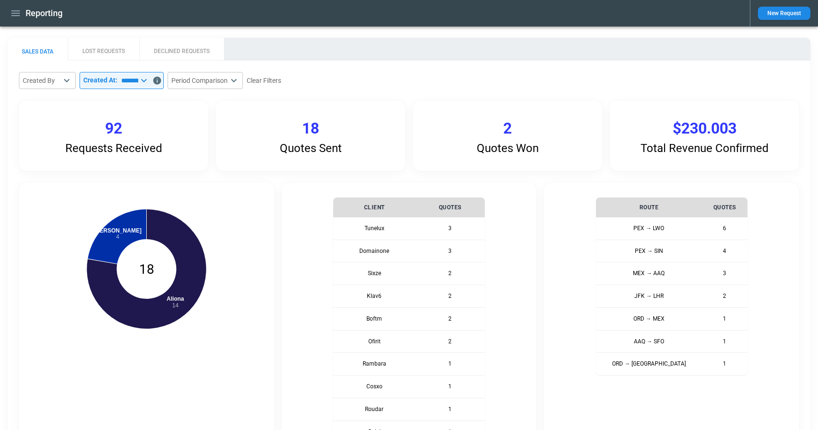
scroll to position [9, 0]
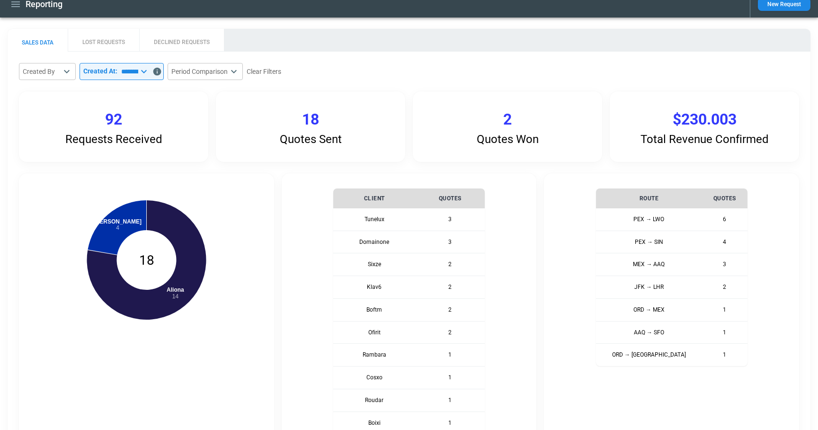
click at [150, 70] on icon at bounding box center [143, 71] width 11 height 11
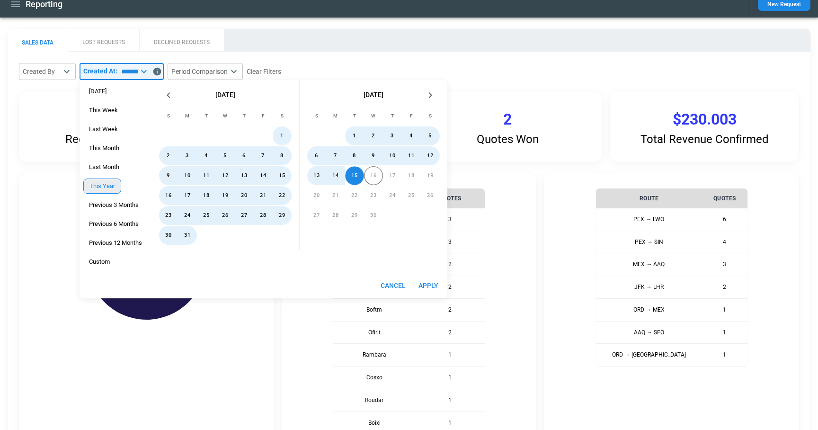
click at [93, 192] on div "This Year" at bounding box center [102, 186] width 38 height 15
click at [429, 284] on button "Apply" at bounding box center [428, 286] width 30 height 18
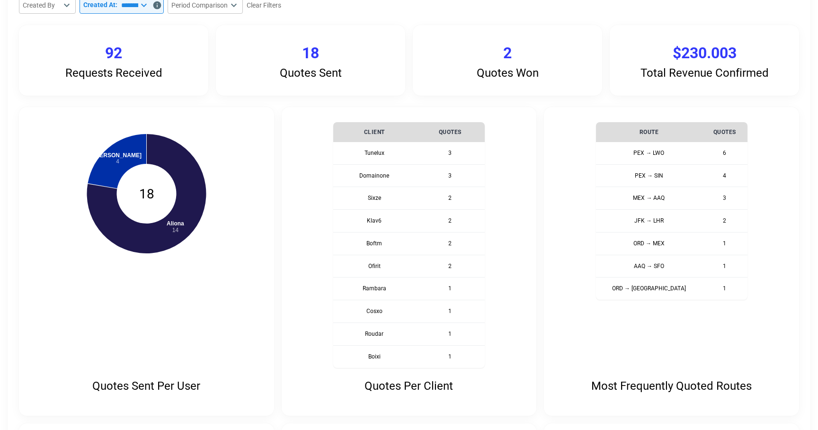
scroll to position [0, 0]
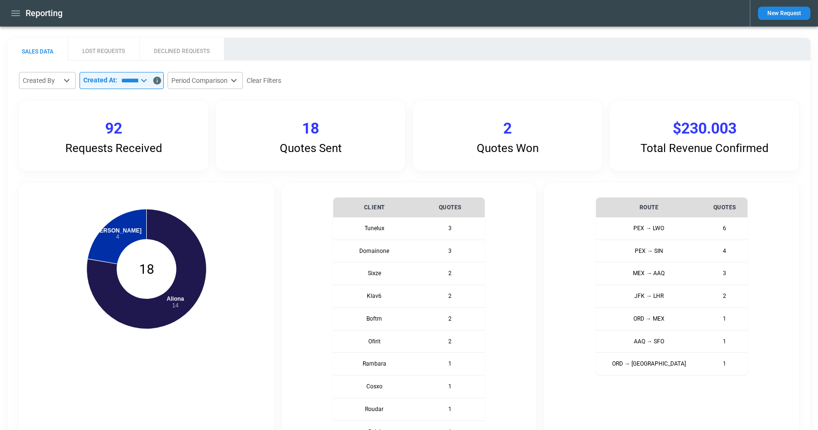
click at [15, 12] on icon "button" at bounding box center [15, 13] width 11 height 11
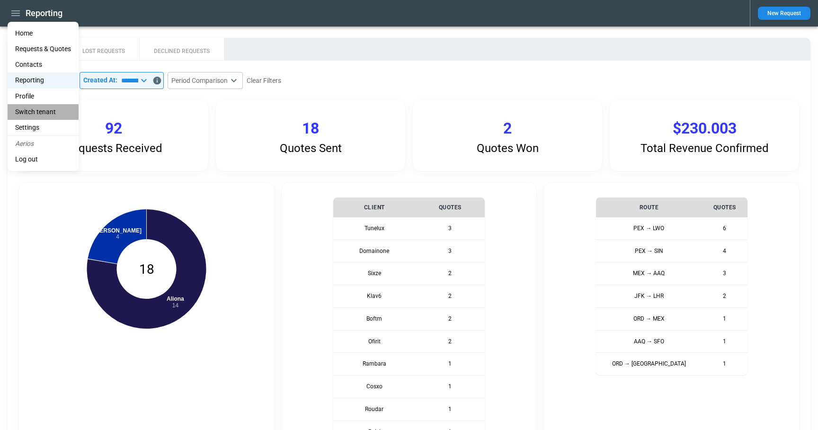
click at [25, 111] on li "Switch tenant" at bounding box center [43, 112] width 71 height 16
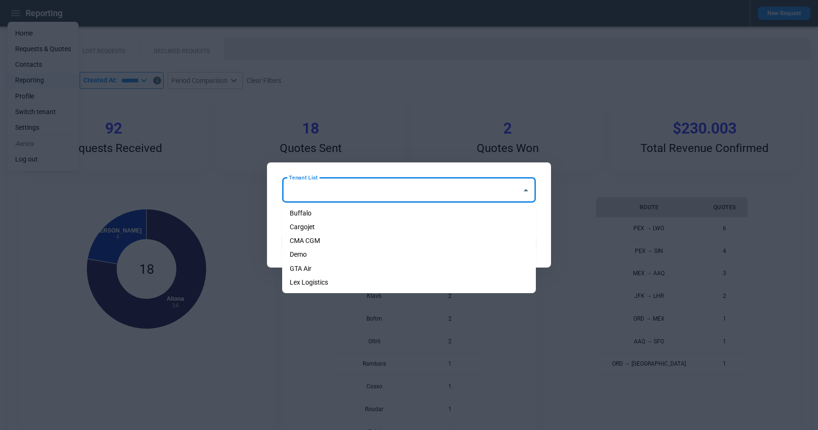
click at [342, 194] on input "Tenant List" at bounding box center [402, 190] width 231 height 17
click at [333, 224] on li "Cargojet" at bounding box center [409, 227] width 254 height 14
type input "********"
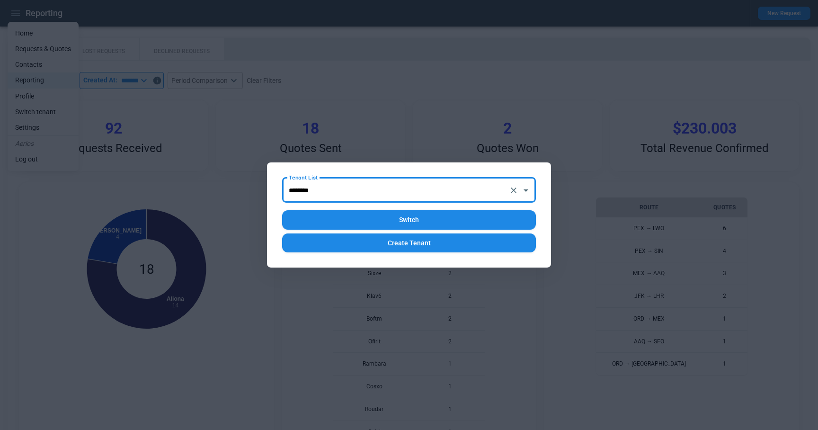
click at [381, 218] on button "Switch" at bounding box center [409, 219] width 254 height 19
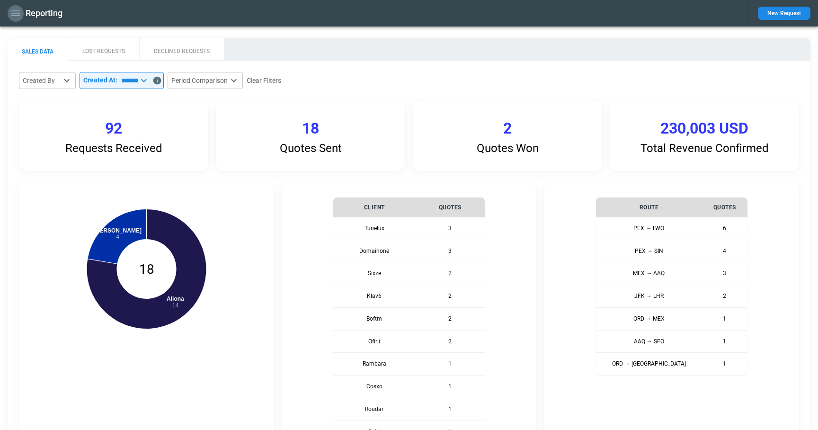
click at [17, 13] on icon "button" at bounding box center [15, 13] width 9 height 6
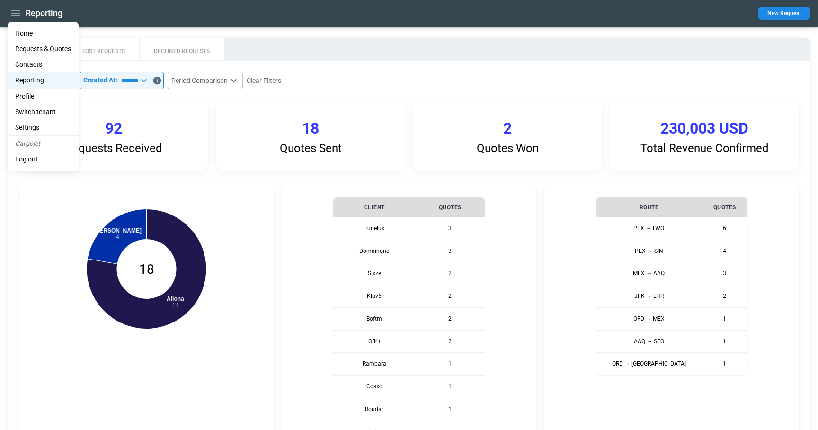
click at [31, 113] on li "Switch tenant" at bounding box center [43, 112] width 71 height 16
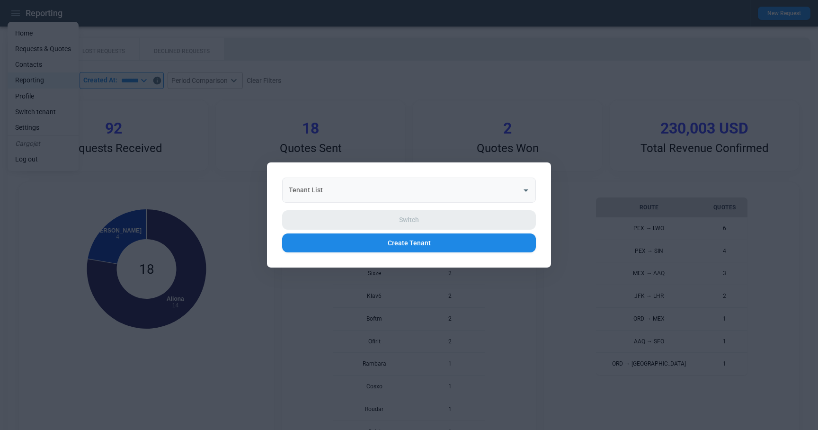
click at [354, 192] on input "Tenant List" at bounding box center [402, 190] width 231 height 17
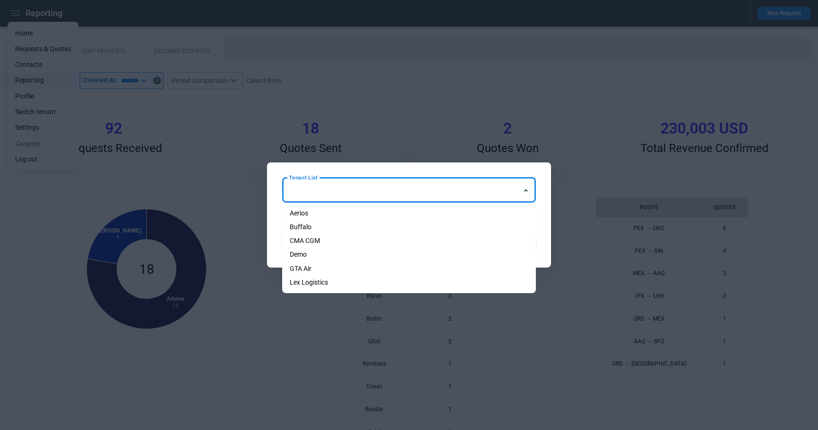
click at [349, 209] on li "Aerios" at bounding box center [409, 213] width 254 height 14
type input "******"
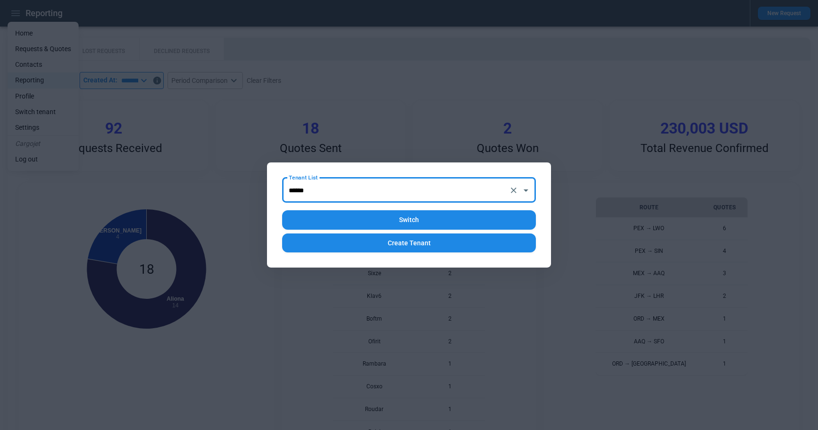
click at [365, 221] on button "Switch" at bounding box center [409, 219] width 254 height 19
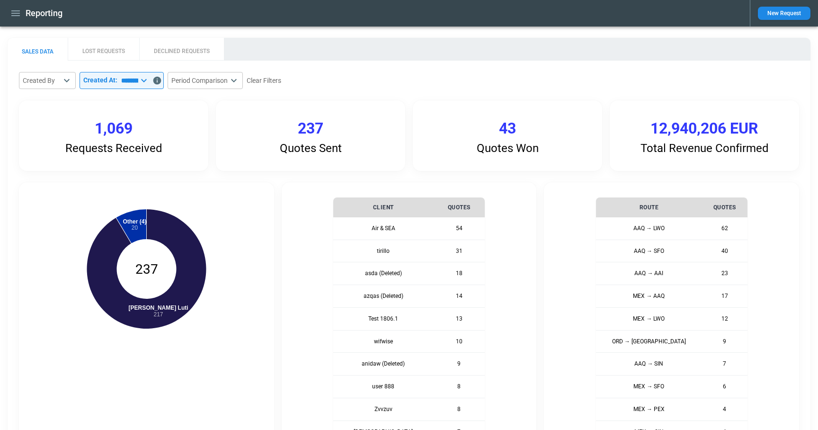
click at [14, 9] on icon "button" at bounding box center [15, 13] width 11 height 11
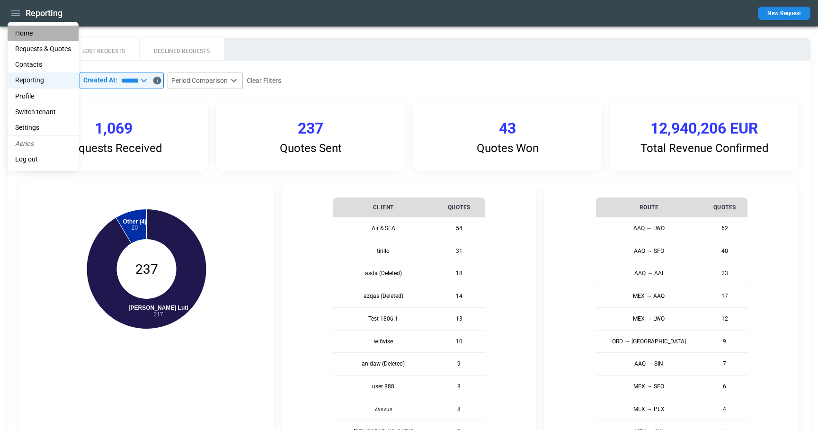
click at [26, 32] on li "Home" at bounding box center [43, 34] width 71 height 16
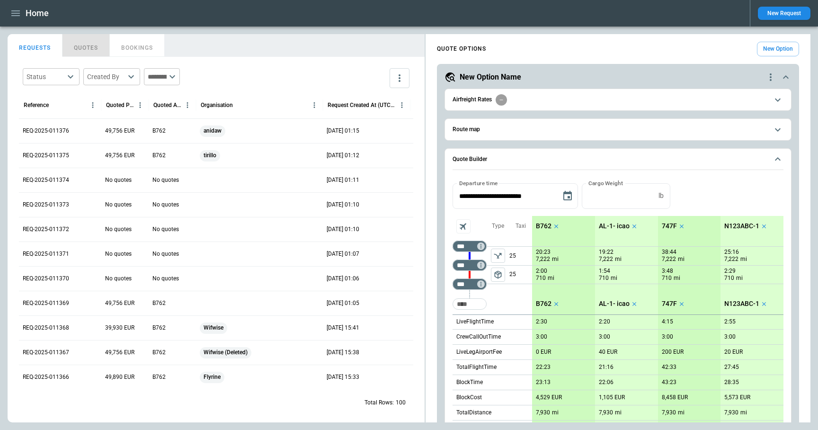
click at [81, 50] on button "QUOTES" at bounding box center [86, 45] width 47 height 23
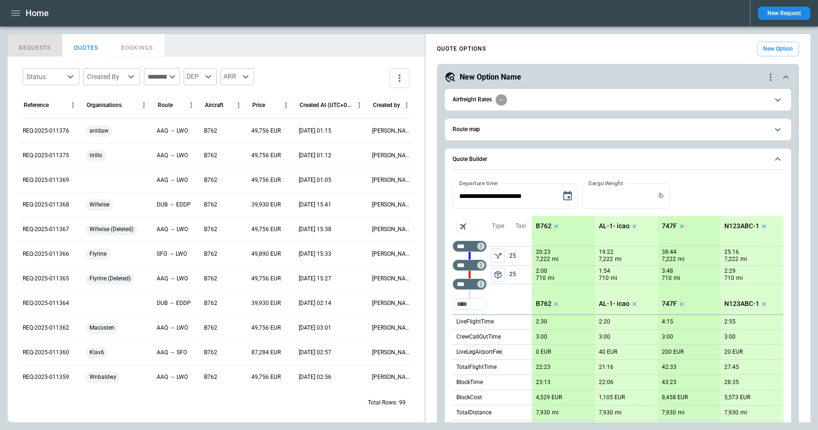
click at [34, 43] on button "REQUESTS" at bounding box center [35, 45] width 55 height 23
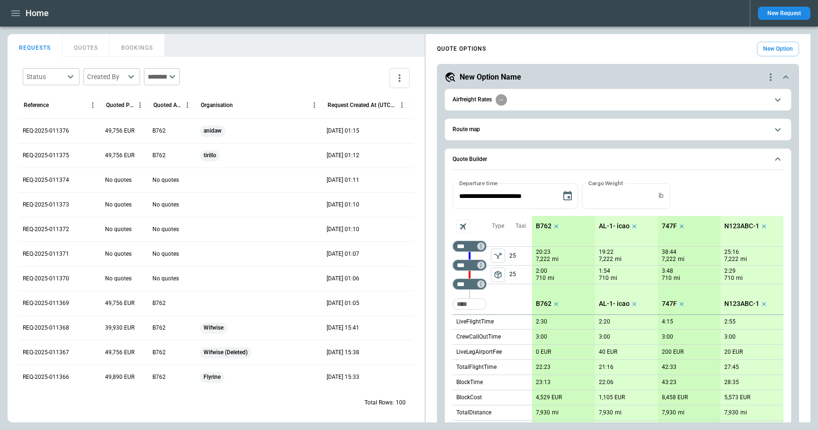
click at [17, 14] on icon "button" at bounding box center [15, 13] width 11 height 11
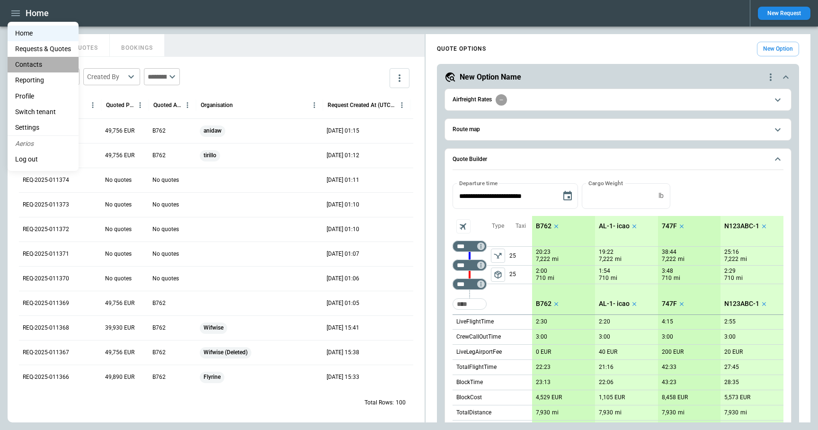
click at [40, 66] on li "Contacts" at bounding box center [43, 65] width 71 height 16
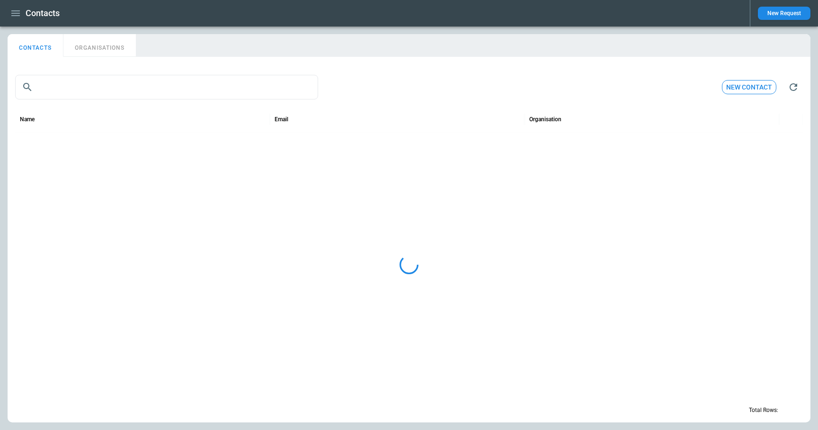
click at [108, 48] on button "ORGANISATIONS" at bounding box center [99, 45] width 72 height 23
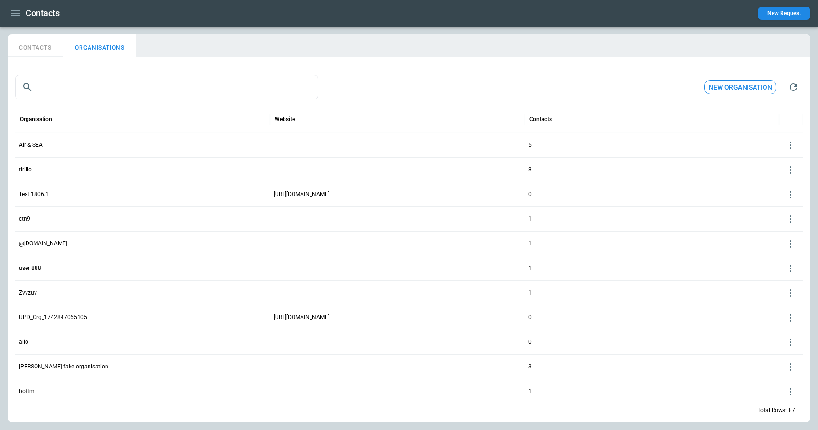
click at [32, 292] on p "Zvvzuv" at bounding box center [28, 293] width 18 height 8
click at [788, 289] on icon at bounding box center [790, 292] width 11 height 11
click at [778, 305] on button "Edit" at bounding box center [783, 308] width 31 height 14
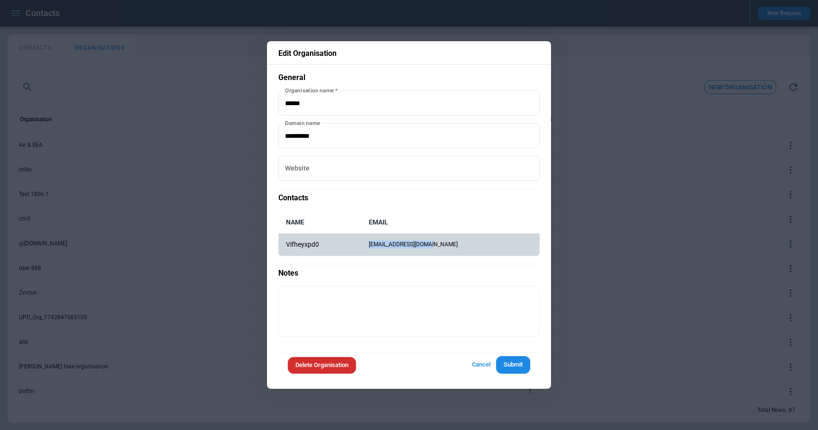
drag, startPoint x: 474, startPoint y: 245, endPoint x: 385, endPoint y: 245, distance: 89.0
click at [385, 245] on td "[EMAIL_ADDRESS][DOMAIN_NAME]" at bounding box center [450, 244] width 179 height 23
copy td "[EMAIL_ADDRESS][DOMAIN_NAME]"
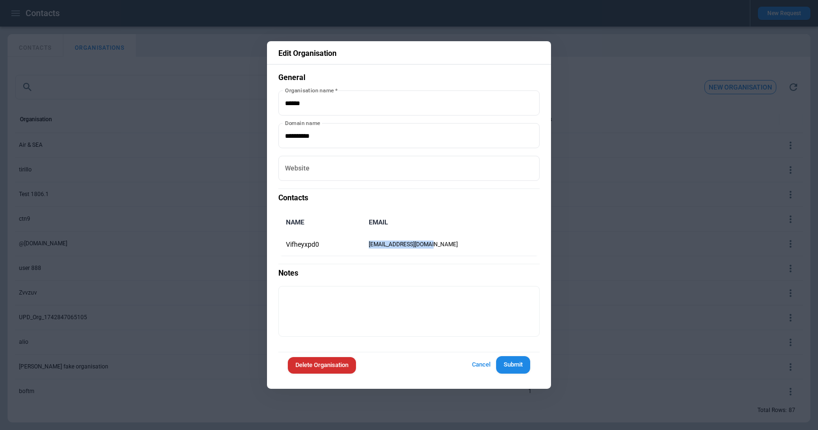
click at [326, 366] on button "Delete Organisation" at bounding box center [322, 365] width 68 height 17
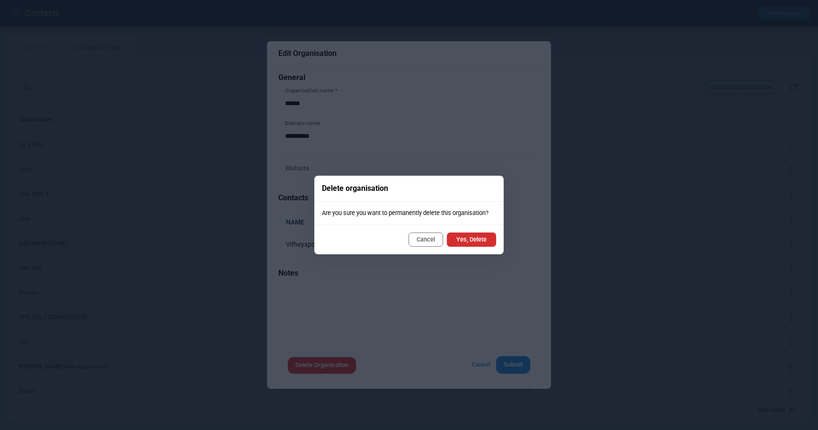
click at [485, 236] on button "Yes, Delete" at bounding box center [471, 240] width 49 height 14
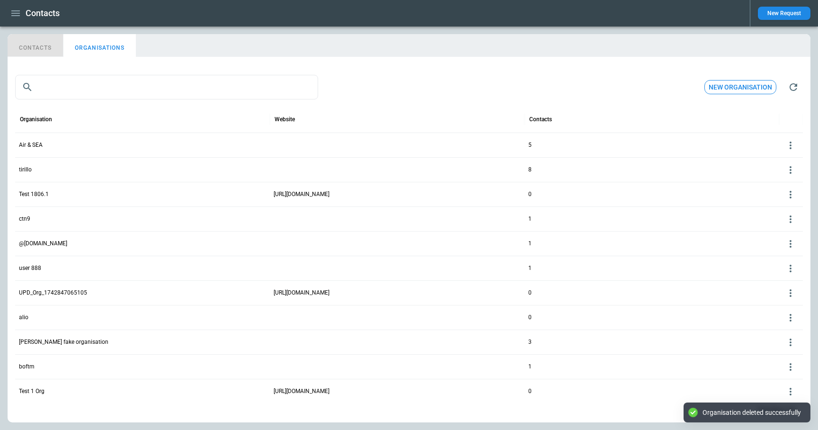
click at [43, 46] on button "CONTACTS" at bounding box center [36, 45] width 56 height 23
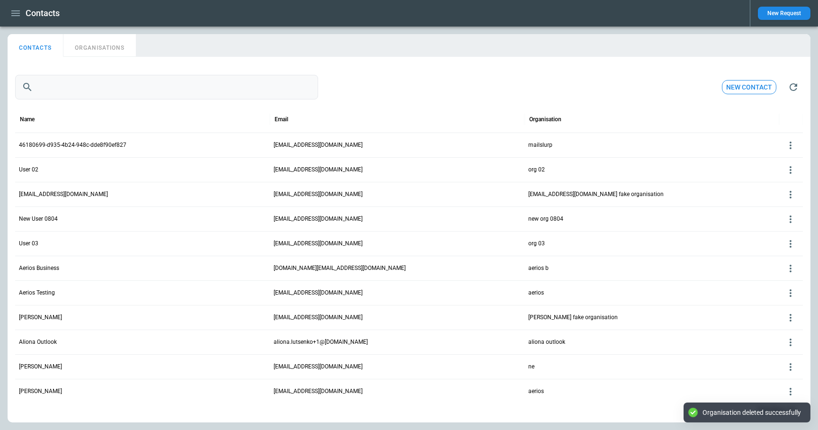
click at [75, 82] on input "text" at bounding box center [177, 87] width 281 height 25
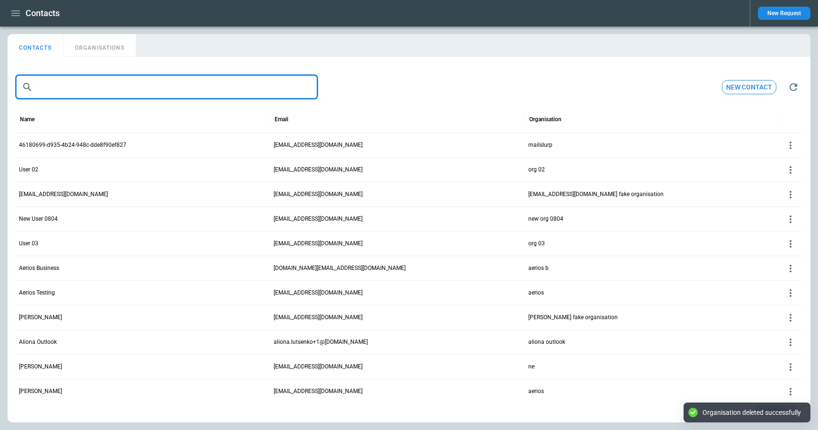
paste input "**********"
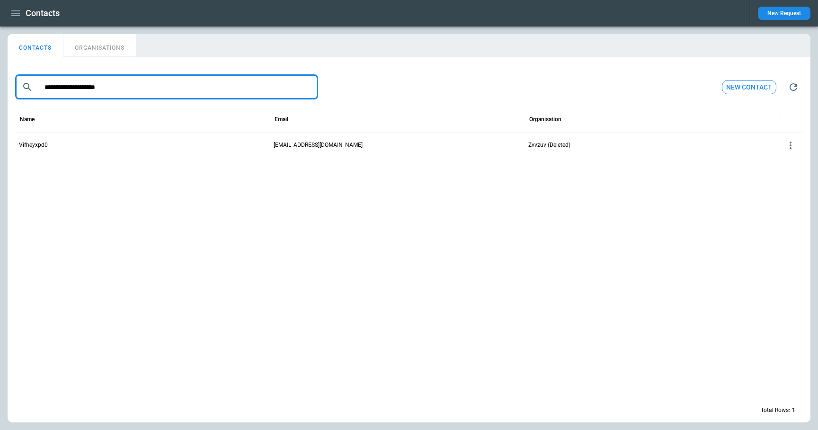
type input "**********"
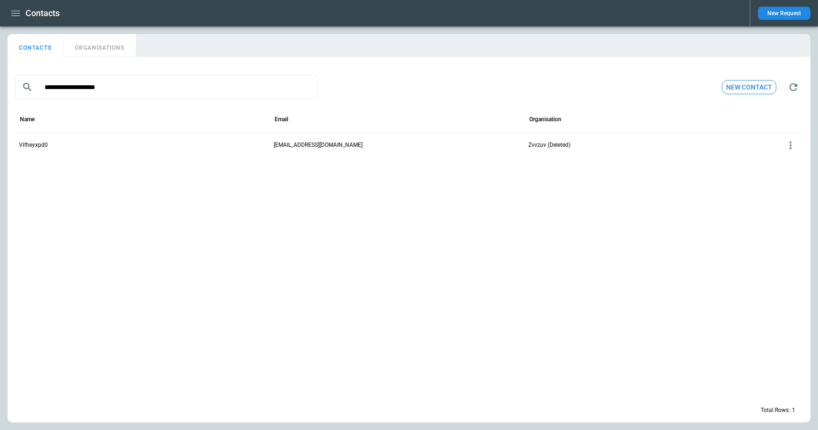
click at [792, 144] on icon at bounding box center [790, 145] width 11 height 11
click at [781, 160] on button "Edit" at bounding box center [783, 160] width 31 height 14
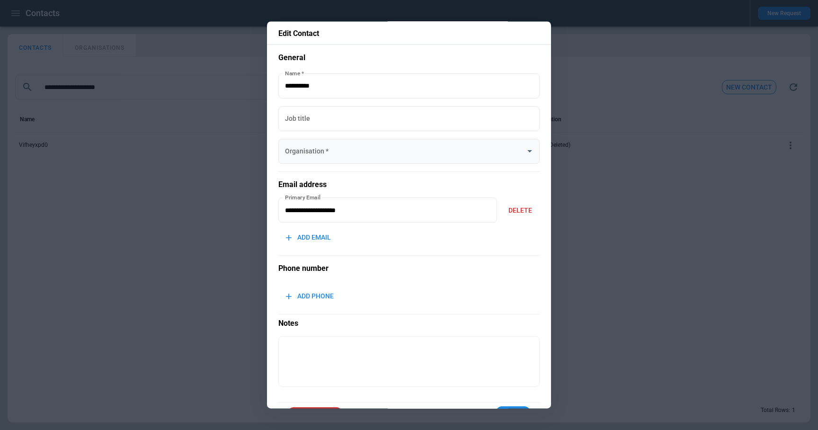
click at [454, 149] on input "Organisation   *" at bounding box center [402, 151] width 239 height 17
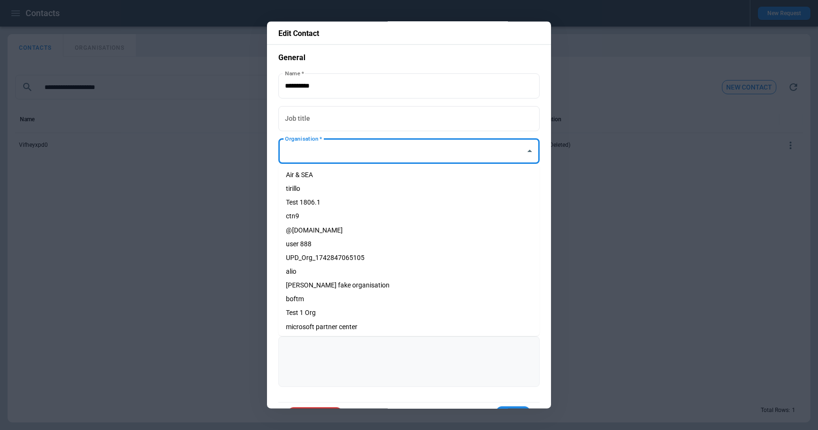
scroll to position [31, 0]
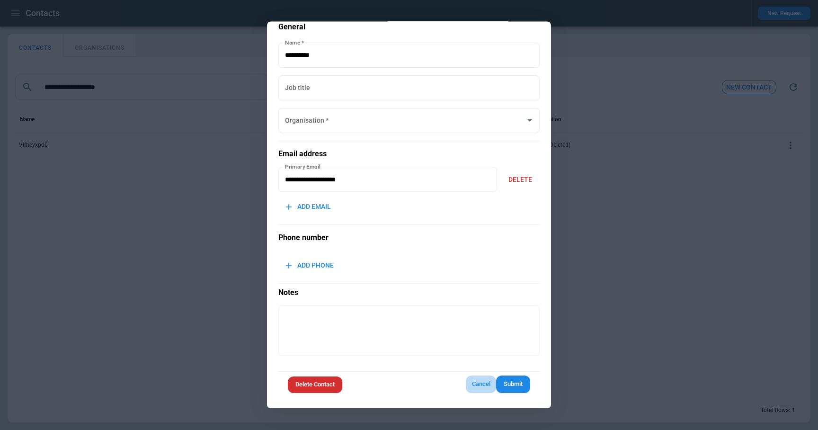
click at [479, 386] on button "Cancel" at bounding box center [481, 385] width 30 height 18
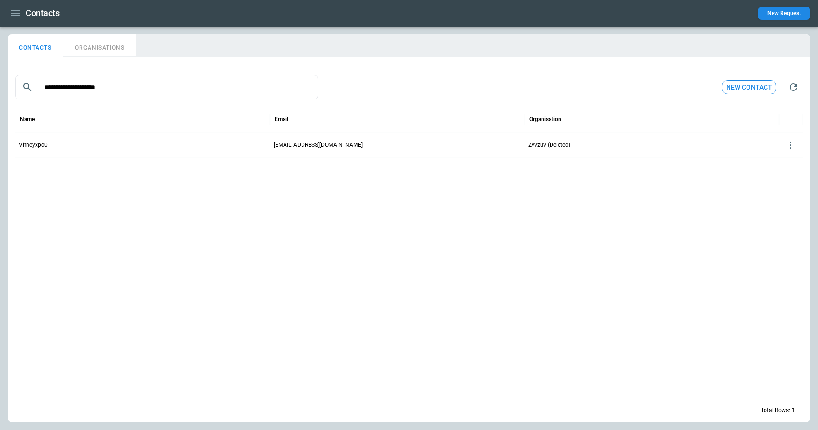
click at [789, 144] on icon at bounding box center [790, 145] width 11 height 11
click at [787, 160] on button "Edit" at bounding box center [783, 160] width 31 height 14
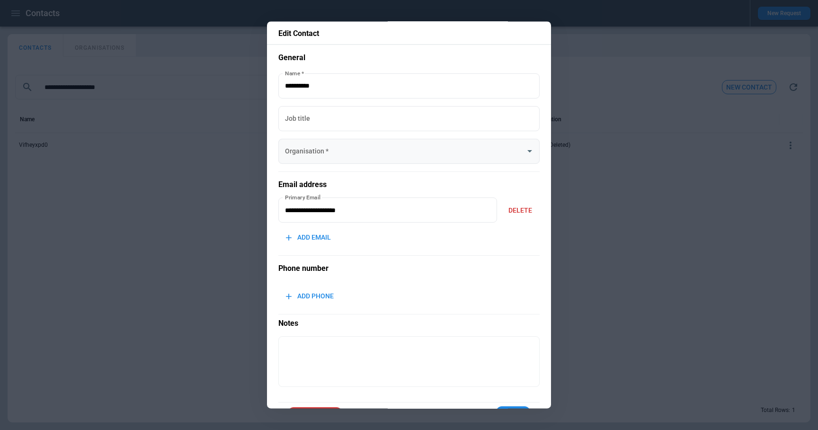
click at [367, 151] on input "Organisation   *" at bounding box center [402, 151] width 239 height 17
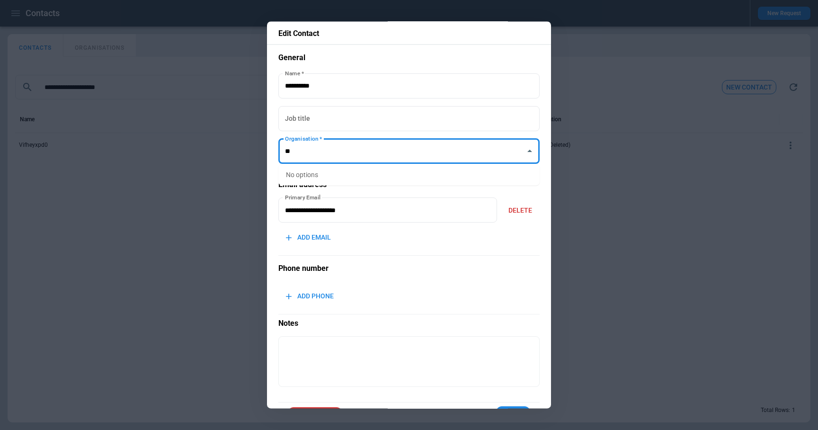
type input "*"
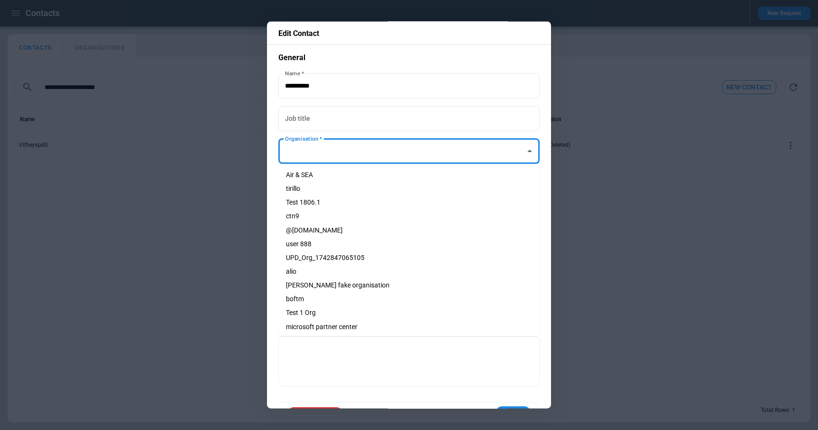
click at [372, 176] on li "Air & SEA" at bounding box center [408, 175] width 261 height 14
type input "*********"
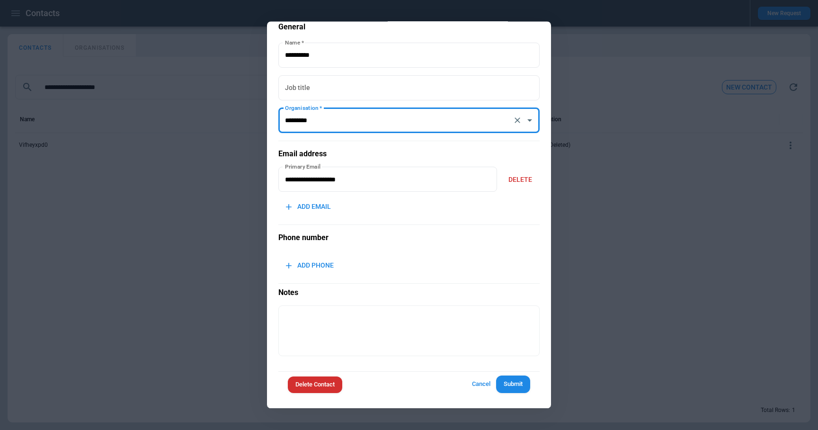
click at [521, 386] on button "Submit" at bounding box center [513, 385] width 34 height 18
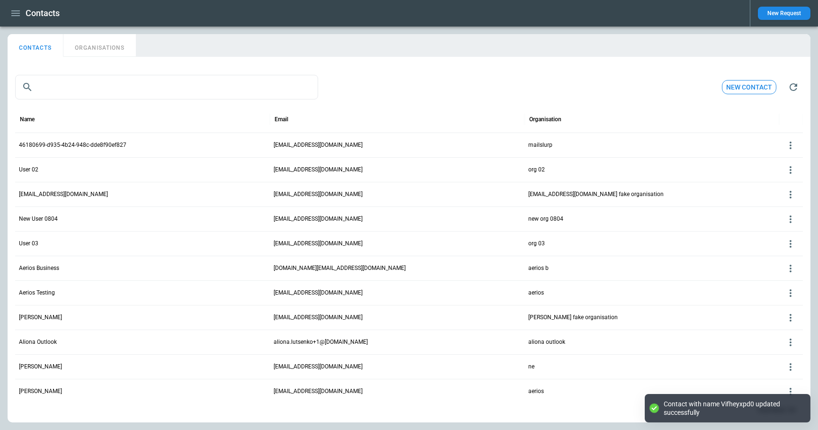
click at [198, 100] on div "​ ​ New contact" at bounding box center [409, 87] width 788 height 30
click at [193, 90] on input "text" at bounding box center [177, 87] width 281 height 25
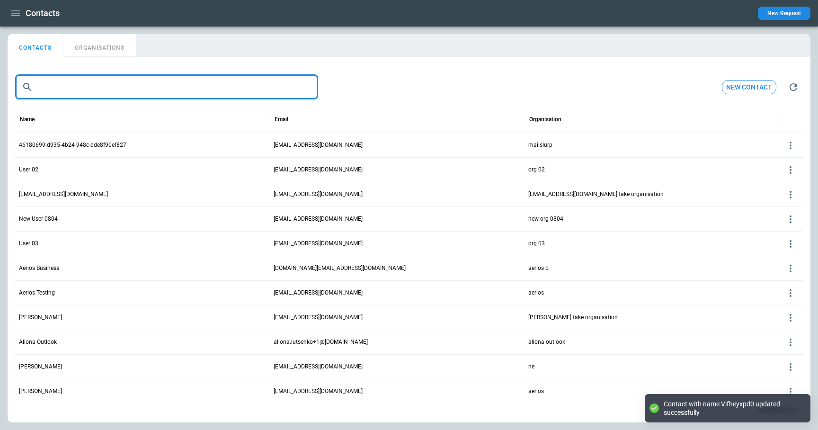
paste input "**********"
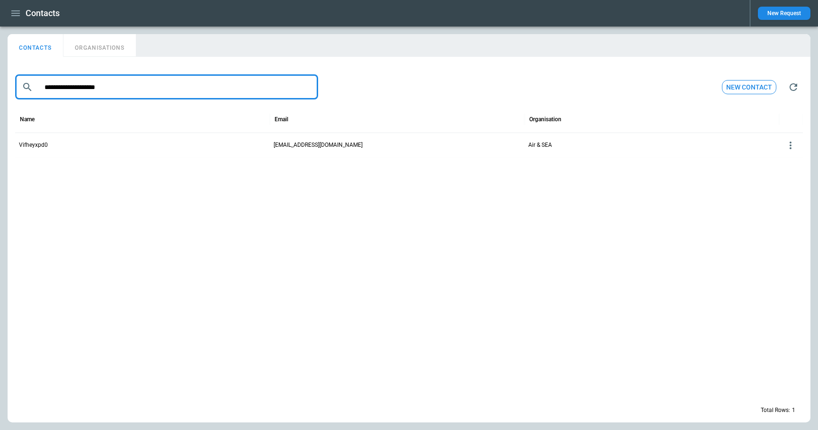
type input "**********"
click at [113, 44] on button "ORGANISATIONS" at bounding box center [99, 45] width 72 height 23
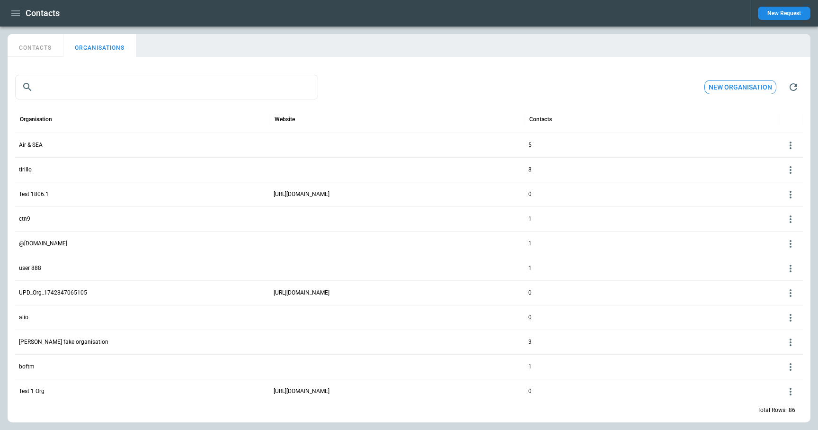
click at [37, 145] on p "Air & SEA" at bounding box center [31, 145] width 24 height 8
click at [787, 144] on icon at bounding box center [790, 145] width 11 height 11
click at [781, 159] on button "Edit" at bounding box center [783, 160] width 31 height 14
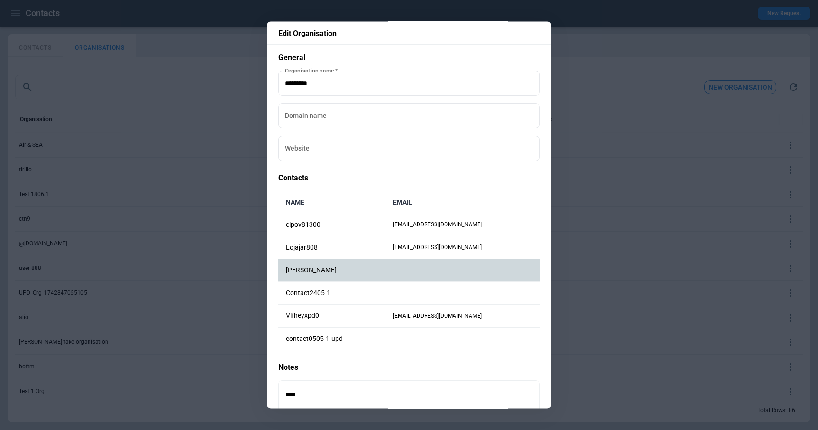
scroll to position [9, 0]
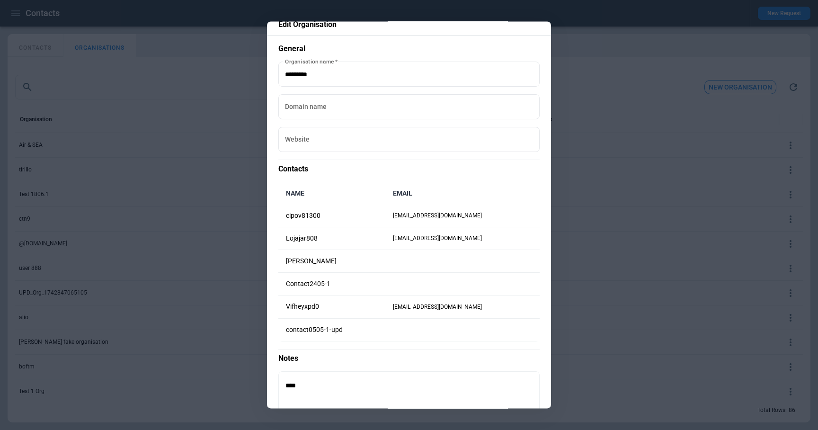
click at [619, 271] on div at bounding box center [409, 215] width 818 height 430
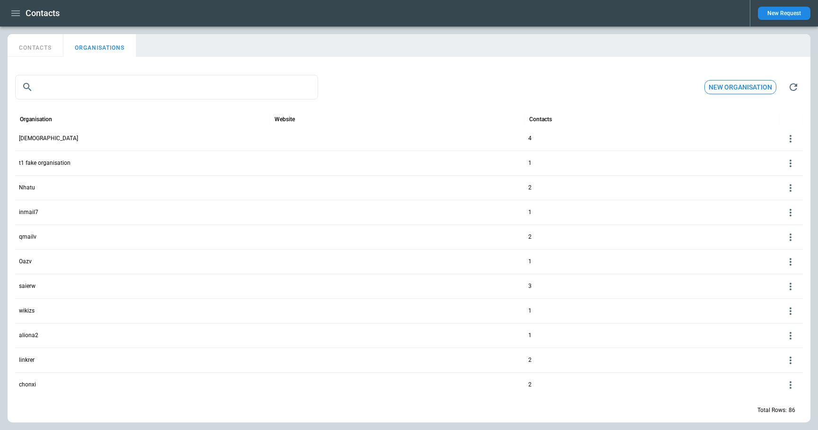
scroll to position [367, 0]
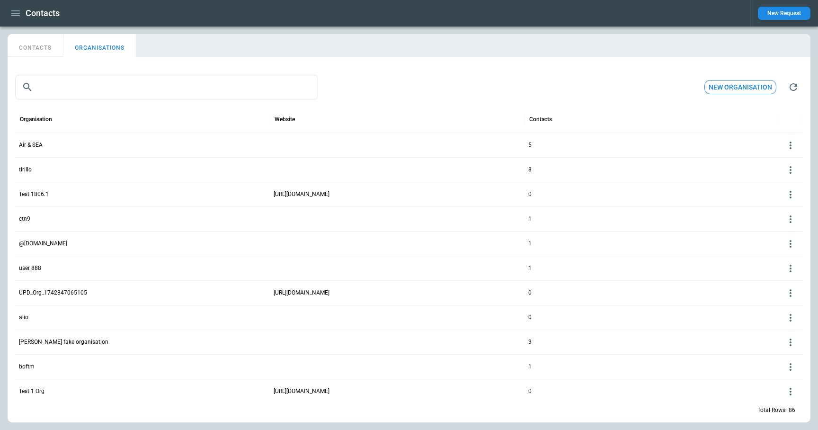
click at [791, 142] on icon at bounding box center [791, 146] width 2 height 8
click at [783, 156] on button "Edit" at bounding box center [783, 160] width 31 height 14
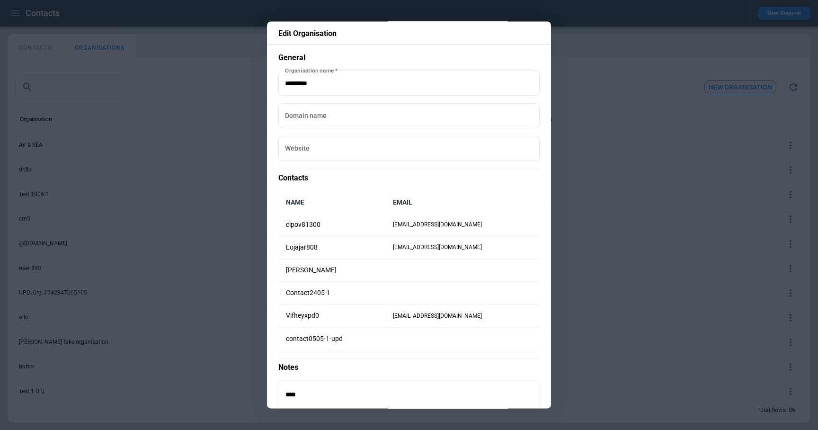
click at [203, 50] on div at bounding box center [409, 215] width 818 height 430
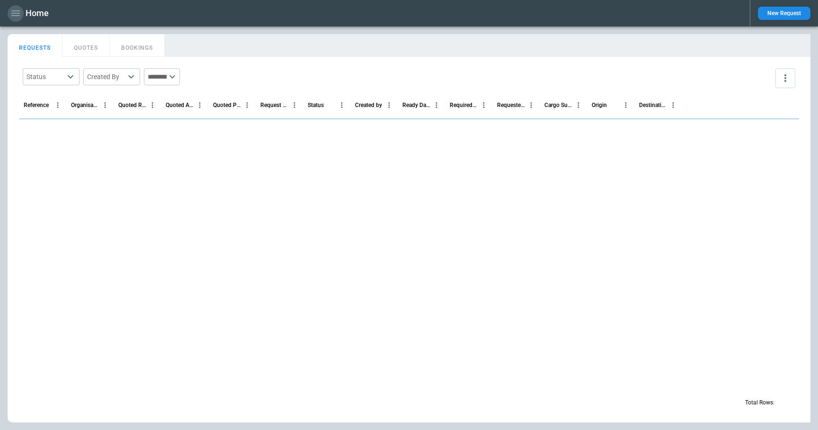
click at [15, 14] on icon "button" at bounding box center [15, 13] width 11 height 11
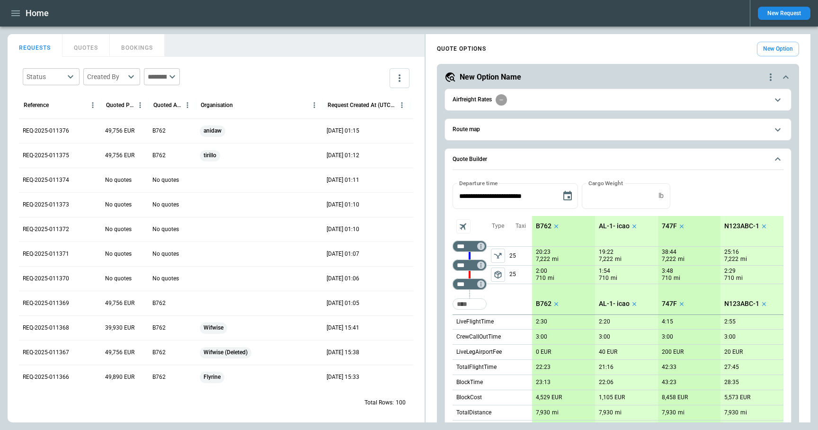
click at [597, 130] on span "Route map" at bounding box center [611, 129] width 316 height 6
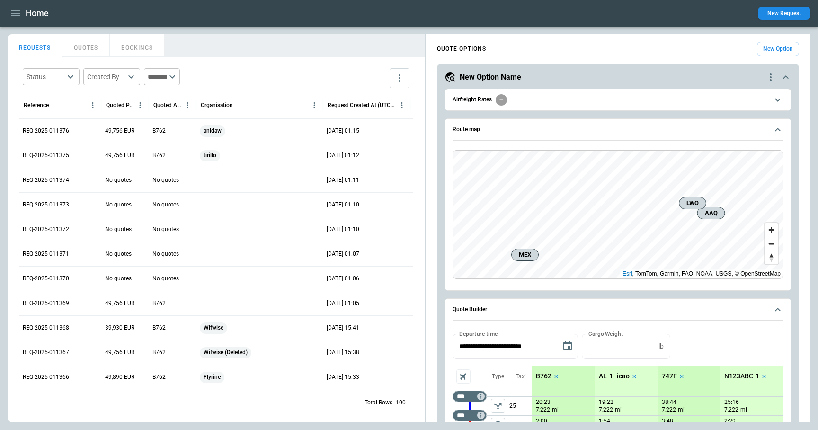
click at [597, 130] on span "Route map" at bounding box center [611, 129] width 316 height 6
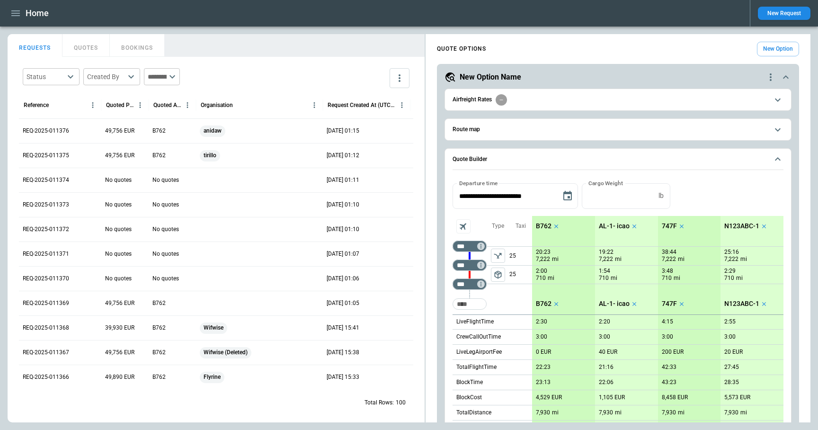
click at [6, 16] on div "Home New Request" at bounding box center [409, 13] width 818 height 27
click at [14, 15] on icon "button" at bounding box center [15, 13] width 11 height 11
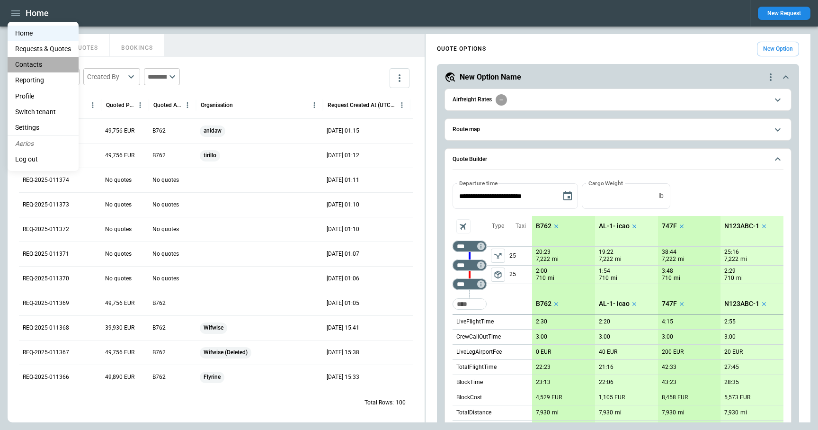
click at [31, 61] on li "Contacts" at bounding box center [43, 65] width 71 height 16
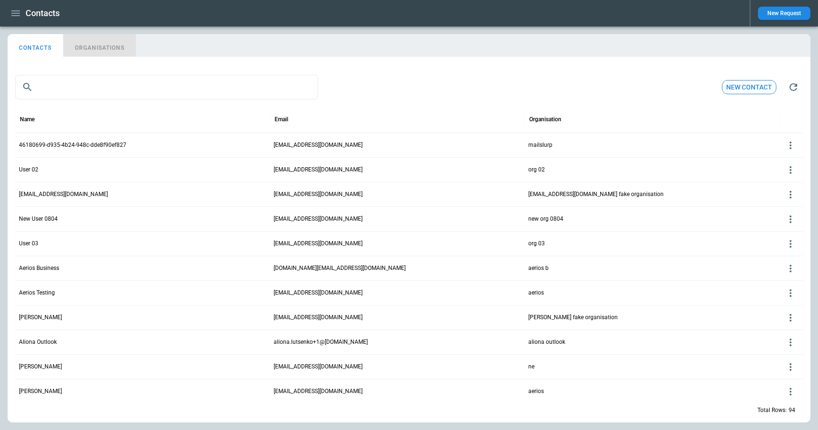
click at [106, 46] on button "ORGANISATIONS" at bounding box center [99, 45] width 72 height 23
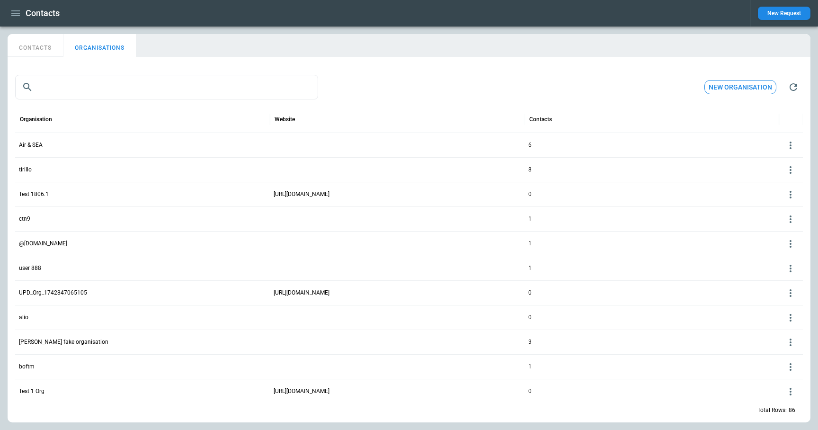
click at [34, 147] on p "Air & SEA" at bounding box center [31, 145] width 24 height 8
click at [789, 142] on icon at bounding box center [790, 145] width 11 height 11
click at [778, 157] on button "Edit" at bounding box center [783, 160] width 31 height 14
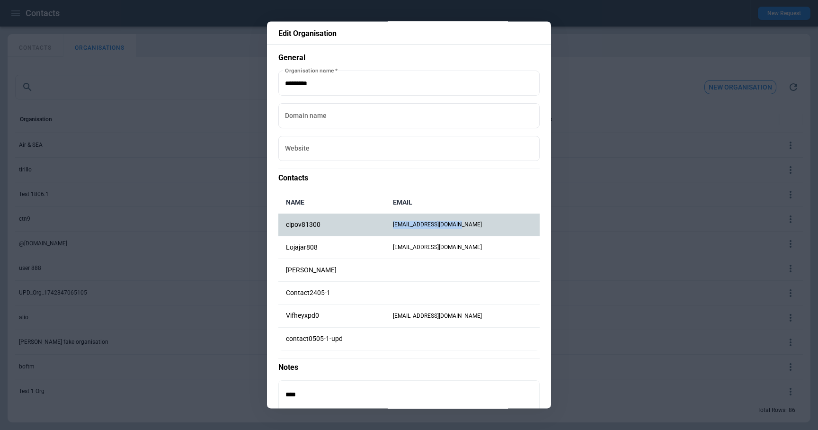
drag, startPoint x: 481, startPoint y: 224, endPoint x: 408, endPoint y: 224, distance: 72.9
click at [408, 224] on td "cipov81300@imalias.com" at bounding box center [463, 225] width 154 height 23
copy td "cipov81300@imalias.com"
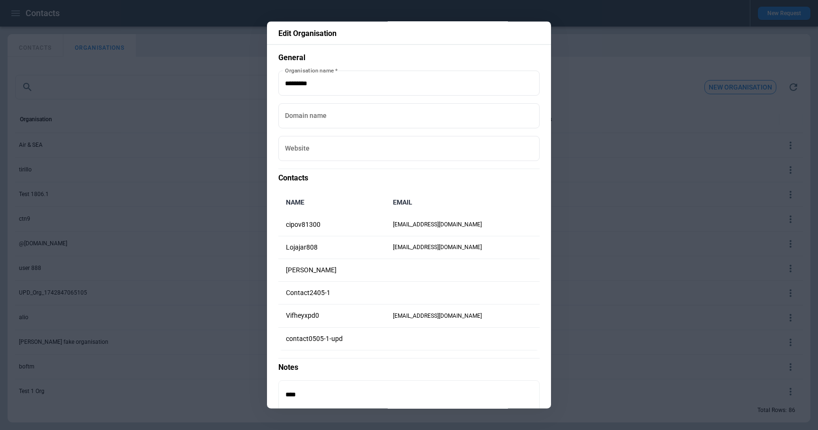
click at [595, 81] on div at bounding box center [409, 215] width 818 height 430
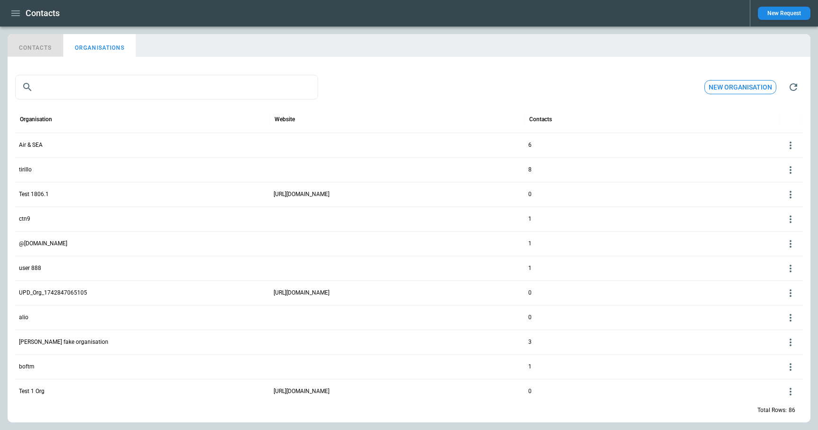
click at [23, 44] on button "CONTACTS" at bounding box center [36, 45] width 56 height 23
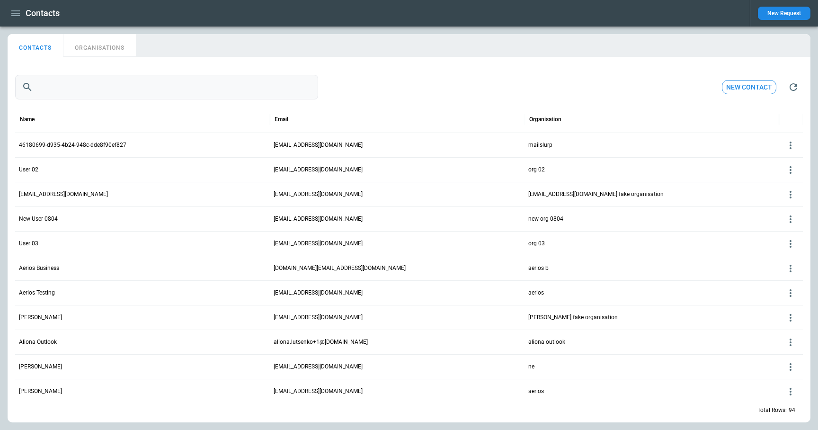
click at [175, 91] on input "text" at bounding box center [177, 87] width 281 height 25
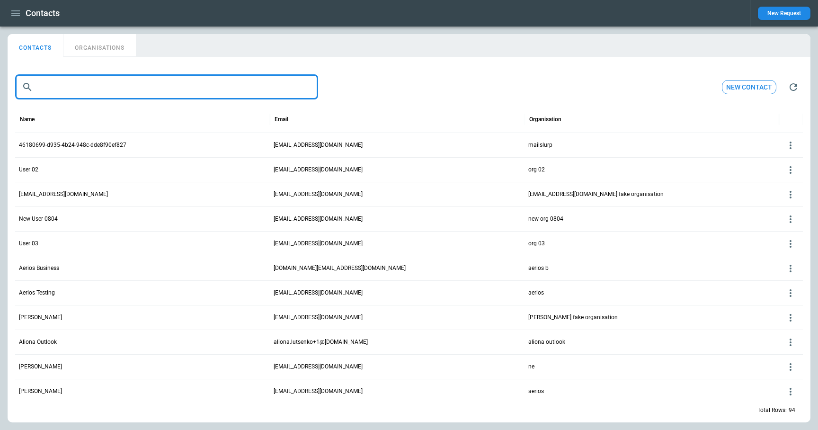
paste input "**********"
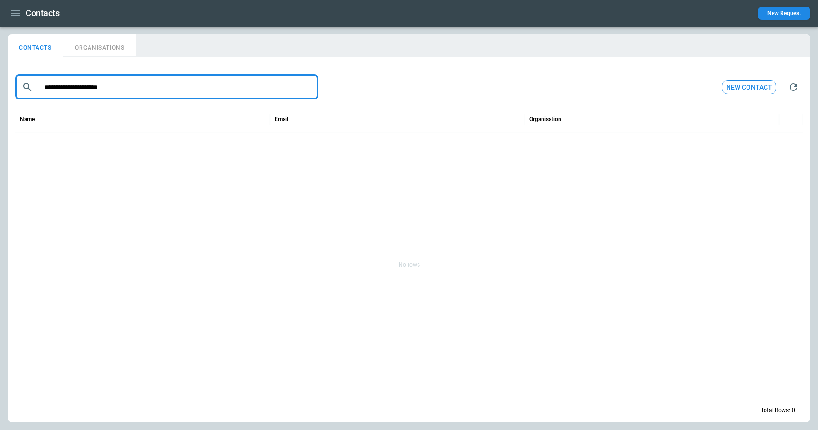
click at [42, 89] on input "**********" at bounding box center [177, 87] width 281 height 25
click at [134, 76] on input "**********" at bounding box center [177, 87] width 281 height 25
click at [134, 85] on input "**********" at bounding box center [177, 87] width 281 height 25
type input "**********"
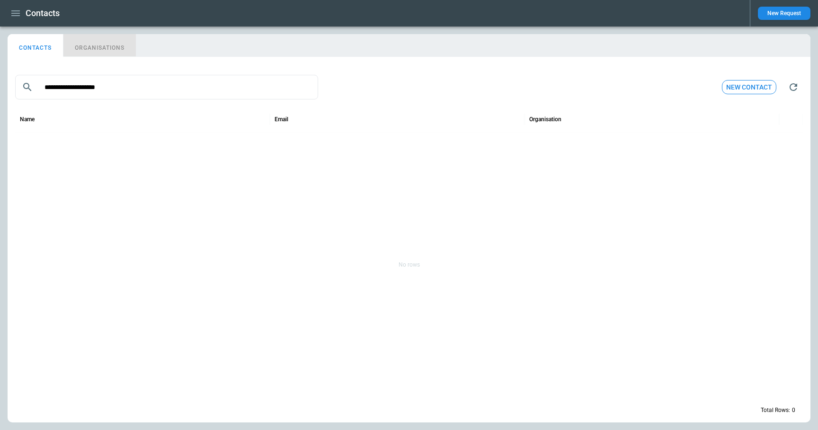
click at [115, 49] on button "ORGANISATIONS" at bounding box center [99, 45] width 72 height 23
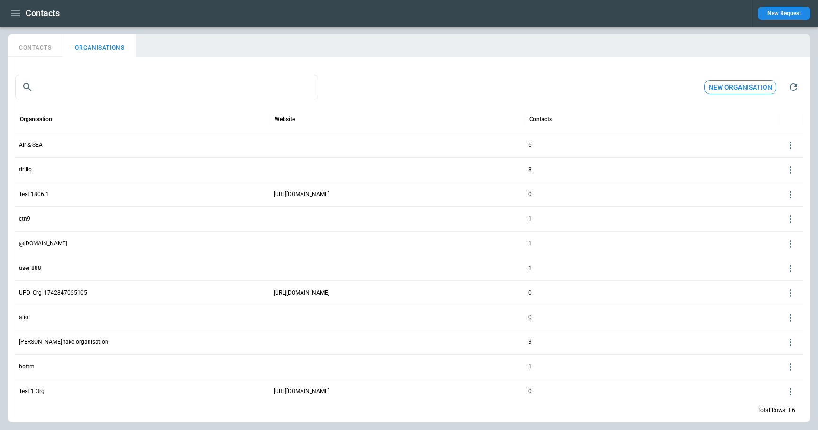
click at [48, 148] on div "Air & SEA" at bounding box center [142, 145] width 255 height 25
click at [35, 144] on p "Air & SEA" at bounding box center [31, 145] width 24 height 8
click at [790, 147] on icon at bounding box center [790, 145] width 11 height 11
click at [778, 156] on button "Edit" at bounding box center [783, 160] width 31 height 14
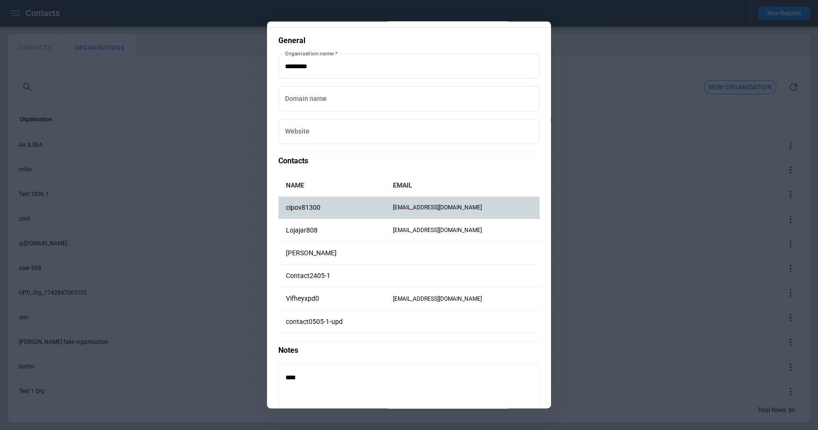
scroll to position [21, 0]
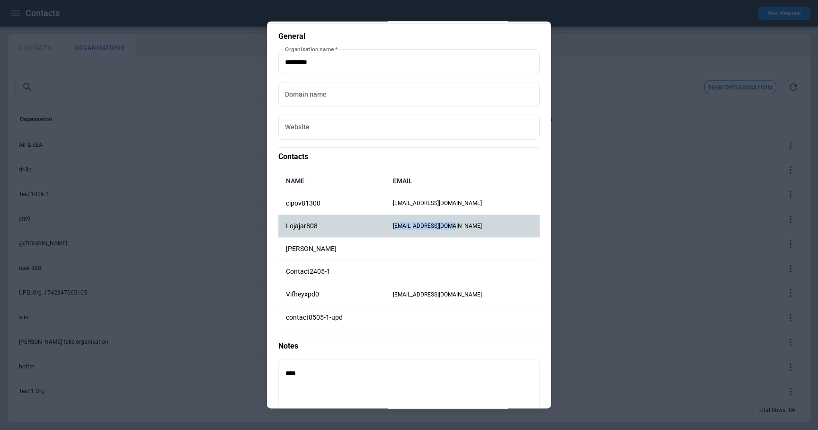
drag, startPoint x: 406, startPoint y: 225, endPoint x: 465, endPoint y: 227, distance: 58.8
click at [465, 227] on td "lojajar808@azqas.com" at bounding box center [463, 226] width 154 height 23
copy td "lojajar808@azqas.com"
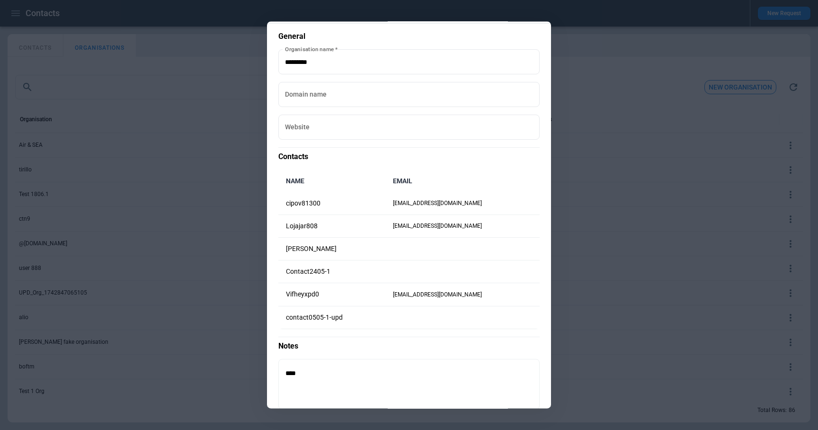
click at [596, 186] on div at bounding box center [409, 215] width 818 height 430
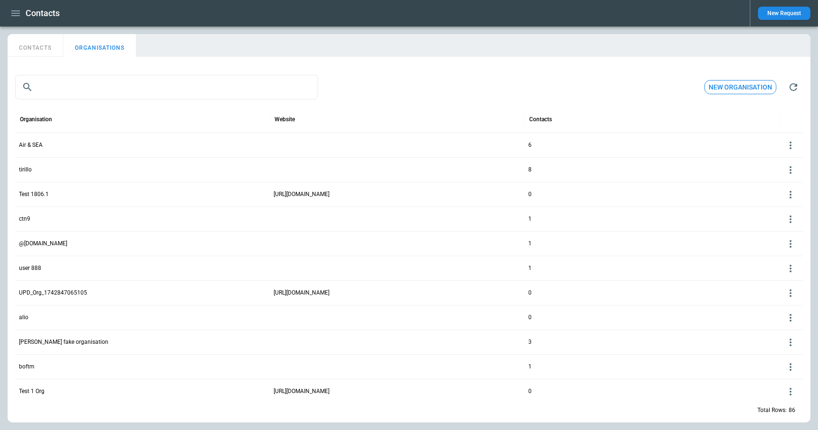
click at [31, 41] on button "CONTACTS" at bounding box center [36, 45] width 56 height 23
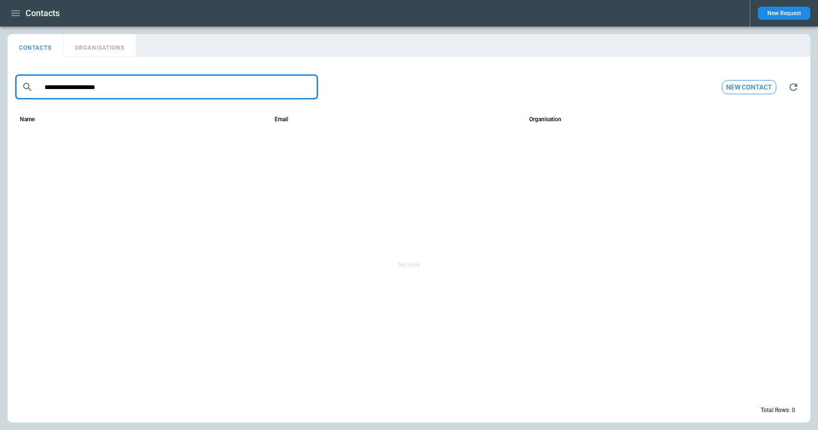
drag, startPoint x: 129, startPoint y: 90, endPoint x: 46, endPoint y: 72, distance: 85.3
click at [46, 72] on div "**********" at bounding box center [409, 87] width 788 height 30
paste input "text"
type input "**********"
click at [792, 145] on icon at bounding box center [790, 145] width 11 height 11
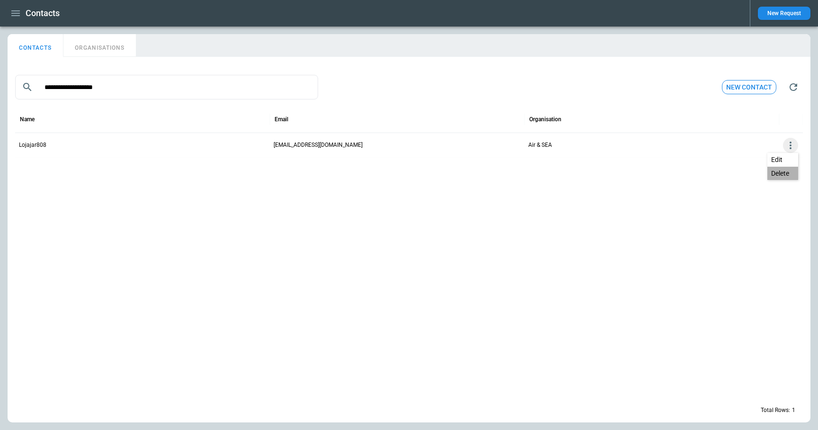
click at [780, 173] on button "Delete" at bounding box center [783, 174] width 31 height 14
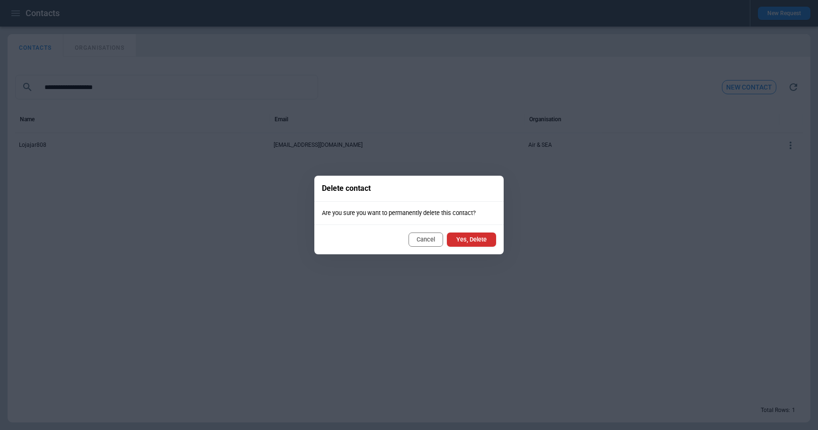
click at [480, 242] on button "Yes, Delete" at bounding box center [471, 240] width 49 height 14
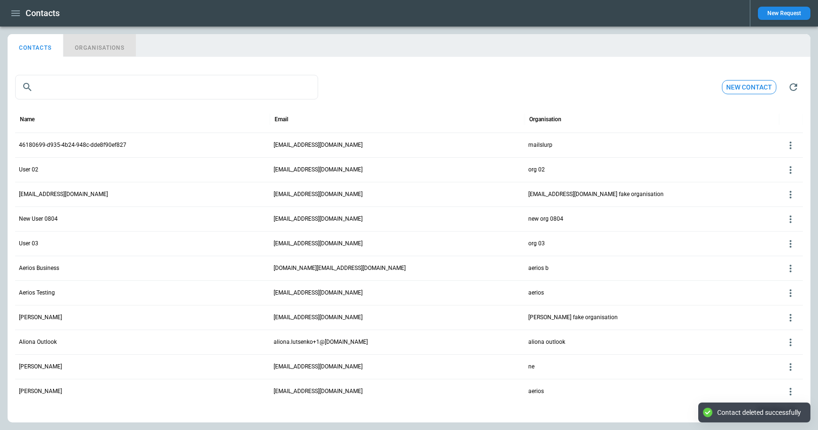
click at [104, 51] on button "ORGANISATIONS" at bounding box center [99, 45] width 72 height 23
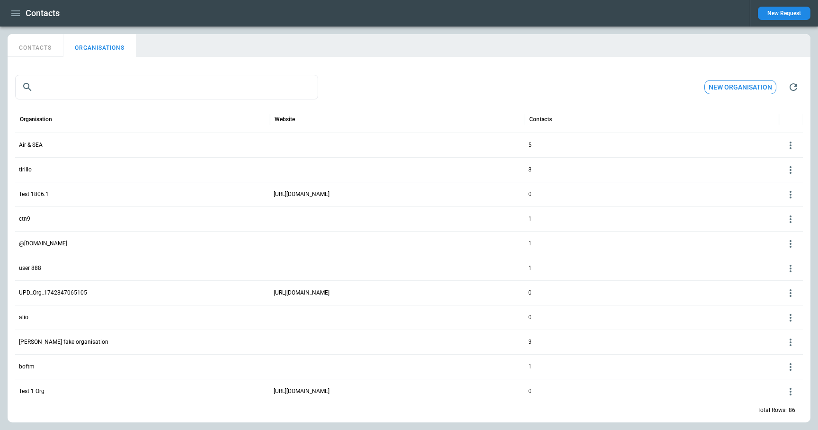
click at [790, 148] on icon at bounding box center [791, 146] width 2 height 8
click at [785, 160] on button "Edit" at bounding box center [783, 160] width 31 height 14
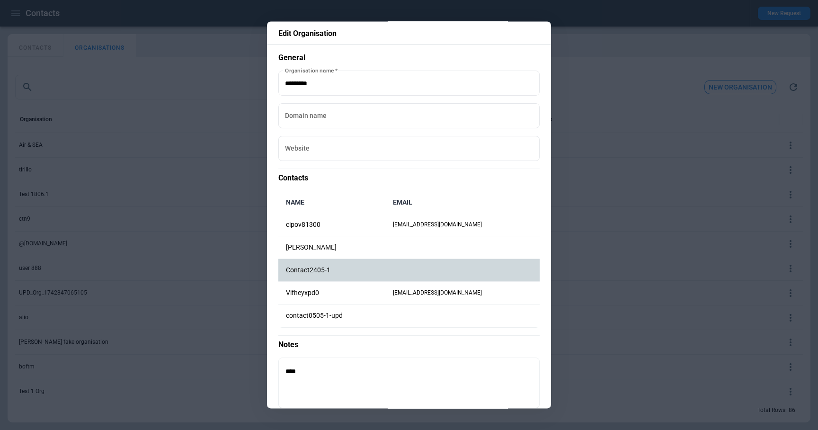
scroll to position [5, 0]
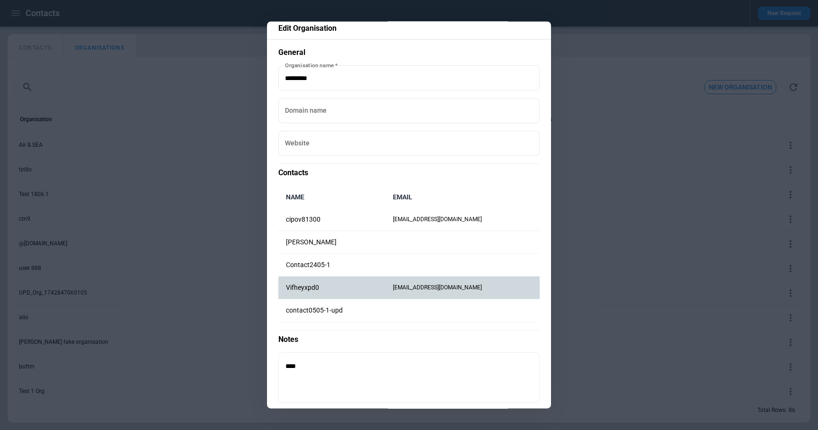
drag, startPoint x: 410, startPoint y: 289, endPoint x: 476, endPoint y: 288, distance: 65.8
click at [476, 288] on td "vifheyxpd0@zvvzuv.com" at bounding box center [463, 288] width 154 height 23
drag, startPoint x: 483, startPoint y: 289, endPoint x: 409, endPoint y: 289, distance: 74.4
click at [409, 289] on td "vifheyxpd0@zvvzuv.com" at bounding box center [463, 288] width 154 height 23
copy td "vifheyxpd0@zvvzuv.com"
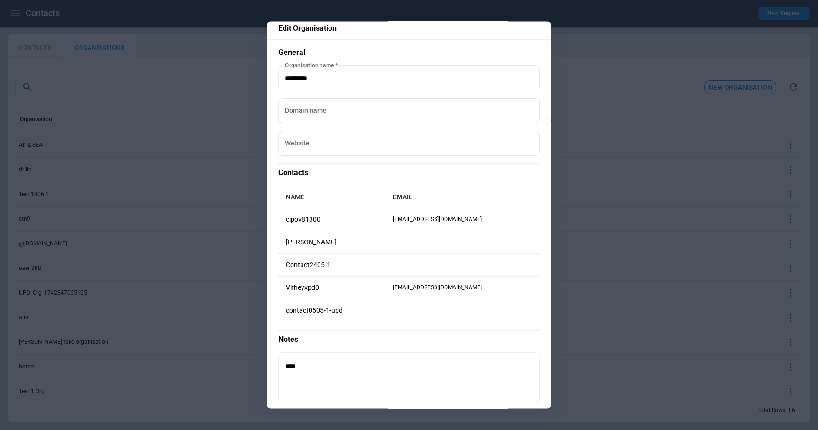
click at [603, 137] on div at bounding box center [409, 215] width 818 height 430
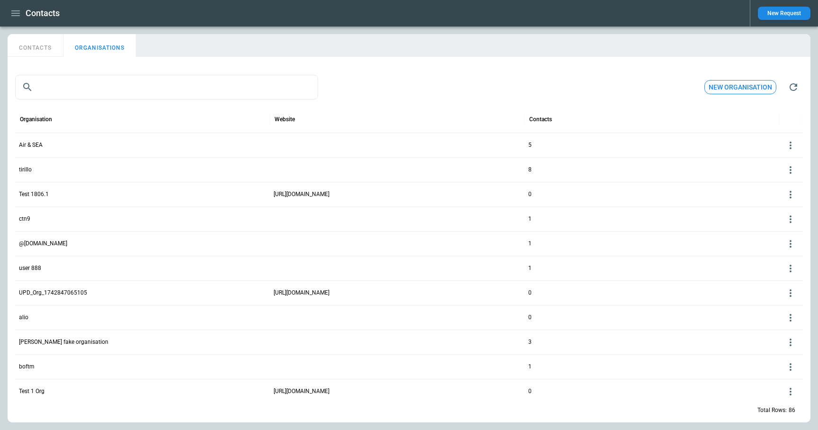
click at [46, 49] on button "CONTACTS" at bounding box center [36, 45] width 56 height 23
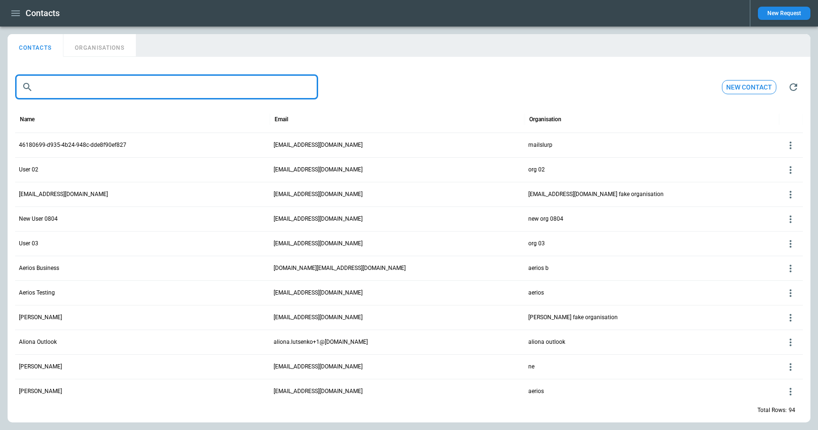
click at [93, 88] on input "text" at bounding box center [177, 87] width 281 height 25
paste input "**********"
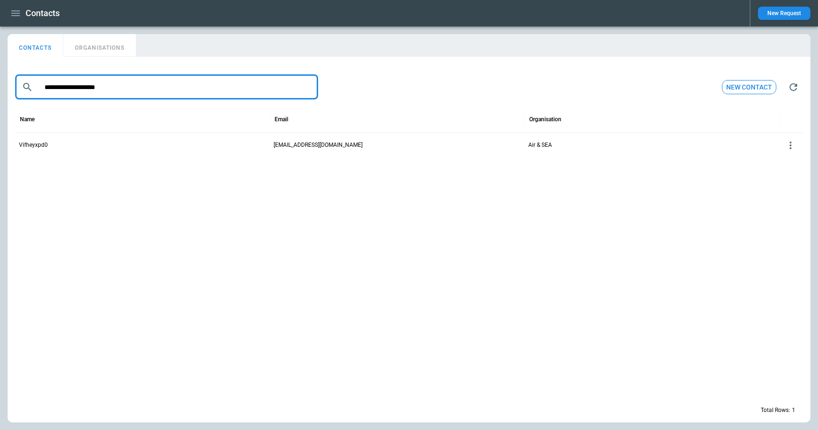
type input "**********"
click at [791, 146] on icon at bounding box center [791, 146] width 2 height 8
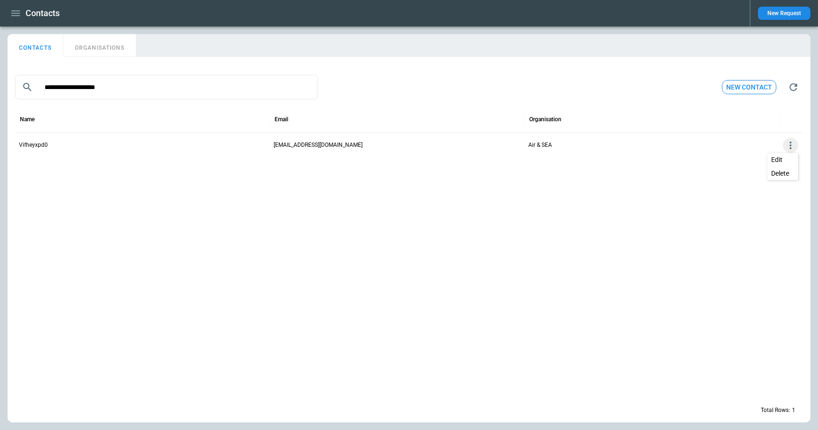
click at [772, 173] on button "Delete" at bounding box center [783, 174] width 31 height 14
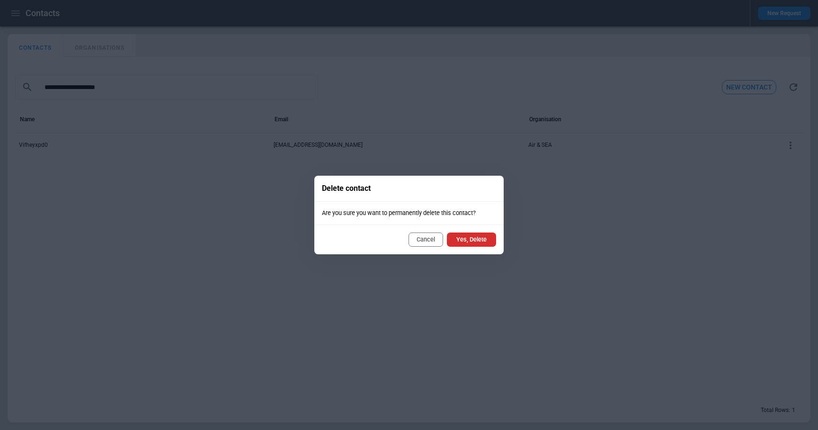
click at [465, 244] on button "Yes, Delete" at bounding box center [471, 240] width 49 height 14
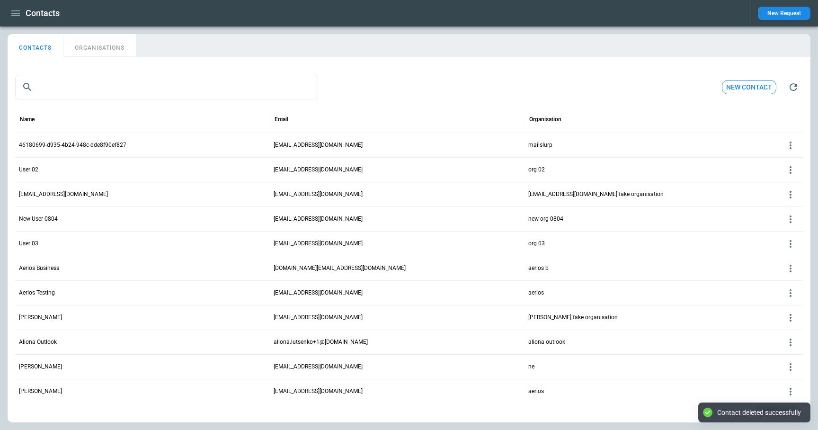
click at [98, 51] on button "ORGANISATIONS" at bounding box center [99, 45] width 72 height 23
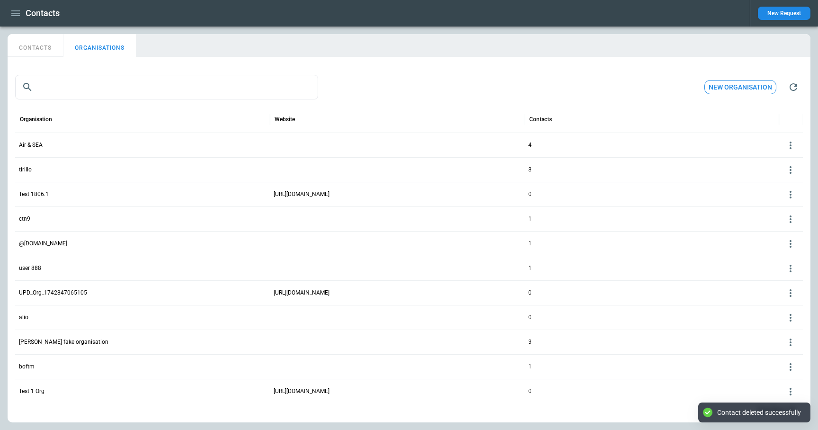
click at [790, 144] on icon at bounding box center [790, 145] width 11 height 11
click at [786, 158] on button "Edit" at bounding box center [783, 160] width 31 height 14
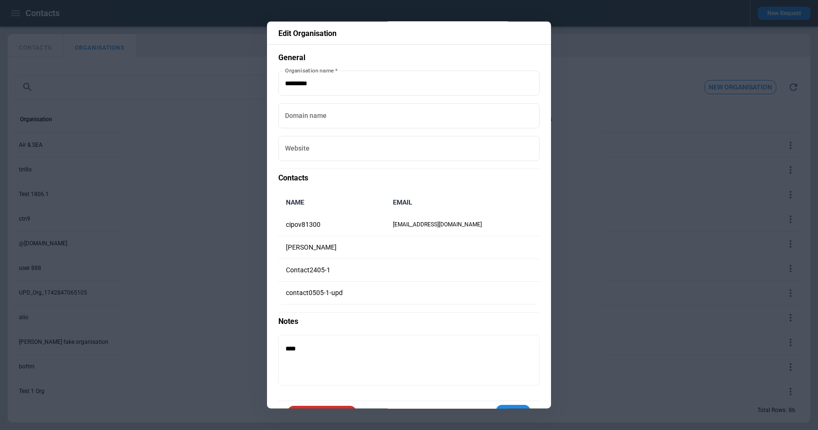
scroll to position [29, 0]
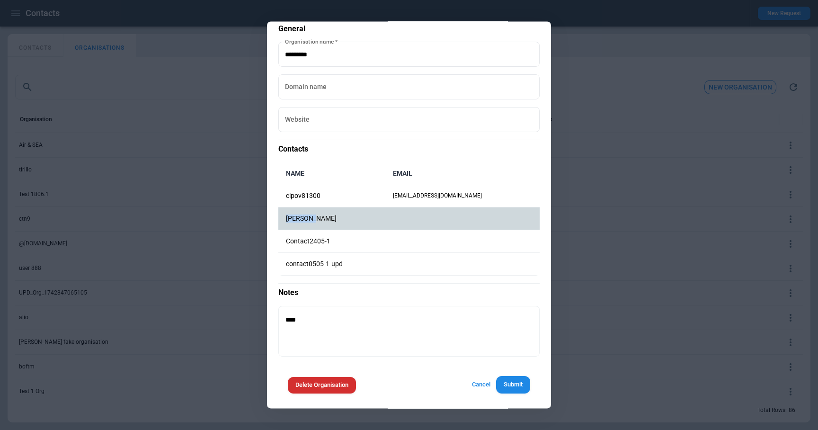
drag, startPoint x: 326, startPoint y: 219, endPoint x: 283, endPoint y: 218, distance: 42.6
click at [283, 218] on td "John Doe" at bounding box center [331, 218] width 107 height 23
copy p "John Doe"
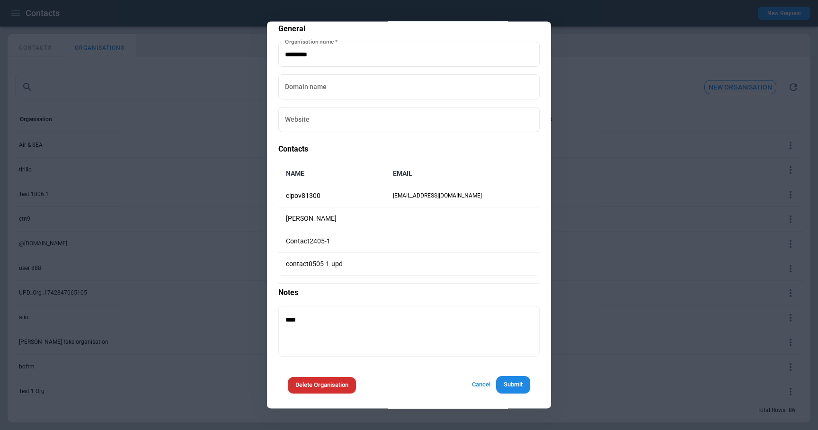
click at [644, 107] on div at bounding box center [409, 215] width 818 height 430
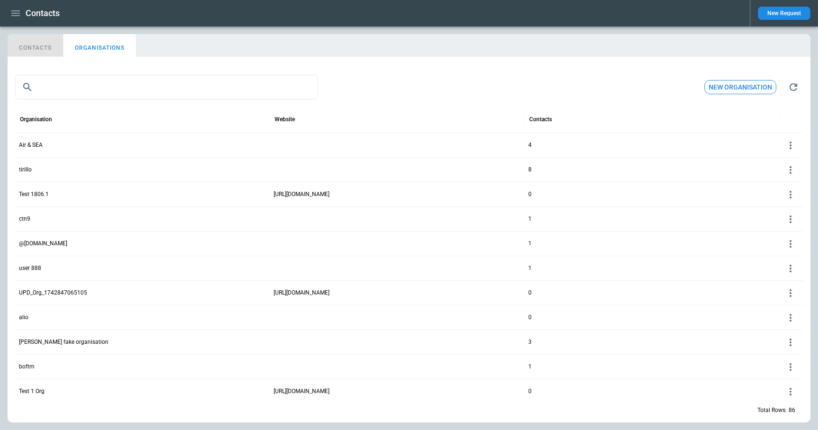
click at [37, 52] on button "CONTACTS" at bounding box center [36, 45] width 56 height 23
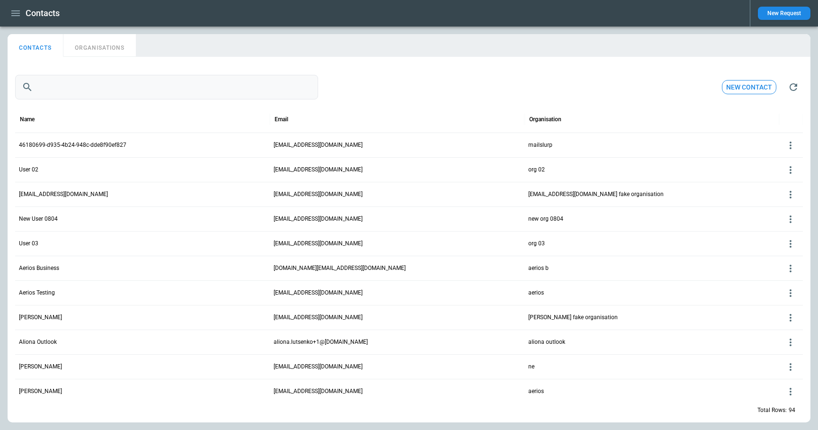
click at [73, 91] on input "text" at bounding box center [177, 87] width 281 height 25
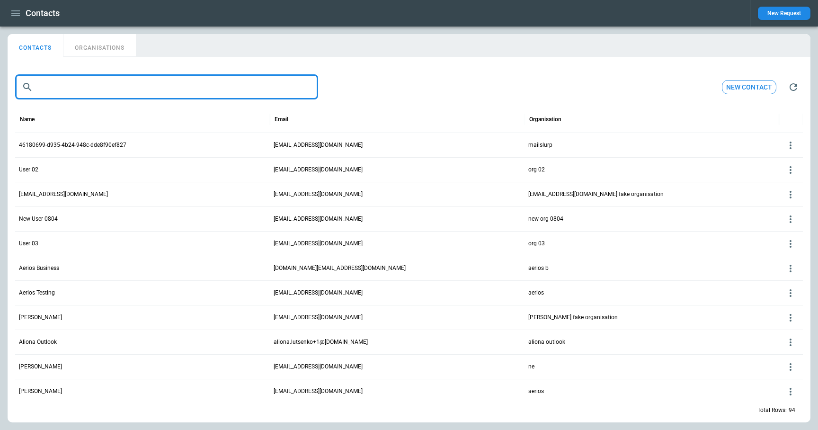
paste input "********"
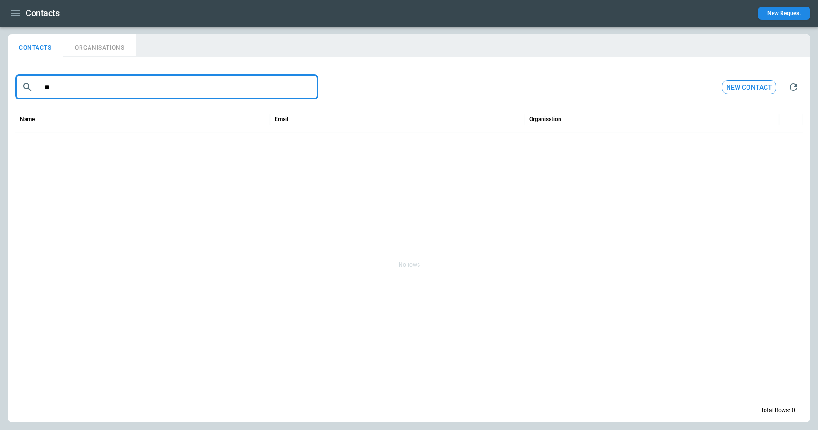
type input "*"
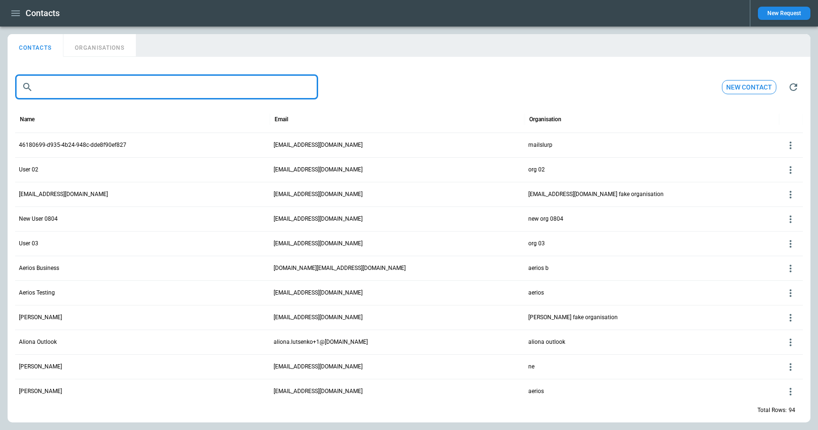
click at [107, 49] on button "ORGANISATIONS" at bounding box center [99, 45] width 72 height 23
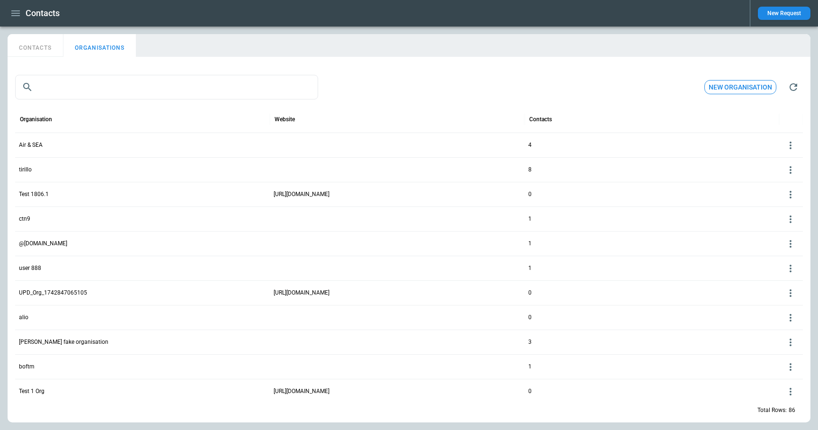
click at [789, 176] on div at bounding box center [790, 169] width 15 height 15
click at [785, 180] on button "Edit" at bounding box center [783, 185] width 31 height 14
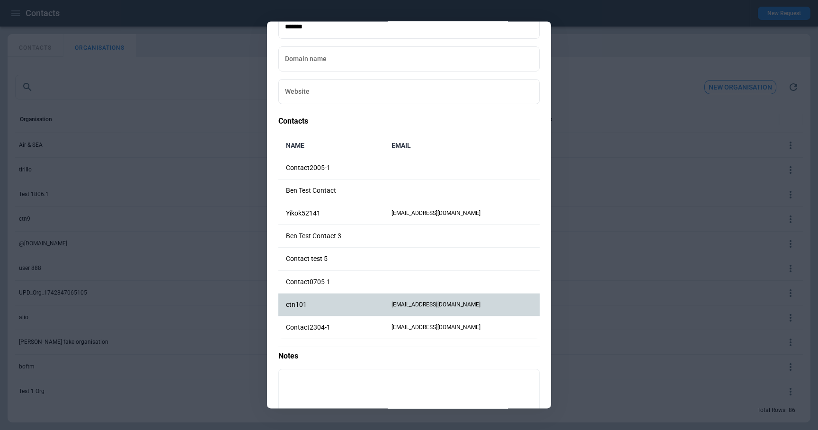
scroll to position [63, 0]
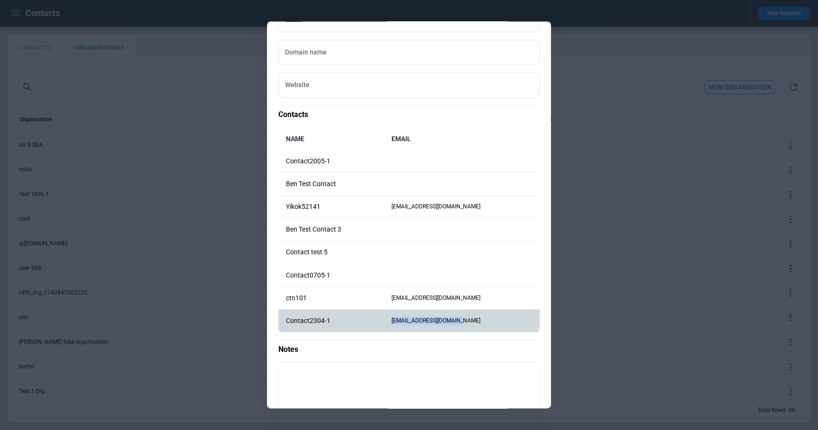
drag, startPoint x: 402, startPoint y: 323, endPoint x: 472, endPoint y: 323, distance: 69.6
click at [472, 323] on td "gehayeh311@techtary.com" at bounding box center [462, 321] width 156 height 23
copy td "gehayeh311@techtary.co"
drag, startPoint x: 484, startPoint y: 322, endPoint x: 404, endPoint y: 322, distance: 80.5
click at [404, 322] on td "gehayeh311@techtary.com" at bounding box center [462, 321] width 156 height 23
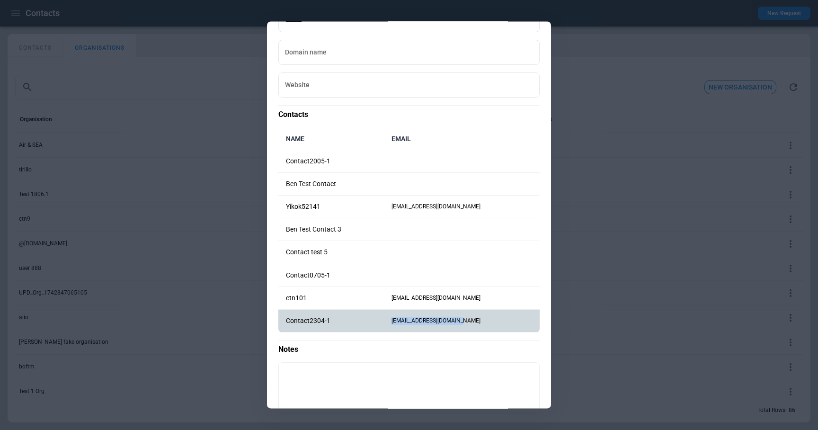
copy td "gehayeh311@techtary.com"
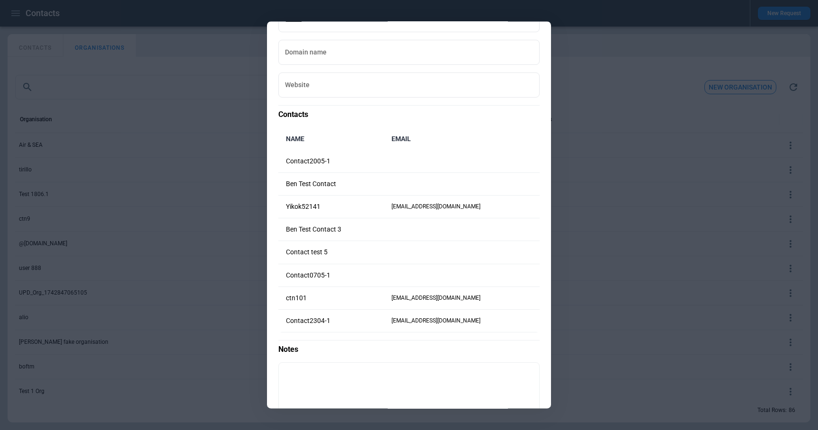
click at [609, 153] on div at bounding box center [409, 215] width 818 height 430
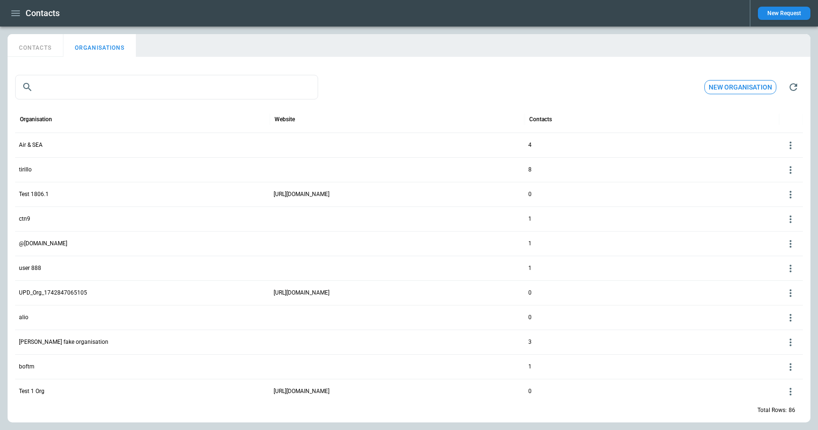
click at [22, 51] on button "CONTACTS" at bounding box center [36, 45] width 56 height 23
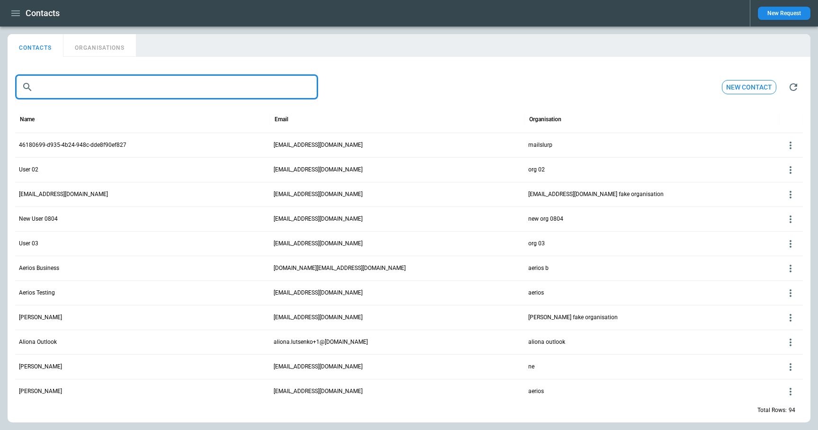
click at [73, 88] on input "text" at bounding box center [177, 87] width 281 height 25
paste input "**********"
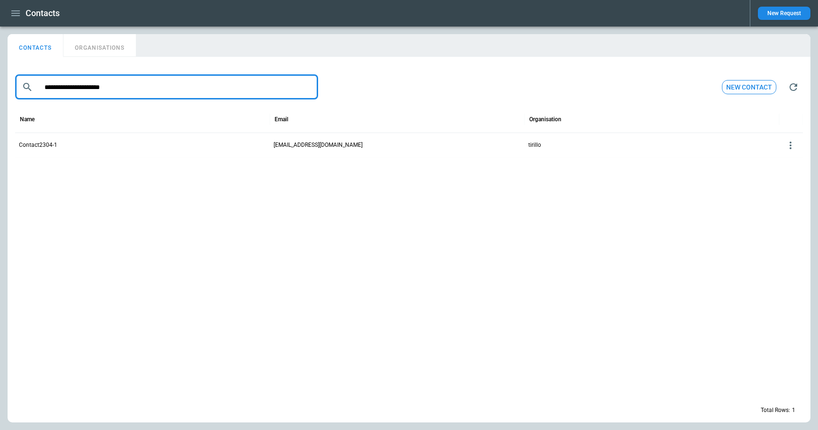
type input "**********"
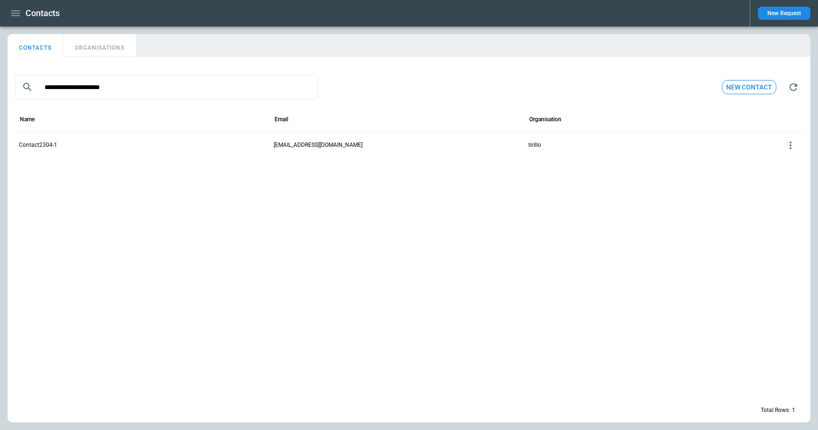
click at [792, 150] on icon at bounding box center [790, 145] width 11 height 11
click at [787, 173] on button "Delete" at bounding box center [783, 174] width 31 height 14
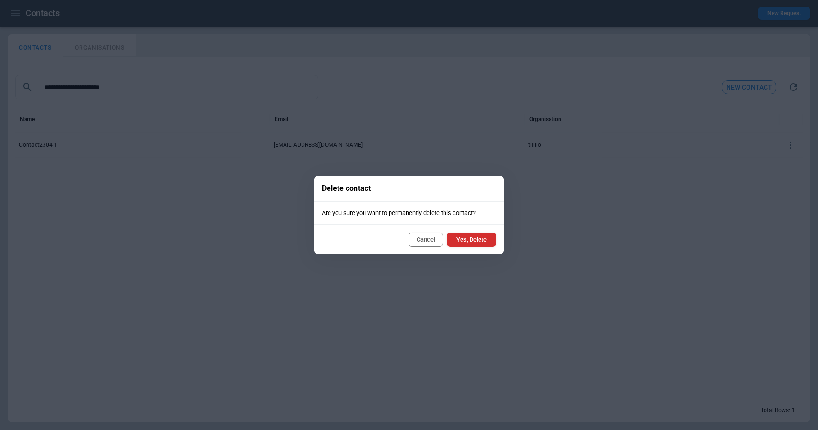
click at [486, 236] on button "Yes, Delete" at bounding box center [471, 240] width 49 height 14
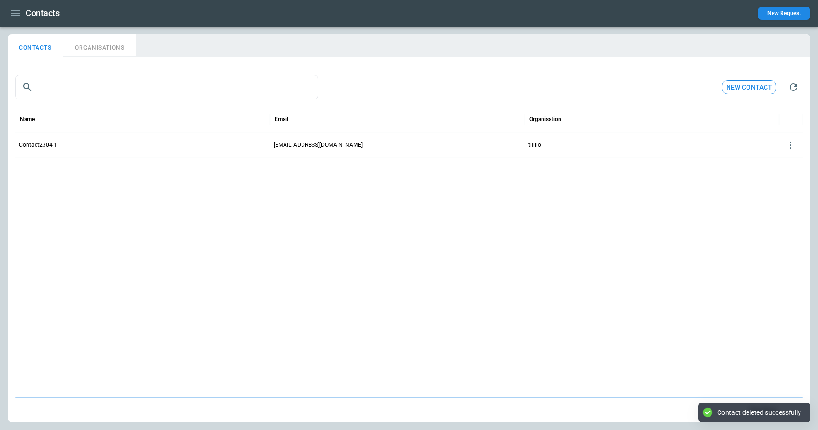
click at [98, 51] on button "ORGANISATIONS" at bounding box center [99, 45] width 72 height 23
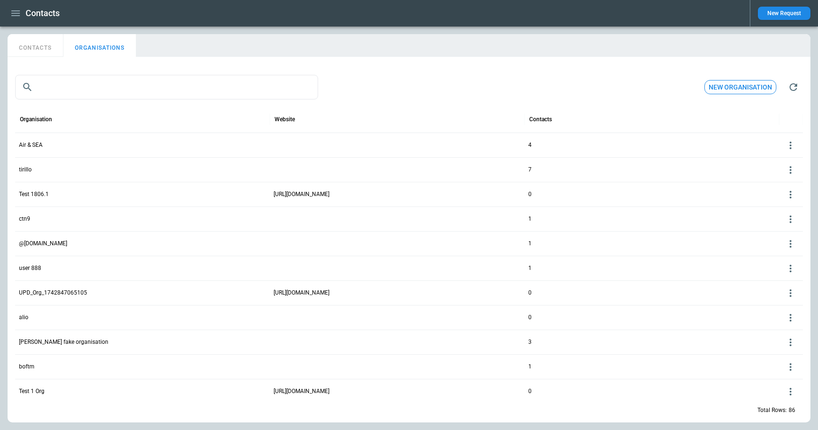
click at [789, 174] on icon at bounding box center [790, 169] width 11 height 11
click at [783, 183] on button "Edit" at bounding box center [783, 185] width 31 height 14
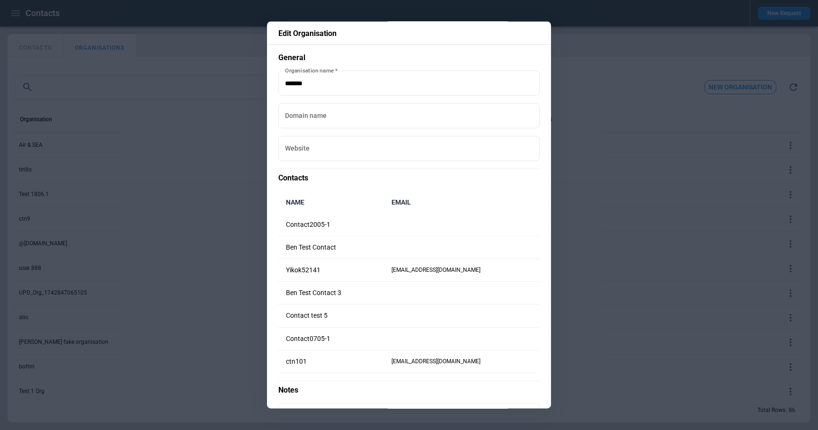
click at [610, 219] on div at bounding box center [409, 215] width 818 height 430
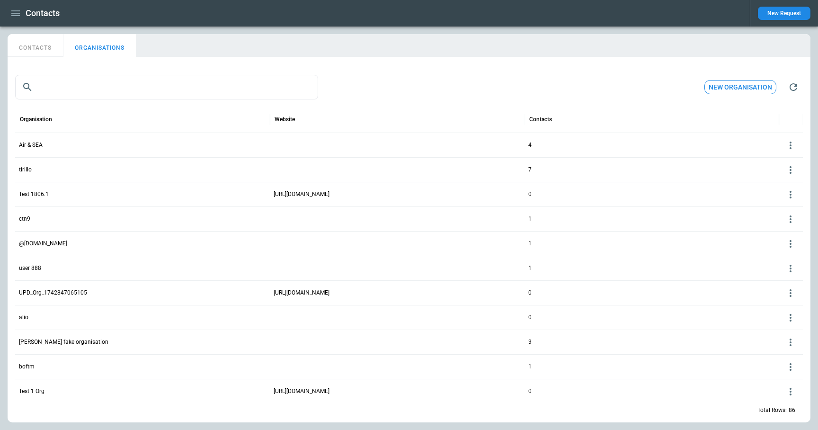
click at [18, 13] on icon "button" at bounding box center [15, 13] width 9 height 6
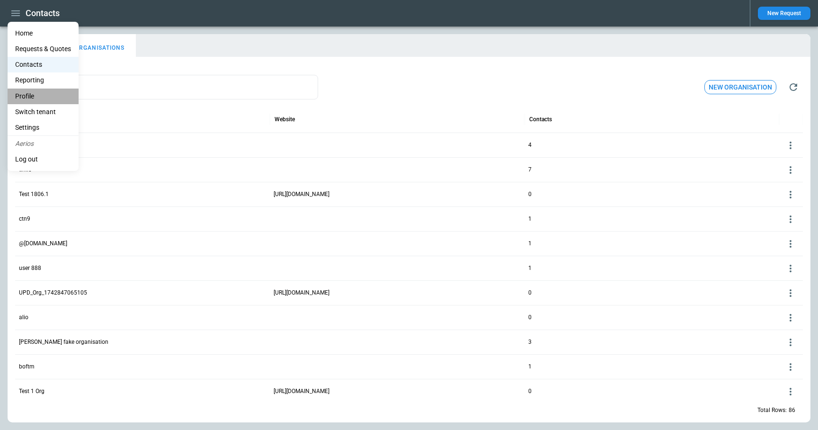
click at [32, 96] on li "Profile" at bounding box center [43, 97] width 71 height 16
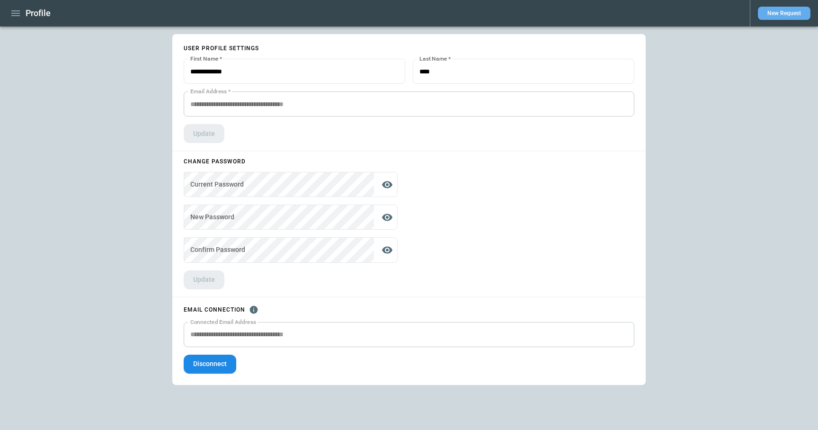
click at [782, 8] on button "New Request" at bounding box center [784, 13] width 53 height 13
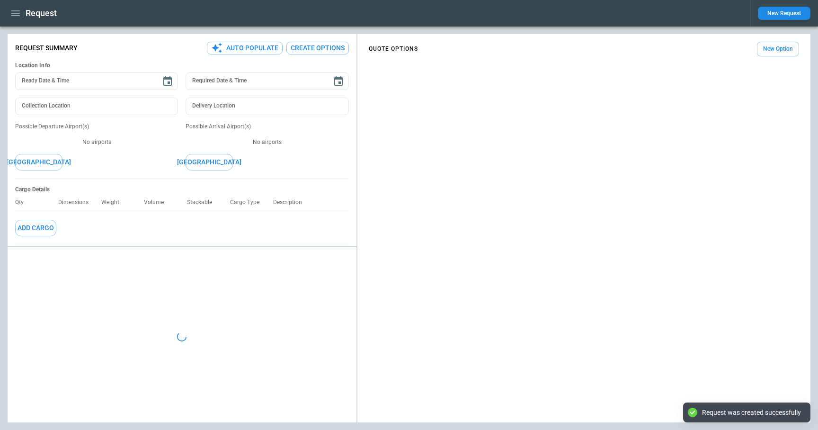
type textarea "*"
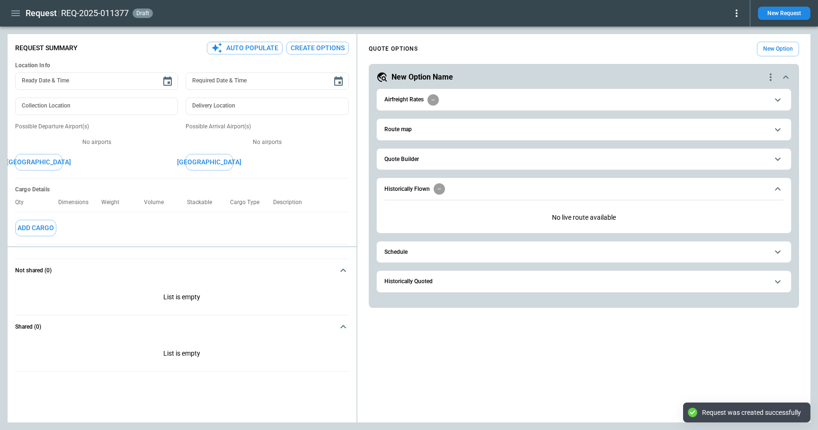
click at [427, 160] on span "Quote Builder" at bounding box center [577, 159] width 384 height 6
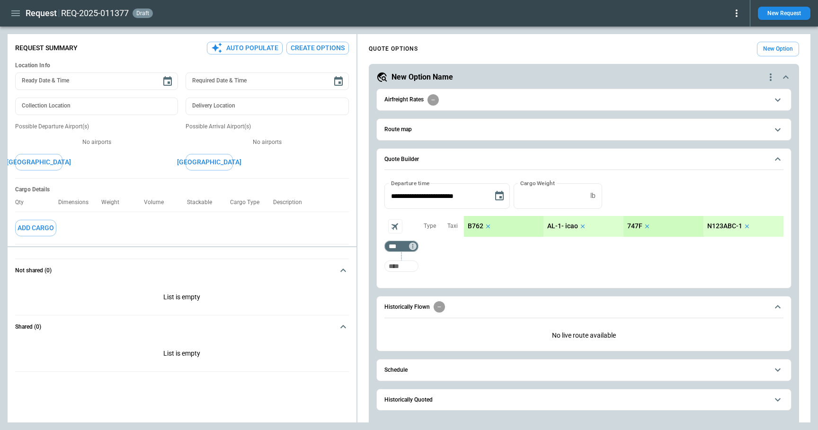
click at [404, 264] on input "Too short" at bounding box center [401, 266] width 30 height 17
type input "***"
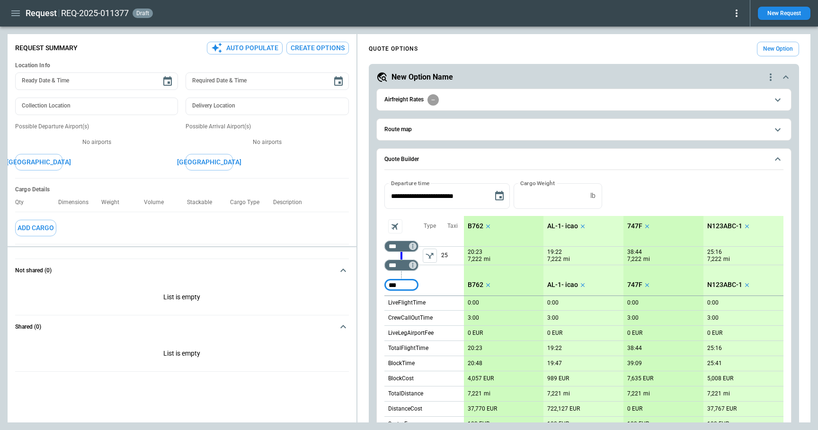
type input "***"
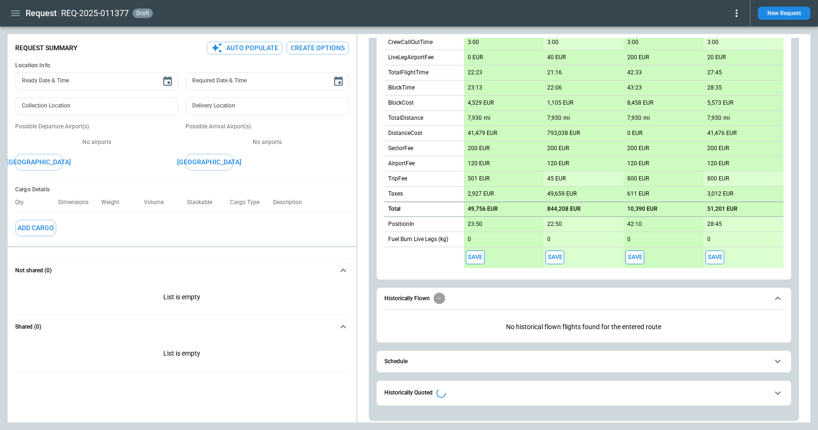
scroll to position [294, 0]
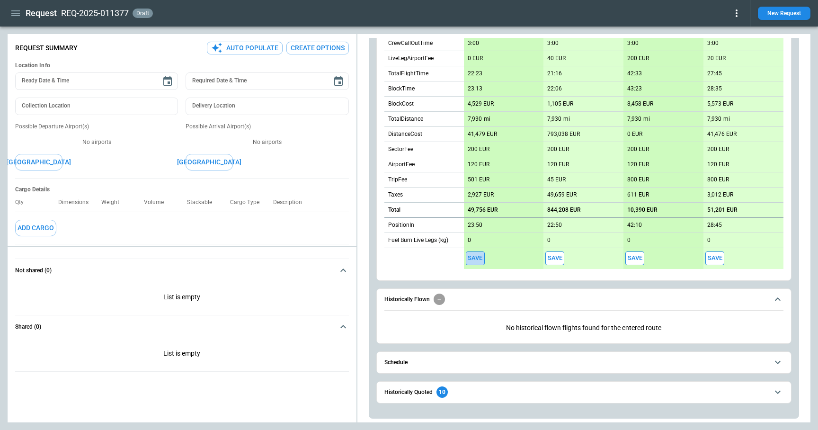
click at [479, 259] on button "Save" at bounding box center [475, 258] width 19 height 14
click at [579, 376] on div "**********" at bounding box center [584, 103] width 415 height 616
click at [579, 368] on button "Schedule" at bounding box center [584, 362] width 399 height 21
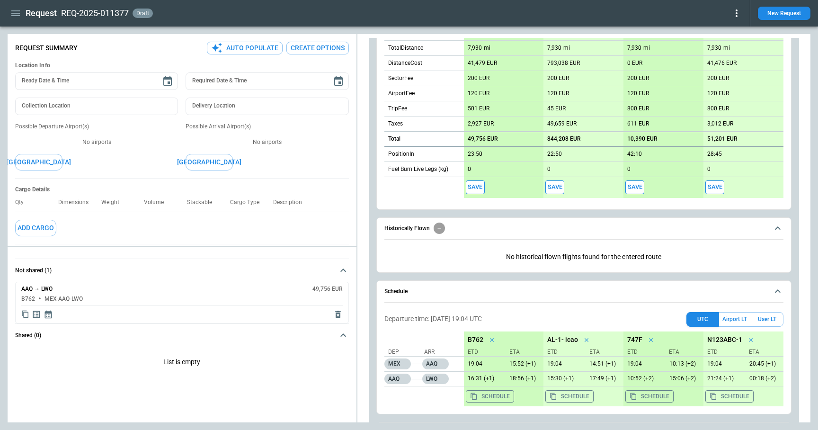
scroll to position [405, 0]
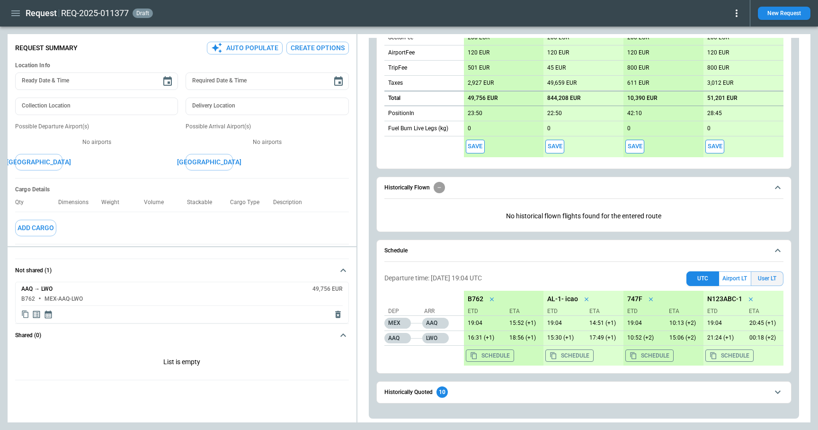
click at [770, 278] on button "User LT" at bounding box center [767, 278] width 33 height 15
click at [480, 147] on button "Save" at bounding box center [475, 147] width 19 height 14
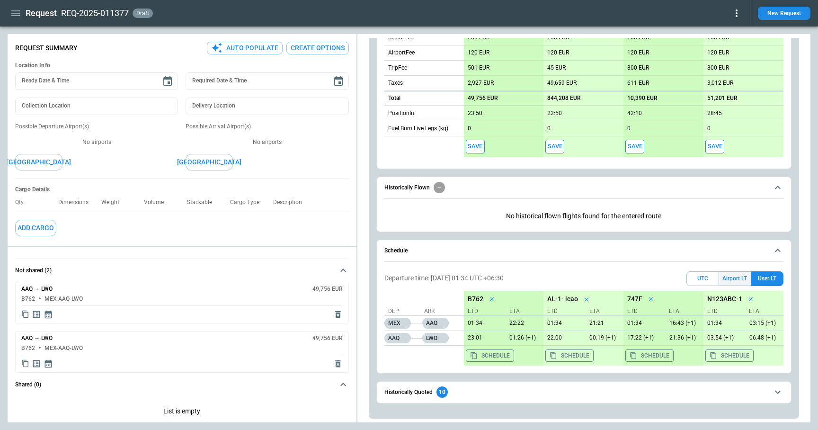
click at [743, 277] on button "Airport LT" at bounding box center [735, 278] width 32 height 15
click at [557, 144] on button "Save" at bounding box center [555, 147] width 19 height 14
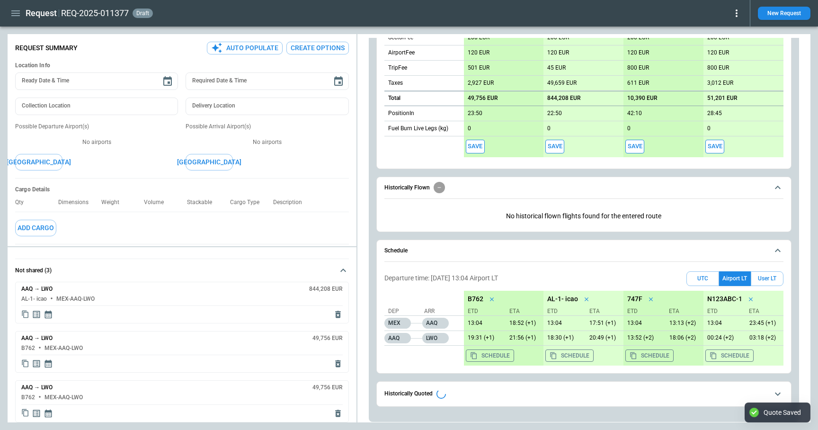
type textarea "*"
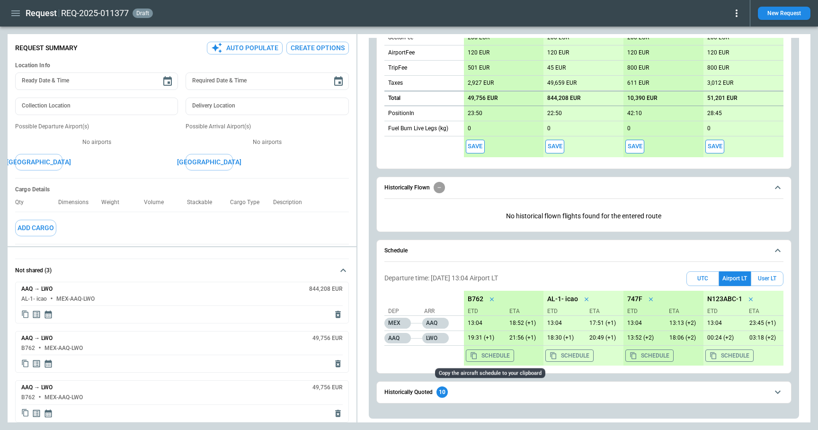
click at [503, 354] on button "Schedule" at bounding box center [490, 356] width 48 height 12
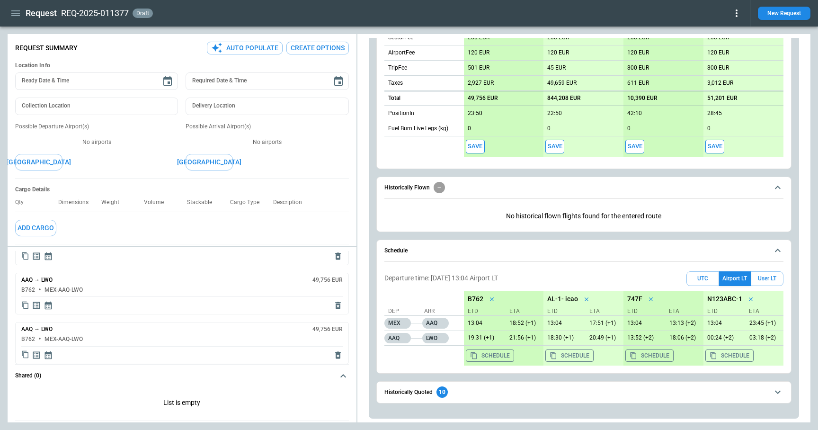
scroll to position [64, 0]
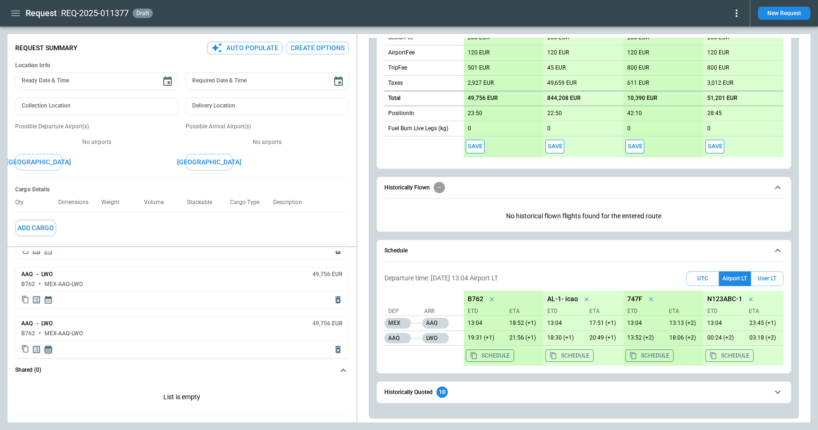
click at [48, 348] on icon "Display quote schedule" at bounding box center [48, 349] width 7 height 8
click at [41, 376] on div at bounding box center [409, 215] width 818 height 430
click at [51, 302] on icon "Display quote schedule" at bounding box center [48, 300] width 7 height 8
click at [32, 392] on div at bounding box center [409, 215] width 818 height 430
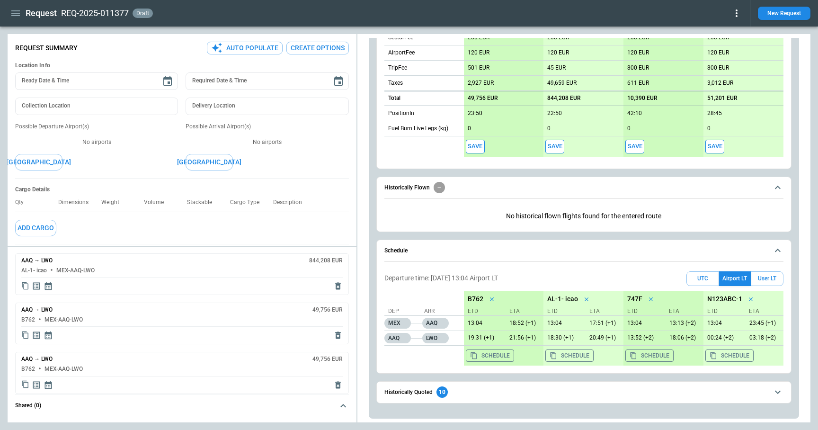
scroll to position [0, 0]
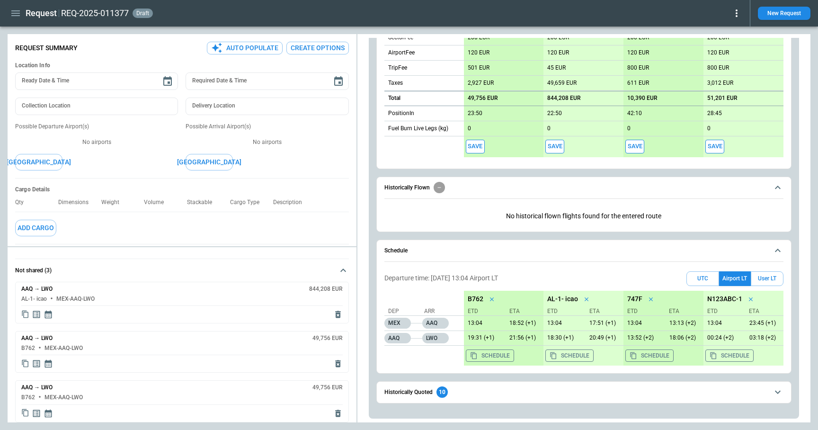
click at [49, 315] on icon "Display quote schedule" at bounding box center [48, 314] width 9 height 9
click at [200, 293] on div at bounding box center [409, 215] width 818 height 430
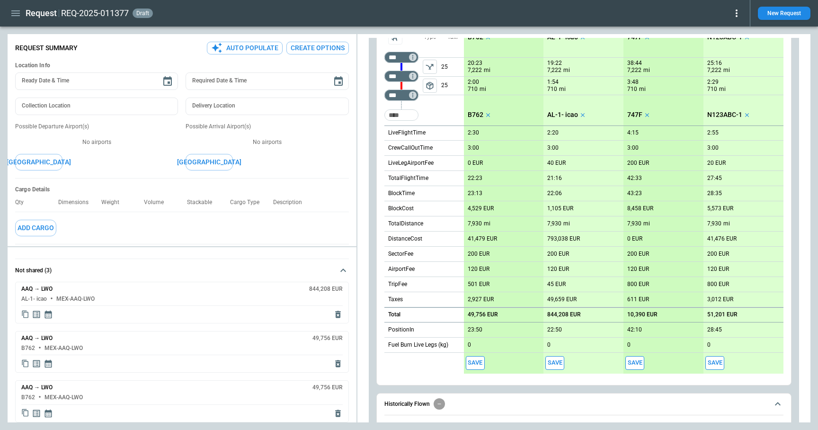
scroll to position [36, 0]
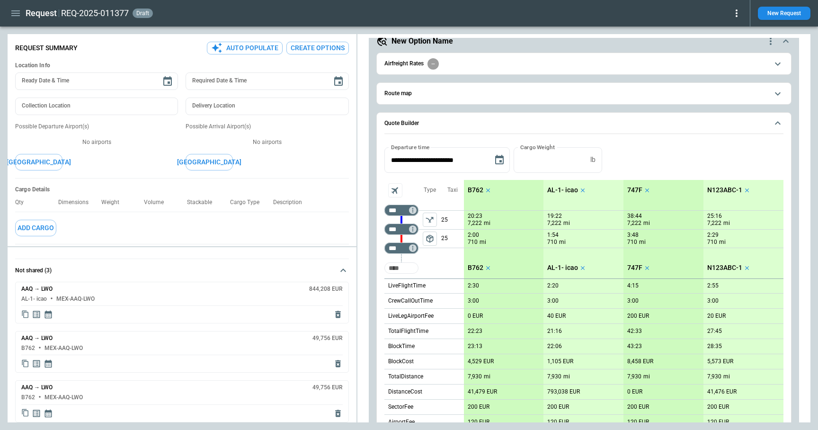
click at [400, 269] on input "Too short" at bounding box center [401, 268] width 30 height 17
type input "****"
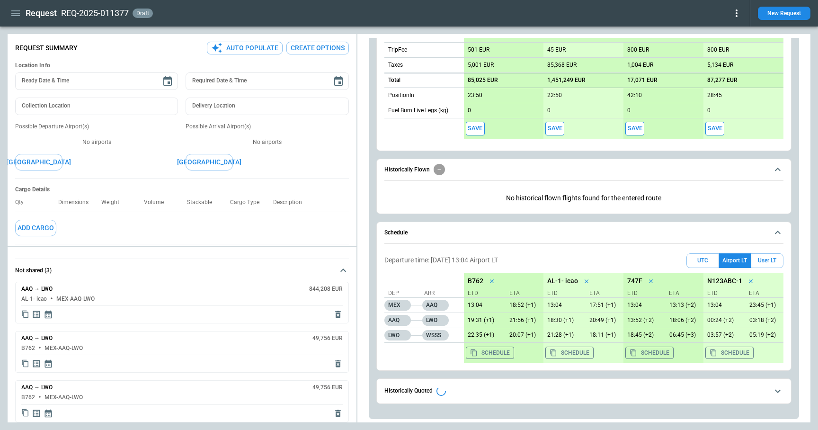
scroll to position [440, 0]
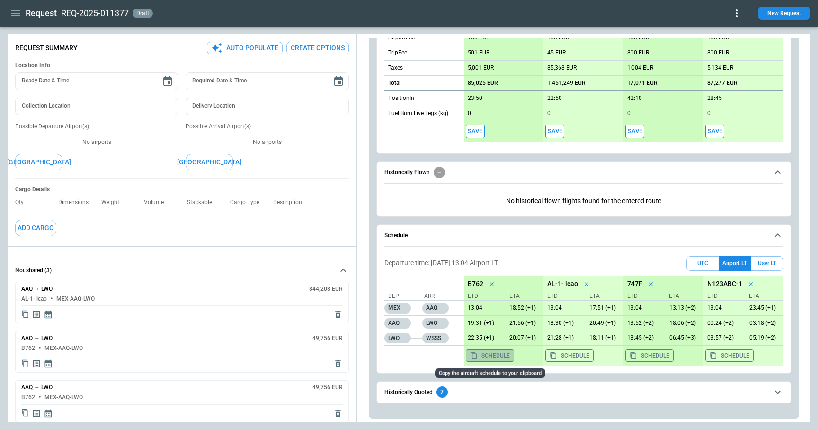
click at [489, 355] on button "Schedule" at bounding box center [490, 356] width 48 height 12
click at [468, 128] on button "Save" at bounding box center [475, 132] width 19 height 14
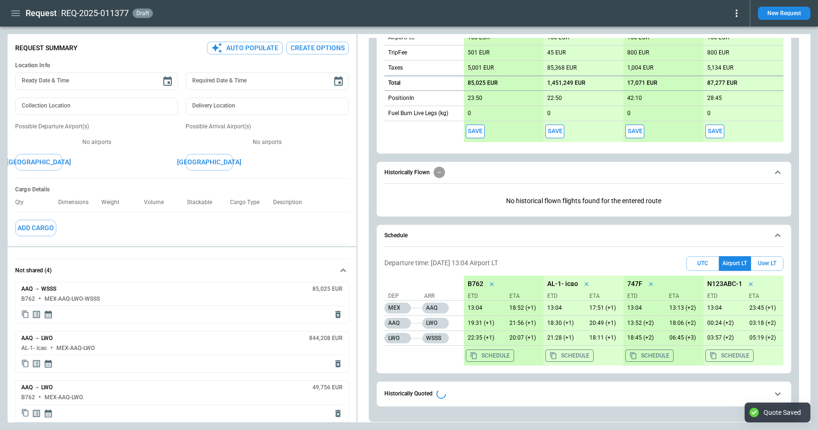
type textarea "*"
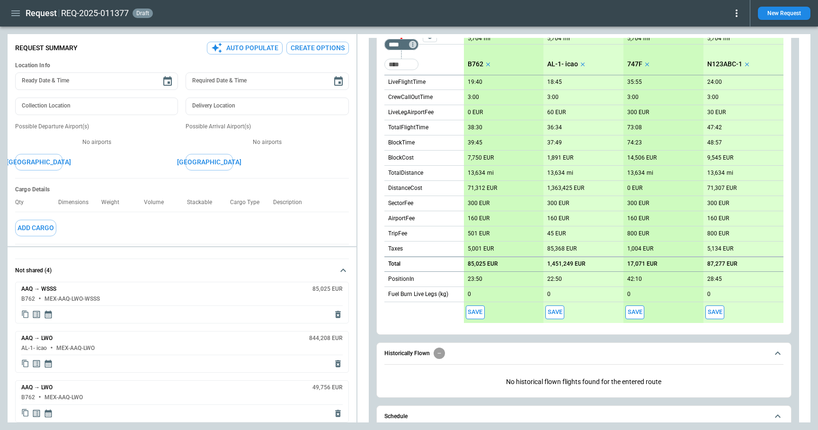
scroll to position [0, 0]
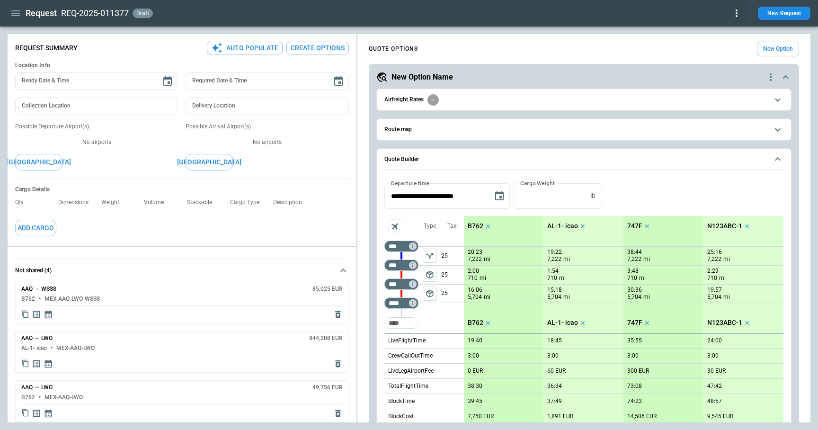
click at [17, 13] on icon "button" at bounding box center [15, 13] width 9 height 6
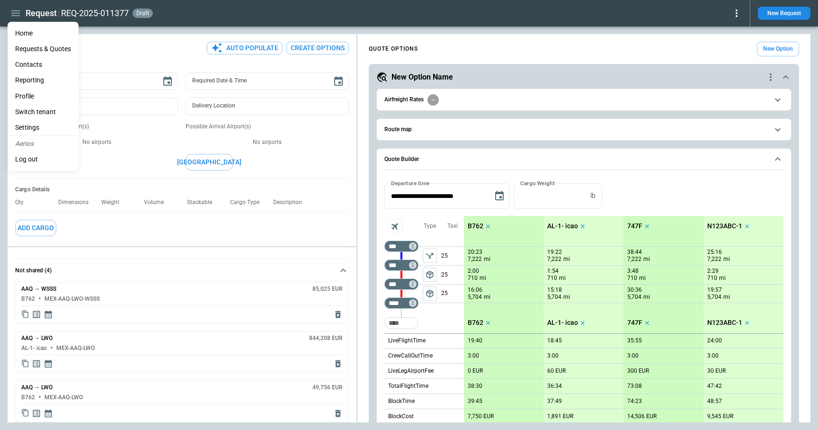
click at [21, 21] on div at bounding box center [409, 215] width 818 height 430
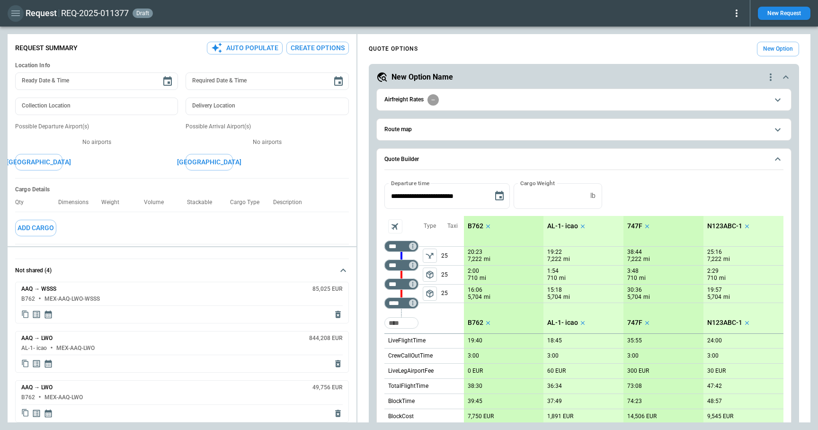
click at [10, 10] on icon "button" at bounding box center [15, 13] width 11 height 11
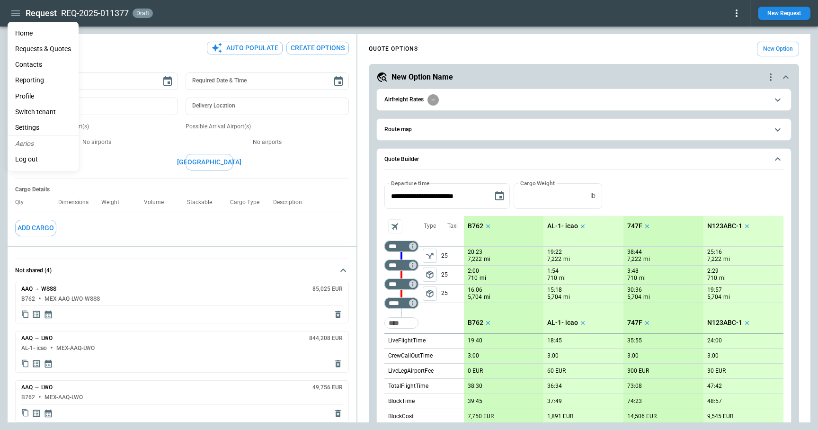
click at [16, 34] on li "Home" at bounding box center [43, 34] width 71 height 16
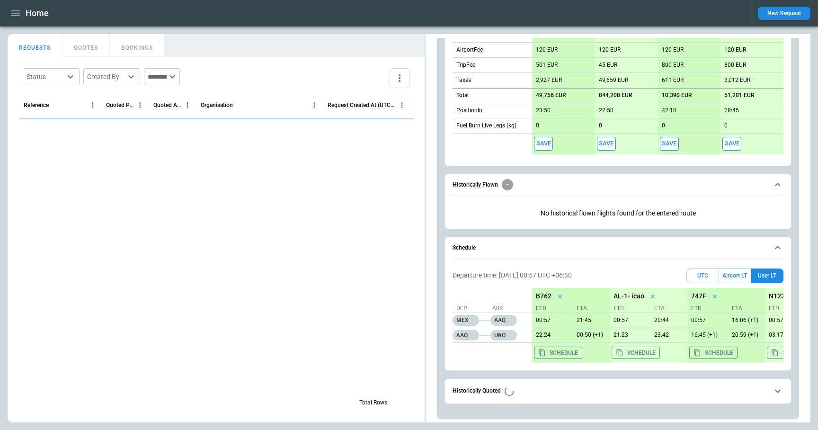
scroll to position [405, 0]
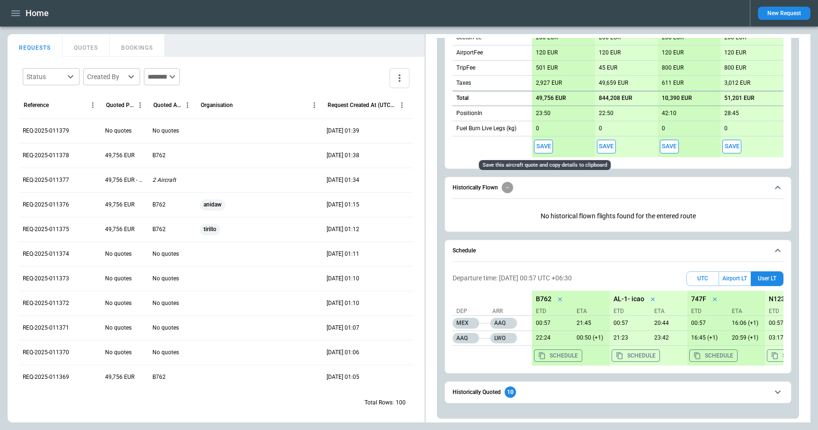
click at [546, 143] on button "Save" at bounding box center [543, 147] width 19 height 14
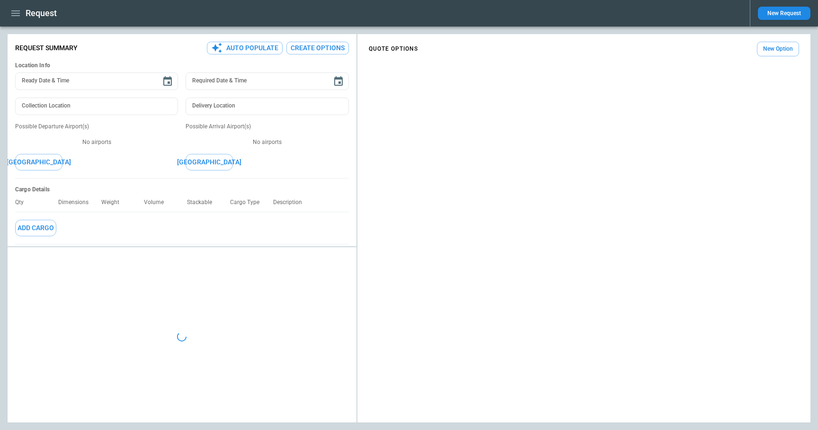
type textarea "*"
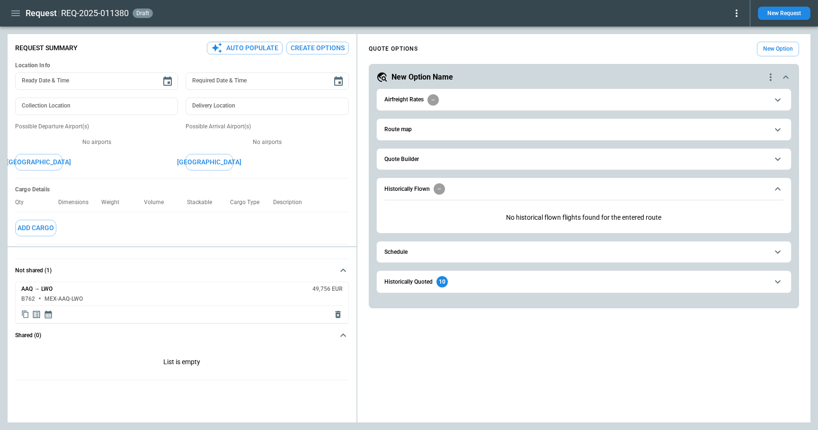
click at [528, 251] on span "Schedule" at bounding box center [577, 252] width 384 height 6
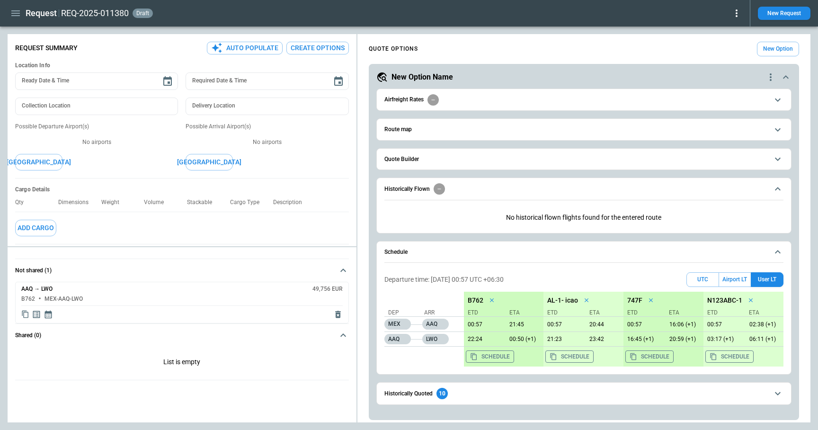
click at [14, 13] on icon "button" at bounding box center [15, 13] width 9 height 6
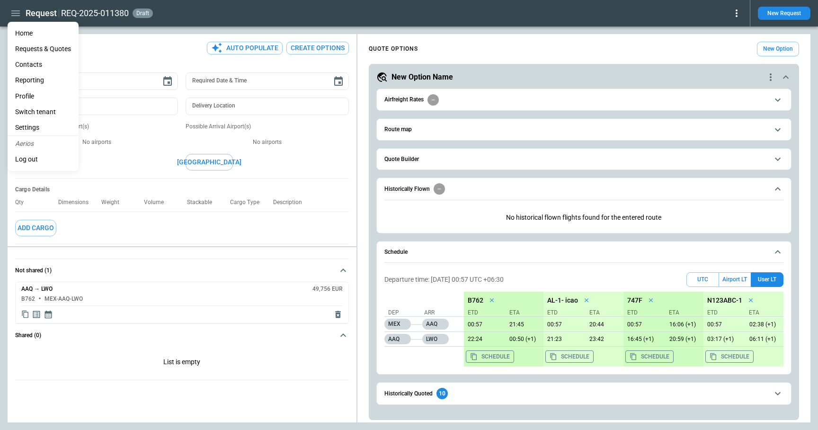
click at [29, 35] on li "Home" at bounding box center [43, 34] width 71 height 16
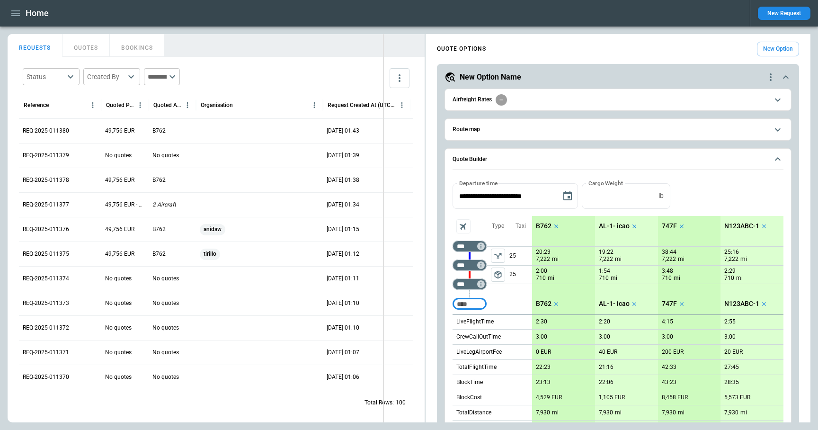
click at [364, 89] on div "FindBorderBarSize REQUESTS QUOTES BOOKINGS Status ​ Created By ​ ​ Reference Qu…" at bounding box center [409, 228] width 803 height 388
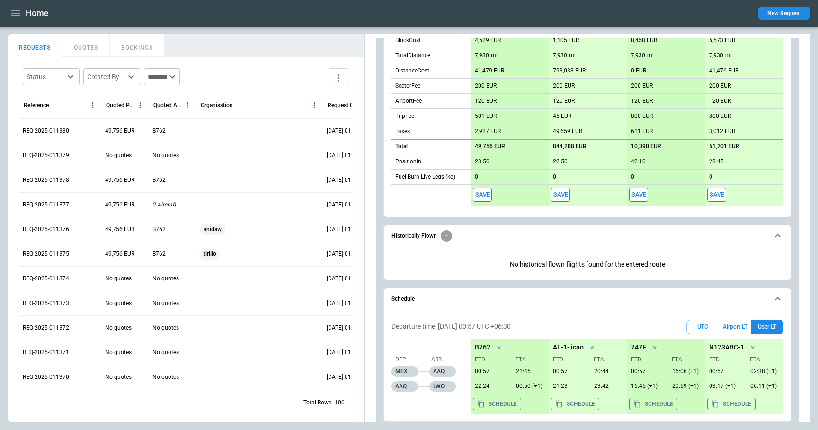
scroll to position [359, 0]
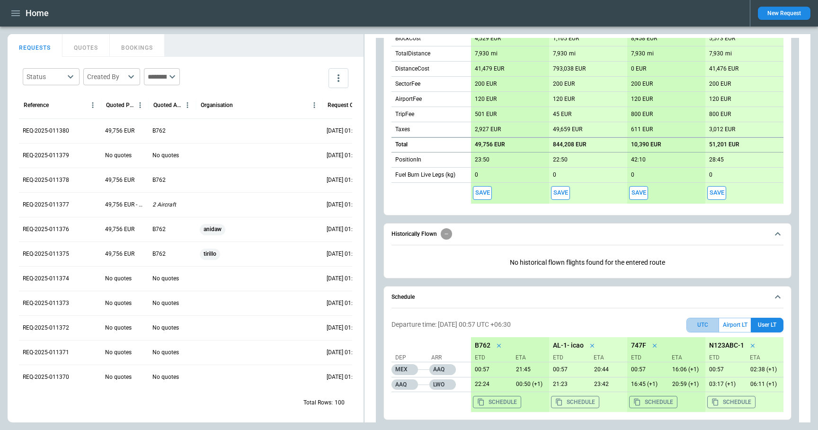
click at [702, 327] on button "UTC" at bounding box center [703, 325] width 33 height 15
click at [773, 322] on button "User LT" at bounding box center [767, 325] width 33 height 15
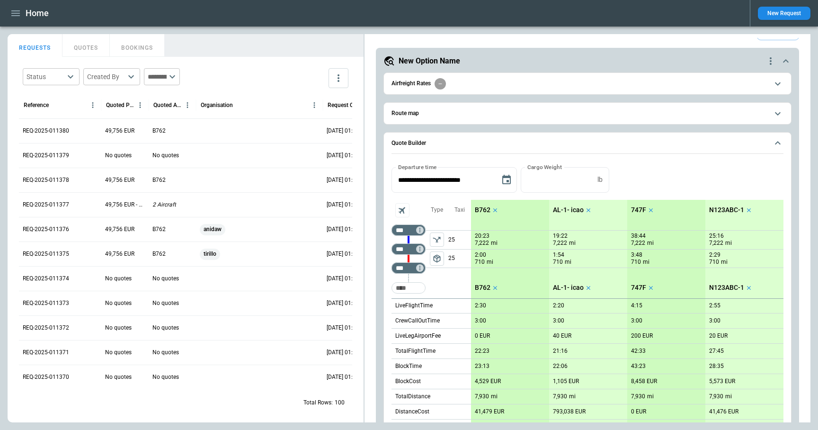
scroll to position [0, 0]
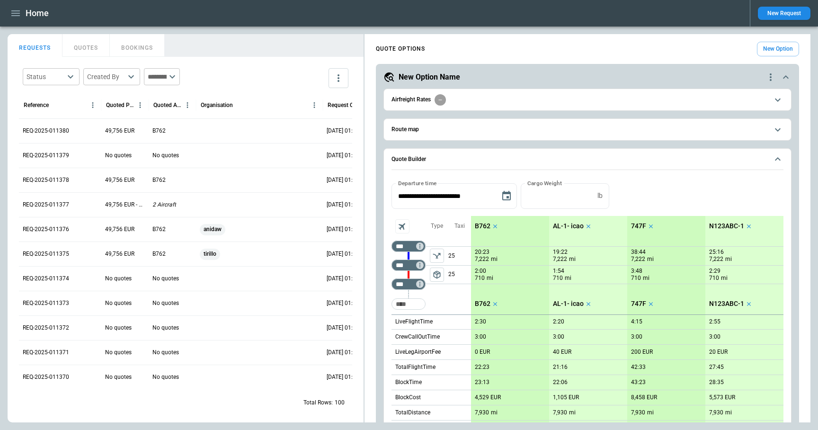
click at [769, 78] on icon "quote-option-actions" at bounding box center [770, 77] width 11 height 11
click at [750, 134] on li "Delete Quote Option" at bounding box center [734, 135] width 83 height 14
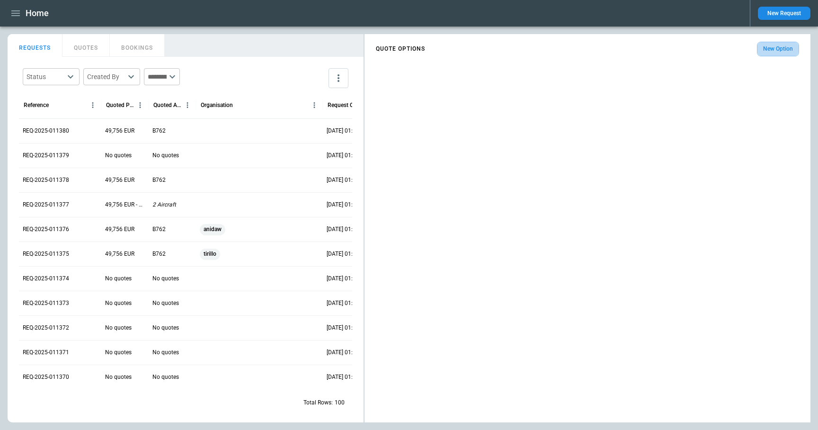
click at [773, 51] on button "New Option" at bounding box center [778, 49] width 42 height 15
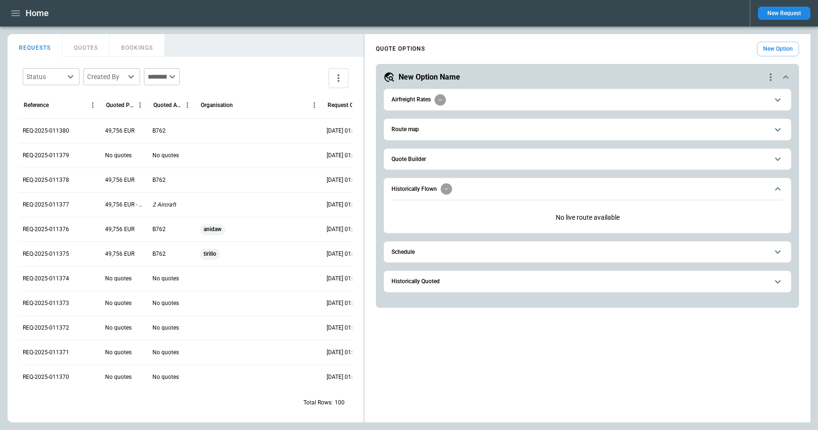
click at [443, 165] on button "Quote Builder" at bounding box center [588, 159] width 392 height 21
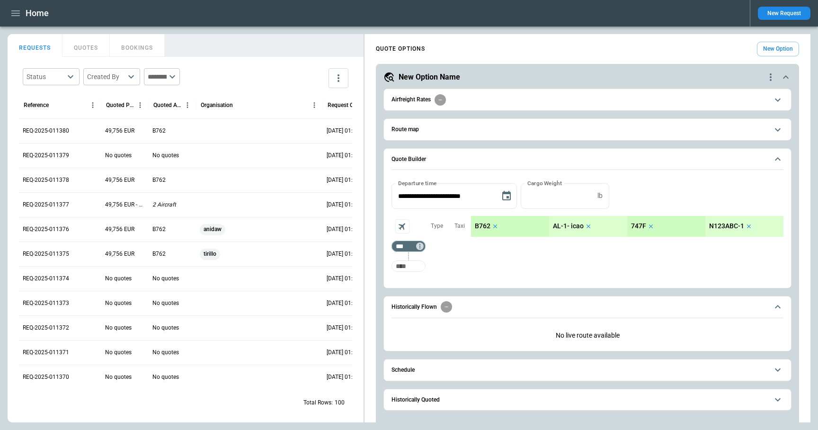
click at [413, 270] on input "Too short" at bounding box center [409, 266] width 30 height 17
type input "***"
click at [426, 370] on span "Schedule" at bounding box center [580, 370] width 377 height 6
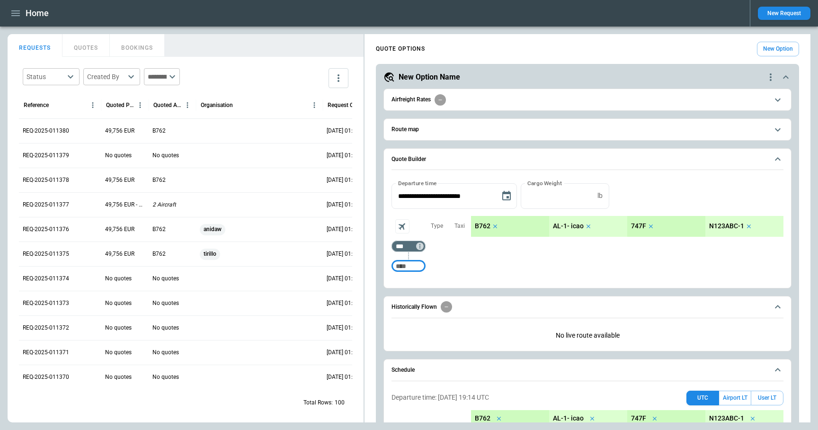
click at [412, 272] on input "Too short" at bounding box center [409, 266] width 30 height 17
type input "***"
click at [478, 306] on span "Historically Flown" at bounding box center [580, 306] width 377 height 11
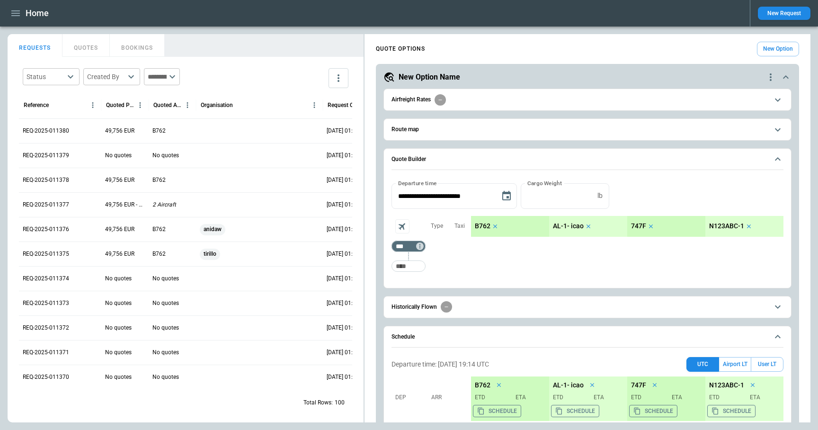
click at [473, 341] on button "Schedule" at bounding box center [588, 337] width 392 height 22
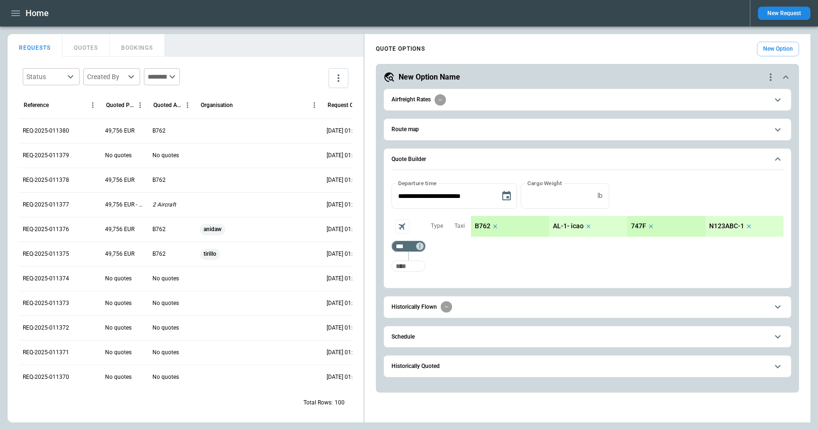
click at [411, 267] on input "Too short" at bounding box center [409, 266] width 30 height 17
type input "***"
click at [428, 339] on span "Schedule" at bounding box center [580, 337] width 377 height 6
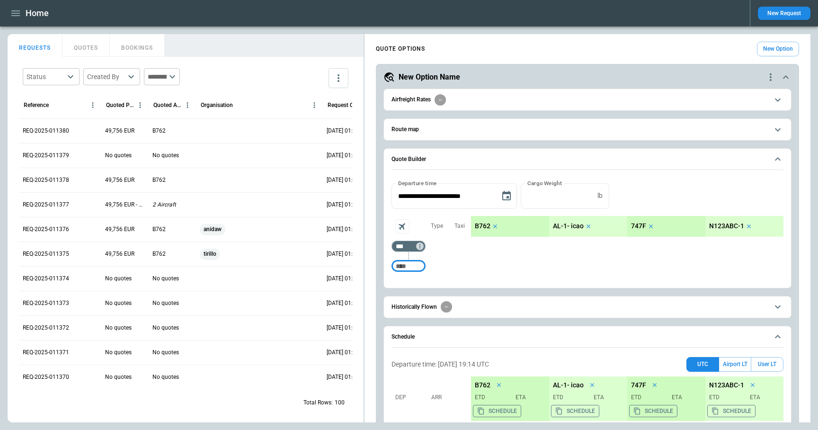
click at [408, 260] on input "Too short" at bounding box center [409, 266] width 30 height 17
type input "***"
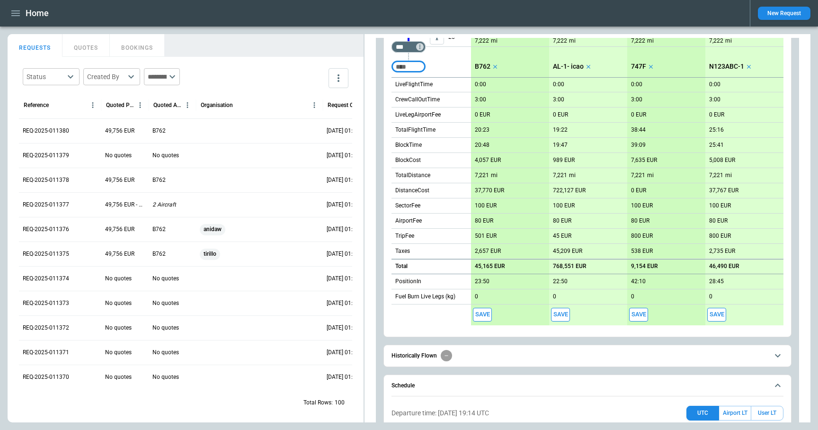
scroll to position [338, 0]
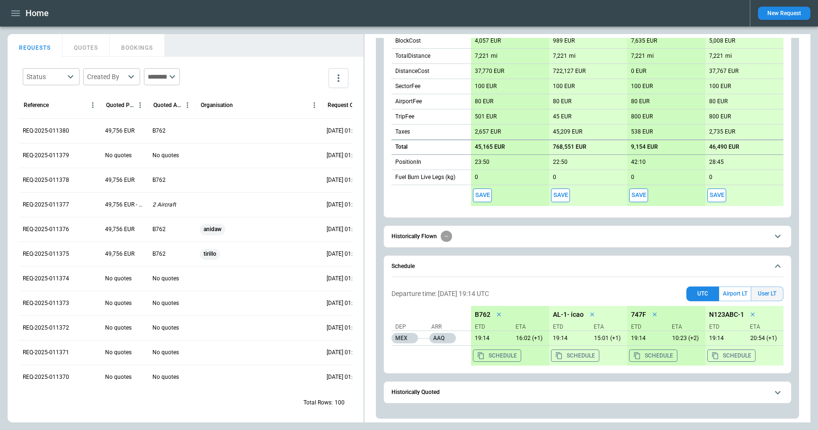
click at [773, 295] on button "User LT" at bounding box center [767, 294] width 33 height 15
click at [486, 195] on button "Save" at bounding box center [482, 195] width 19 height 14
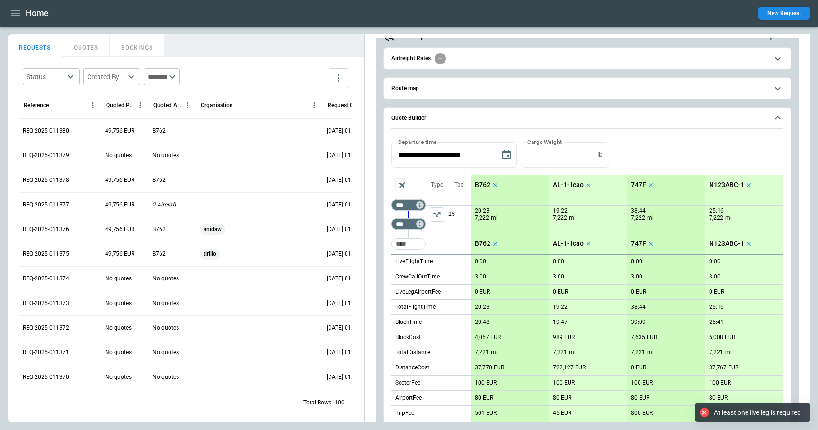
scroll to position [11, 0]
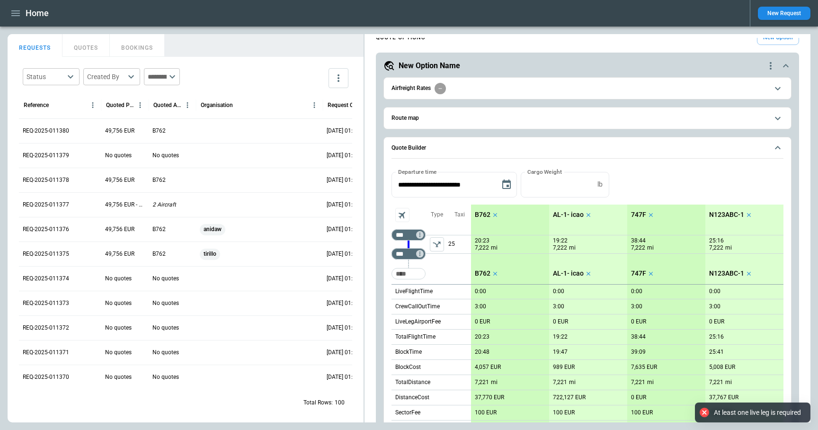
click at [442, 245] on button "left aligned" at bounding box center [437, 244] width 14 height 14
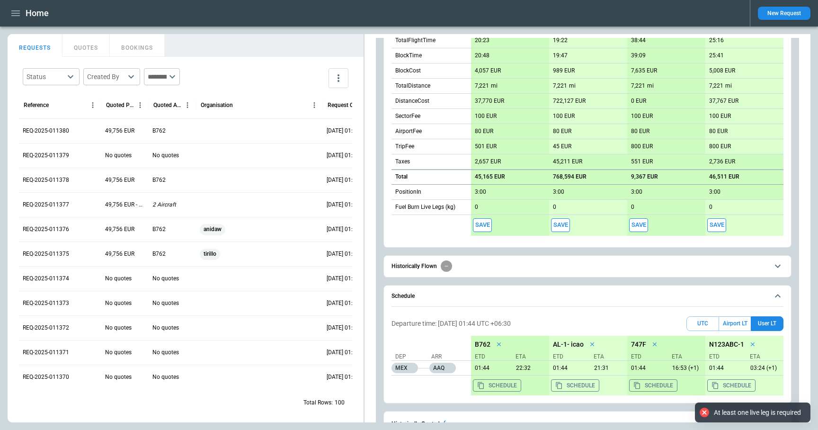
scroll to position [309, 0]
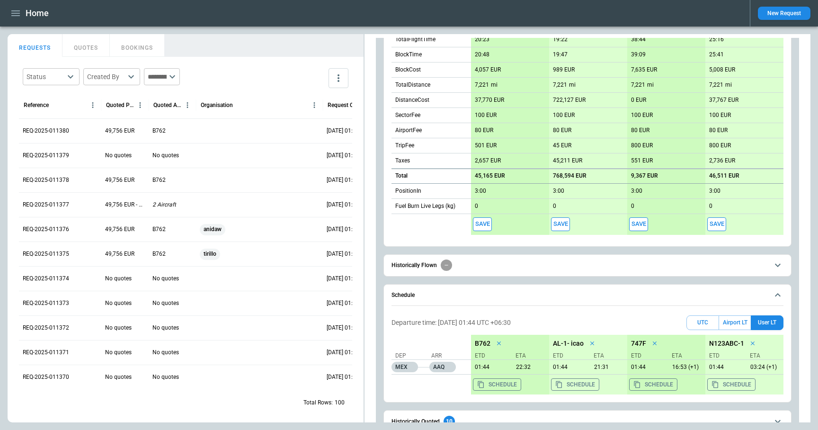
click at [484, 223] on button "Save" at bounding box center [482, 224] width 19 height 14
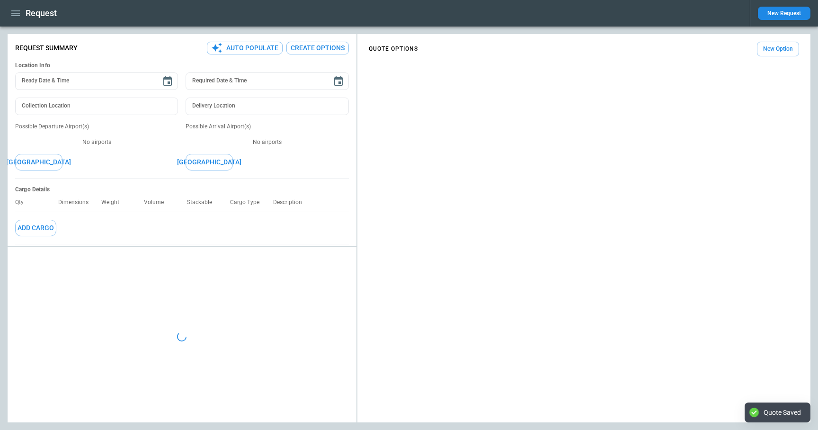
type textarea "*"
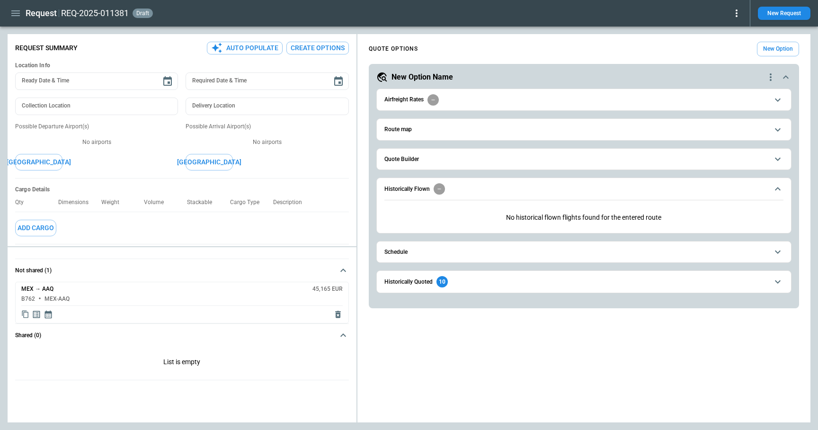
click at [575, 250] on span "Schedule" at bounding box center [577, 252] width 384 height 6
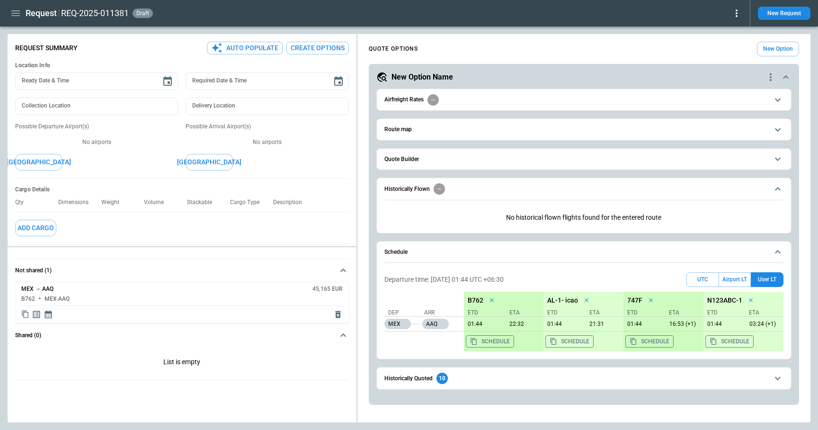
click at [45, 316] on icon "Display quote schedule" at bounding box center [48, 315] width 7 height 8
click at [740, 278] on div at bounding box center [409, 215] width 818 height 430
click at [735, 281] on button "Airport LT" at bounding box center [735, 279] width 32 height 15
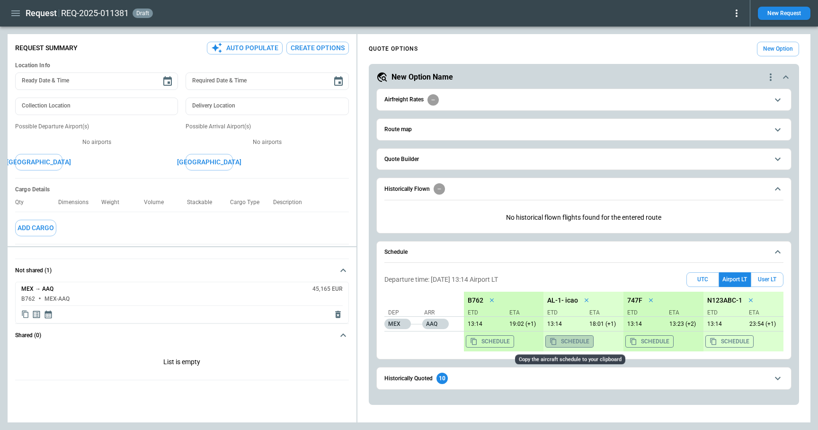
click at [569, 344] on button "Schedule" at bounding box center [570, 341] width 48 height 12
click at [440, 123] on button "Route map" at bounding box center [584, 129] width 399 height 21
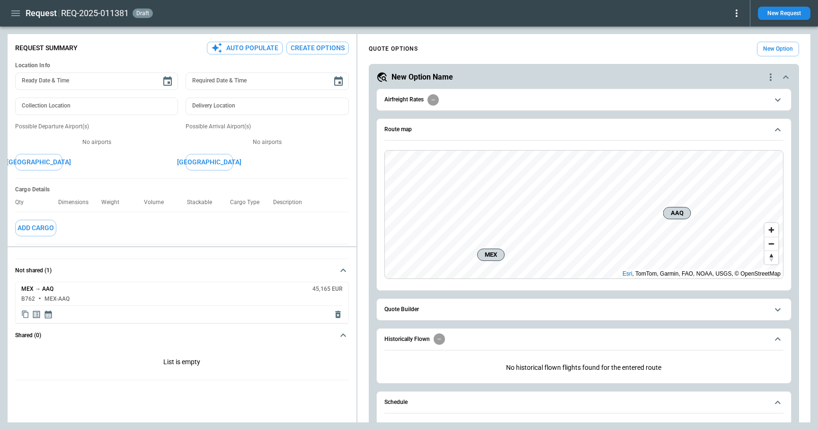
click at [431, 304] on button "Quote Builder" at bounding box center [584, 309] width 399 height 21
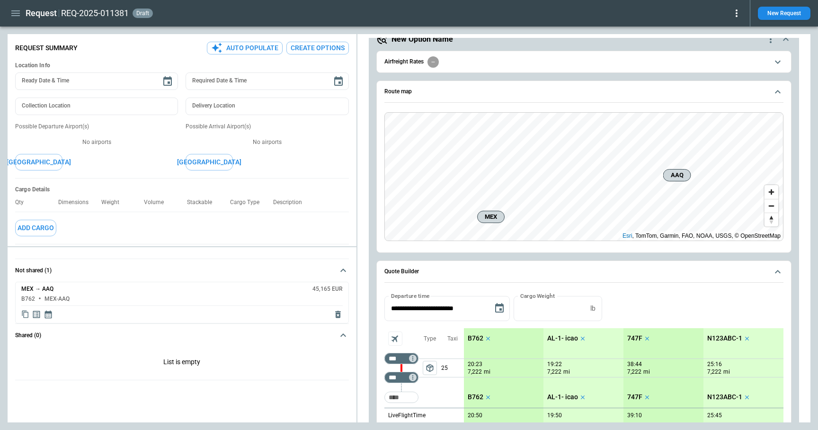
scroll to position [47, 0]
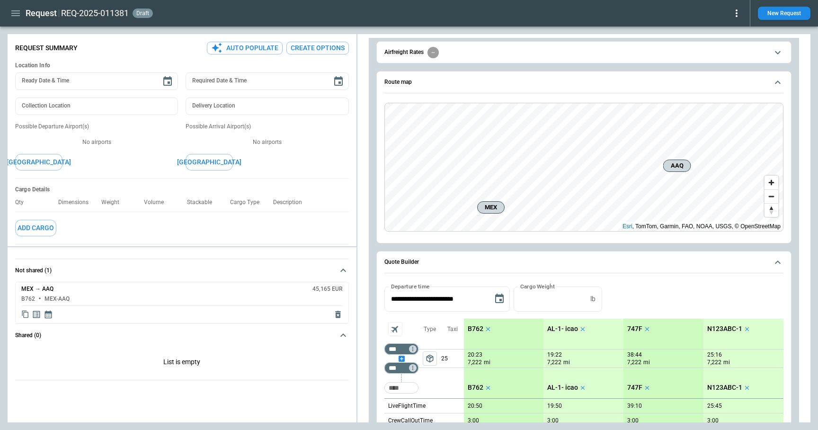
click at [401, 359] on div "scrollable content" at bounding box center [402, 359] width 34 height 0
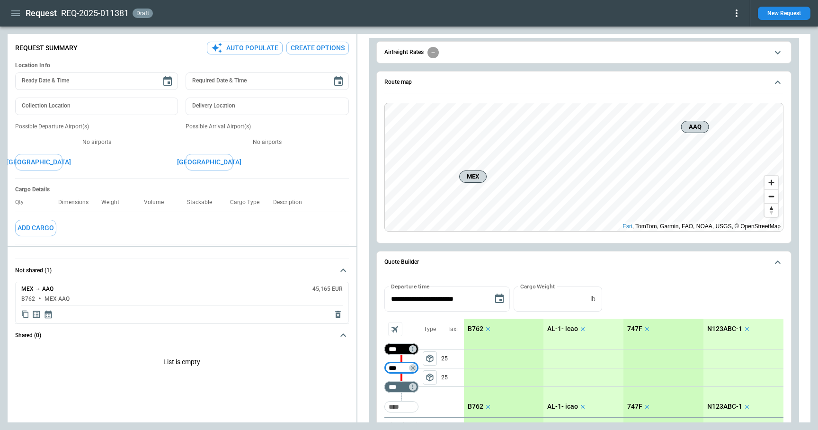
type input "***"
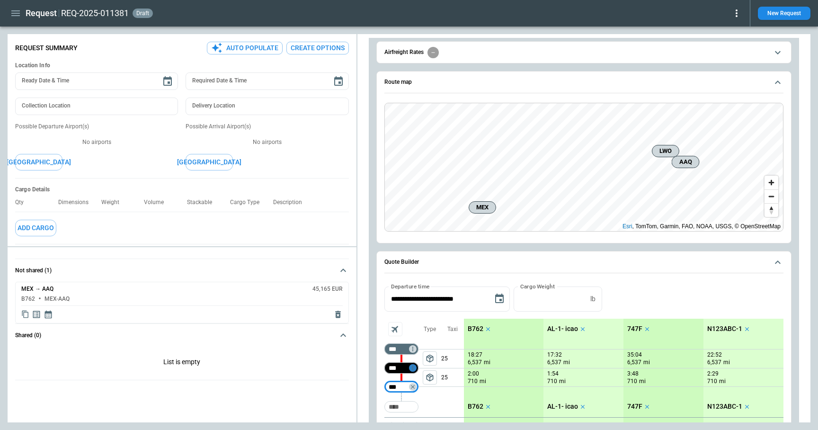
click at [414, 366] on icon "Not found" at bounding box center [413, 368] width 7 height 7
click at [420, 390] on p "Delete" at bounding box center [421, 393] width 16 height 8
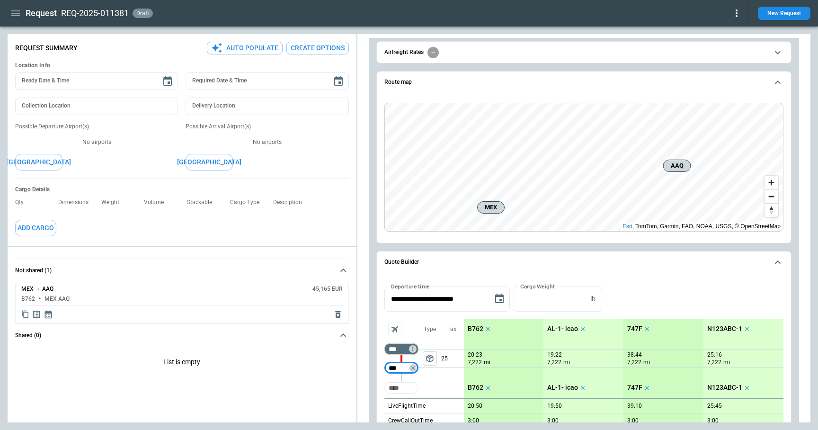
click at [404, 388] on input "Too short" at bounding box center [401, 387] width 30 height 17
type input "***"
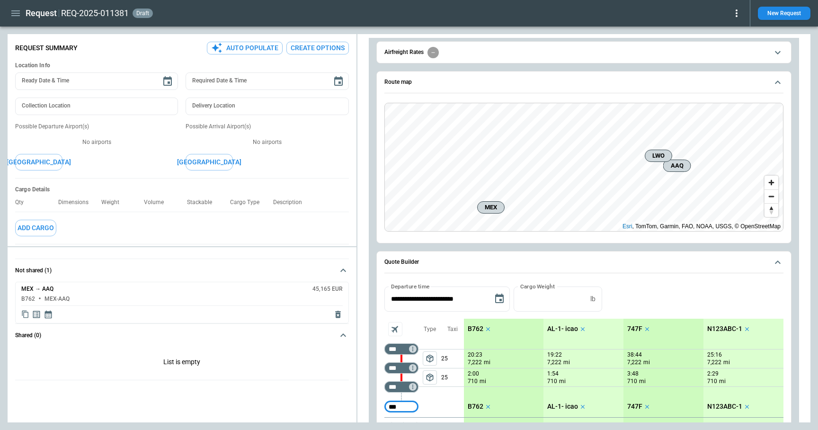
type input "***"
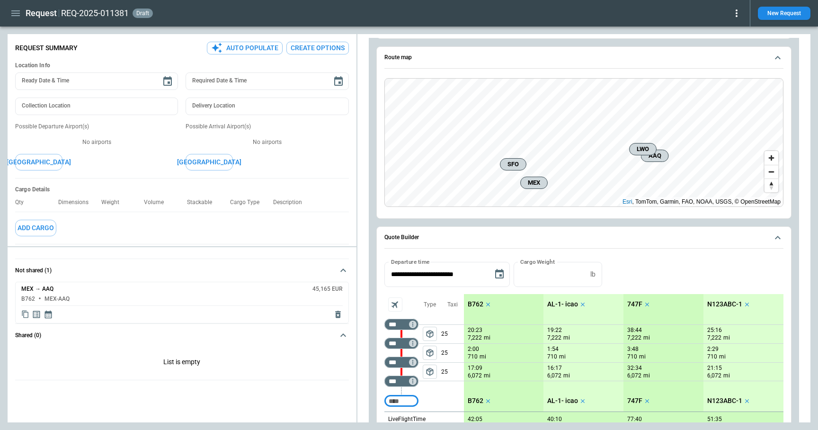
scroll to position [78, 0]
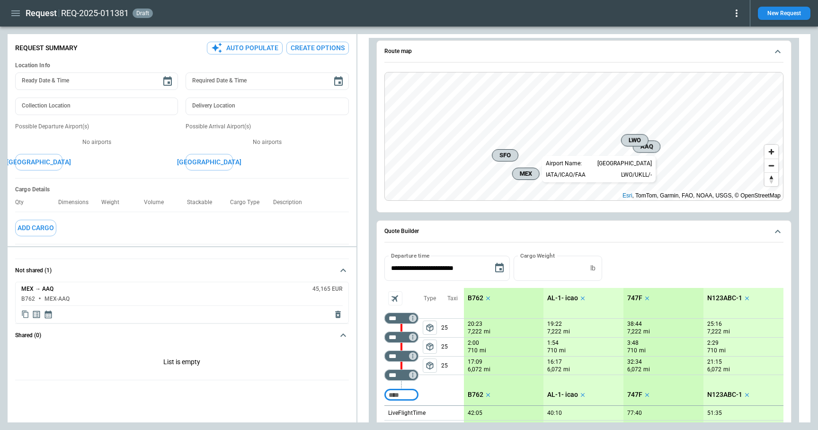
drag, startPoint x: 645, startPoint y: 144, endPoint x: 637, endPoint y: 142, distance: 8.5
click at [637, 142] on span "LWO" at bounding box center [634, 139] width 19 height 9
click at [400, 309] on div "scrollable content" at bounding box center [402, 309] width 34 height 0
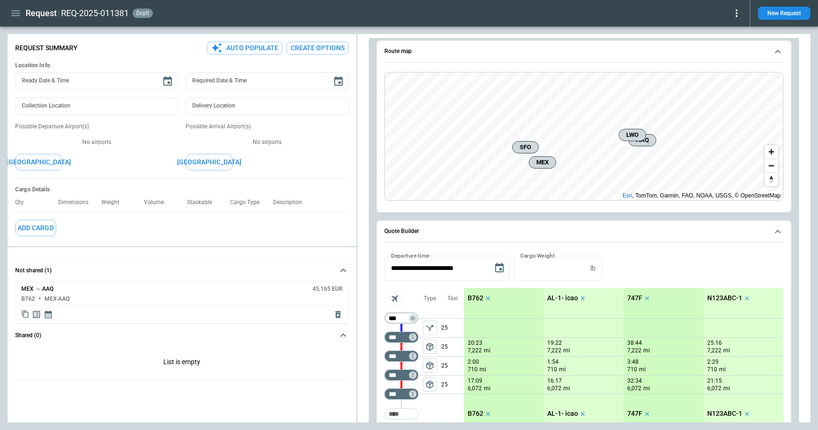
type input "***"
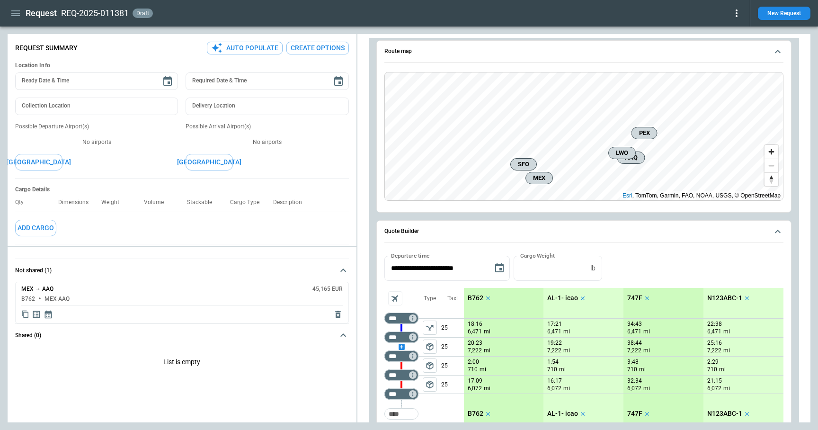
click at [401, 347] on div "scrollable content" at bounding box center [402, 347] width 34 height 0
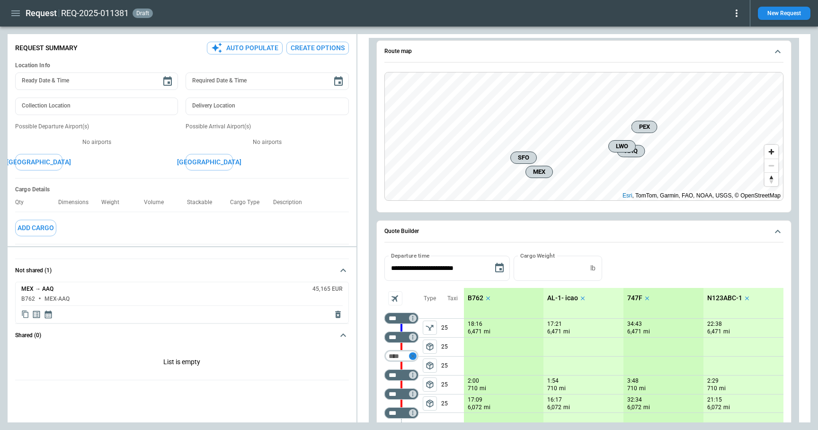
click at [413, 355] on icon "Too short" at bounding box center [413, 356] width 7 height 7
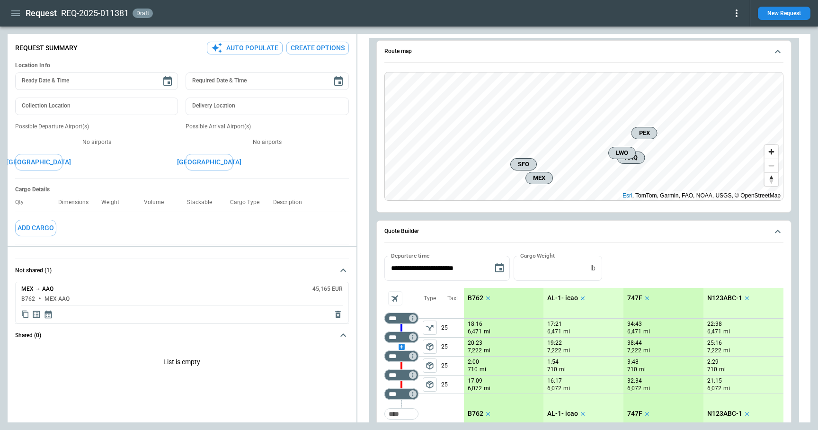
click at [401, 347] on div "scrollable content" at bounding box center [402, 347] width 34 height 0
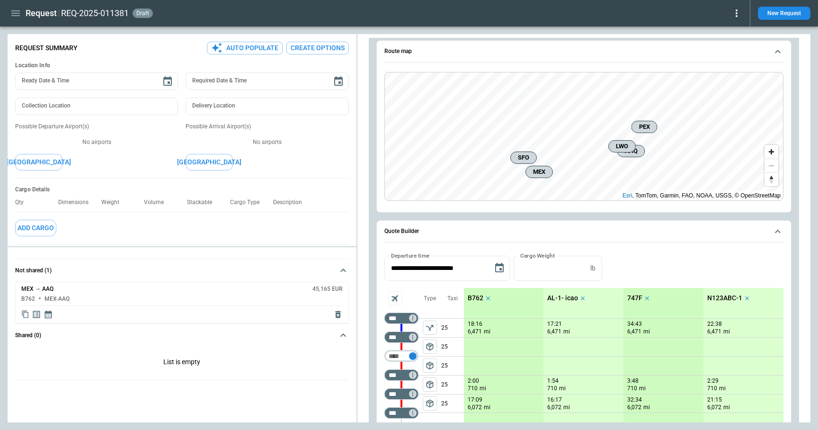
click at [413, 353] on icon "Too short" at bounding box center [413, 356] width 7 height 7
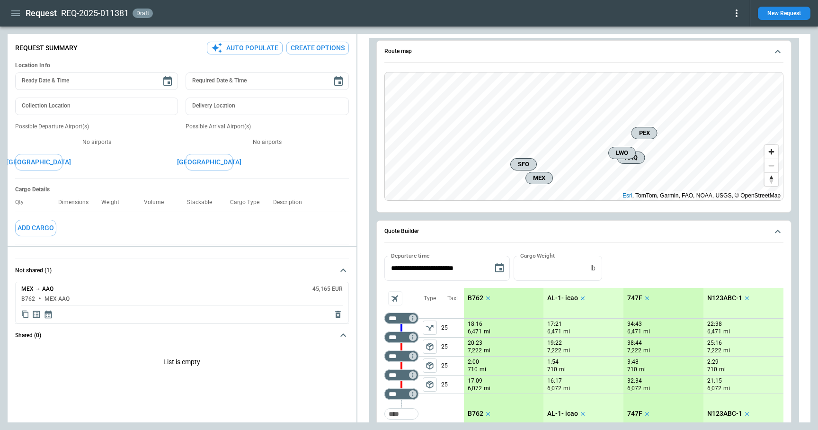
click at [17, 14] on icon "button" at bounding box center [15, 13] width 11 height 11
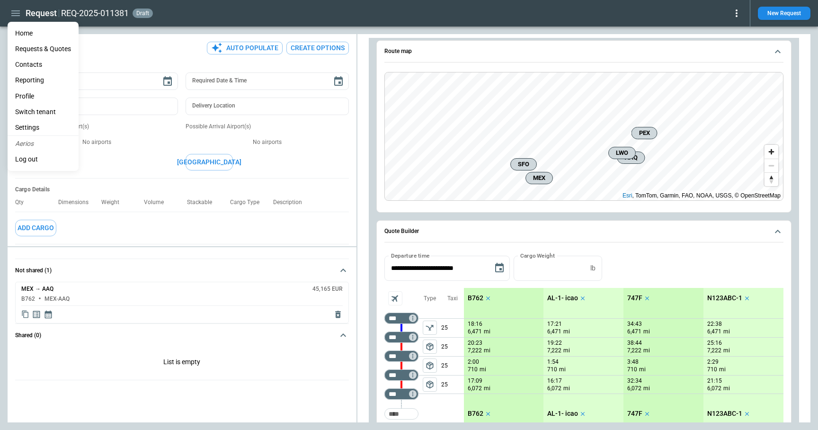
click at [21, 33] on li "Home" at bounding box center [43, 34] width 71 height 16
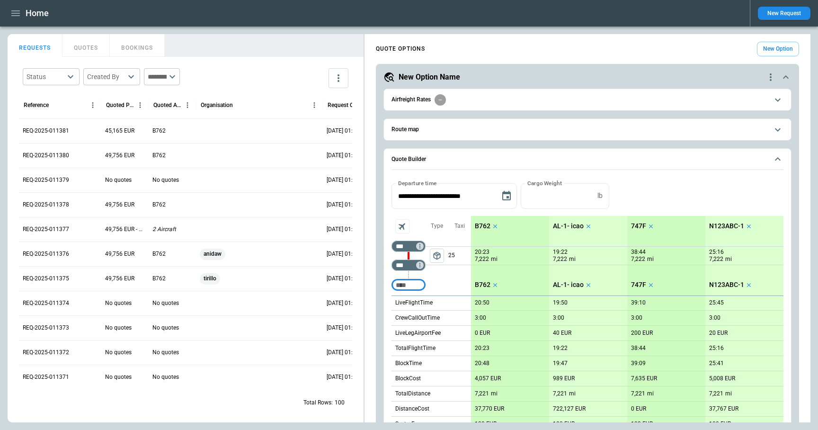
click at [78, 49] on button "QUOTES" at bounding box center [86, 45] width 47 height 23
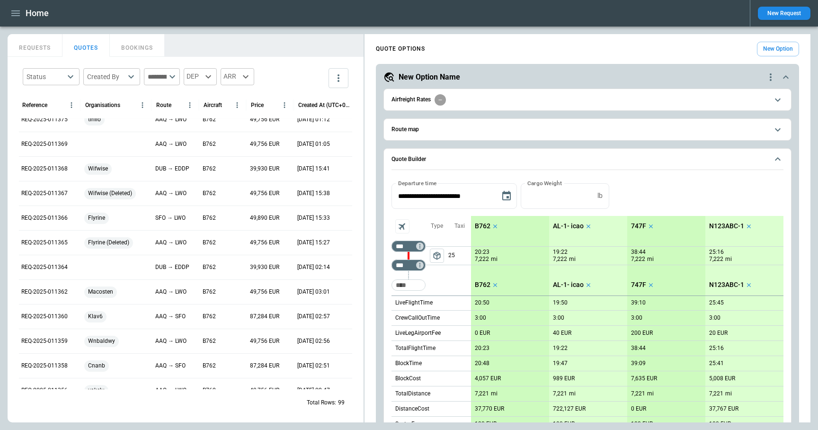
scroll to position [190, 0]
click at [341, 77] on icon "more" at bounding box center [338, 77] width 11 height 11
click at [312, 99] on li "Export" at bounding box center [312, 100] width 76 height 14
click at [315, 41] on div at bounding box center [409, 215] width 818 height 430
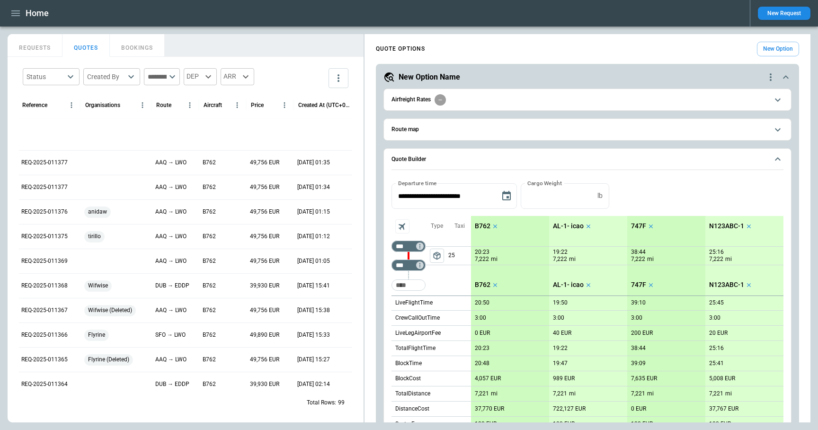
scroll to position [0, 0]
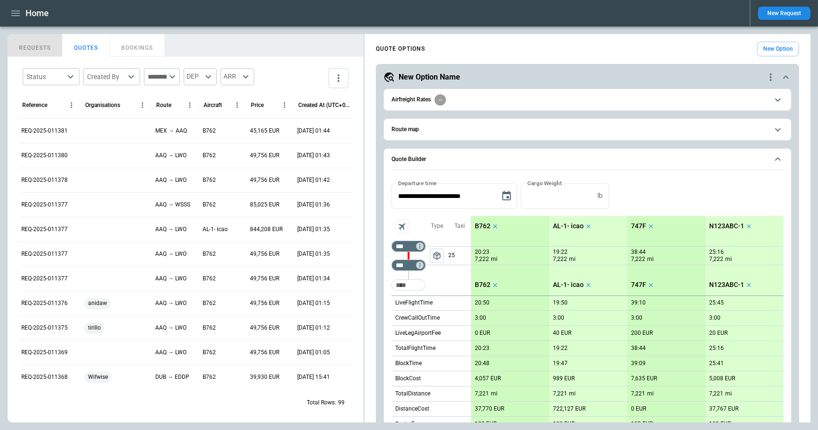
click at [45, 49] on button "REQUESTS" at bounding box center [35, 45] width 55 height 23
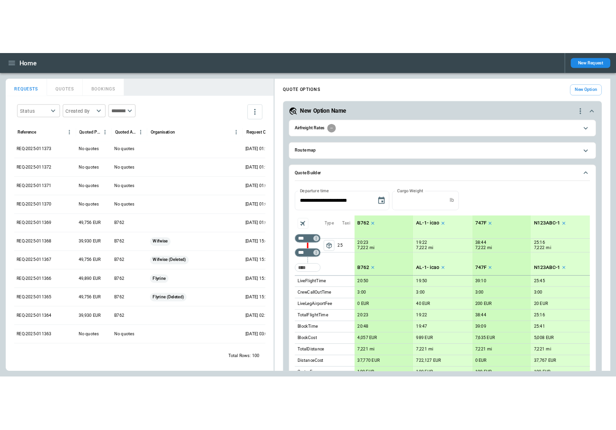
scroll to position [269, 0]
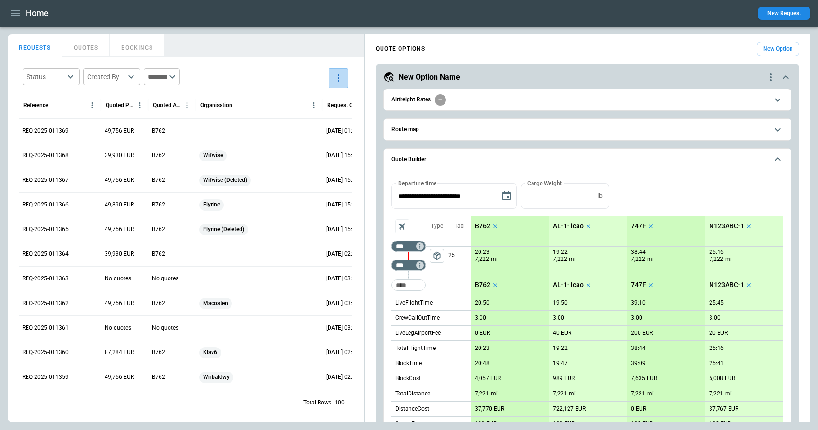
click at [340, 75] on icon "more" at bounding box center [338, 77] width 11 height 11
click at [332, 97] on li "Export" at bounding box center [312, 100] width 76 height 14
click at [298, 99] on li "Export" at bounding box center [312, 100] width 76 height 14
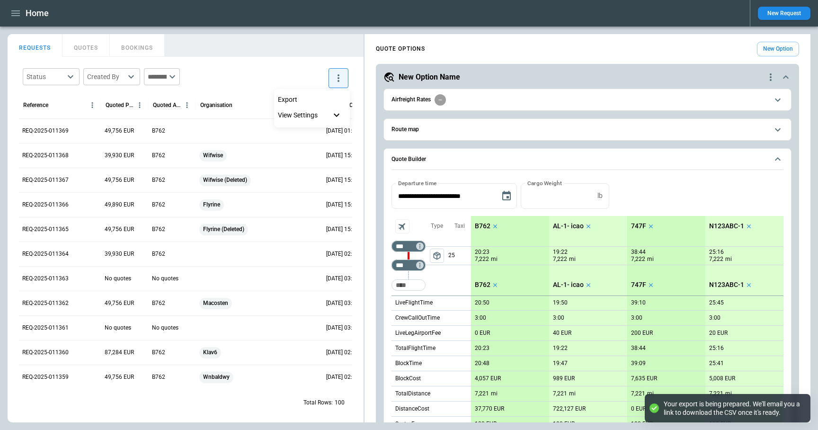
click at [293, 37] on div at bounding box center [409, 215] width 818 height 430
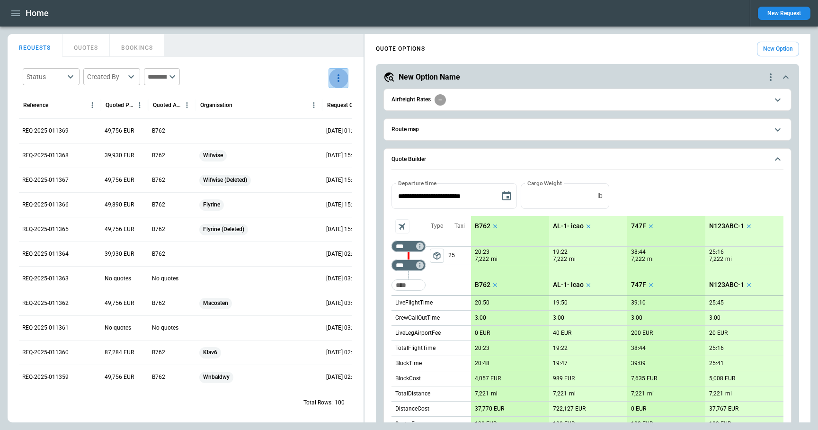
click at [341, 84] on button "more" at bounding box center [339, 78] width 20 height 20
click at [309, 99] on li "Export" at bounding box center [312, 100] width 76 height 14
click at [304, 42] on div at bounding box center [409, 215] width 818 height 430
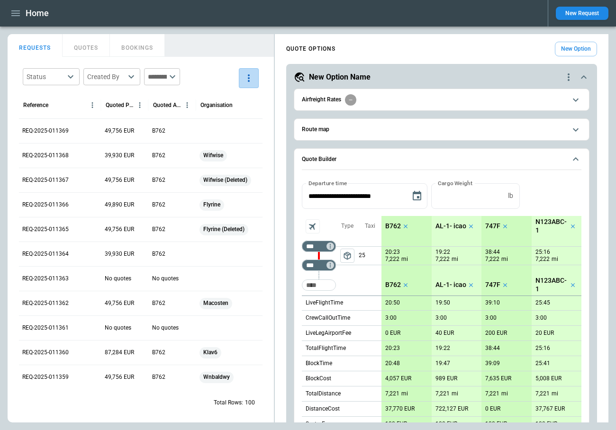
click at [251, 79] on icon "more" at bounding box center [248, 77] width 11 height 11
click at [237, 100] on li "Export" at bounding box center [222, 100] width 76 height 14
click at [90, 51] on div at bounding box center [308, 215] width 616 height 430
click at [87, 48] on button "QUOTES" at bounding box center [86, 45] width 47 height 23
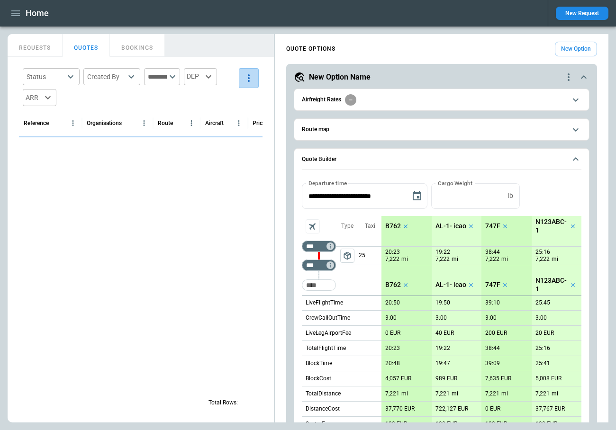
click at [248, 77] on icon "more" at bounding box center [248, 77] width 11 height 11
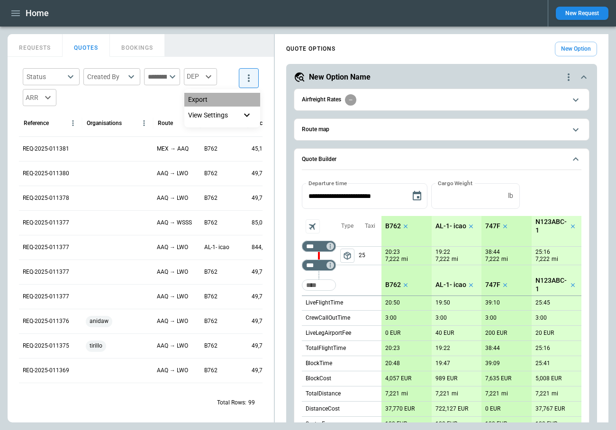
click at [228, 97] on li "Export" at bounding box center [222, 100] width 76 height 14
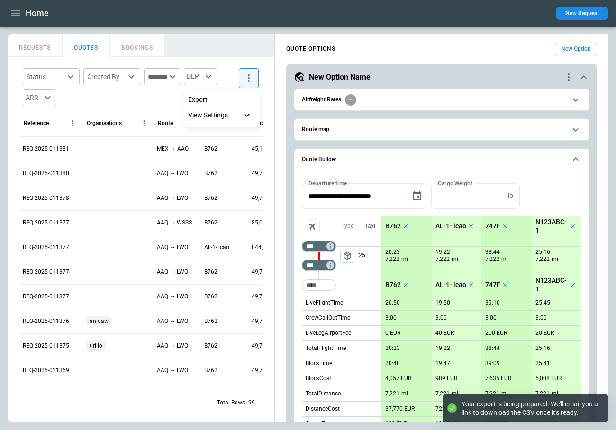
click at [42, 45] on div at bounding box center [308, 215] width 616 height 430
click at [41, 50] on button "REQUESTS" at bounding box center [35, 45] width 55 height 23
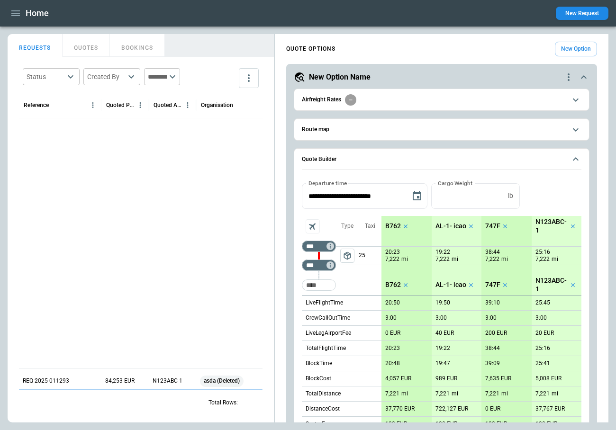
scroll to position [1347, 0]
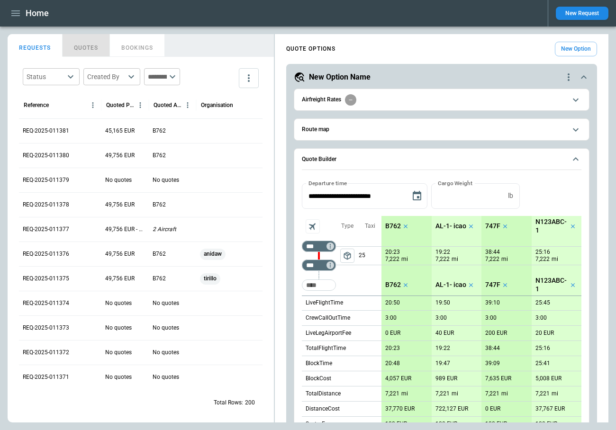
click at [90, 50] on button "QUOTES" at bounding box center [86, 45] width 47 height 23
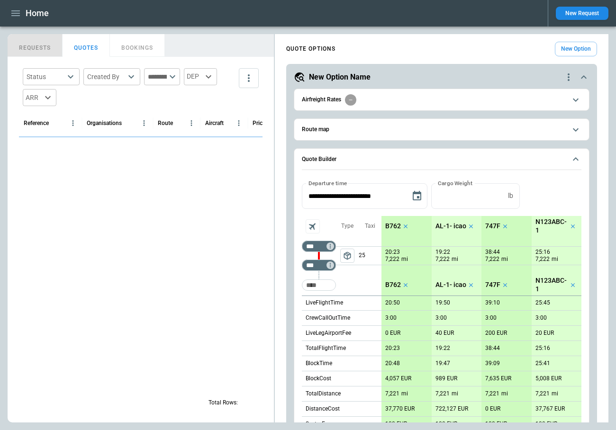
click at [34, 48] on button "REQUESTS" at bounding box center [35, 45] width 55 height 23
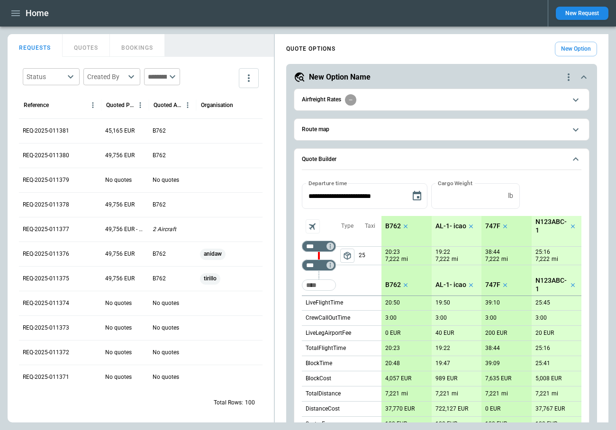
click at [252, 53] on div "REQUESTS QUOTES BOOKINGS" at bounding box center [141, 44] width 266 height 20
click at [251, 76] on icon "more" at bounding box center [248, 77] width 11 height 11
click at [232, 99] on li "Export" at bounding box center [222, 100] width 76 height 14
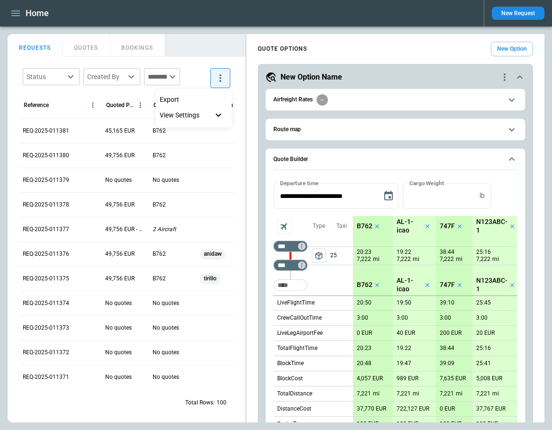
click at [199, 155] on div at bounding box center [276, 215] width 552 height 430
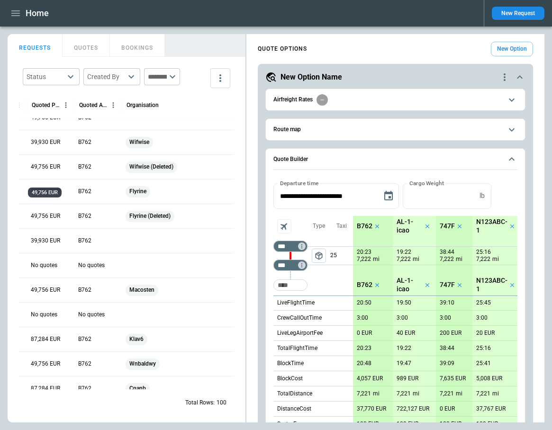
scroll to position [291, 0]
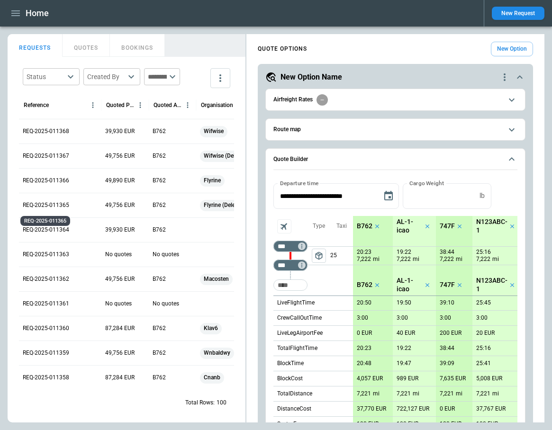
click at [39, 205] on p "REQ-2025-011365" at bounding box center [46, 205] width 46 height 8
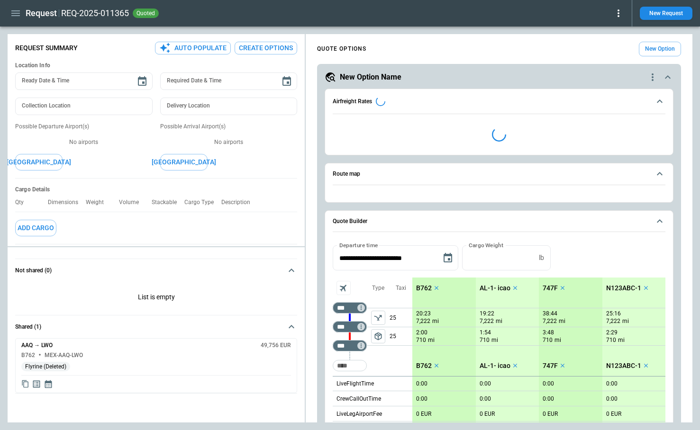
type textarea "*"
type input "**********"
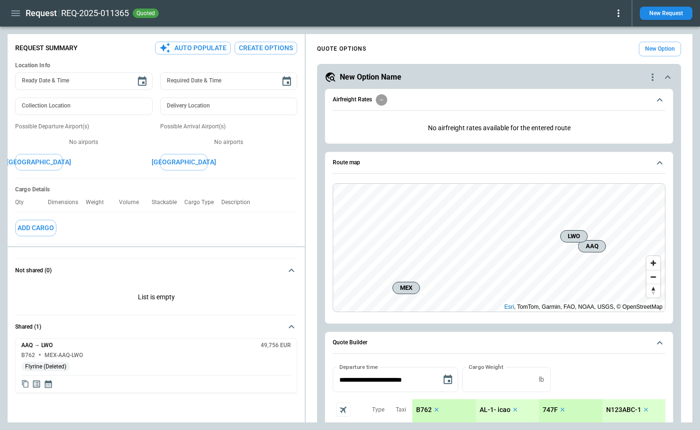
click at [616, 15] on icon at bounding box center [617, 13] width 11 height 11
click at [604, 33] on button "Confirm" at bounding box center [607, 30] width 31 height 14
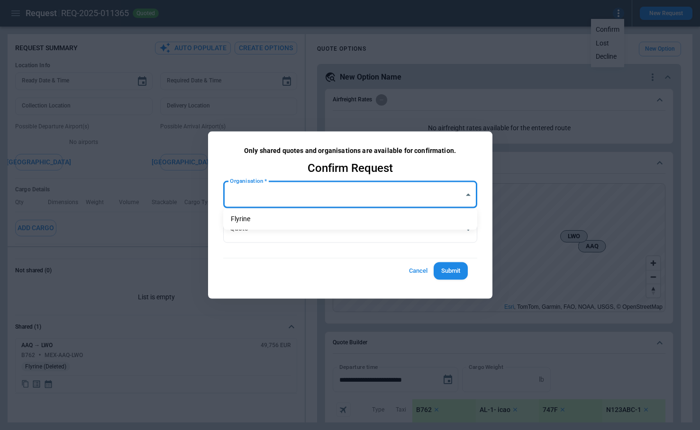
click at [318, 197] on body "**********" at bounding box center [350, 215] width 700 height 430
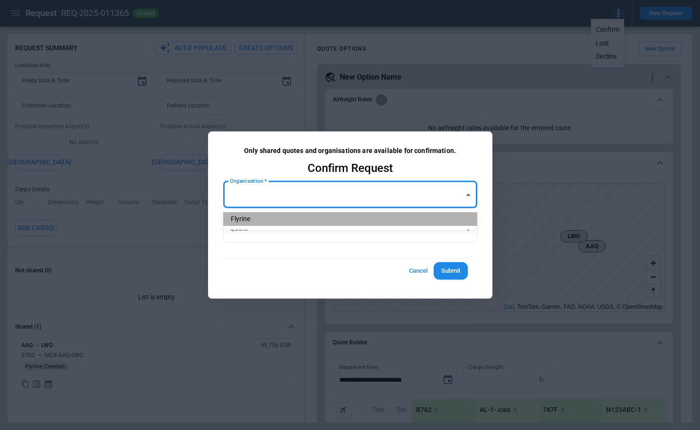
click at [300, 218] on li "Flyrine" at bounding box center [350, 219] width 254 height 14
type input "**********"
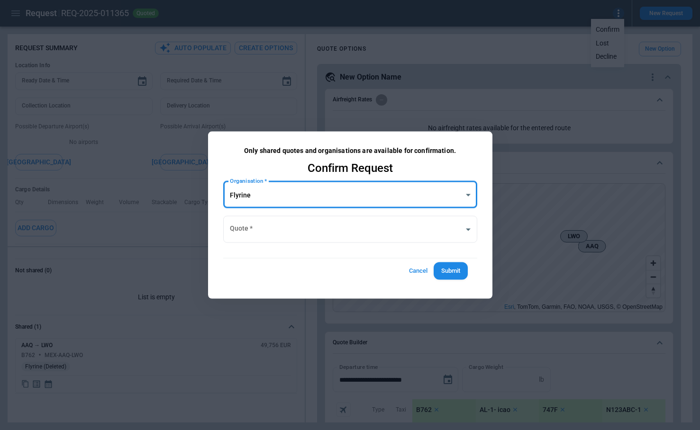
click at [327, 195] on body "**********" at bounding box center [350, 215] width 700 height 430
click at [421, 270] on div at bounding box center [350, 215] width 700 height 430
click at [273, 201] on body "**********" at bounding box center [350, 215] width 700 height 430
click at [423, 269] on div at bounding box center [350, 215] width 700 height 430
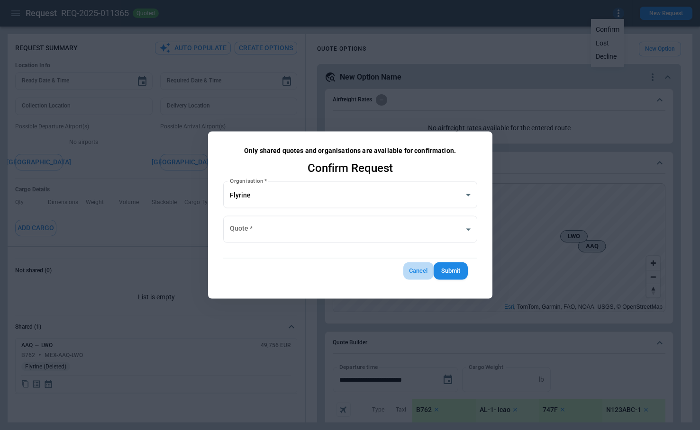
click at [412, 271] on button "Cancel" at bounding box center [418, 271] width 30 height 18
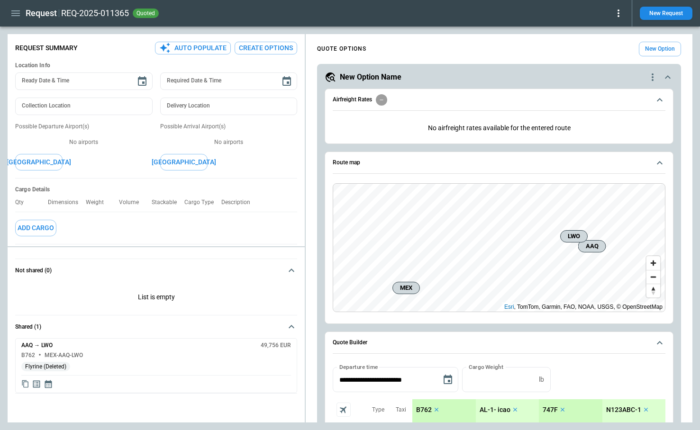
click at [14, 10] on icon "button" at bounding box center [15, 13] width 9 height 6
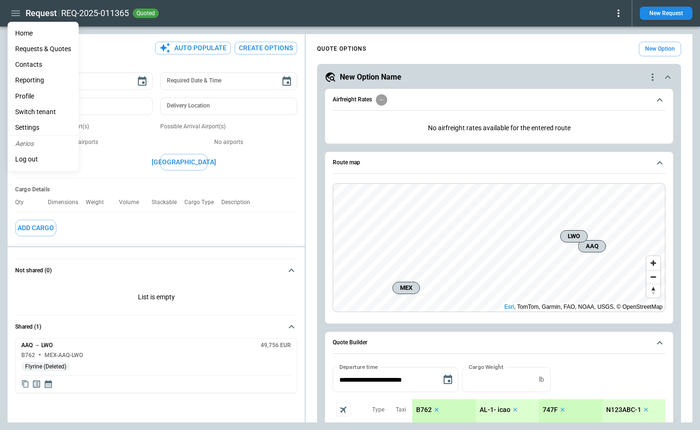
click at [22, 36] on li "Home" at bounding box center [43, 34] width 71 height 16
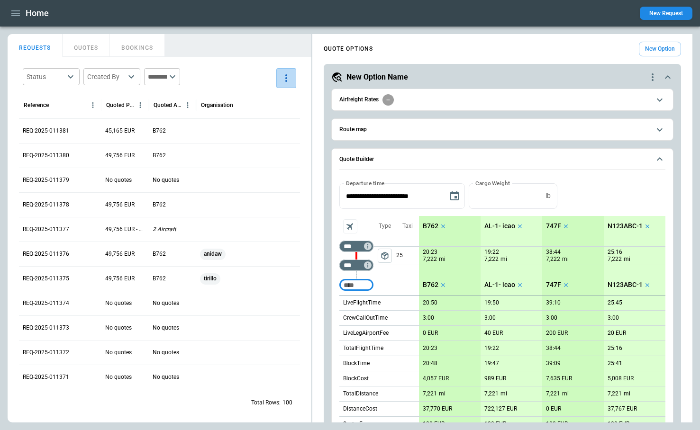
click at [285, 79] on icon "more" at bounding box center [285, 77] width 11 height 11
click at [271, 98] on li "Export" at bounding box center [260, 100] width 76 height 14
click at [258, 52] on div at bounding box center [350, 215] width 700 height 430
click at [85, 40] on button "QUOTES" at bounding box center [86, 45] width 47 height 23
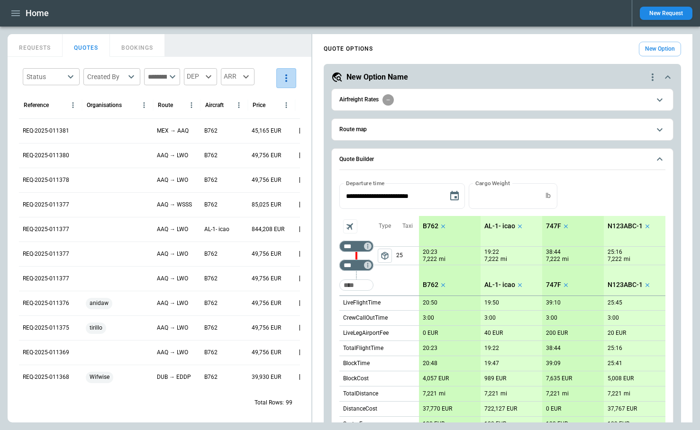
click at [287, 78] on icon "more" at bounding box center [285, 77] width 11 height 11
click at [275, 96] on li "Export" at bounding box center [260, 100] width 76 height 14
click at [41, 48] on div at bounding box center [350, 215] width 700 height 430
click at [39, 46] on button "REQUESTS" at bounding box center [35, 45] width 55 height 23
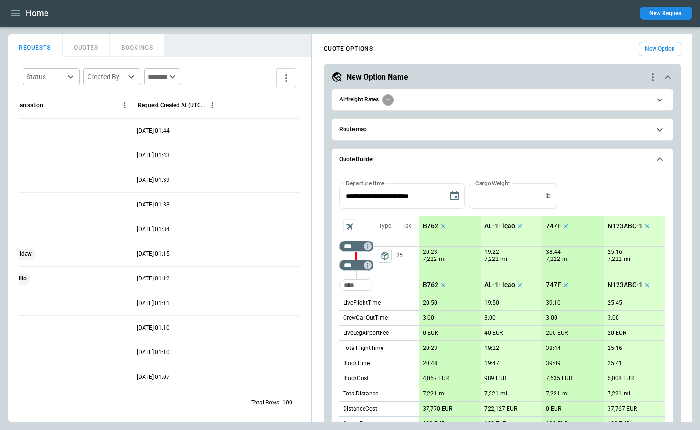
scroll to position [0, 82]
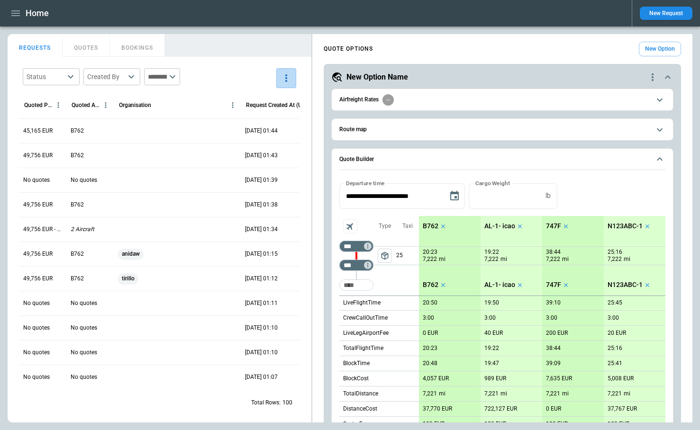
click at [287, 81] on icon "more" at bounding box center [286, 78] width 2 height 8
click at [272, 116] on div "View Settings" at bounding box center [257, 114] width 64 height 11
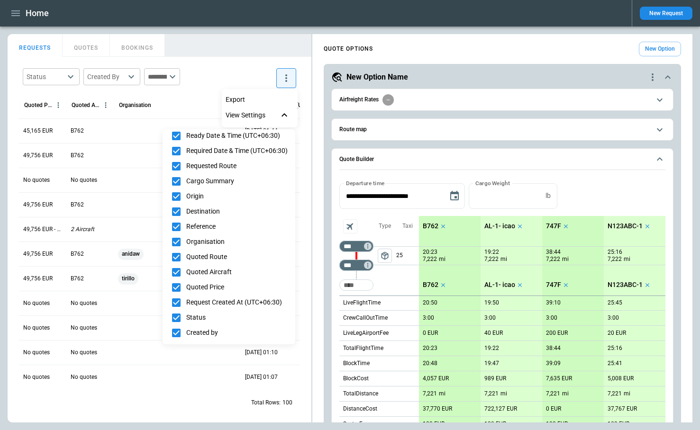
scroll to position [0, 0]
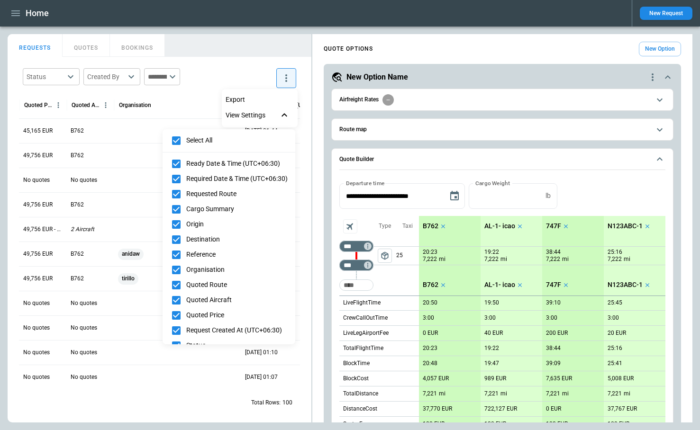
click at [247, 100] on div at bounding box center [350, 215] width 700 height 430
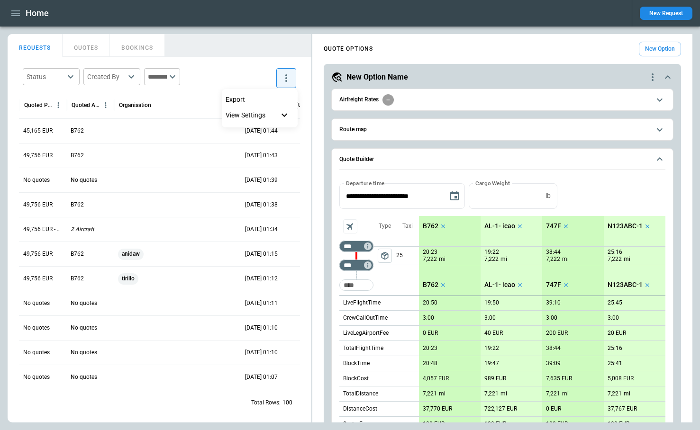
click at [238, 99] on p "Export" at bounding box center [234, 100] width 19 height 8
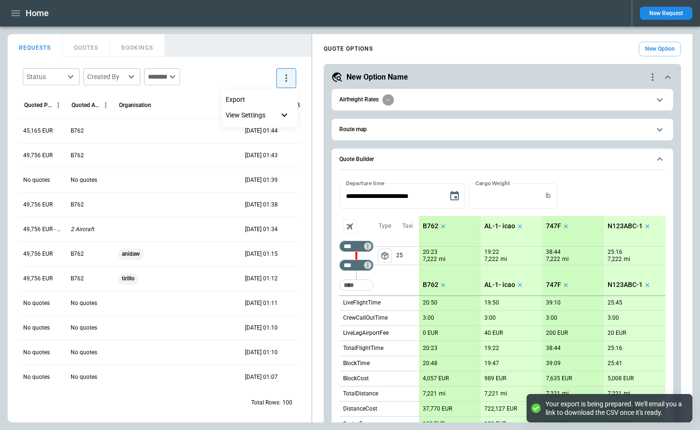
click at [249, 51] on div at bounding box center [350, 215] width 700 height 430
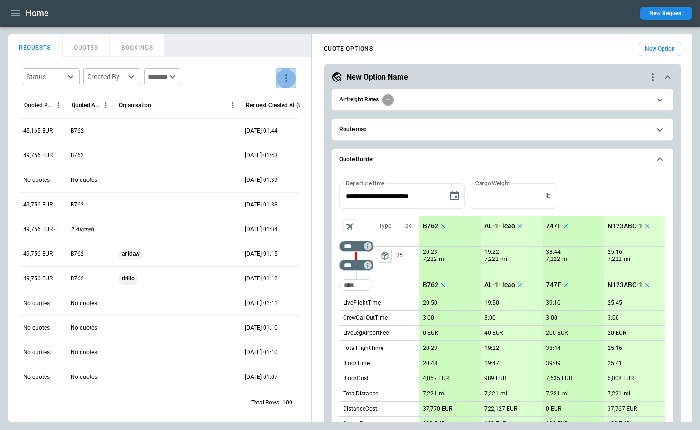
click at [287, 77] on icon "more" at bounding box center [285, 77] width 11 height 11
click at [260, 99] on li "Export" at bounding box center [260, 100] width 76 height 14
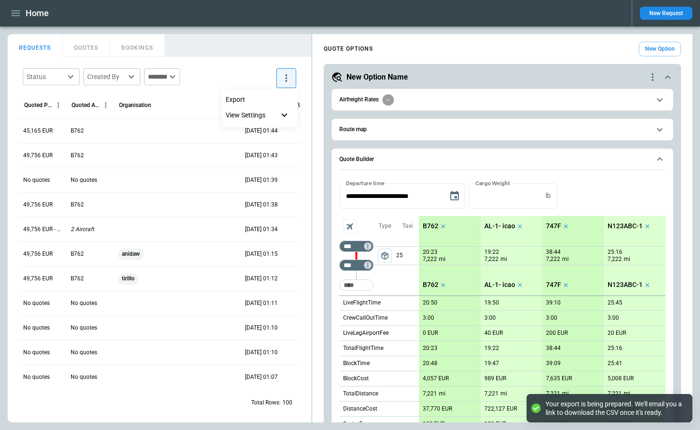
click at [270, 33] on div at bounding box center [350, 215] width 700 height 430
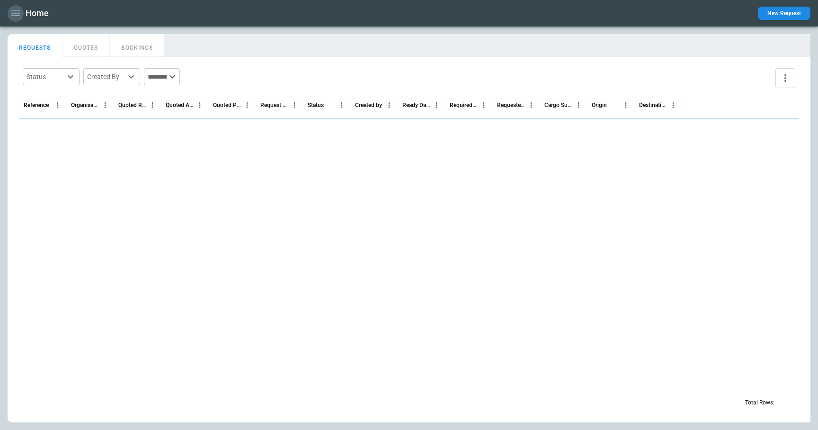
click at [15, 15] on icon "button" at bounding box center [15, 13] width 9 height 6
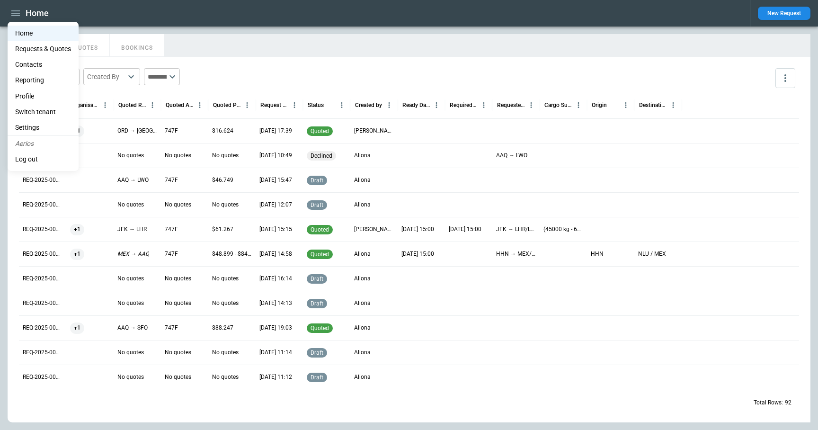
click at [23, 33] on li "Home" at bounding box center [43, 34] width 71 height 16
click at [249, 52] on div at bounding box center [409, 215] width 818 height 430
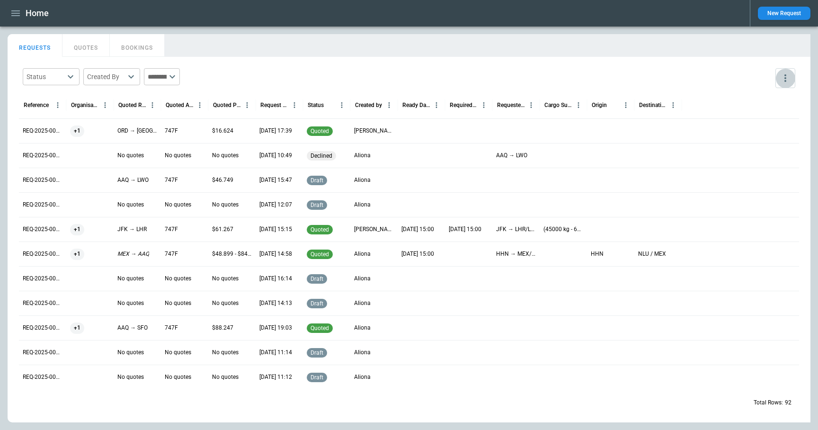
click at [787, 74] on icon "more" at bounding box center [785, 77] width 11 height 11
click at [319, 13] on div at bounding box center [409, 215] width 818 height 430
click at [15, 14] on icon "button" at bounding box center [15, 13] width 11 height 11
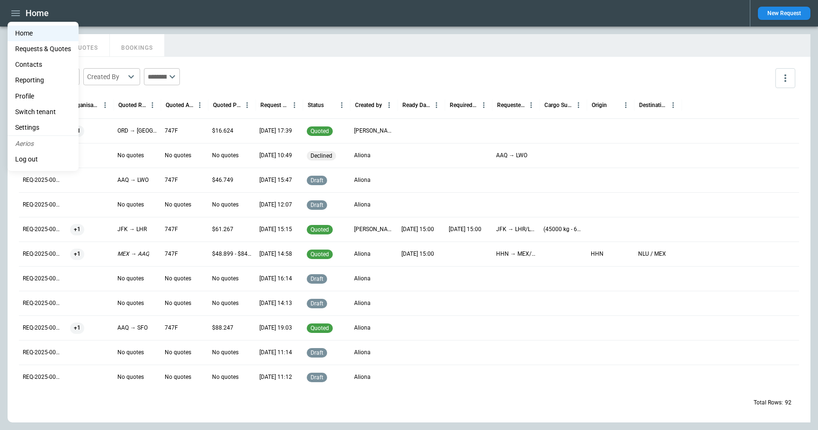
click at [42, 95] on li "Profile" at bounding box center [43, 97] width 71 height 16
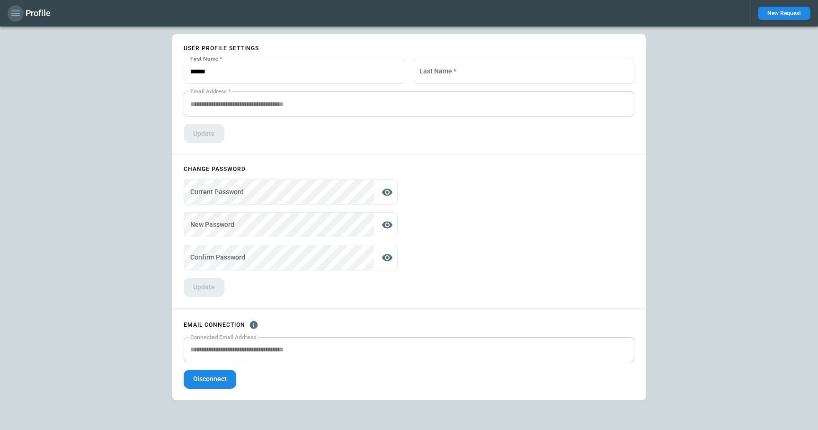
click at [18, 15] on icon "button" at bounding box center [15, 13] width 9 height 6
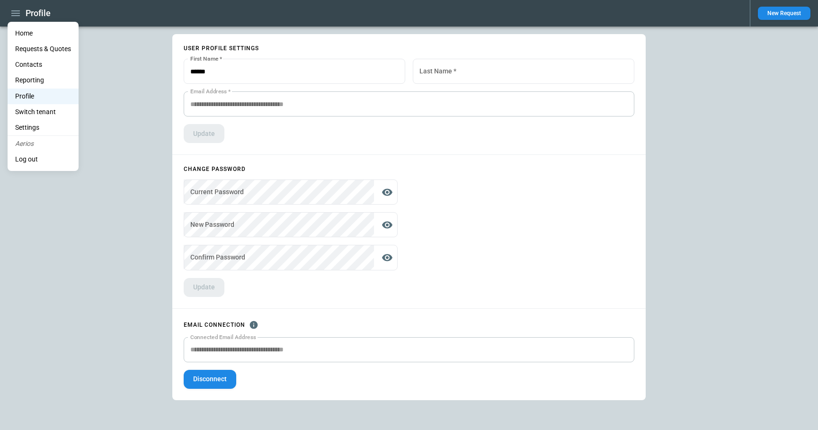
click at [22, 31] on li "Home" at bounding box center [43, 34] width 71 height 16
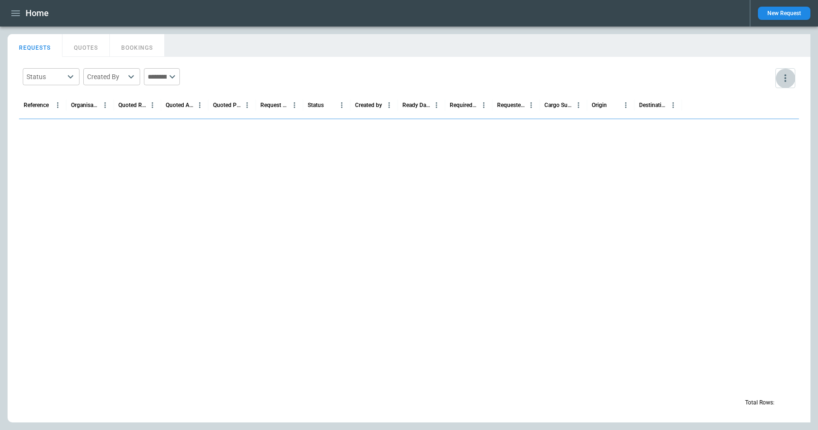
click at [785, 76] on icon "more" at bounding box center [785, 77] width 11 height 11
click at [751, 99] on li "Export" at bounding box center [759, 100] width 76 height 14
